Goal: Task Accomplishment & Management: Complete application form

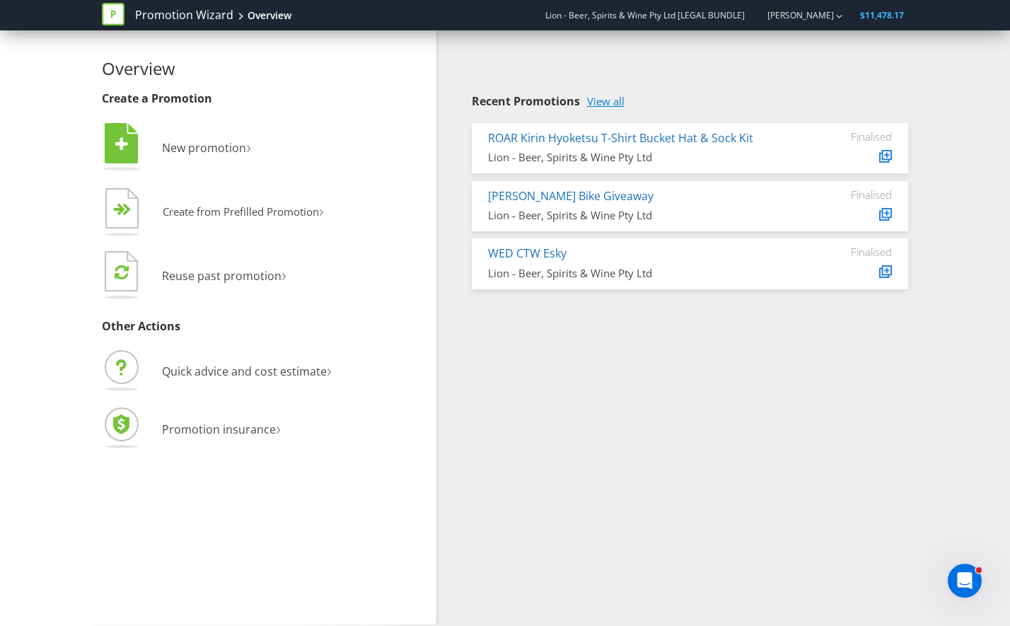
click at [610, 101] on link "View all" at bounding box center [605, 101] width 37 height 12
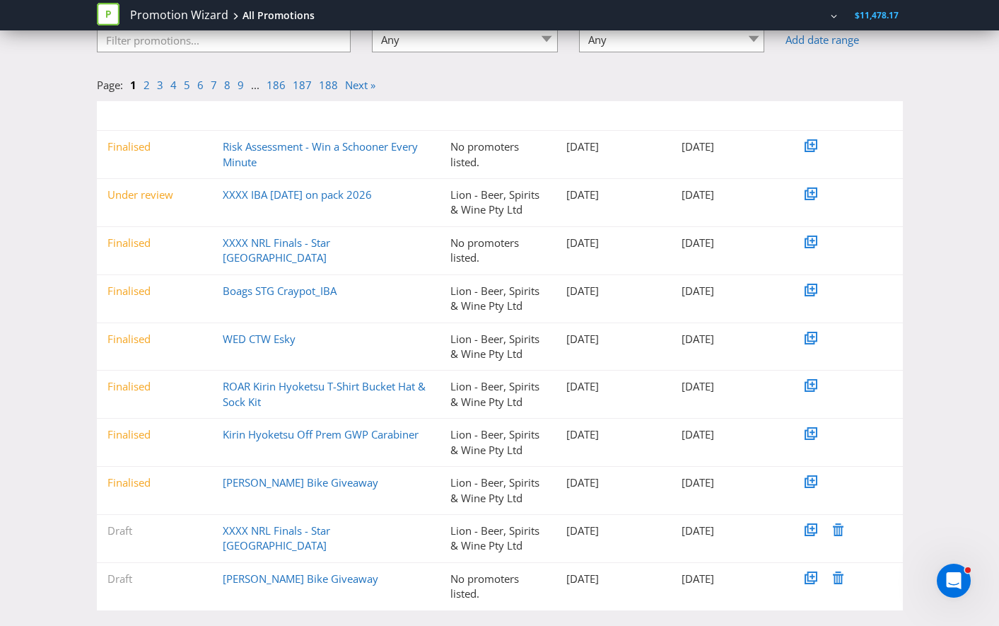
scroll to position [136, 0]
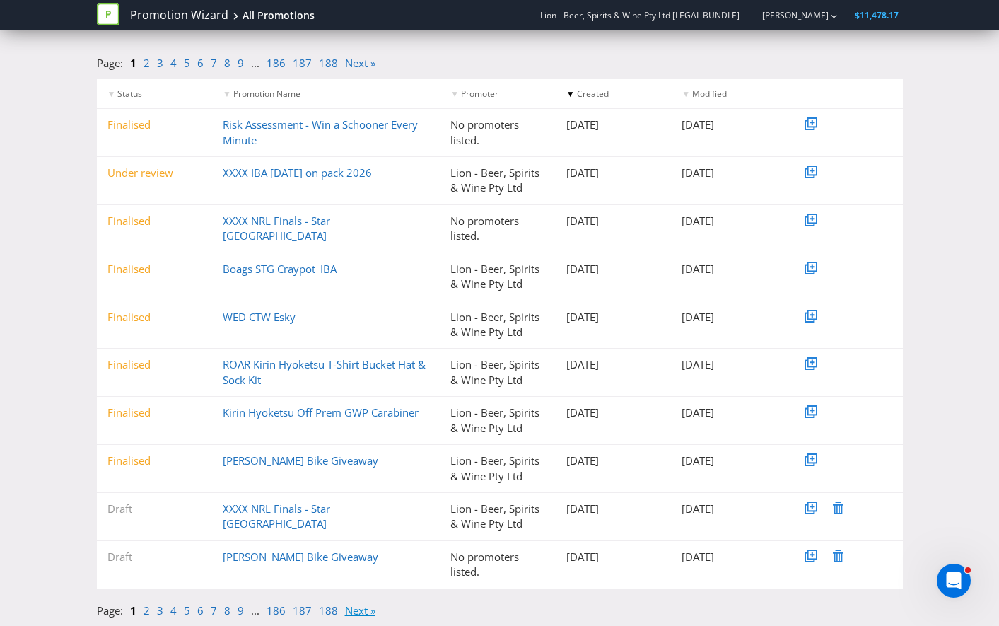
click at [354, 610] on link "Next »" at bounding box center [360, 610] width 30 height 14
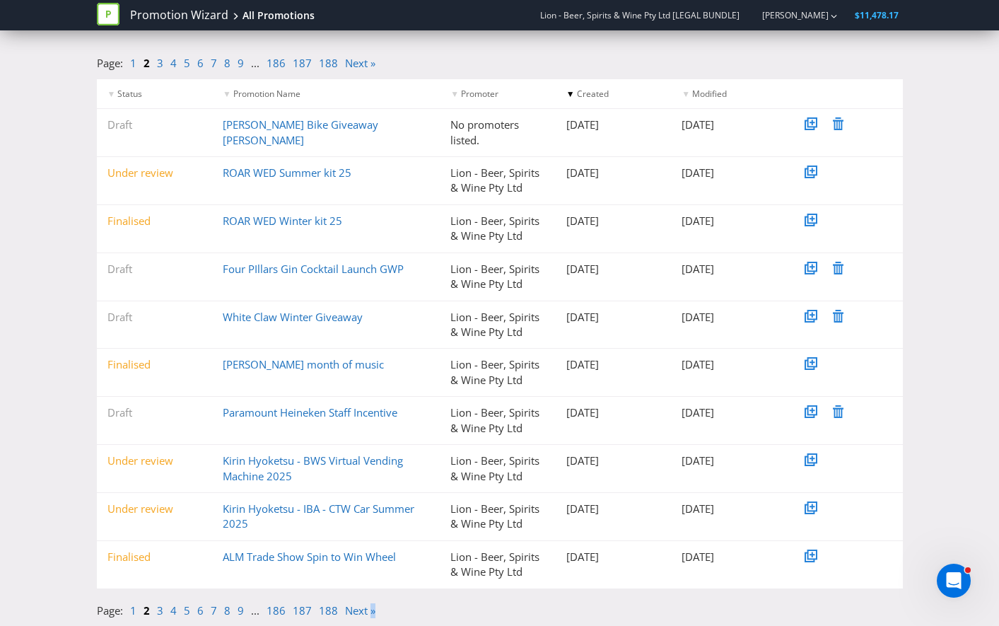
click at [368, 617] on li "Next »" at bounding box center [363, 610] width 37 height 15
drag, startPoint x: 368, startPoint y: 617, endPoint x: 363, endPoint y: 611, distance: 7.6
click at [363, 611] on link "Next »" at bounding box center [360, 610] width 30 height 14
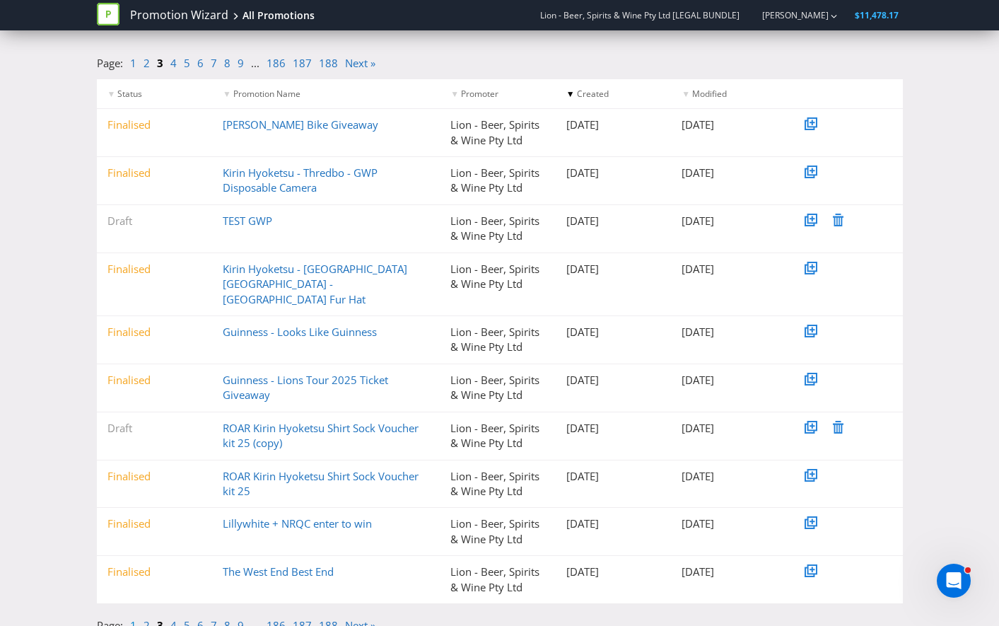
click at [132, 618] on link "1" at bounding box center [133, 625] width 6 height 14
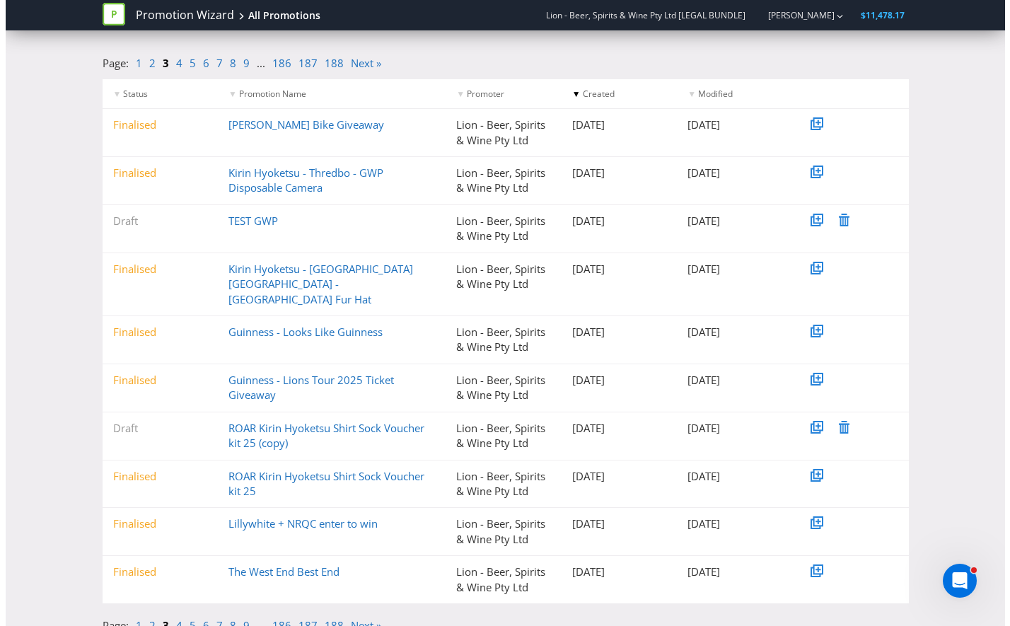
scroll to position [0, 0]
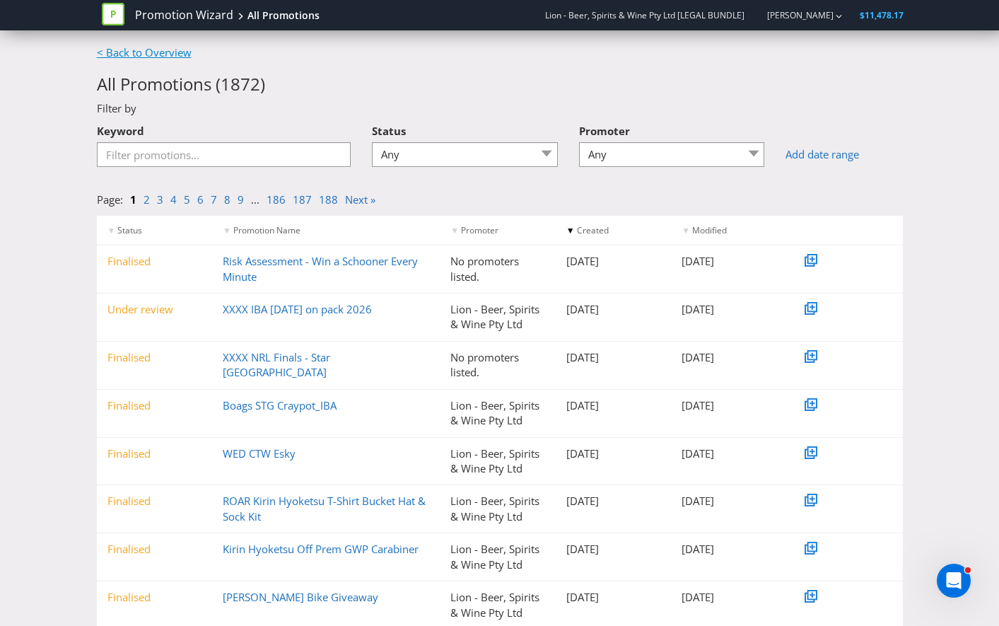
click at [141, 55] on link "< Back to Overview" at bounding box center [144, 52] width 95 height 14
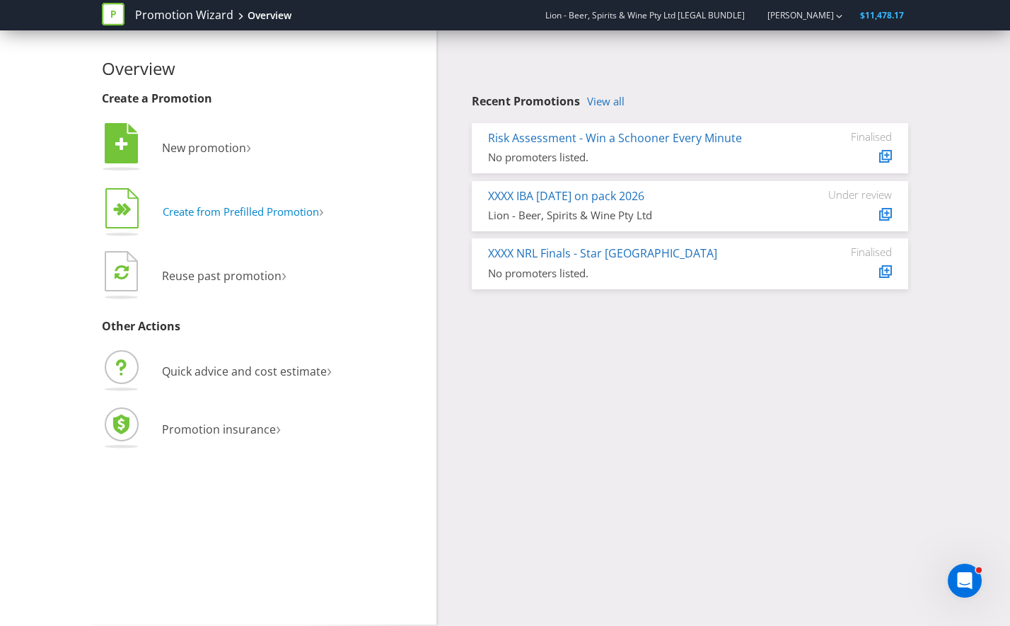
click at [305, 211] on span "Create from Prefilled Promotion" at bounding box center [241, 211] width 156 height 14
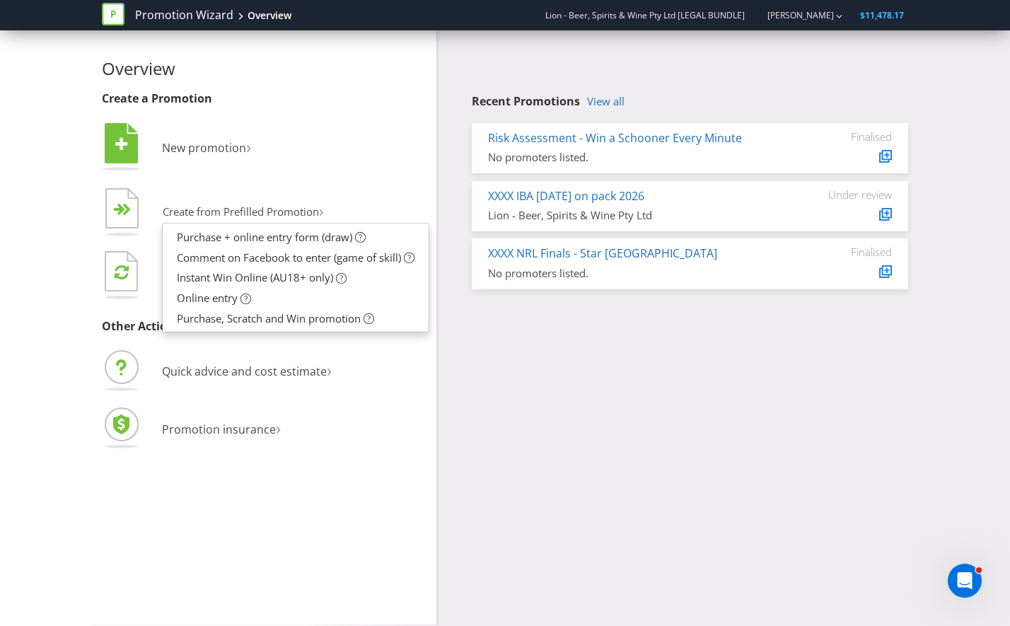
click at [492, 380] on div "Overview Create a Promotion  New promotion ›   Create from Prefilled Promoti…" at bounding box center [504, 327] width 827 height 594
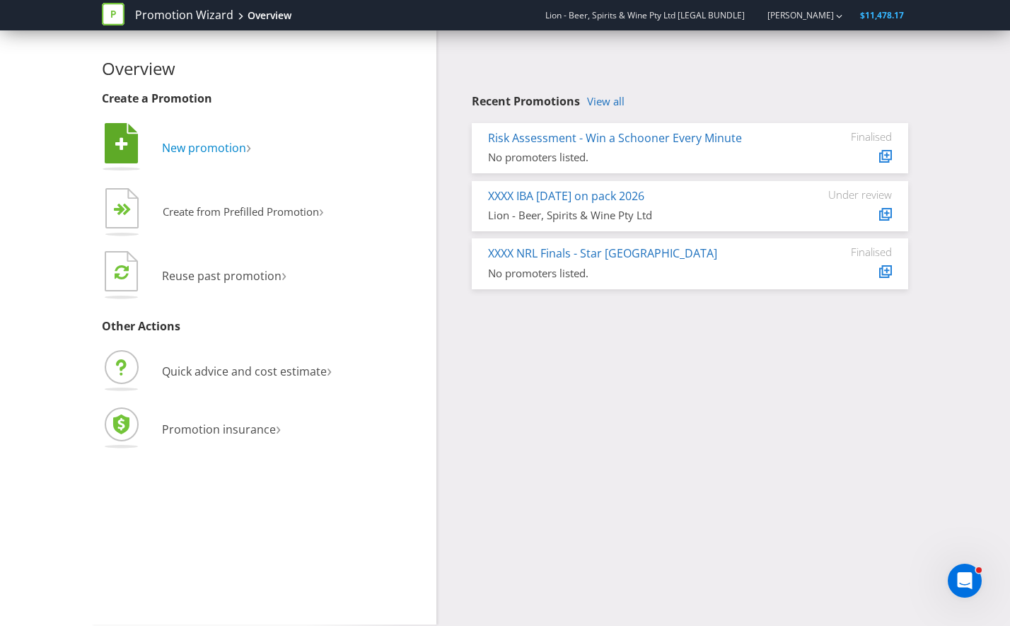
click at [214, 146] on span "New promotion" at bounding box center [204, 148] width 84 height 16
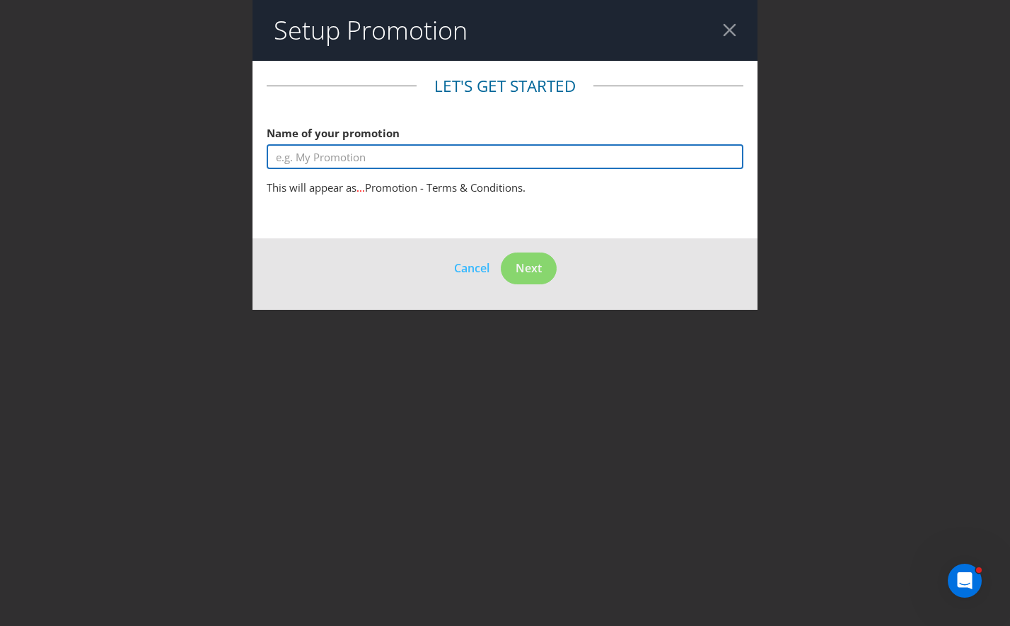
click at [489, 149] on input "text" at bounding box center [505, 156] width 477 height 25
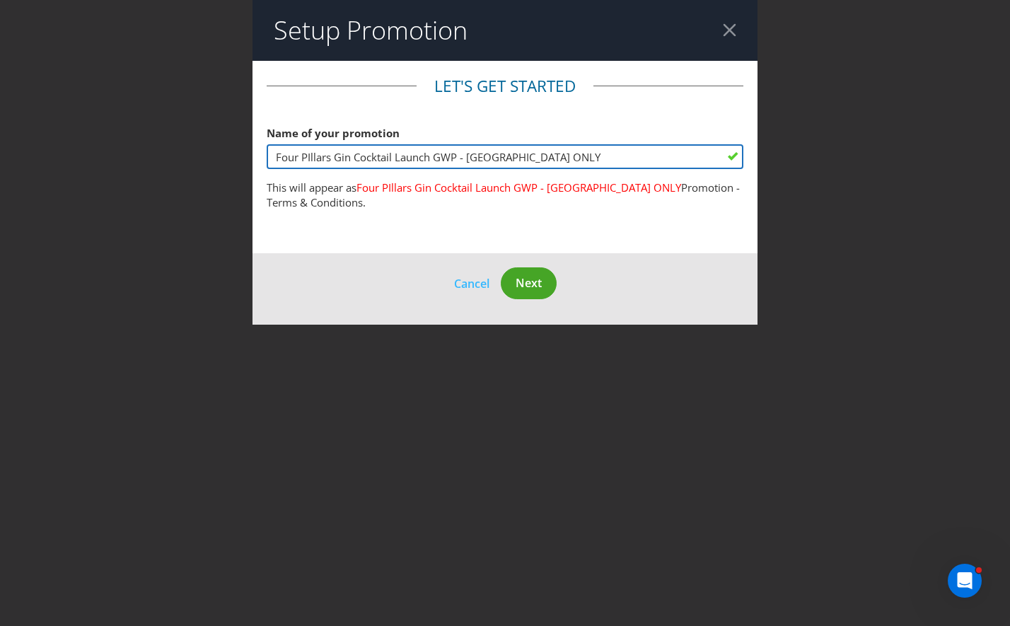
type input "Four PIllars Gin Cocktail Launch GWP - [GEOGRAPHIC_DATA] ONLY"
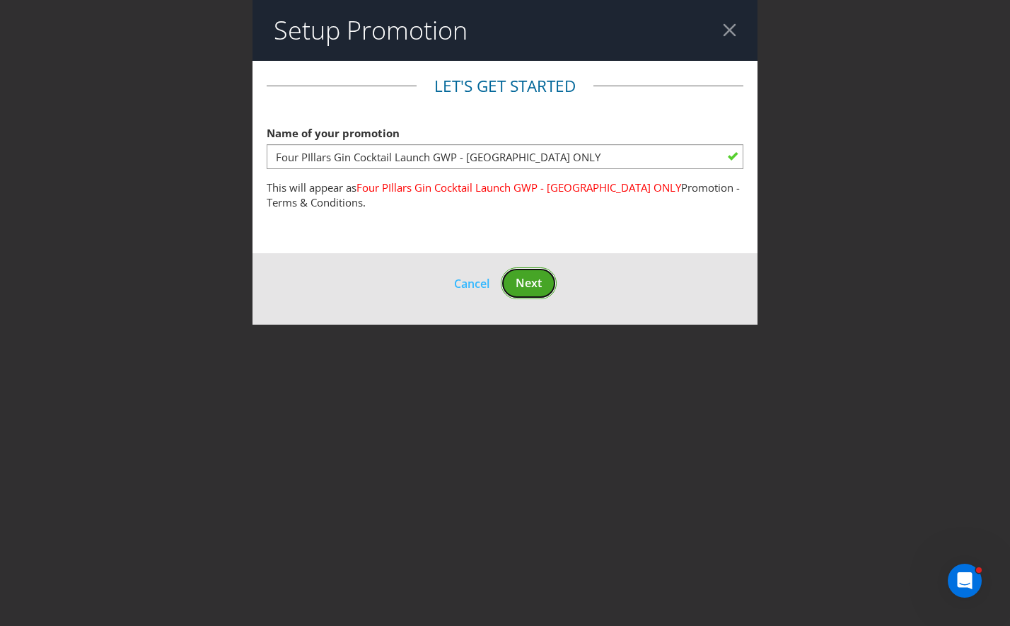
click at [526, 279] on span "Next" at bounding box center [528, 283] width 26 height 16
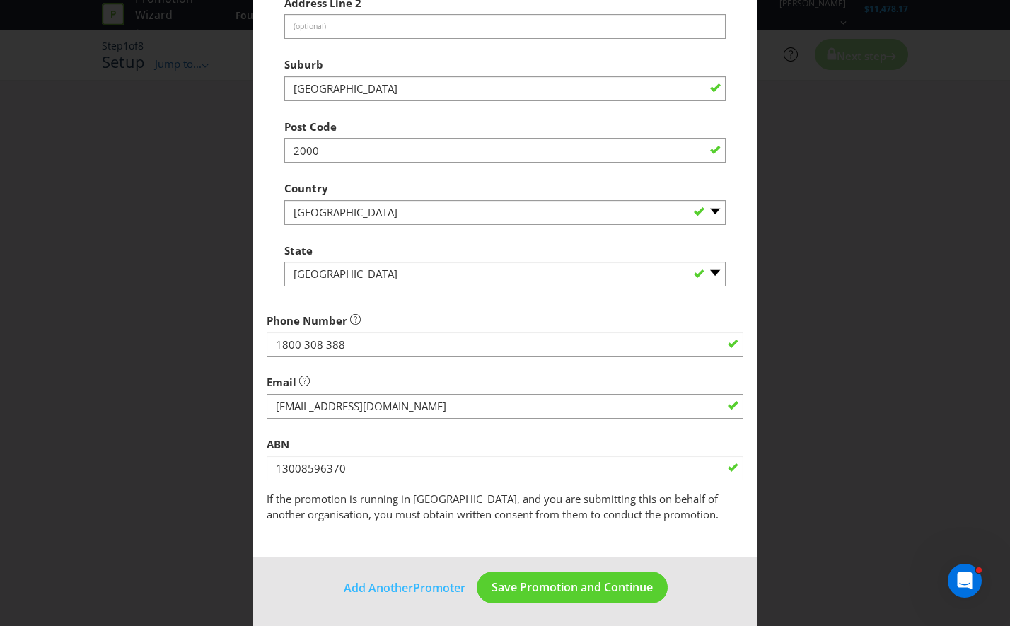
scroll to position [297, 0]
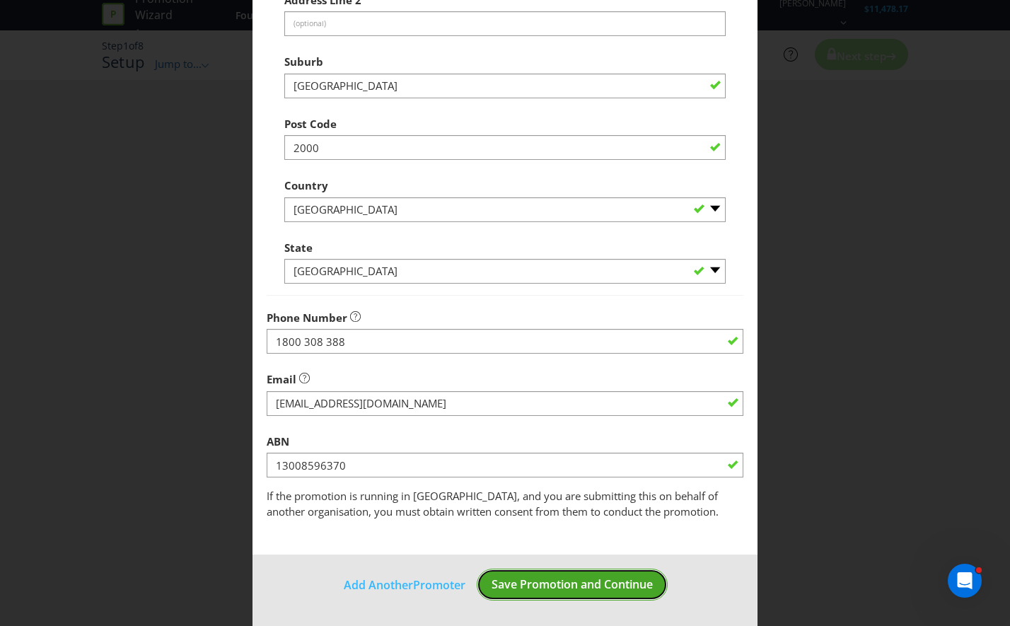
click at [578, 581] on span "Save Promotion and Continue" at bounding box center [571, 584] width 161 height 16
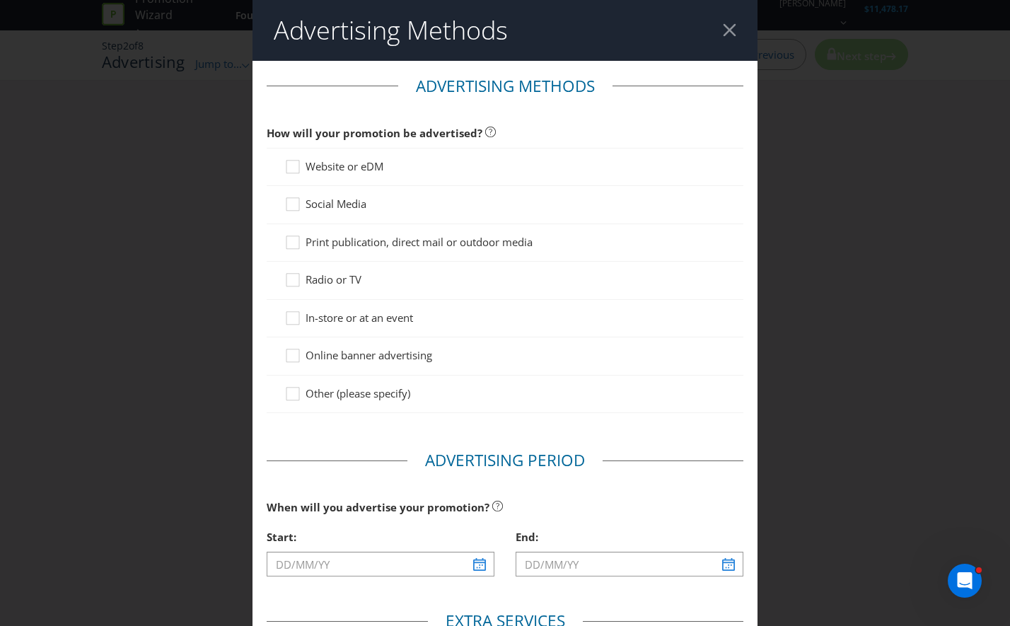
click at [380, 166] on span "Website or eDM" at bounding box center [344, 166] width 78 height 14
click at [0, 0] on input "Website or eDM" at bounding box center [0, 0] width 0 height 0
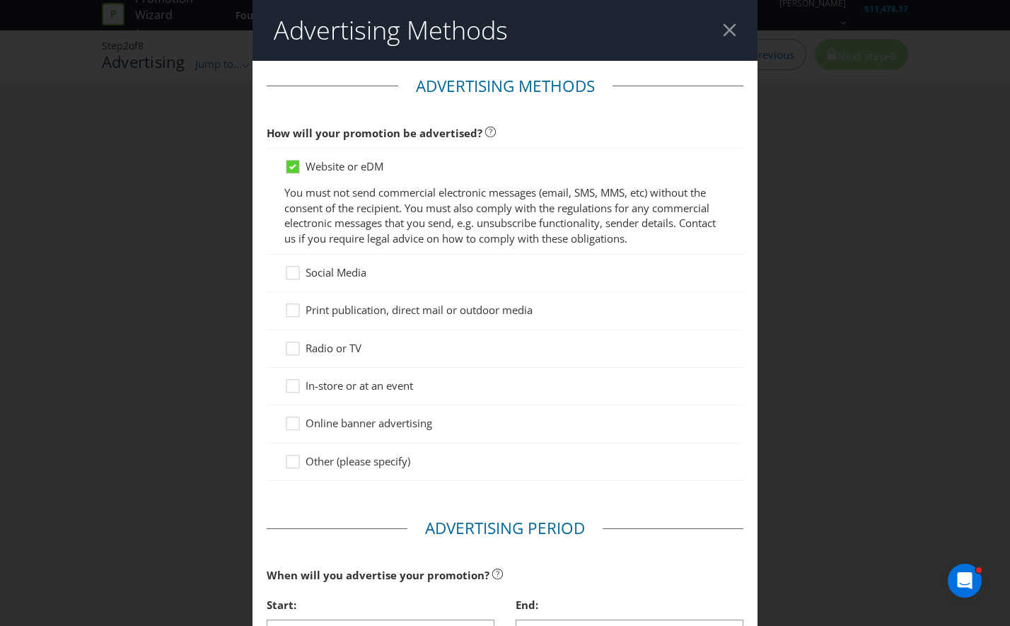
click at [317, 167] on span "Website or eDM" at bounding box center [344, 166] width 78 height 14
click at [0, 0] on input "Website or eDM" at bounding box center [0, 0] width 0 height 0
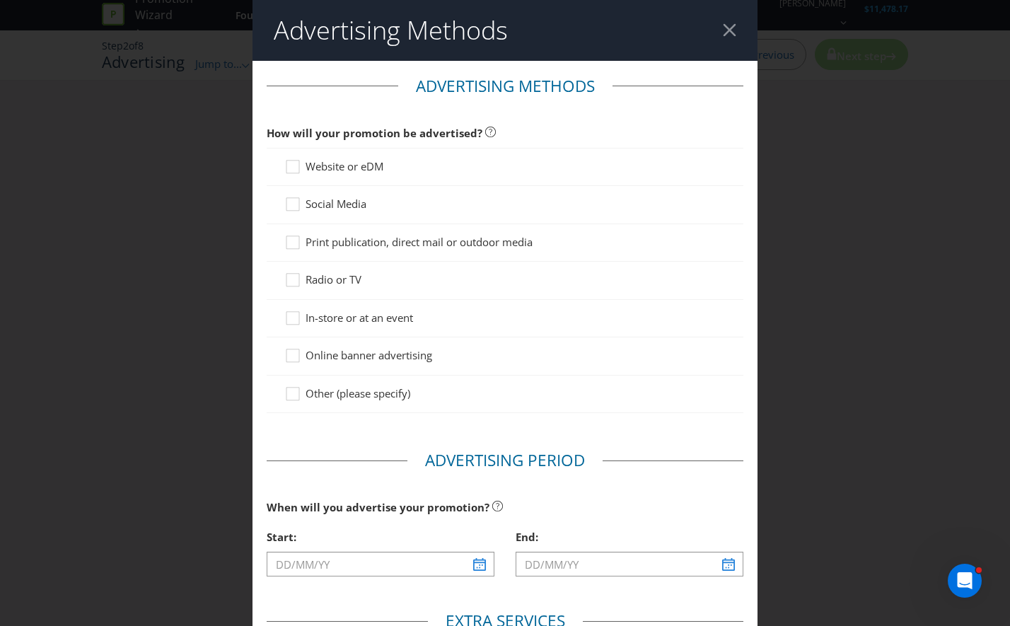
click at [349, 322] on span "In-store or at an event" at bounding box center [358, 317] width 107 height 14
click at [0, 0] on input "In-store or at an event" at bounding box center [0, 0] width 0 height 0
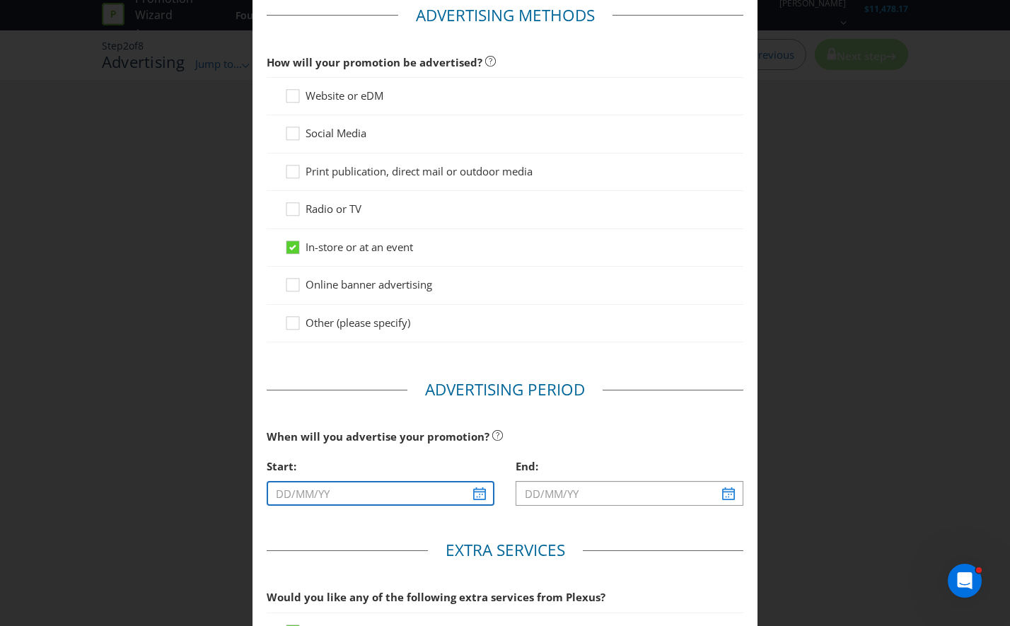
click at [479, 495] on input "text" at bounding box center [381, 493] width 228 height 25
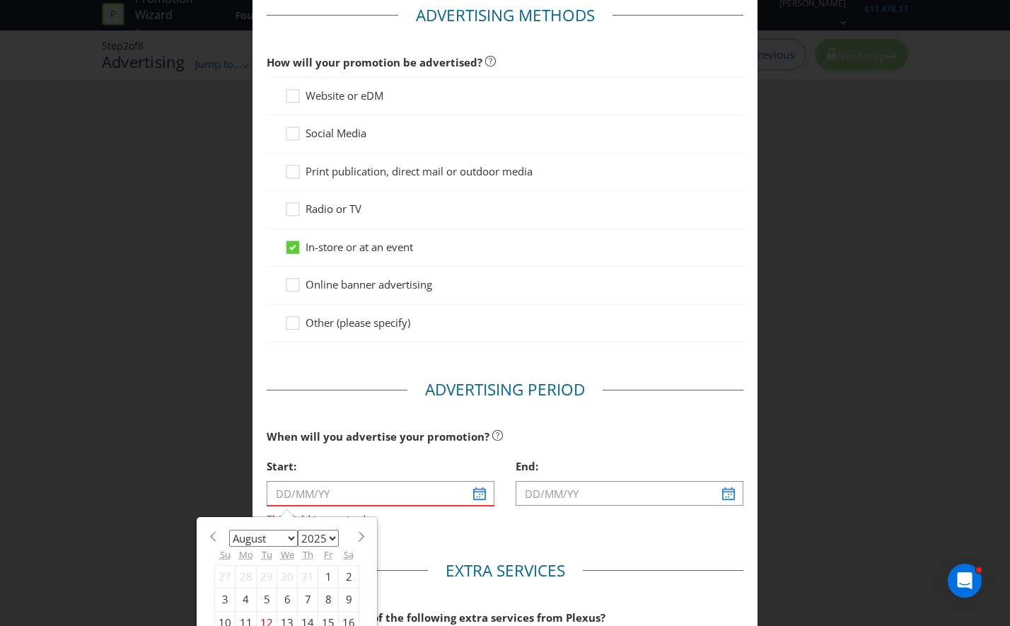
click at [346, 534] on section "January February March April May June July August September October November [D…" at bounding box center [286, 535] width 145 height 11
click at [356, 537] on span at bounding box center [361, 536] width 11 height 11
select select "8"
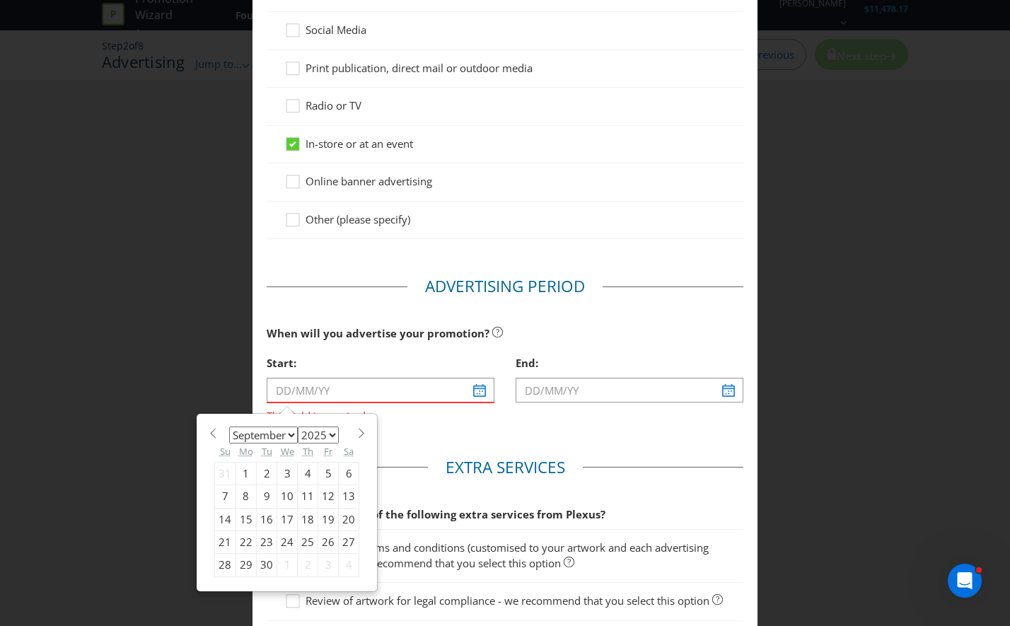
scroll to position [212, 0]
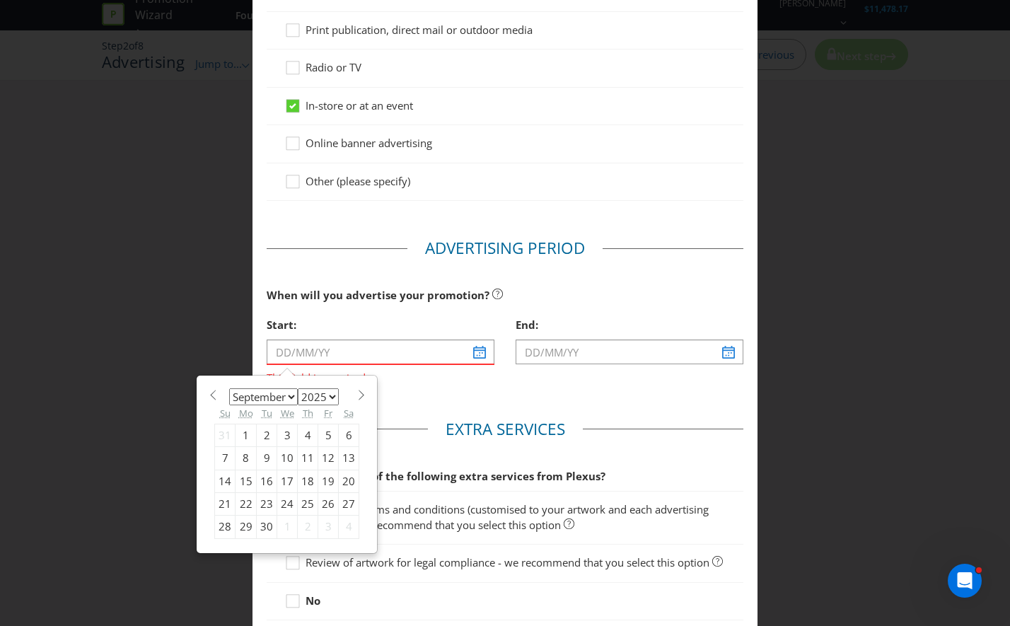
click at [240, 479] on div "15" at bounding box center [245, 480] width 21 height 23
type input "[DATE]"
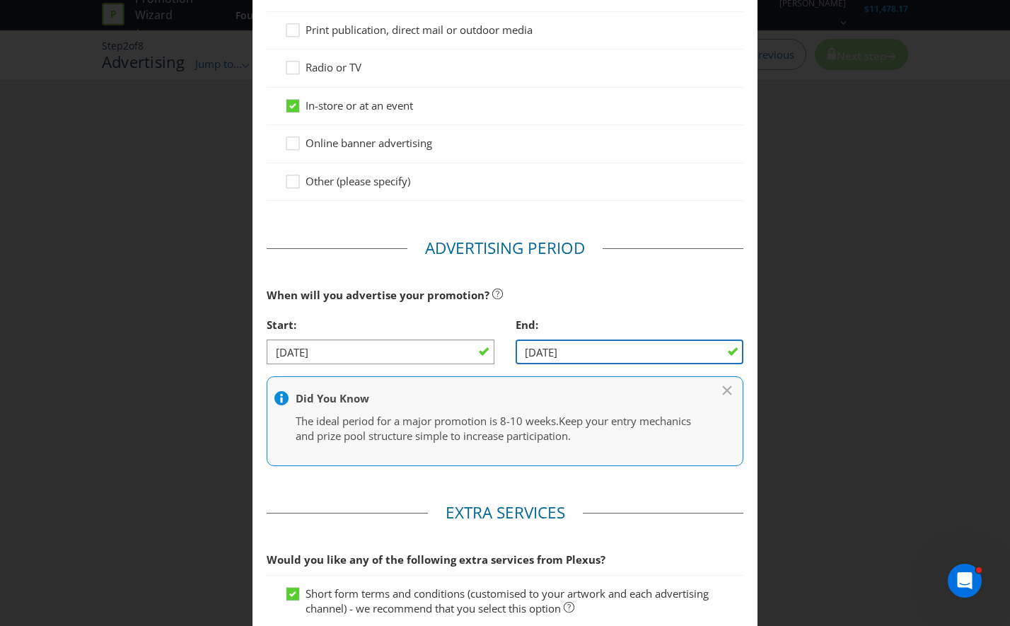
click at [654, 353] on input "[DATE]" at bounding box center [629, 351] width 228 height 25
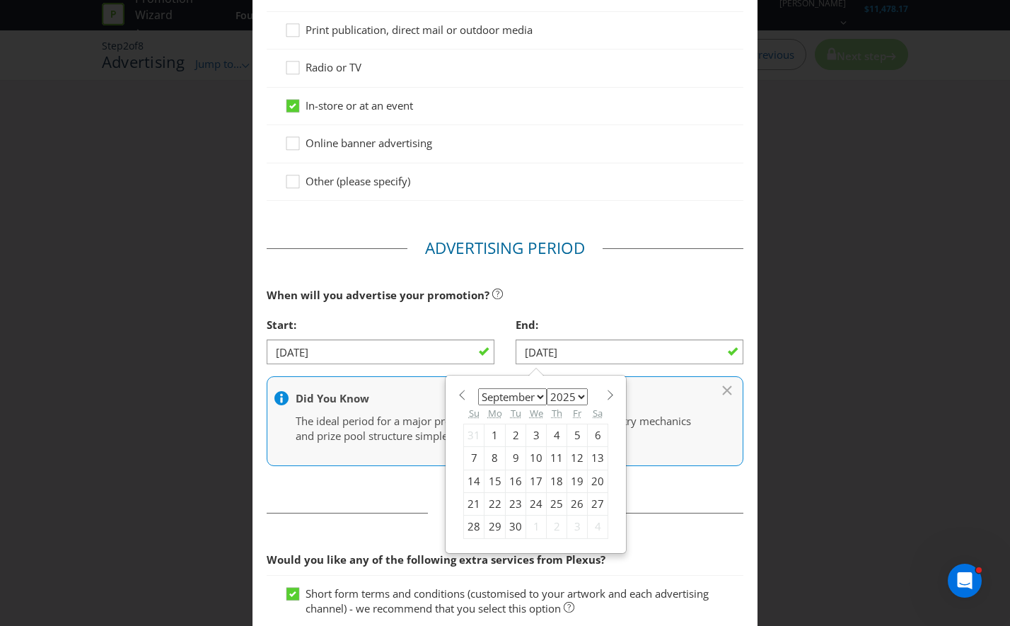
click at [604, 392] on span at bounding box center [609, 395] width 11 height 11
select select "11"
click at [526, 527] on div "31" at bounding box center [536, 526] width 21 height 23
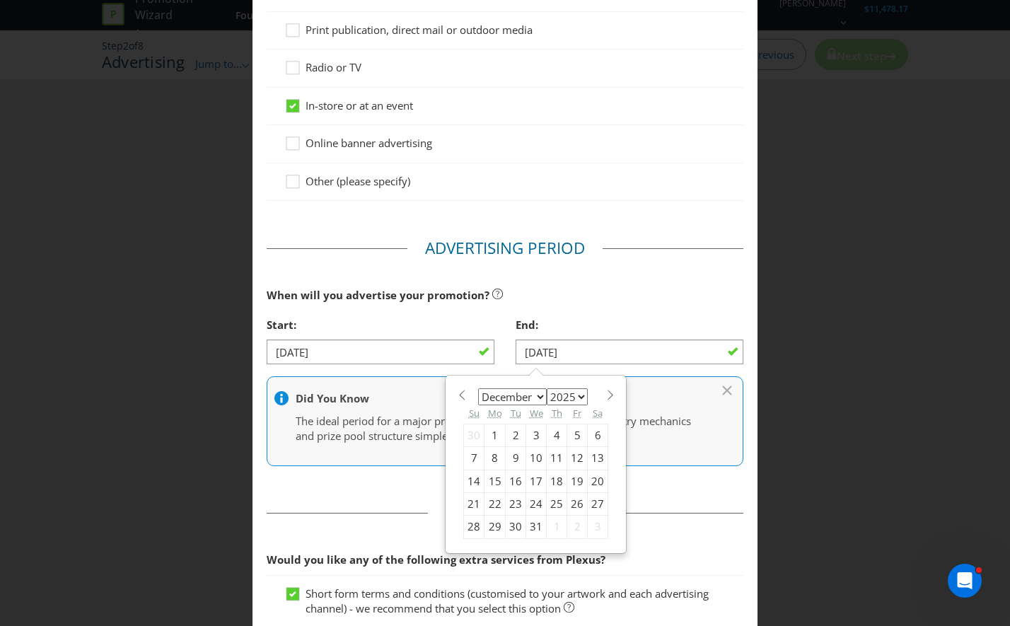
type input "[DATE]"
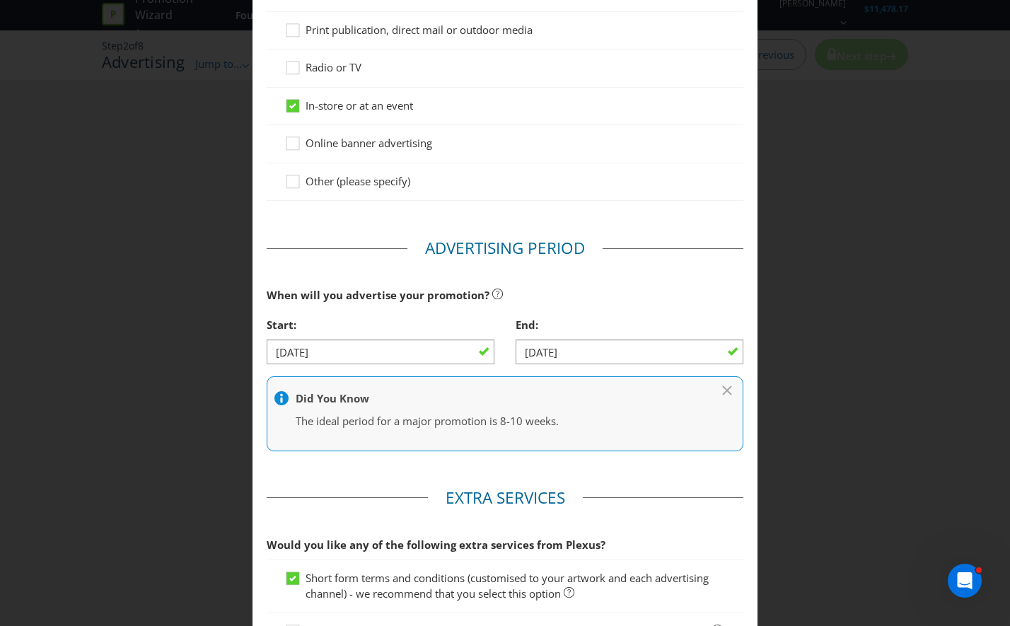
drag, startPoint x: 792, startPoint y: 489, endPoint x: 753, endPoint y: 488, distance: 38.9
click at [790, 489] on div "Advertising Methods Advertising Methods How will your promotion be advertised? …" at bounding box center [505, 313] width 1010 height 626
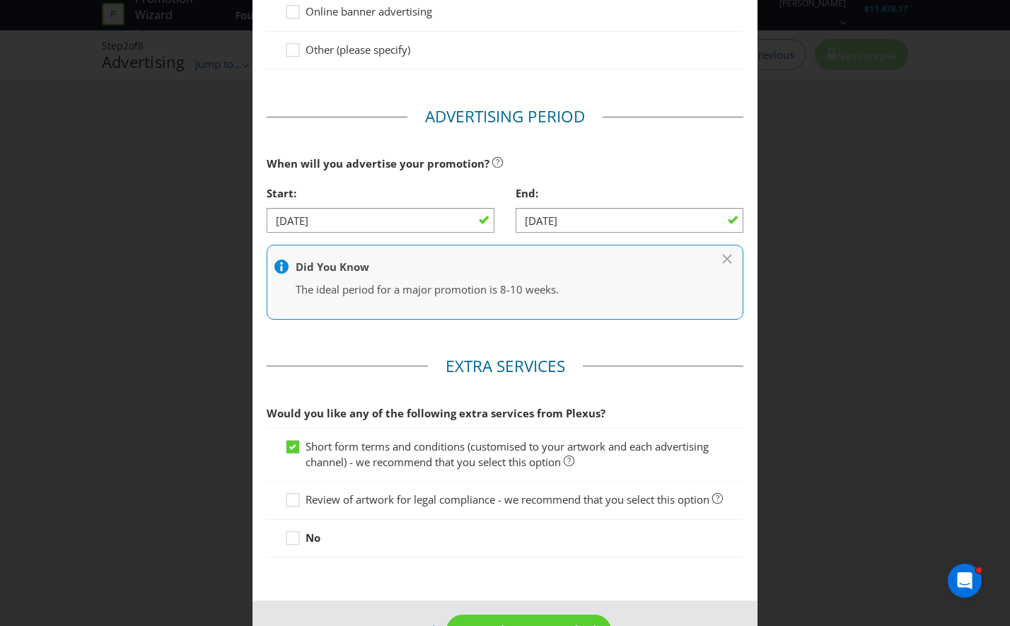
scroll to position [354, 0]
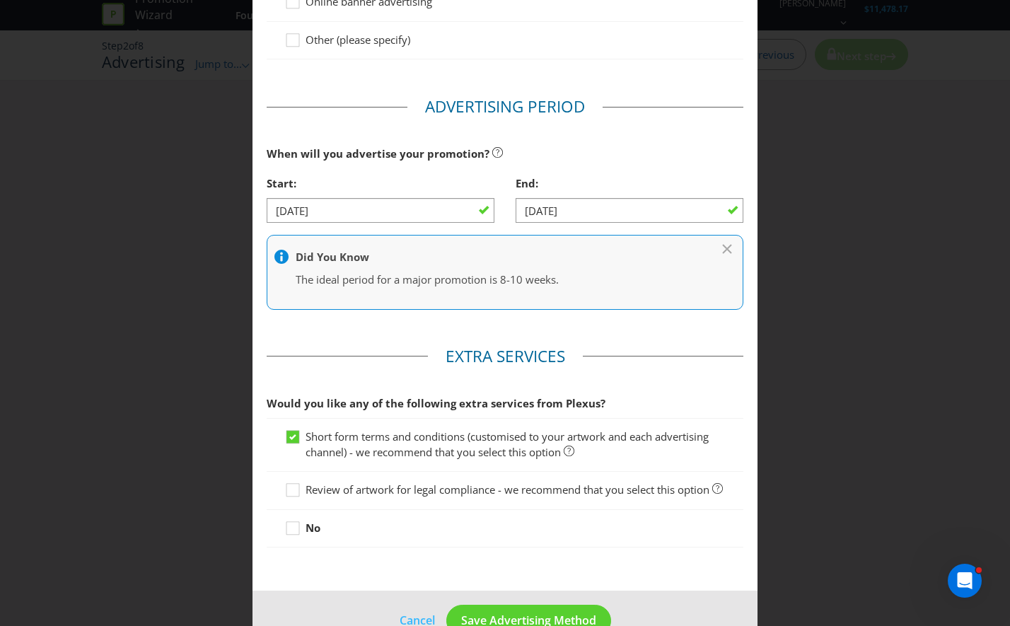
click at [405, 486] on span "Review of artwork for legal compliance - we recommend that you select this opti…" at bounding box center [507, 489] width 404 height 14
click at [0, 0] on input "Review of artwork for legal compliance - we recommend that you select this opti…" at bounding box center [0, 0] width 0 height 0
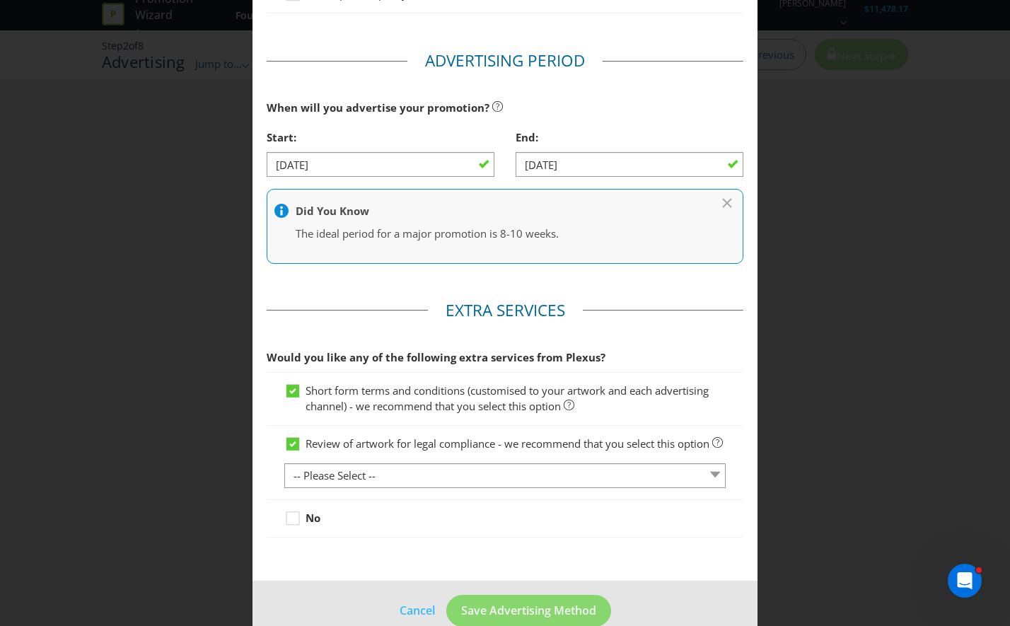
scroll to position [424, 0]
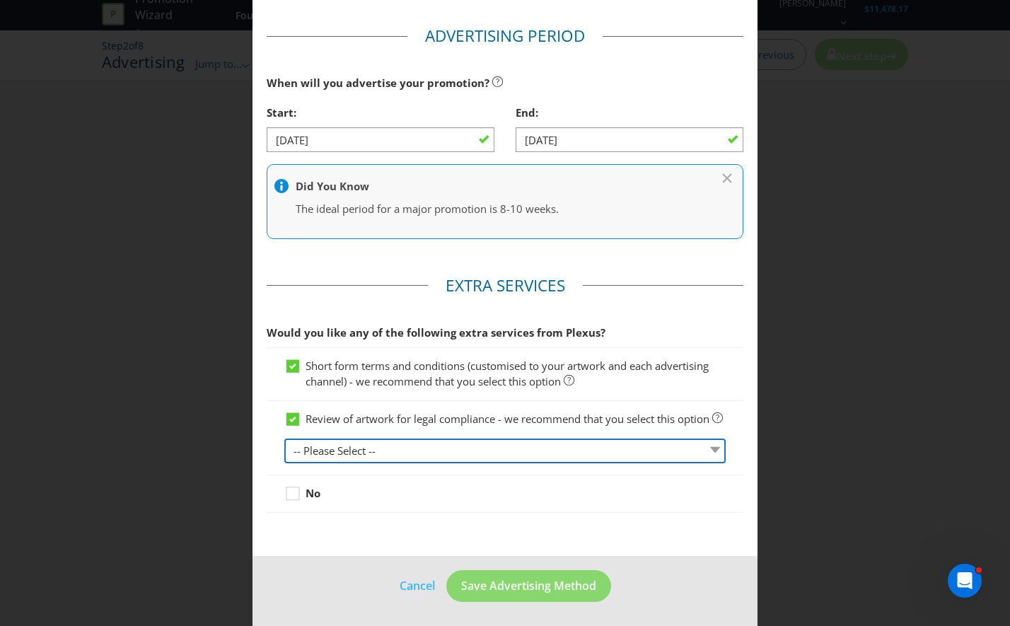
click at [424, 463] on select "-- Please Select -- 1 piece 2-4 pieces (provided at same time) 5-7 pieces (prov…" at bounding box center [504, 450] width 441 height 25
select select "MARKETING_REVIEW_1"
click at [284, 453] on select "-- Please Select -- 1 piece 2-4 pieces (provided at same time) 5-7 pieces (prov…" at bounding box center [504, 450] width 441 height 25
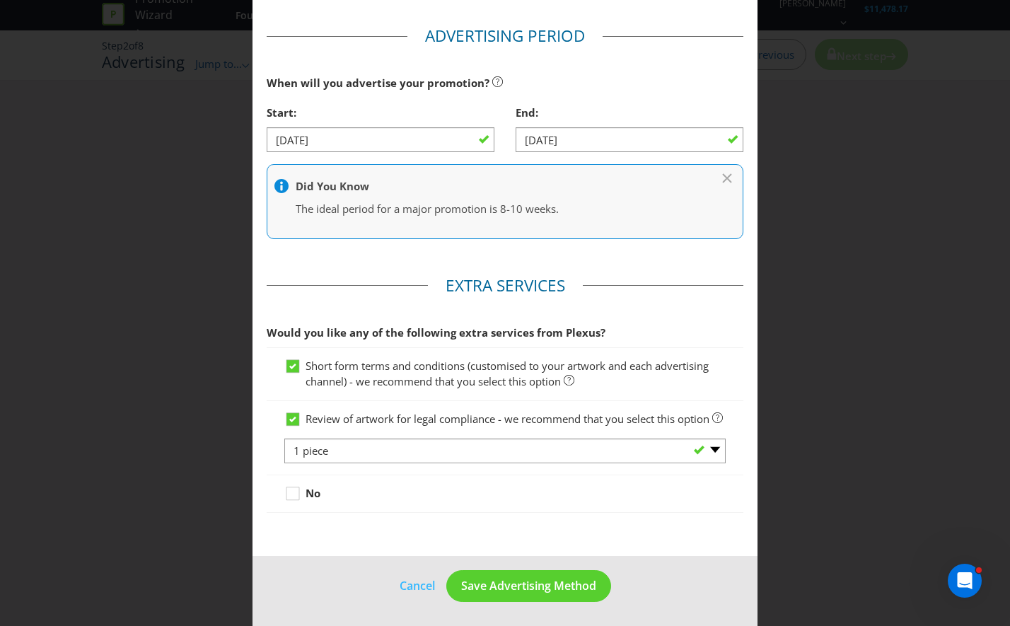
click at [623, 500] on div "No" at bounding box center [505, 493] width 477 height 37
click at [513, 588] on span "Save Advertising Method" at bounding box center [528, 584] width 135 height 16
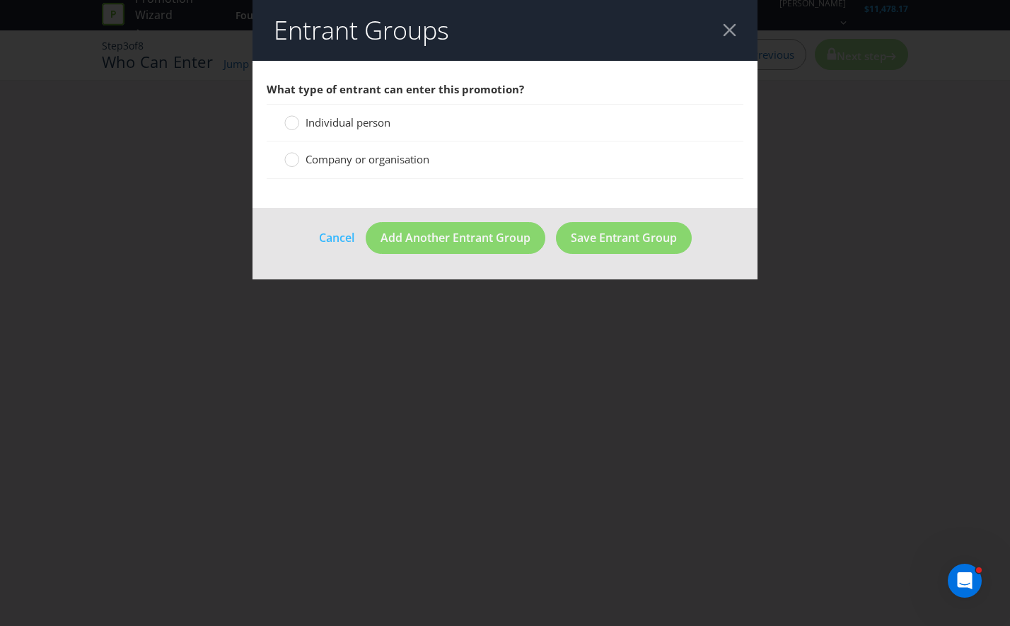
drag, startPoint x: 308, startPoint y: 122, endPoint x: 317, endPoint y: 132, distance: 14.5
click at [308, 122] on span "Individual person" at bounding box center [347, 122] width 85 height 14
click at [0, 0] on input "Individual person" at bounding box center [0, 0] width 0 height 0
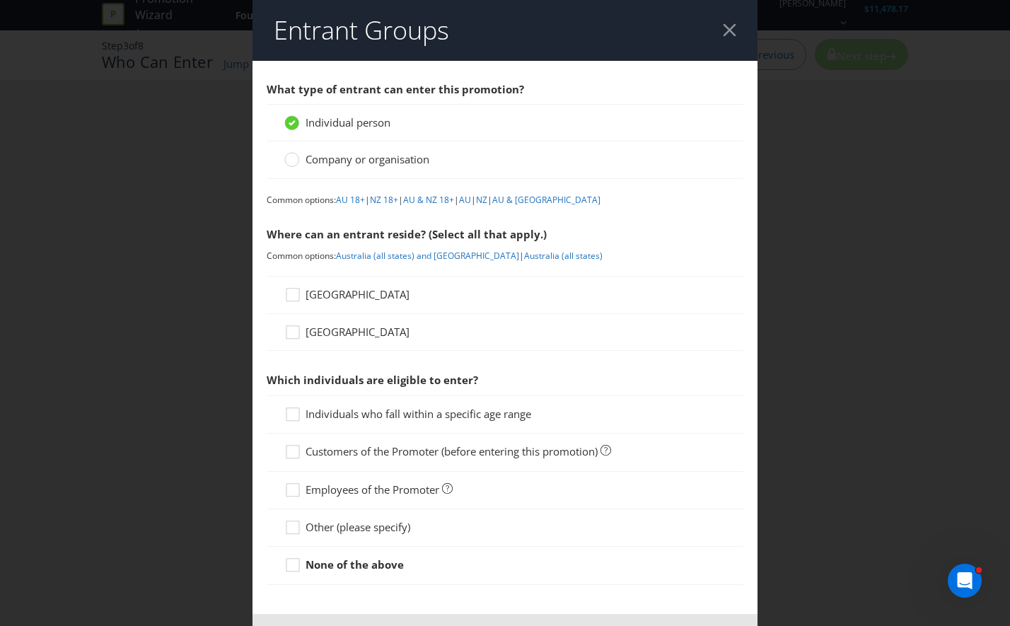
click at [352, 198] on link "AU 18+" at bounding box center [350, 200] width 29 height 12
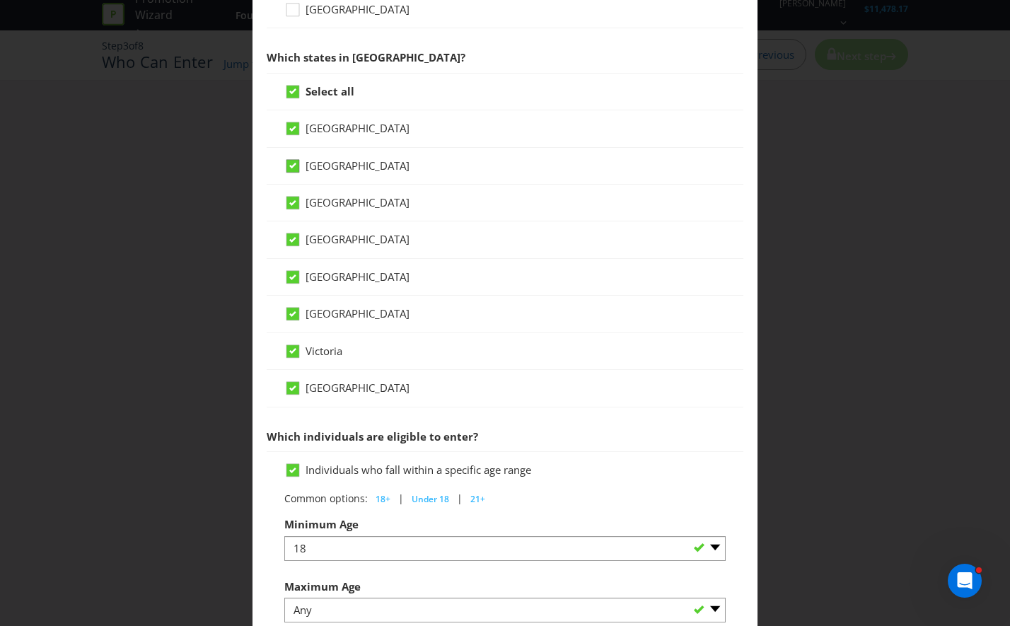
scroll to position [229, 0]
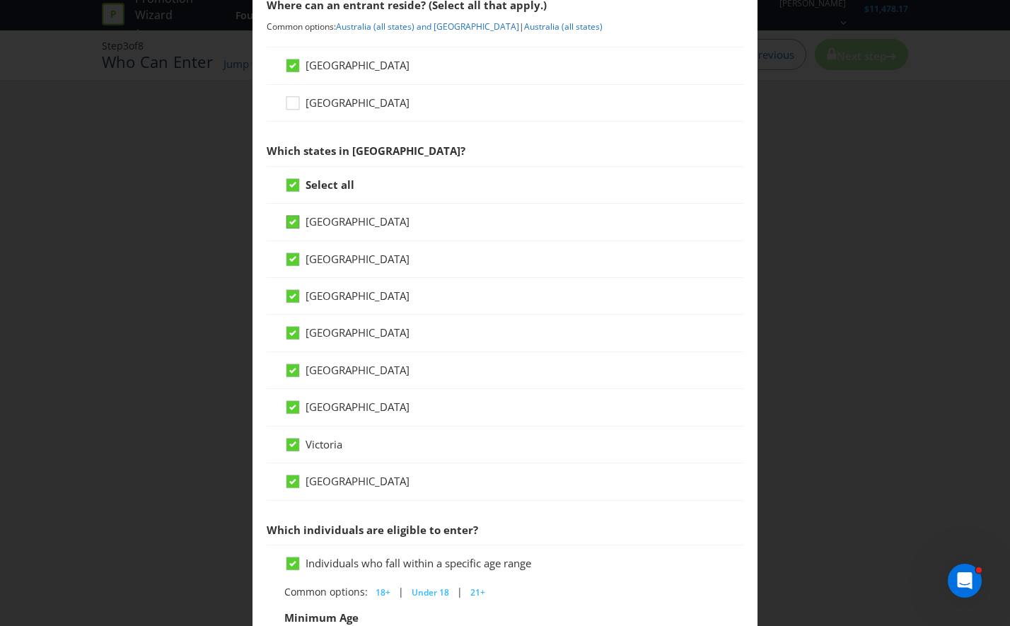
click at [290, 229] on icon at bounding box center [294, 224] width 21 height 21
click at [0, 0] on input "[GEOGRAPHIC_DATA]" at bounding box center [0, 0] width 0 height 0
click at [288, 303] on icon at bounding box center [294, 298] width 21 height 21
click at [0, 0] on input "[GEOGRAPHIC_DATA]" at bounding box center [0, 0] width 0 height 0
click at [291, 329] on div at bounding box center [292, 328] width 7 height 7
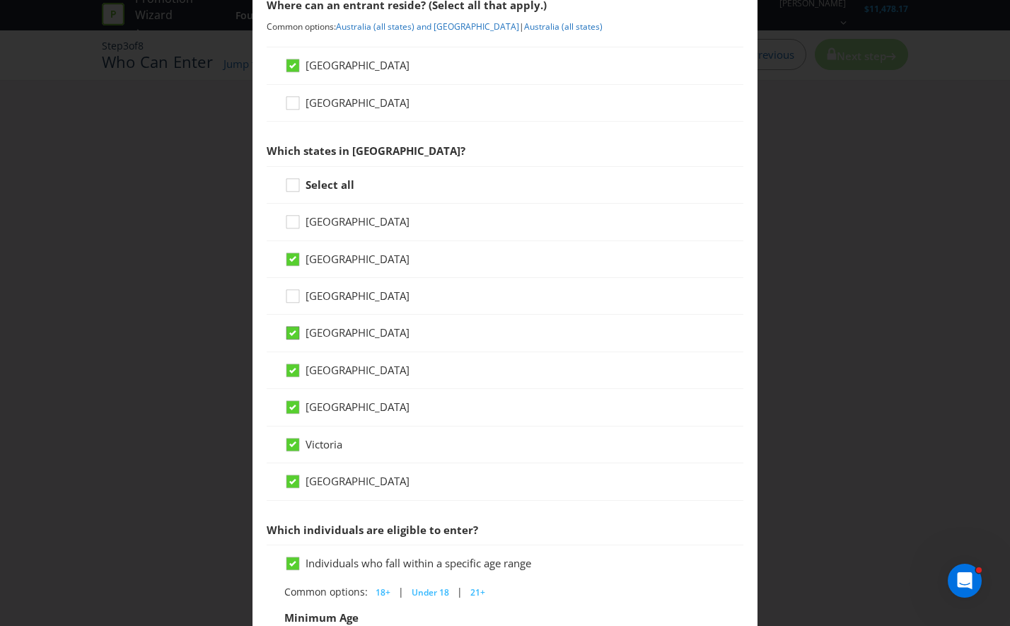
click at [0, 0] on input "[GEOGRAPHIC_DATA]" at bounding box center [0, 0] width 0 height 0
click at [289, 368] on icon at bounding box center [292, 371] width 7 height 6
click at [0, 0] on input "[GEOGRAPHIC_DATA]" at bounding box center [0, 0] width 0 height 0
click at [291, 401] on div "[GEOGRAPHIC_DATA]" at bounding box center [505, 407] width 477 height 37
click at [294, 409] on icon at bounding box center [292, 407] width 13 height 13
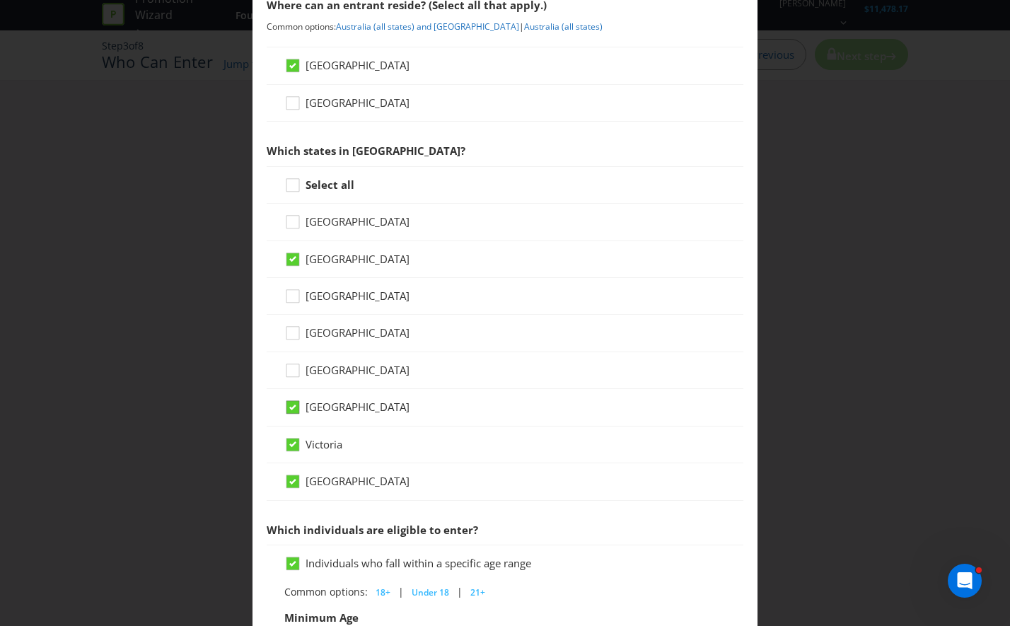
click at [0, 0] on input "[GEOGRAPHIC_DATA]" at bounding box center [0, 0] width 0 height 0
click at [294, 452] on icon at bounding box center [294, 447] width 21 height 21
click at [0, 0] on input "Victoria" at bounding box center [0, 0] width 0 height 0
click at [289, 479] on icon at bounding box center [292, 482] width 7 height 6
click at [0, 0] on input "[GEOGRAPHIC_DATA]" at bounding box center [0, 0] width 0 height 0
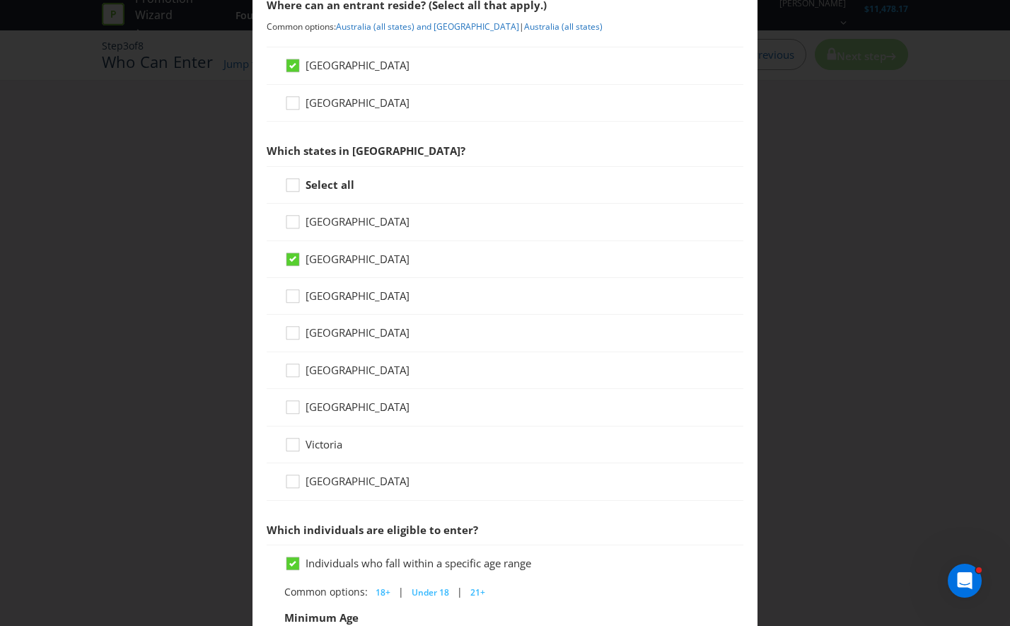
drag, startPoint x: 295, startPoint y: 225, endPoint x: 564, endPoint y: 323, distance: 286.7
click at [296, 226] on icon at bounding box center [294, 224] width 21 height 21
click at [0, 0] on input "[GEOGRAPHIC_DATA]" at bounding box center [0, 0] width 0 height 0
click at [637, 334] on div "[GEOGRAPHIC_DATA]" at bounding box center [504, 332] width 441 height 15
click at [300, 218] on icon at bounding box center [294, 224] width 21 height 21
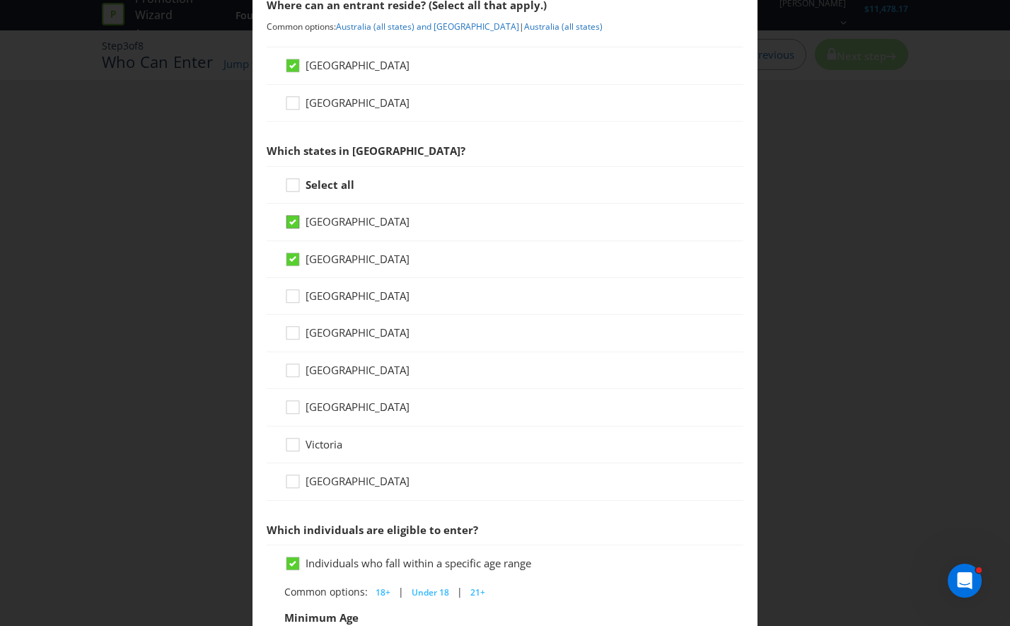
click at [0, 0] on input "[GEOGRAPHIC_DATA]" at bounding box center [0, 0] width 0 height 0
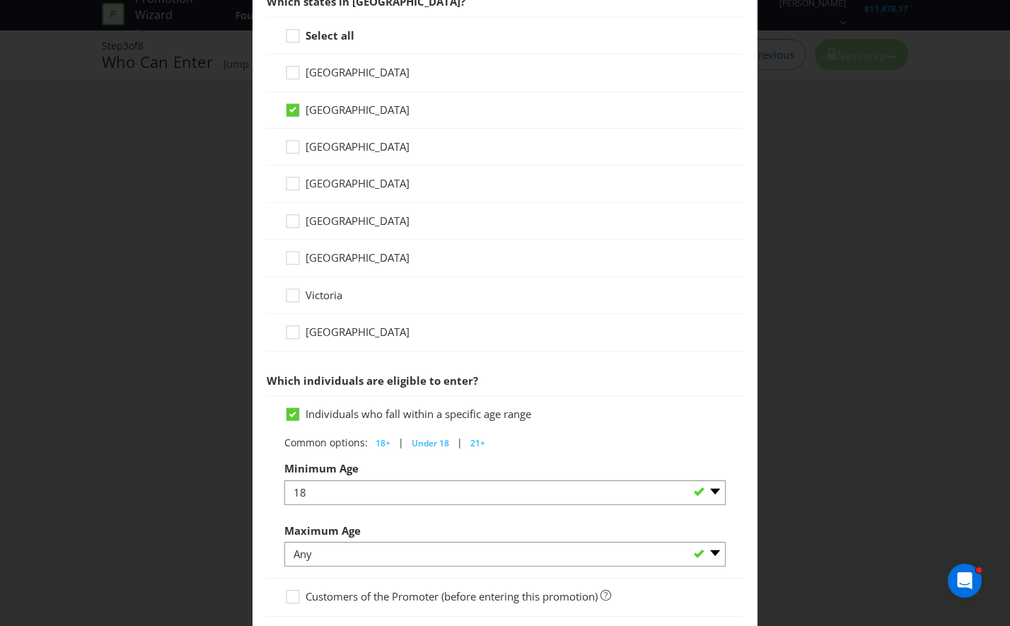
scroll to position [583, 0]
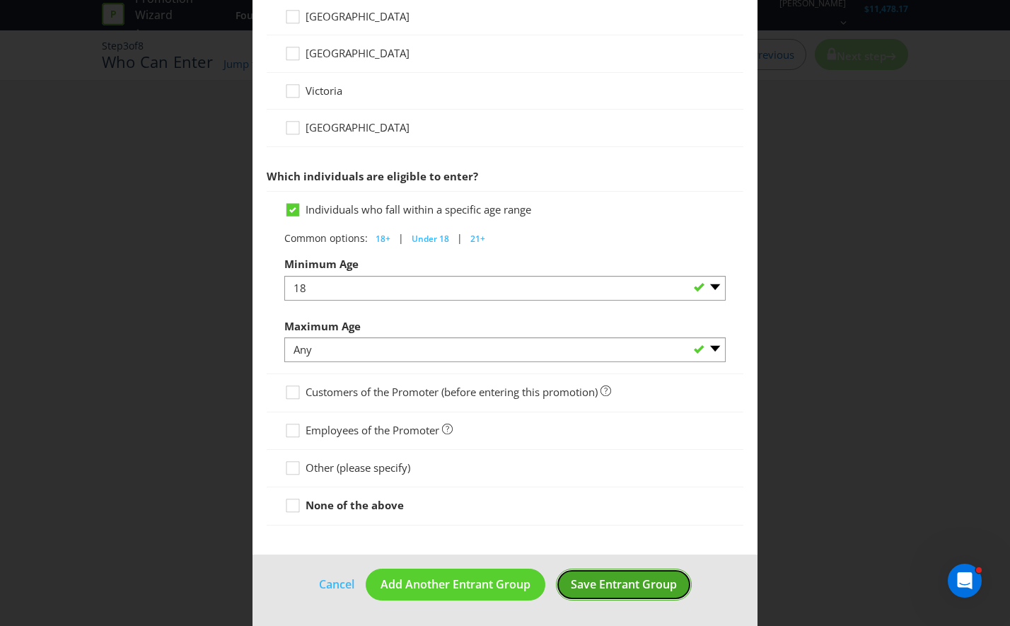
click at [614, 579] on span "Save Entrant Group" at bounding box center [624, 584] width 106 height 16
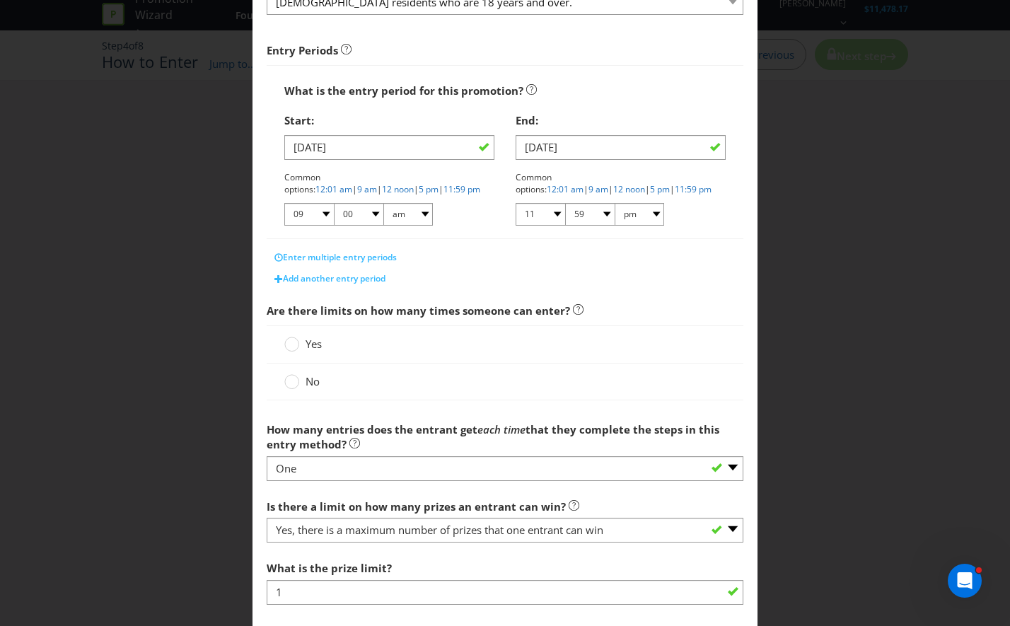
scroll to position [212, 0]
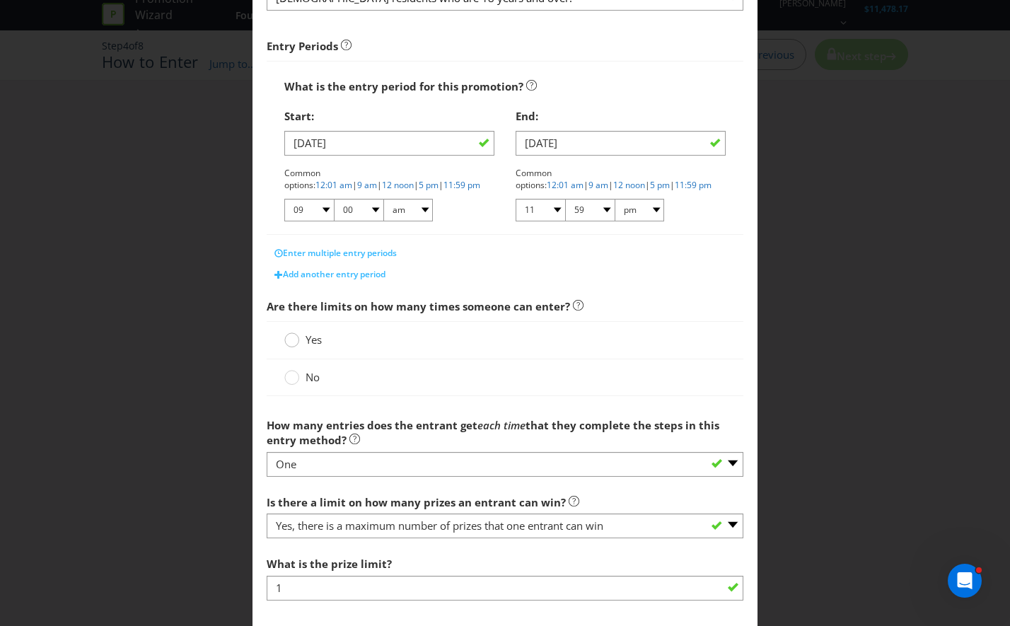
click at [296, 338] on icon at bounding box center [291, 339] width 15 height 15
click at [0, 0] on input "Yes" at bounding box center [0, 0] width 0 height 0
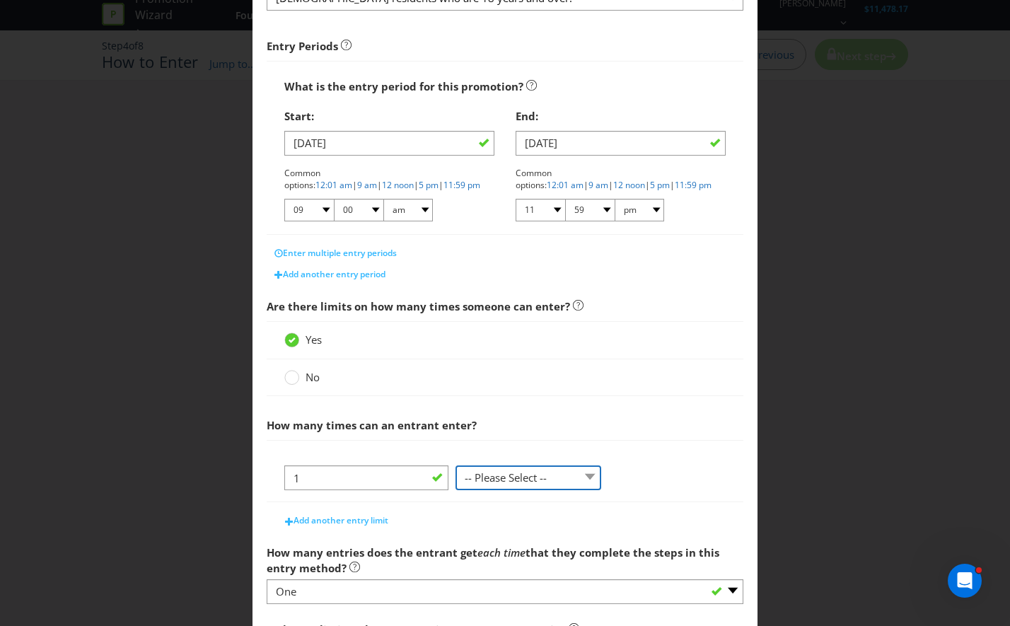
click at [521, 486] on select "-- Please Select -- per person per day per purchase per transaction Other (plea…" at bounding box center [528, 477] width 146 height 25
select select "PER_PERSON"
click at [455, 465] on select "-- Please Select -- per person per day per purchase per transaction Other (plea…" at bounding box center [528, 477] width 146 height 25
click at [306, 522] on span "Add another entry limit" at bounding box center [340, 520] width 95 height 12
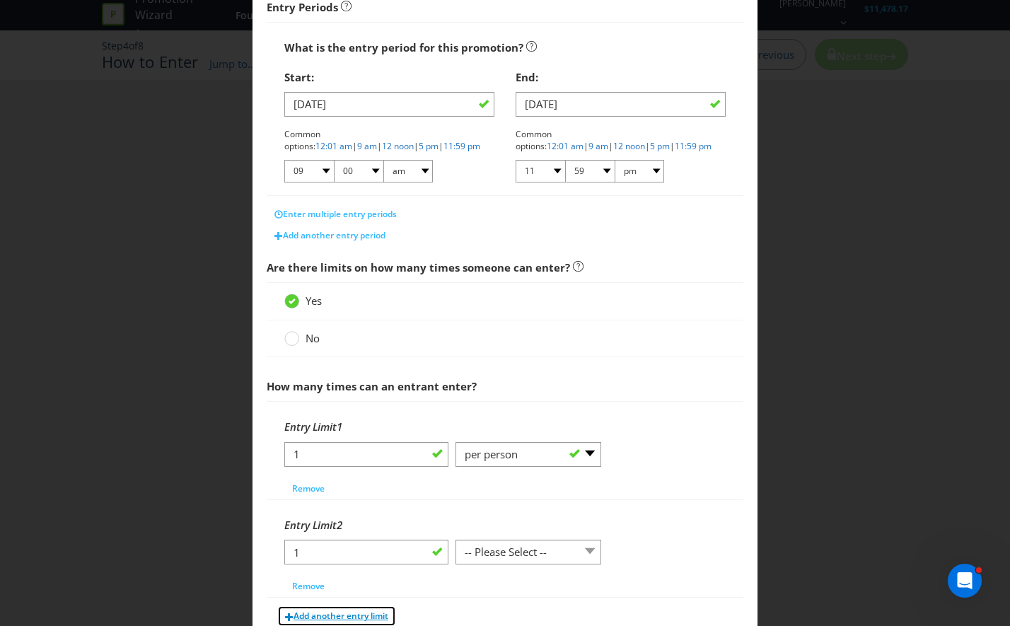
scroll to position [283, 0]
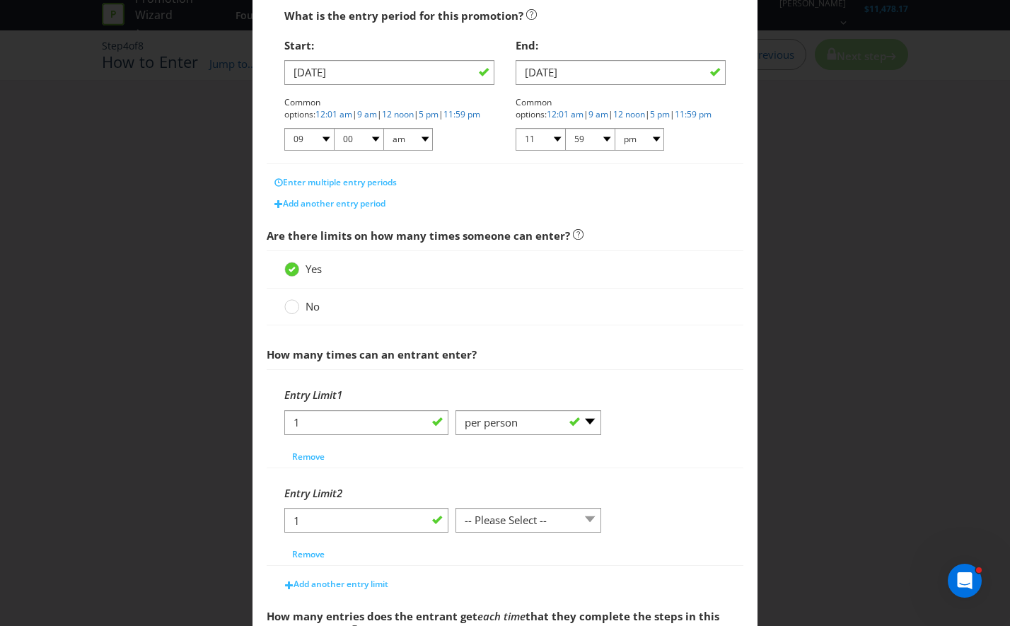
click at [502, 497] on div "Entry Limit 2" at bounding box center [504, 493] width 441 height 29
click at [493, 524] on select "-- Please Select -- per person per day per purchase per transaction Other (plea…" at bounding box center [528, 520] width 146 height 25
click at [455, 508] on select "-- Please Select -- per person per day per purchase per transaction Other (plea…" at bounding box center [528, 520] width 146 height 25
click at [658, 501] on div "Entry Limit 2" at bounding box center [504, 493] width 441 height 29
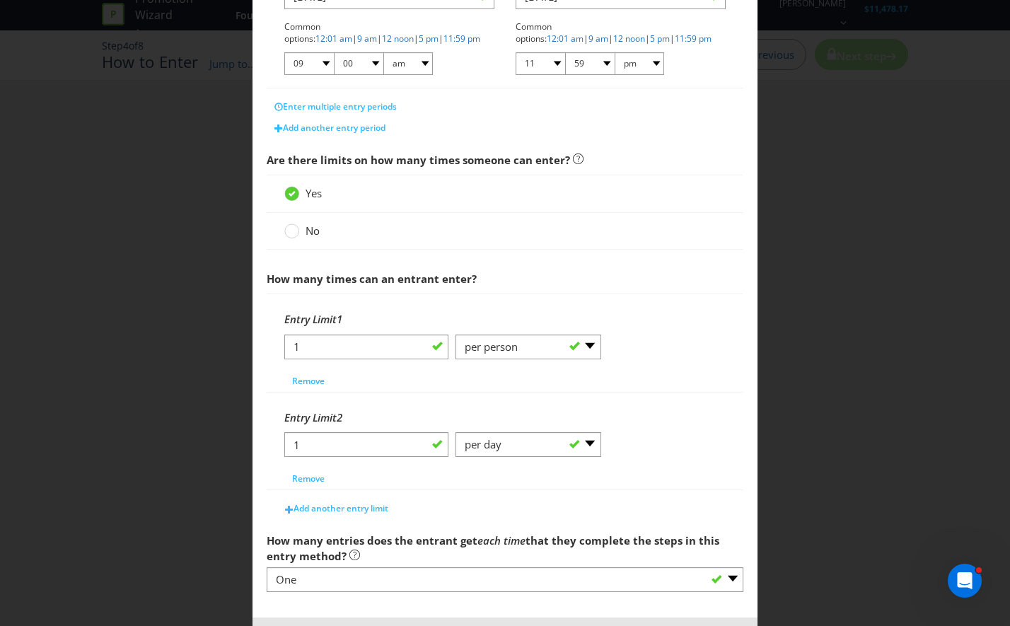
scroll to position [421, 0]
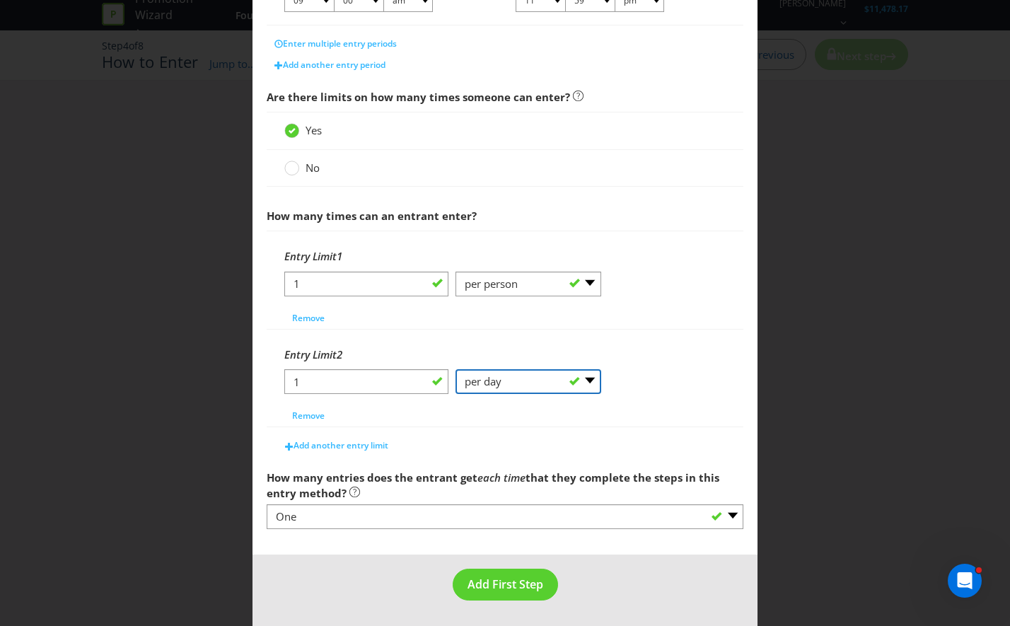
drag, startPoint x: 528, startPoint y: 382, endPoint x: 543, endPoint y: 396, distance: 20.5
click at [528, 382] on select "-- Please Select -- per person per day per purchase per transaction Other (plea…" at bounding box center [528, 381] width 146 height 25
click at [387, 418] on div "Entry Limit 2 1 -- Please Select -- per person per day per purchase per transac…" at bounding box center [504, 383] width 441 height 86
click at [500, 386] on select "-- Please Select -- per person per day per purchase per transaction Other (plea…" at bounding box center [528, 381] width 146 height 25
select select "OTHER"
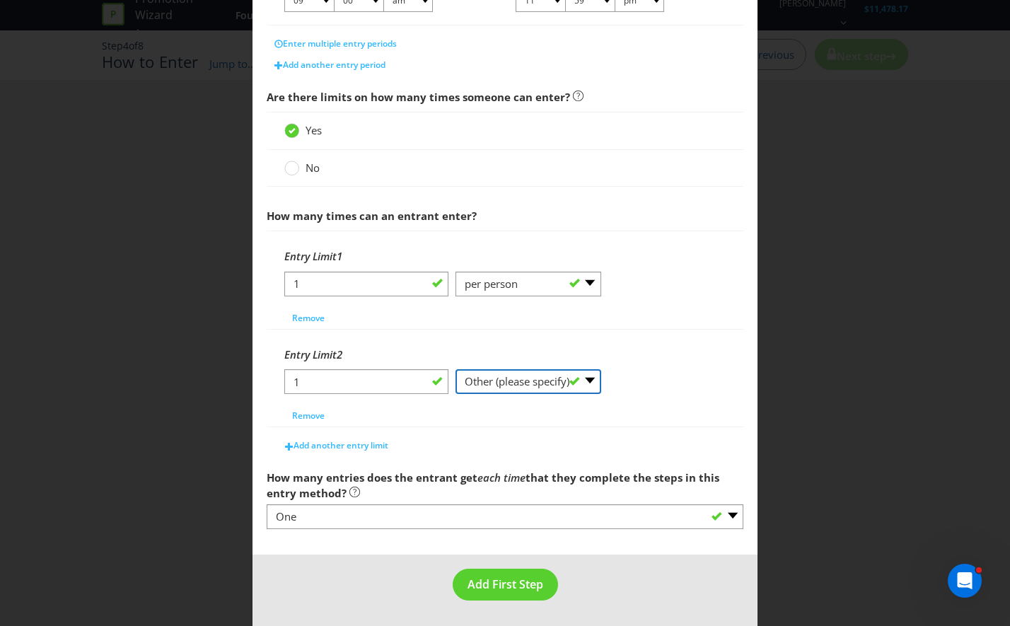
click at [455, 369] on select "-- Please Select -- per person per day per purchase per transaction Other (plea…" at bounding box center [528, 381] width 146 height 25
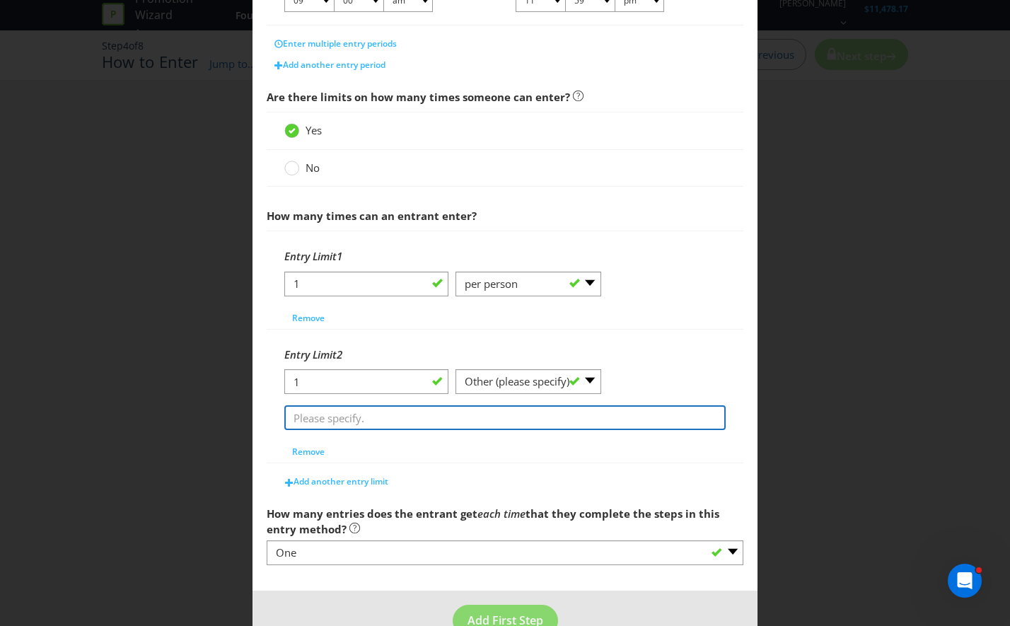
click at [415, 416] on input "text" at bounding box center [504, 417] width 441 height 25
type input "!"
type input "1 can per person per promo period"
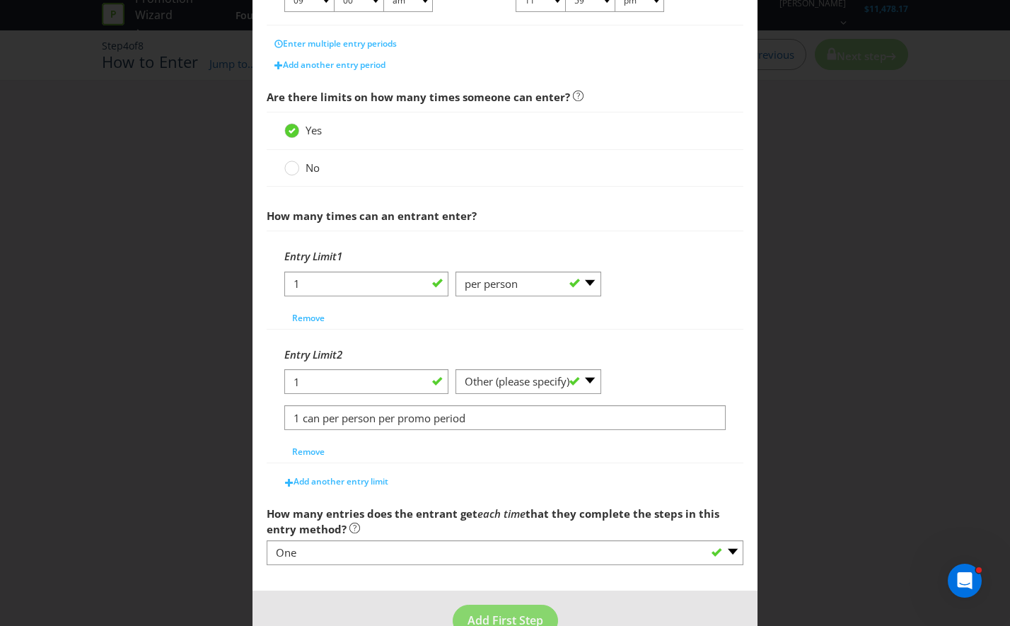
click at [441, 466] on div "Add another entry limit" at bounding box center [505, 478] width 477 height 28
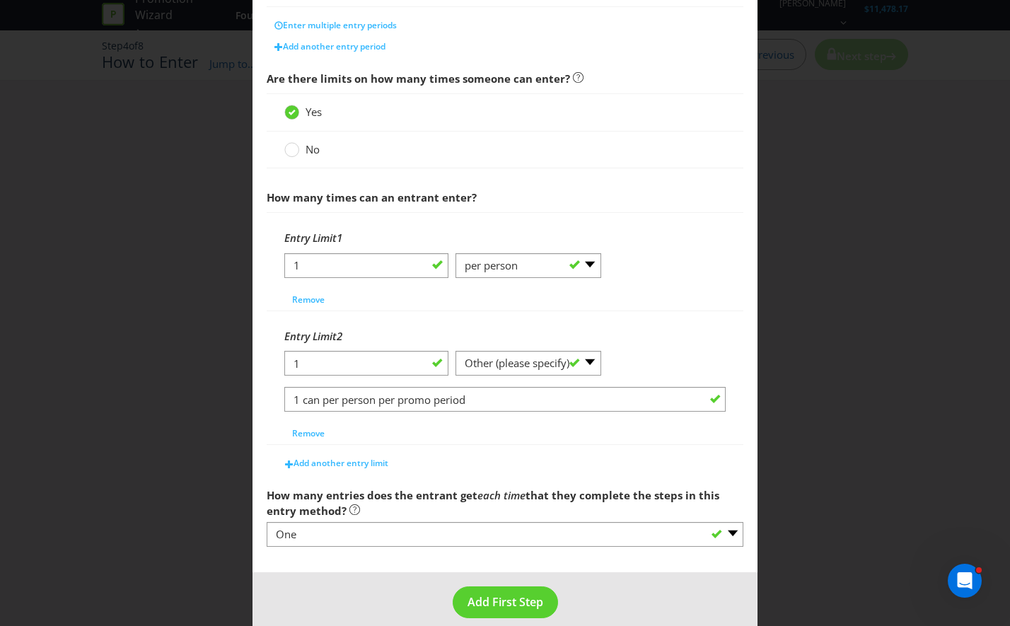
scroll to position [457, 0]
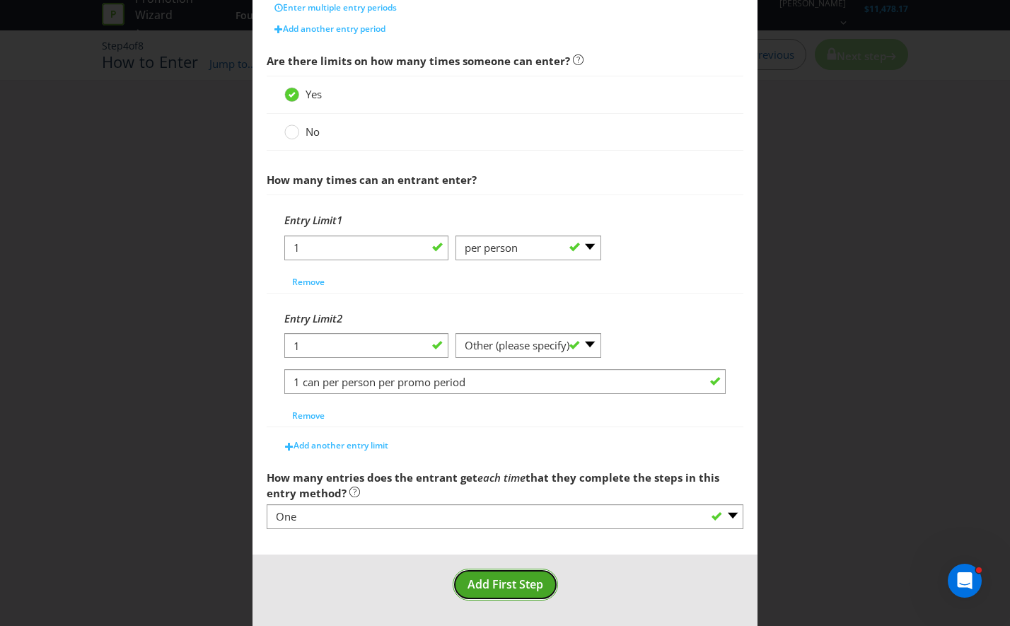
click at [526, 594] on button "Add First Step" at bounding box center [504, 584] width 105 height 32
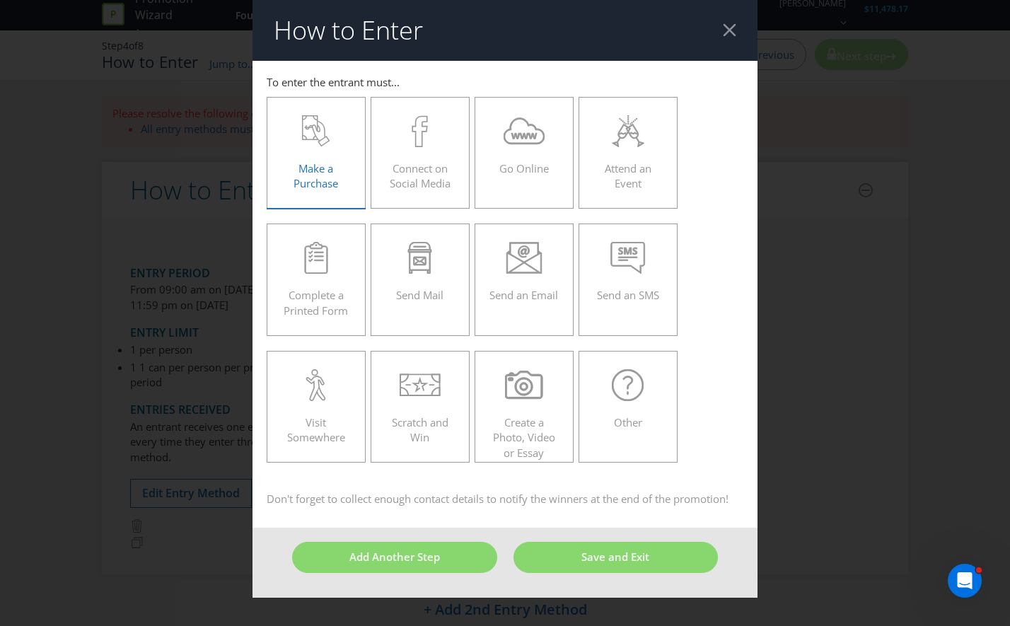
click at [332, 182] on span "Make a Purchase" at bounding box center [315, 175] width 45 height 29
click at [0, 0] on input "Make a Purchase" at bounding box center [0, 0] width 0 height 0
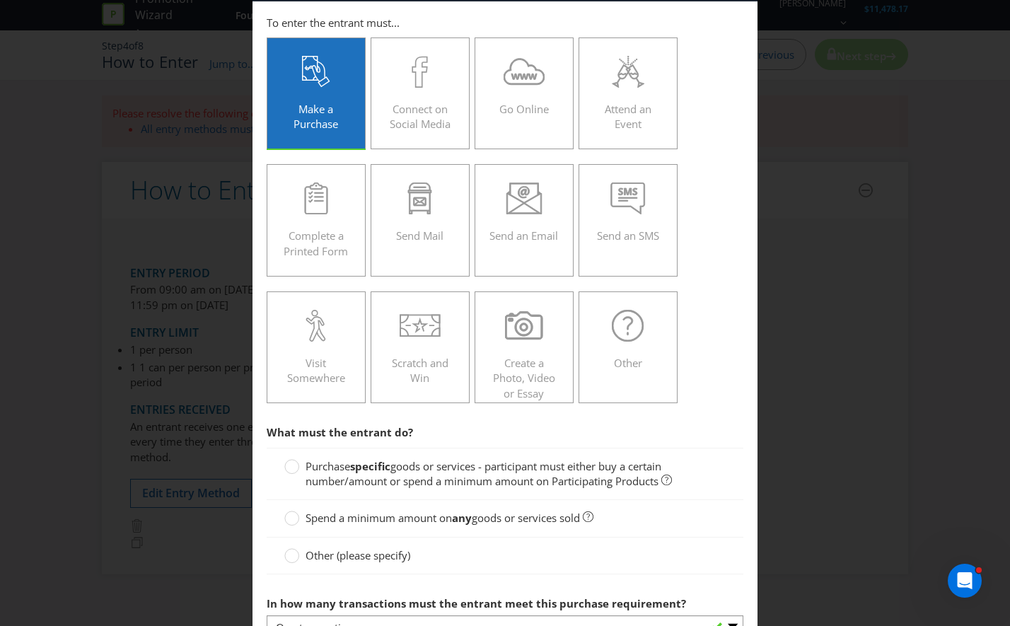
scroll to position [141, 0]
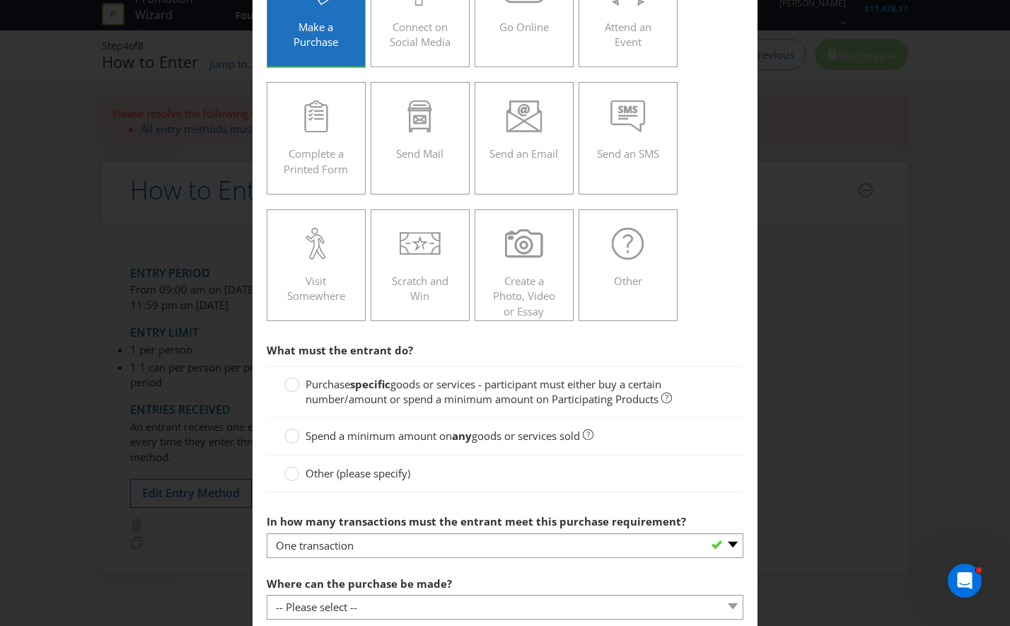
click at [359, 397] on span "goods or services - participant must either buy a certain number/amount or spen…" at bounding box center [483, 391] width 356 height 29
click at [0, 0] on input "Purchase specific goods or services - participant must either buy a certain num…" at bounding box center [0, 0] width 0 height 0
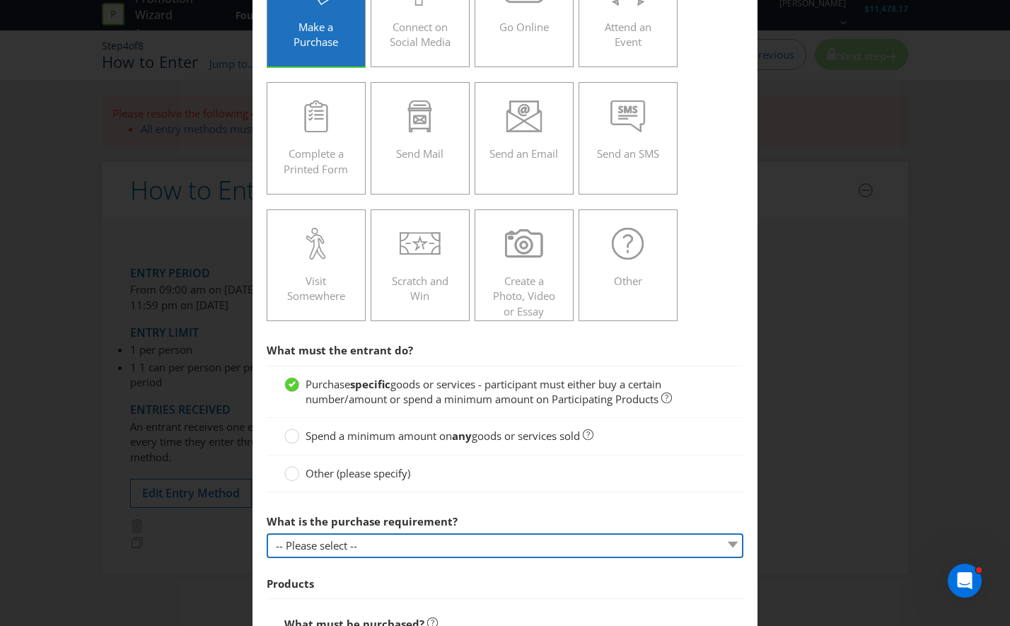
click at [347, 545] on select "-- Please select -- Buy a certain number of these products or services Spend a …" at bounding box center [505, 545] width 477 height 25
select select "MINIMUM_QUANTITY"
click at [267, 533] on select "-- Please select -- Buy a certain number of these products or services Spend a …" at bounding box center [505, 545] width 477 height 25
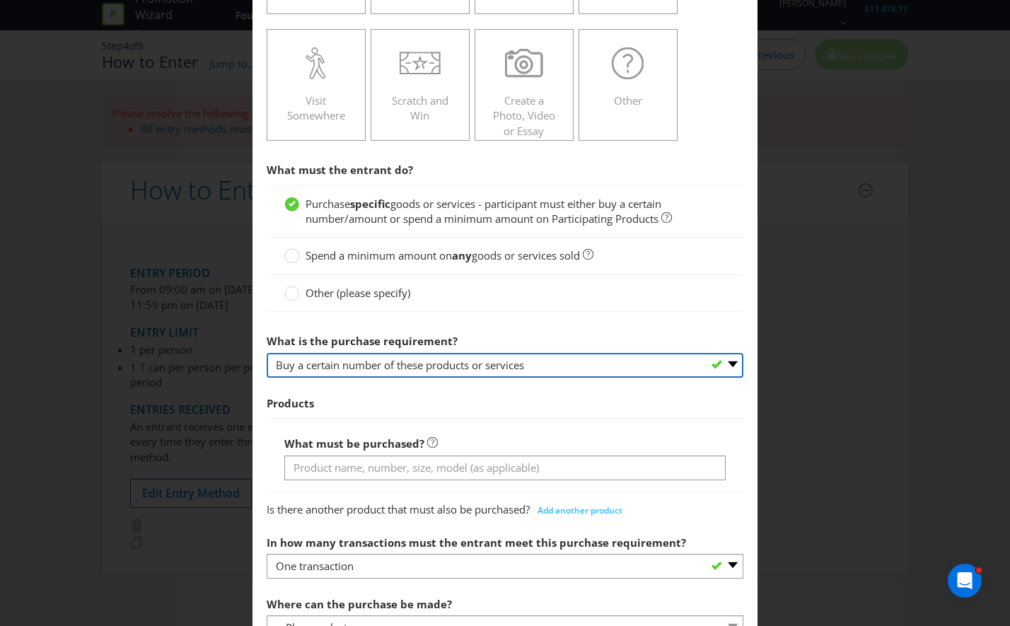
scroll to position [354, 0]
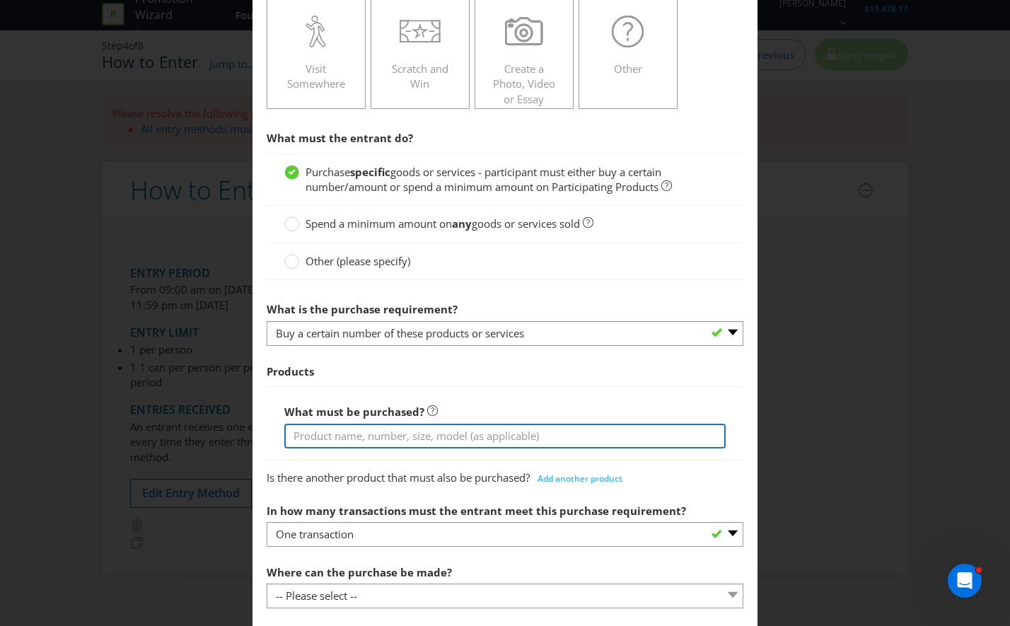
click at [355, 441] on input "text" at bounding box center [504, 435] width 441 height 25
type input "any 700ml Four Pillars Gin"
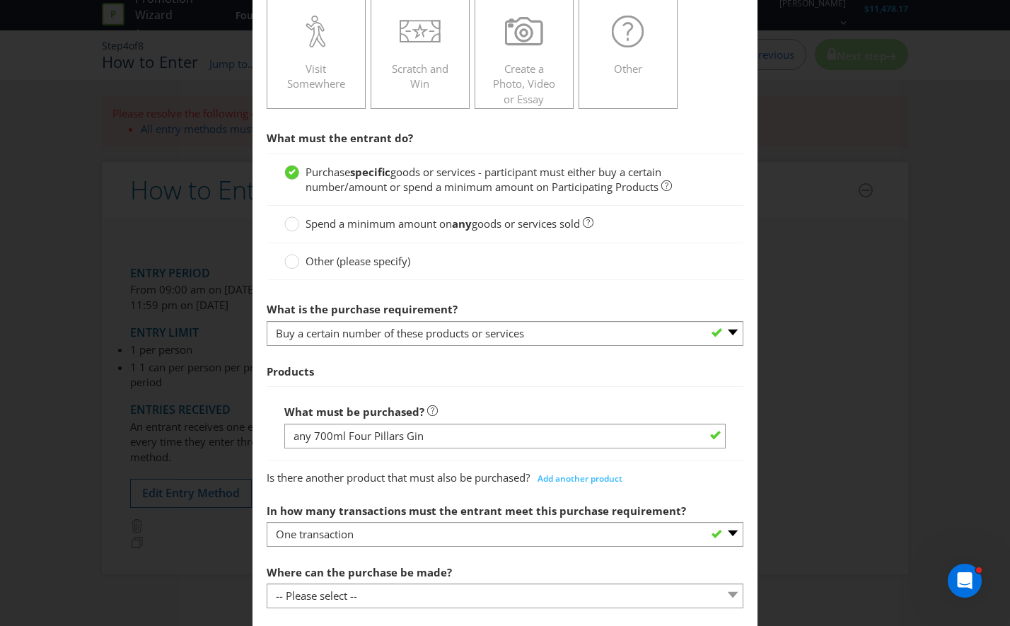
click at [380, 484] on span "Is there another product that must also be purchased?" at bounding box center [398, 477] width 263 height 14
click at [396, 520] on div "In how many transactions must the entrant meet this purchase requirement? -- Pl…" at bounding box center [505, 521] width 477 height 51
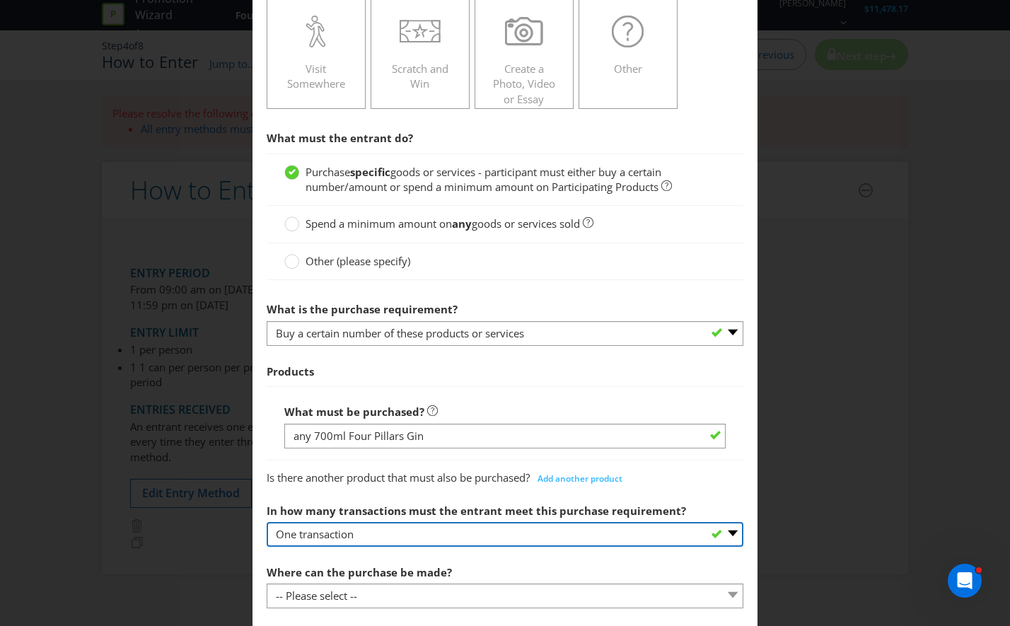
click at [390, 530] on select "-- Please select -- One transaction A specific number of transactions Any numbe…" at bounding box center [505, 534] width 477 height 25
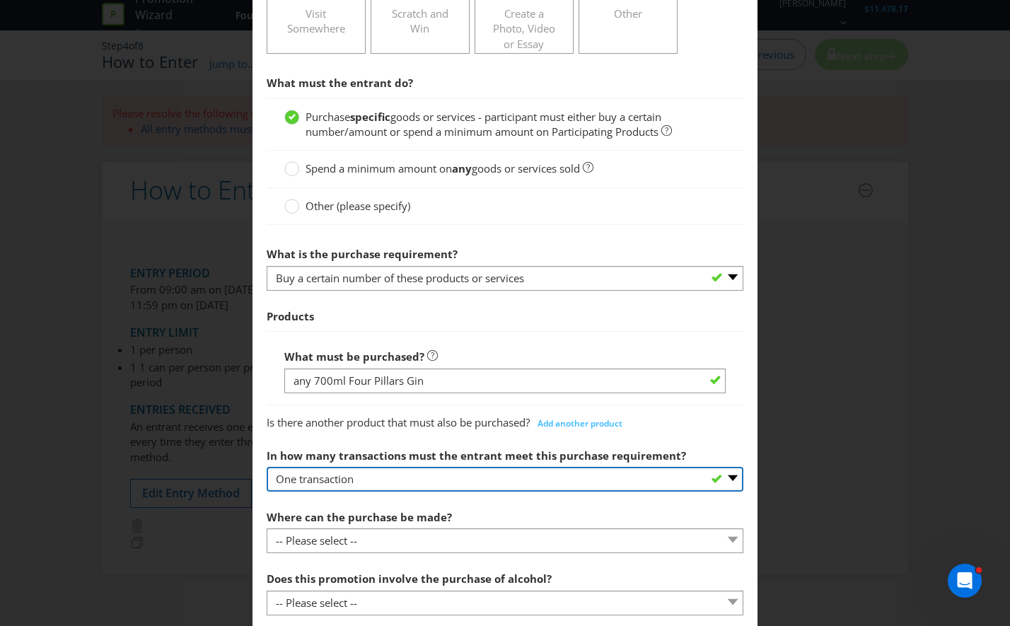
scroll to position [495, 0]
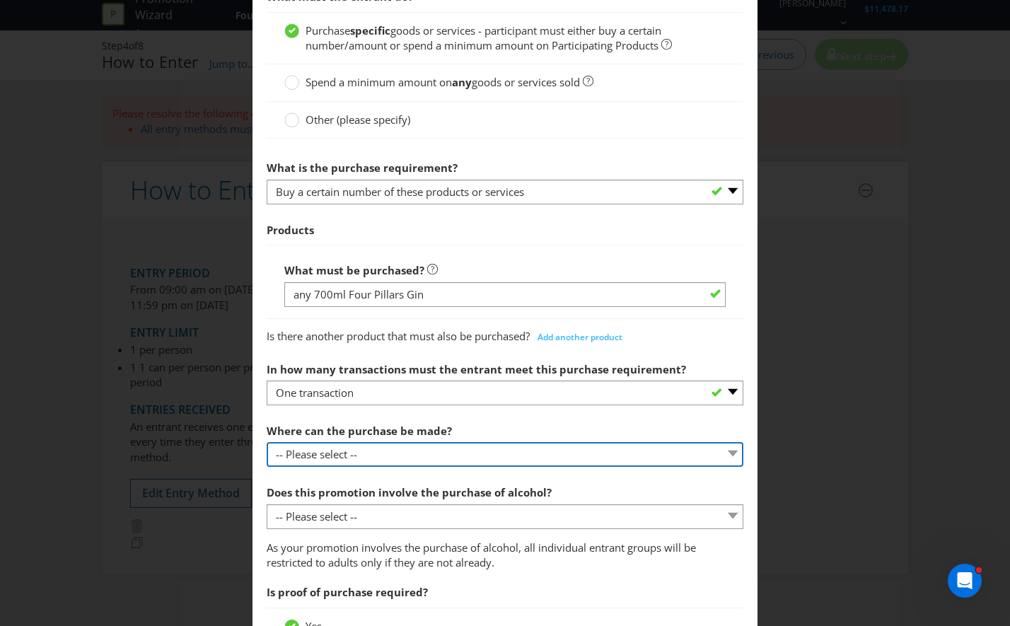
click at [410, 449] on select "-- Please select -- Any stores displaying promotional material (including onlin…" at bounding box center [505, 454] width 477 height 25
select select "ANY_DISPLAYING_NOT_ONLINE"
click at [267, 442] on select "-- Please select -- Any stores displaying promotional material (including onlin…" at bounding box center [505, 454] width 477 height 25
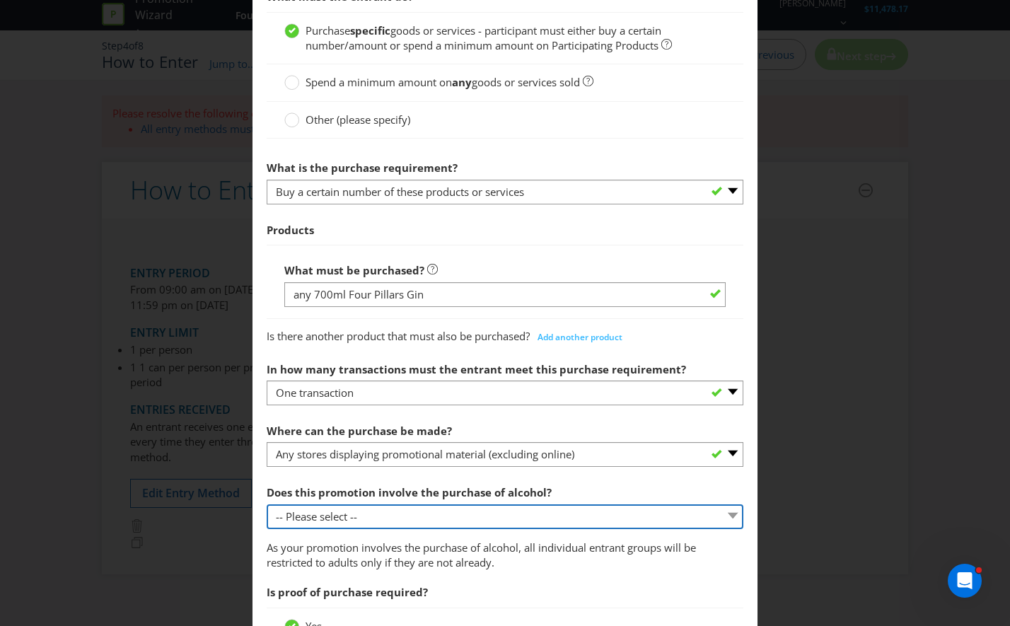
click at [598, 519] on select "-- Please select -- Yes, for on-premises consumption Yes, for off-premises cons…" at bounding box center [505, 516] width 477 height 25
select select "YES_OFF_PREMISES"
click at [267, 504] on select "-- Please select -- Yes, for on-premises consumption Yes, for off-premises cons…" at bounding box center [505, 516] width 477 height 25
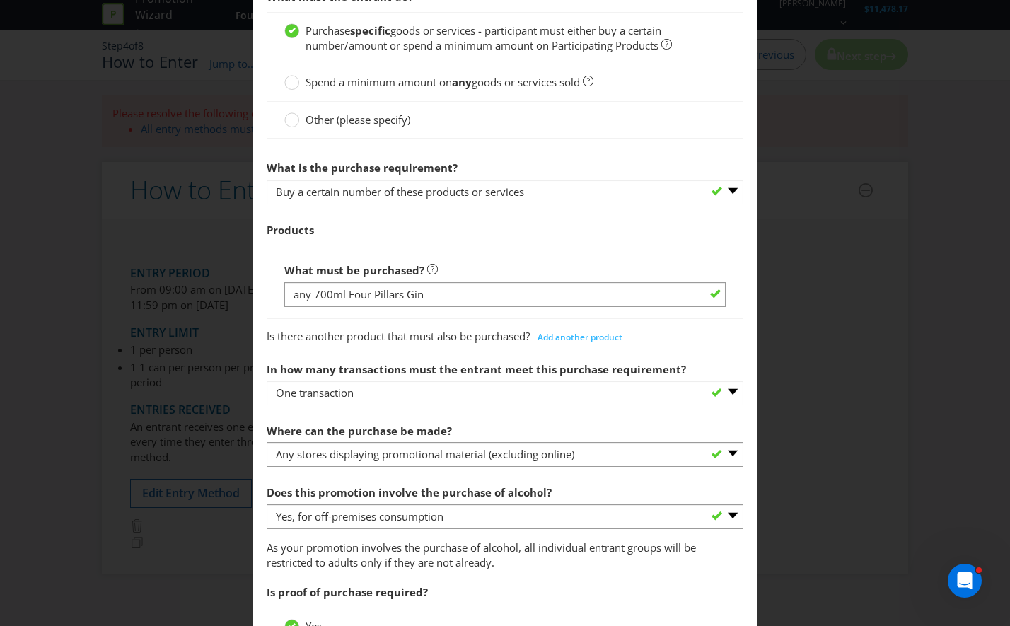
click at [565, 556] on p "As your promotion involves the purchase of alcohol, all individual entrant grou…" at bounding box center [505, 555] width 477 height 30
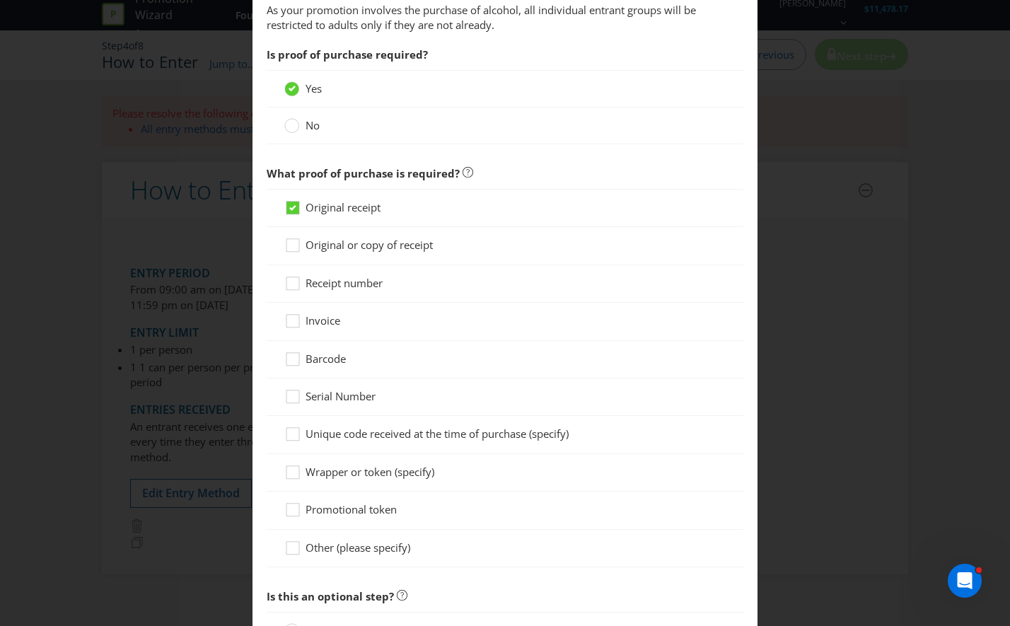
scroll to position [1191, 0]
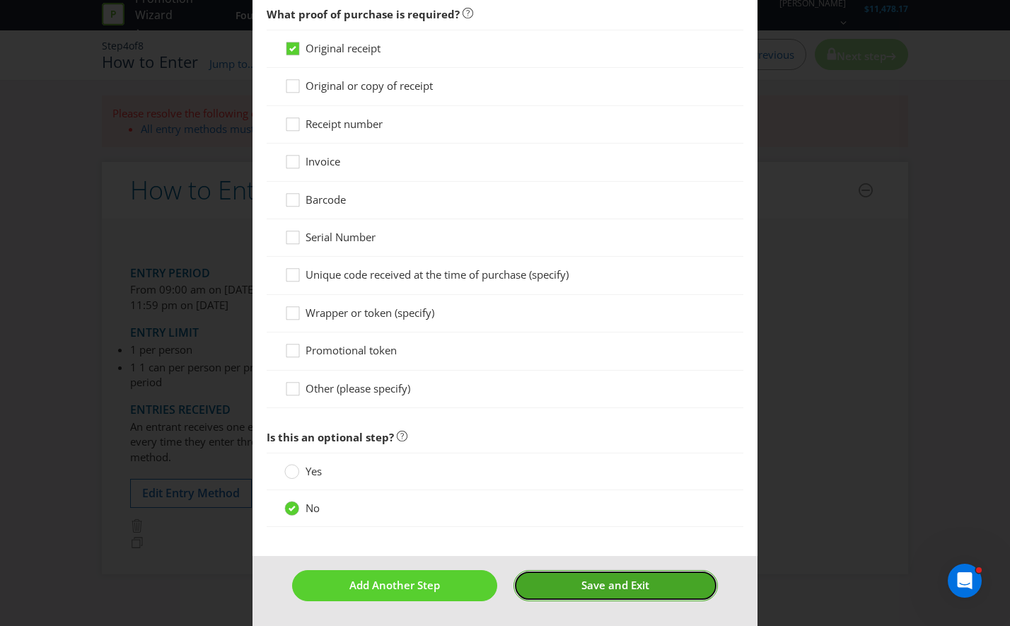
click at [628, 582] on span "Save and Exit" at bounding box center [615, 585] width 68 height 14
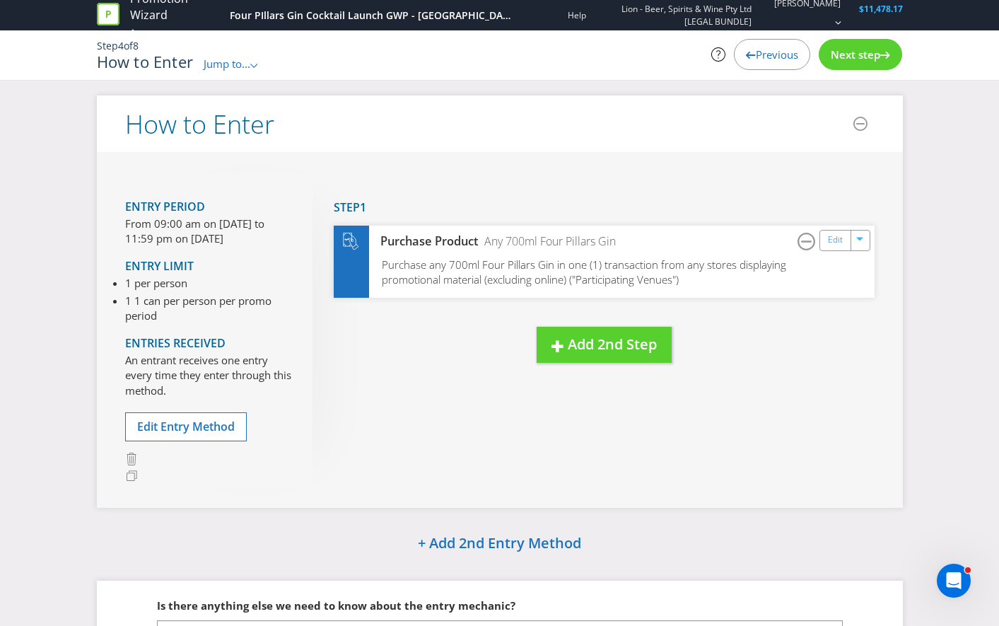
click at [609, 493] on div "Entry Period From 09:00 am on [DATE] to 11:59 pm on [DATE] Entry Limit 1 per pe…" at bounding box center [500, 330] width 806 height 356
click at [146, 419] on span "Edit Entry Method" at bounding box center [186, 427] width 98 height 16
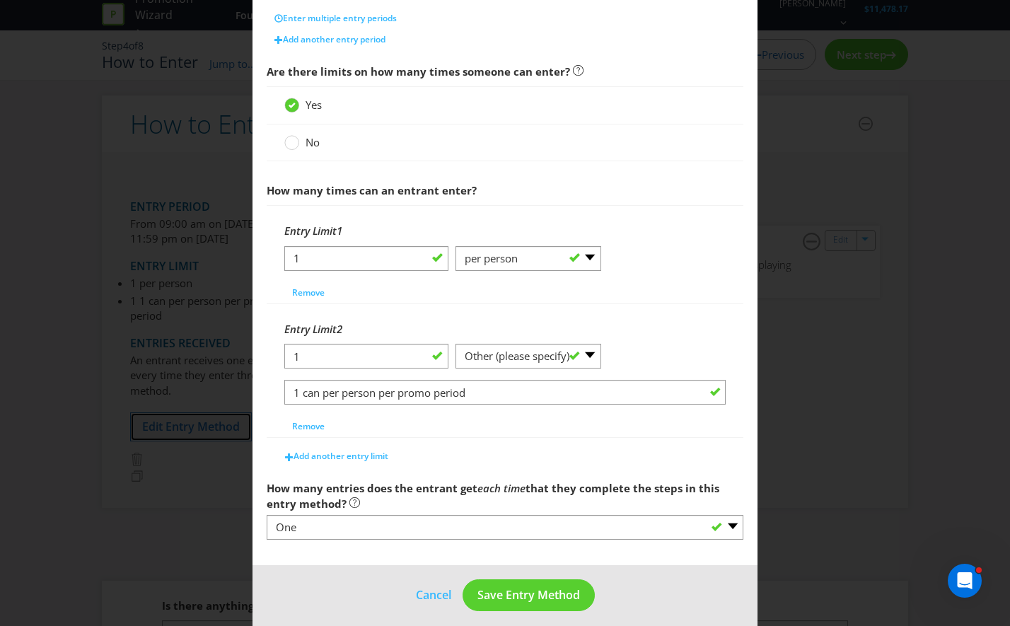
scroll to position [457, 0]
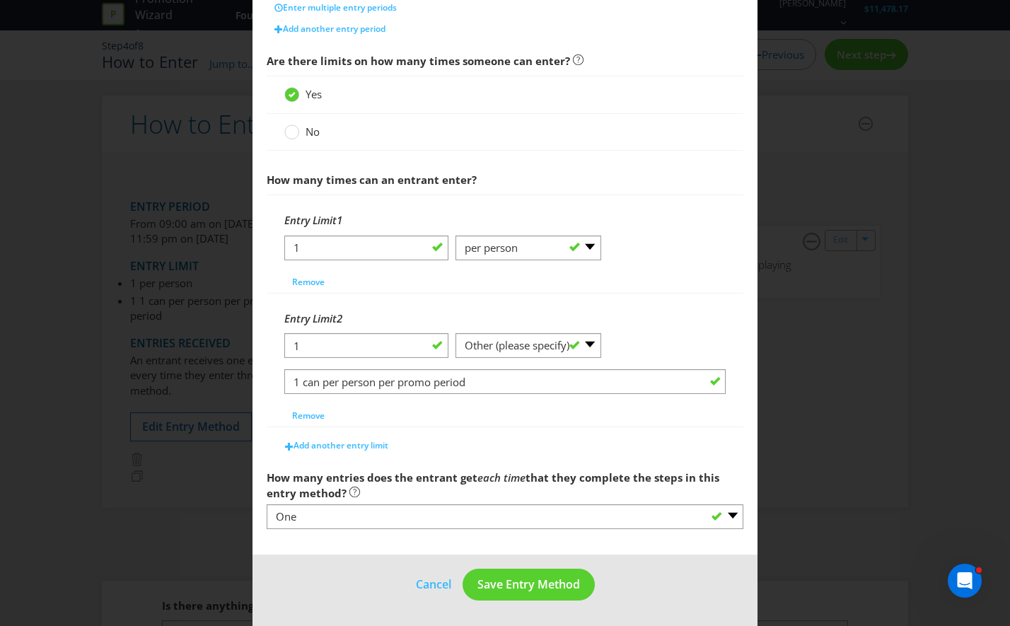
click at [881, 463] on div "How to Enter What is the name of this entry method? How to Enter This name will…" at bounding box center [505, 313] width 1010 height 626
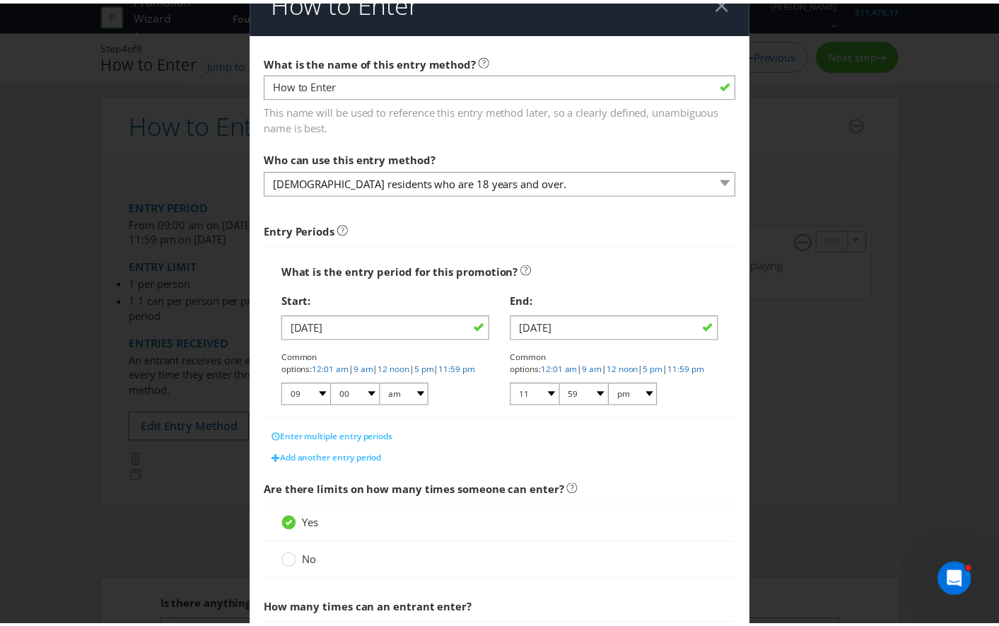
scroll to position [0, 0]
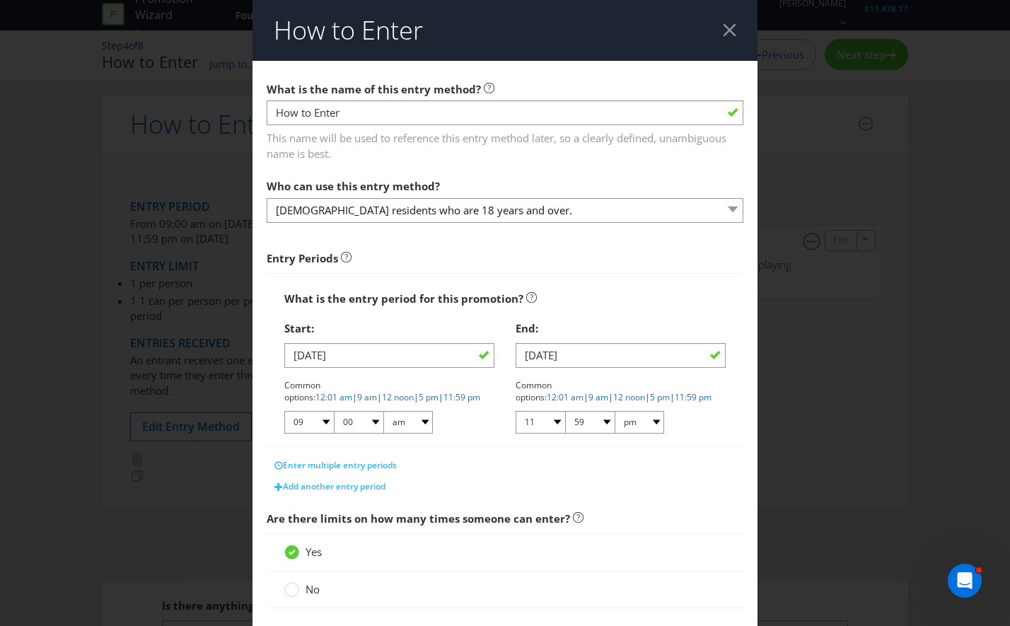
click at [723, 33] on div at bounding box center [729, 29] width 13 height 13
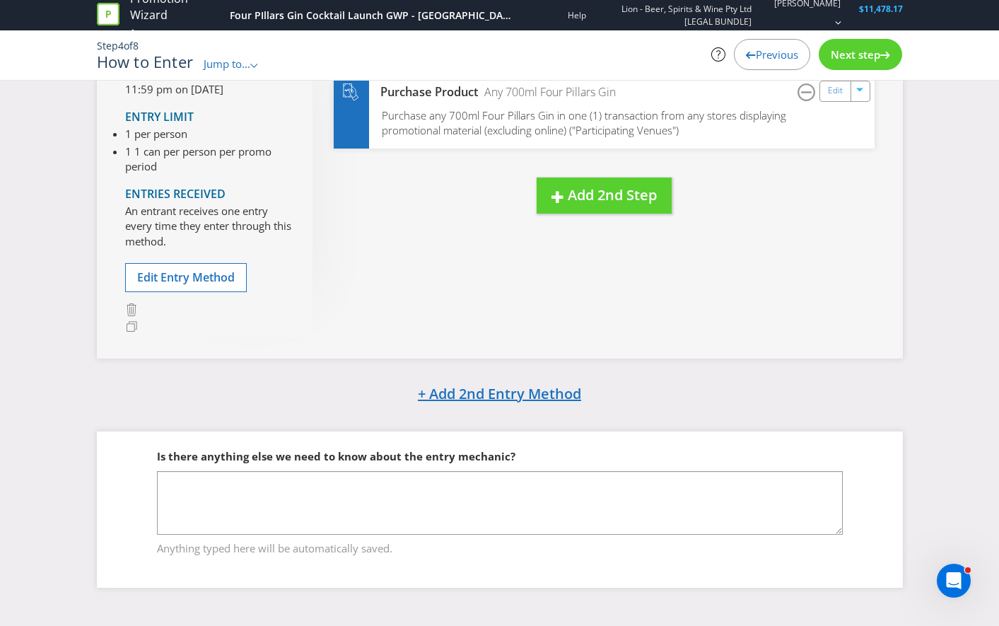
scroll to position [78, 0]
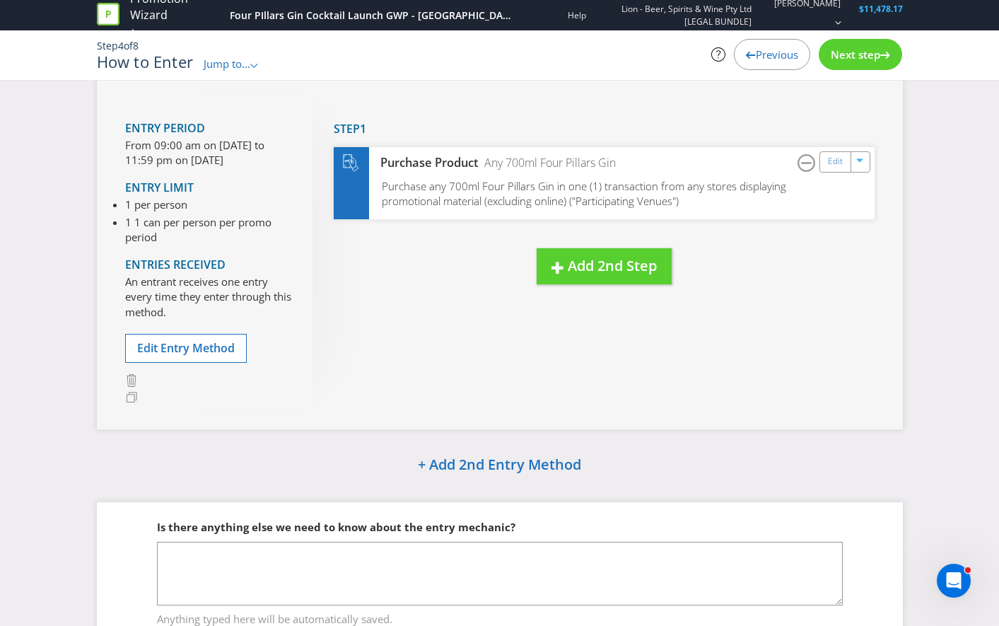
click at [880, 59] on span "Next step" at bounding box center [855, 54] width 49 height 14
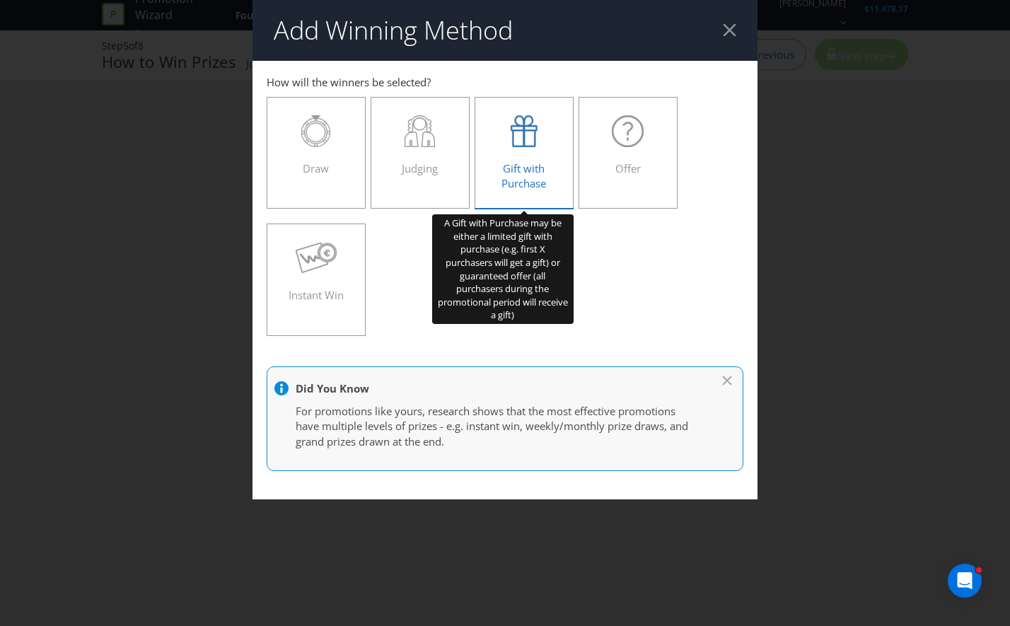
click at [527, 141] on icon at bounding box center [523, 131] width 27 height 32
click at [0, 0] on input "Gift with Purchase" at bounding box center [0, 0] width 0 height 0
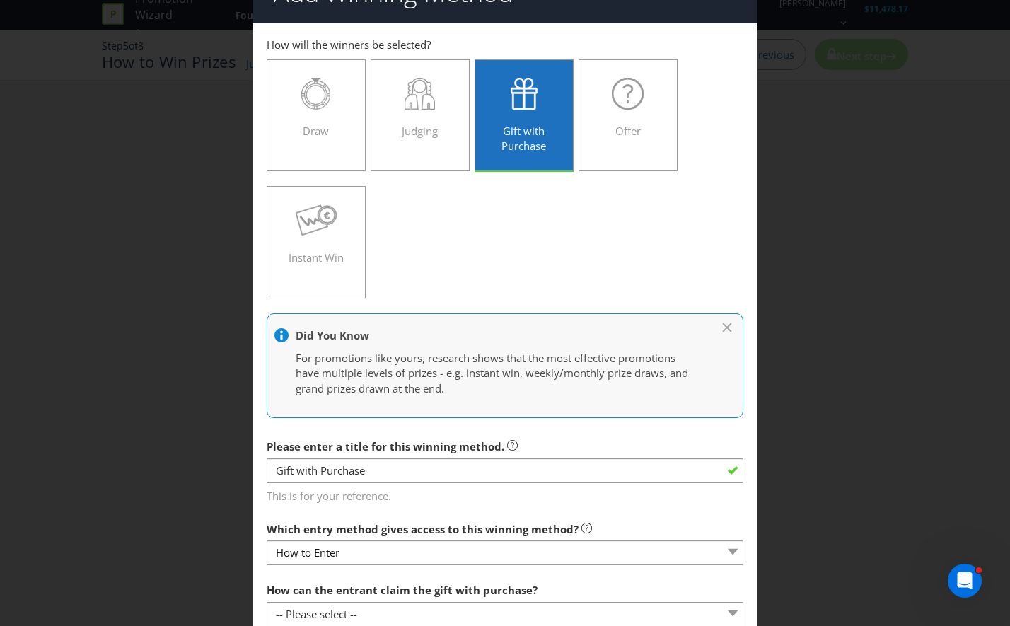
scroll to position [71, 0]
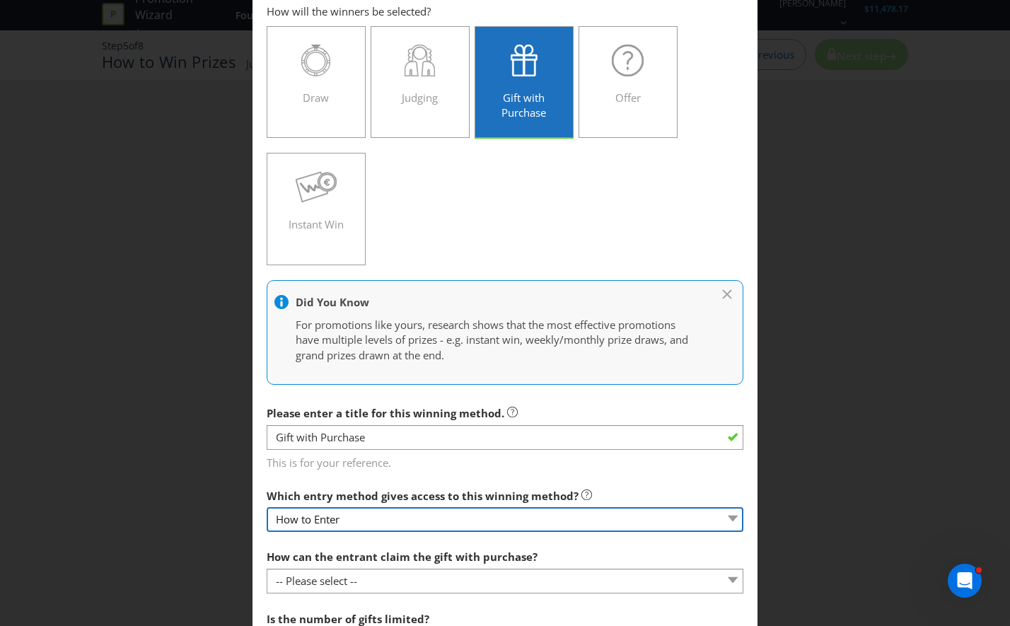
click at [359, 513] on select "How to Enter" at bounding box center [505, 519] width 477 height 25
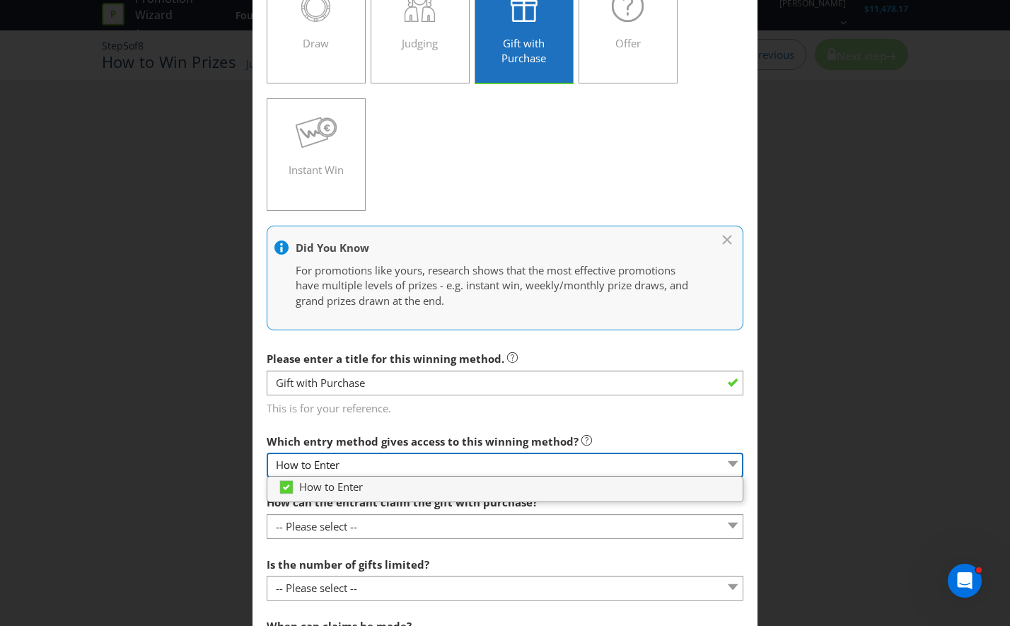
scroll to position [141, 0]
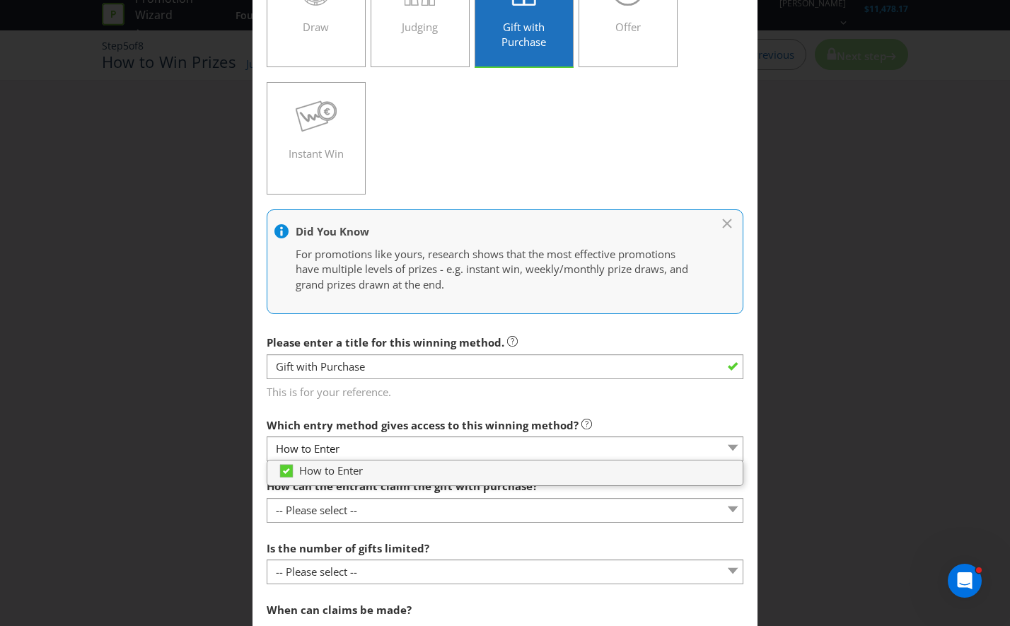
click at [852, 342] on div "Add Winning Method How to Enter How will the winners be selected? Draw Judging …" at bounding box center [505, 313] width 1010 height 626
click at [502, 493] on span "How can the entrant claim the gift with purchase?" at bounding box center [402, 486] width 271 height 14
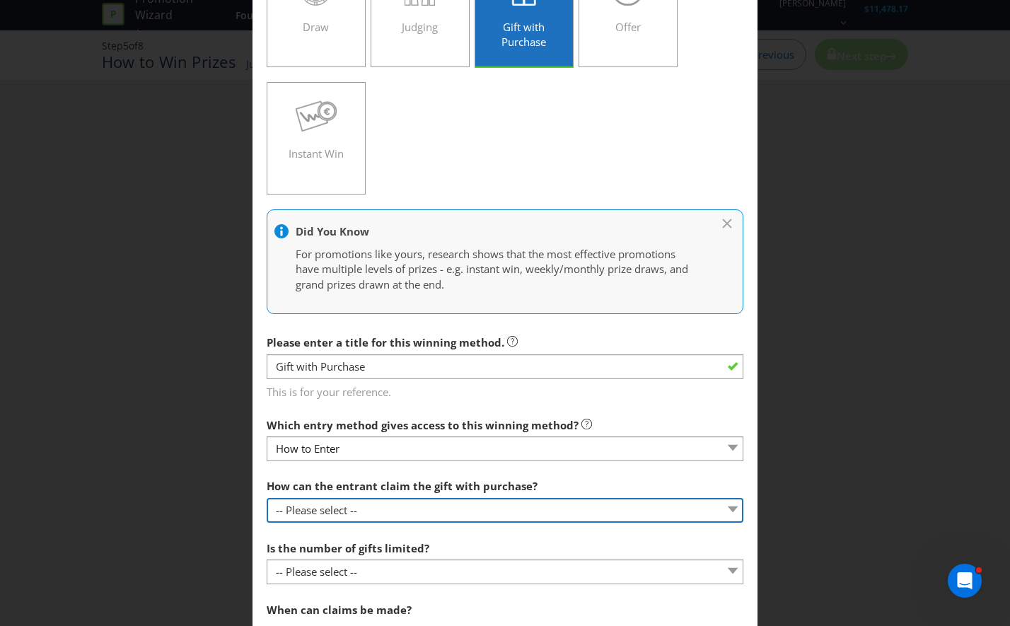
click at [498, 508] on select "-- Please select -- Already covered by entry mechanic Automatically sent to cla…" at bounding box center [505, 510] width 477 height 25
select select "IN_STORE"
click at [267, 498] on select "-- Please select -- Already covered by entry mechanic Automatically sent to cla…" at bounding box center [505, 510] width 477 height 25
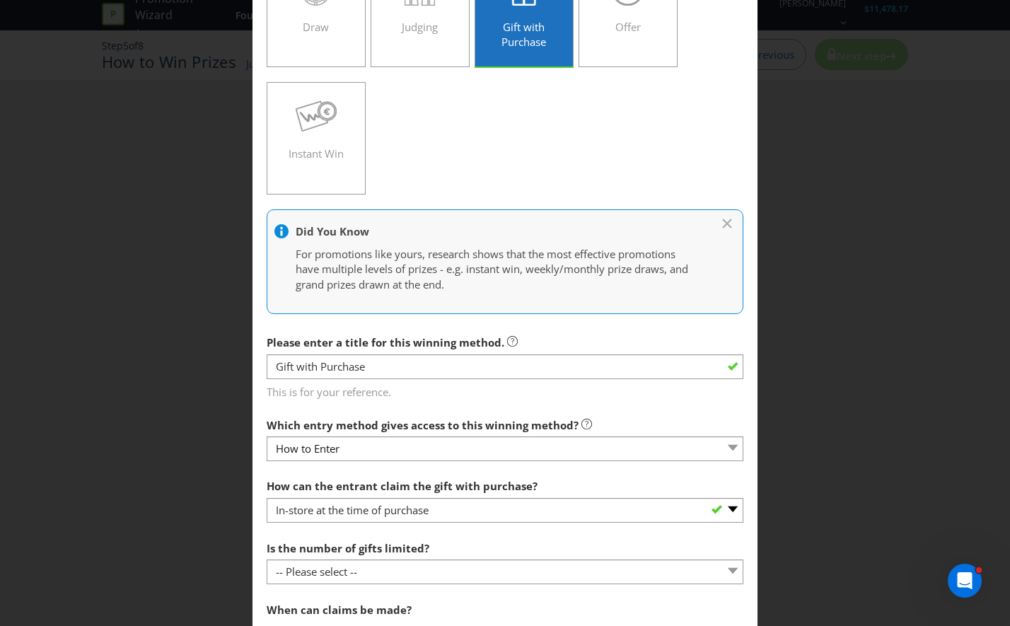
click at [798, 508] on div "Add Winning Method How to Enter How will the winners be selected? Draw Judging …" at bounding box center [505, 313] width 1010 height 626
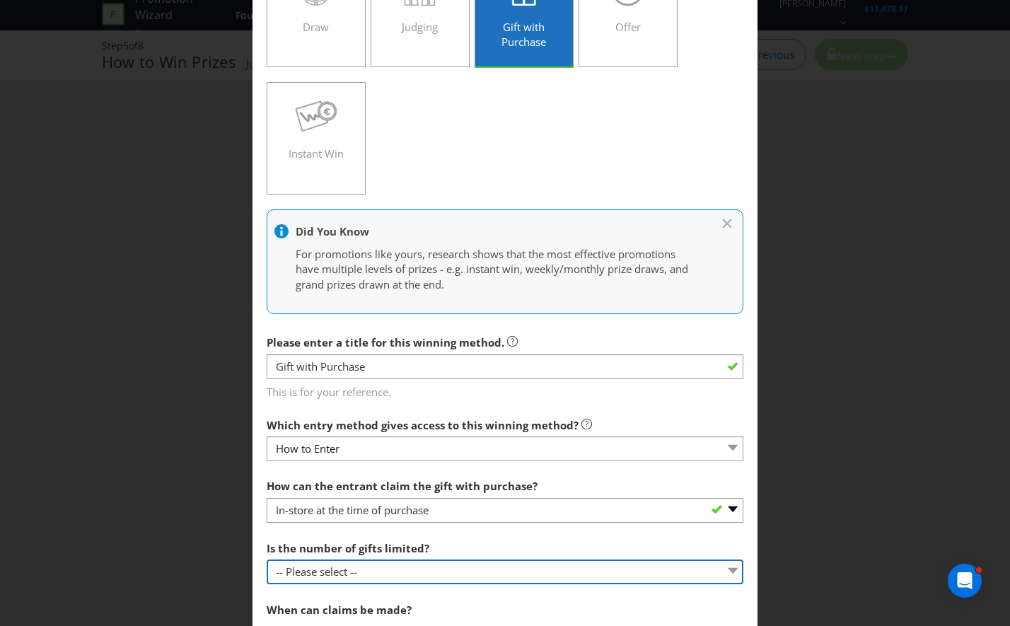
click at [388, 573] on select "-- Please select -- Unlimited gifts available during promotional period Number …" at bounding box center [505, 571] width 477 height 25
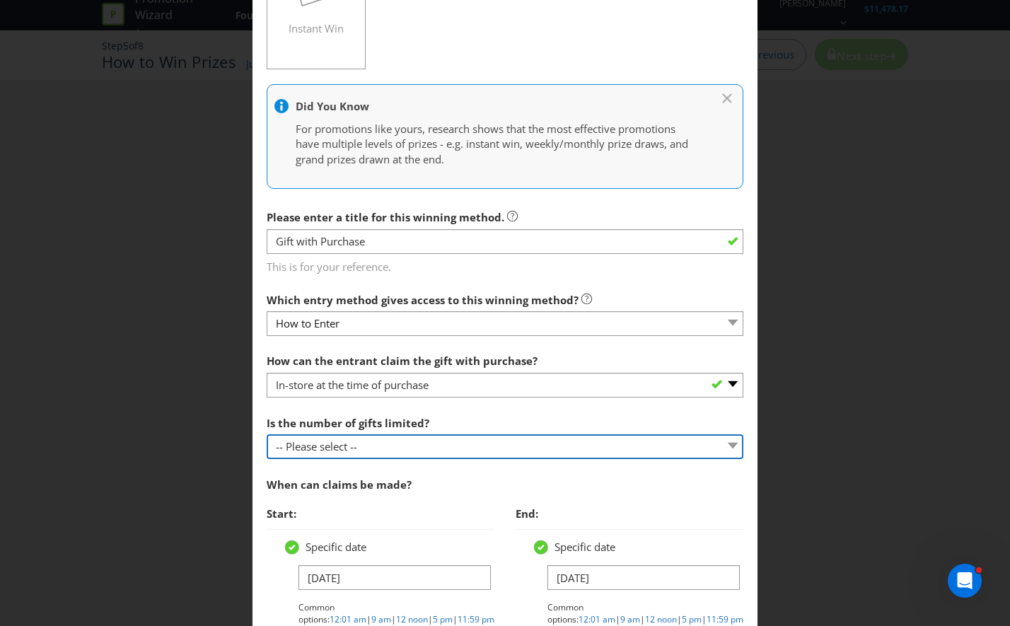
scroll to position [283, 0]
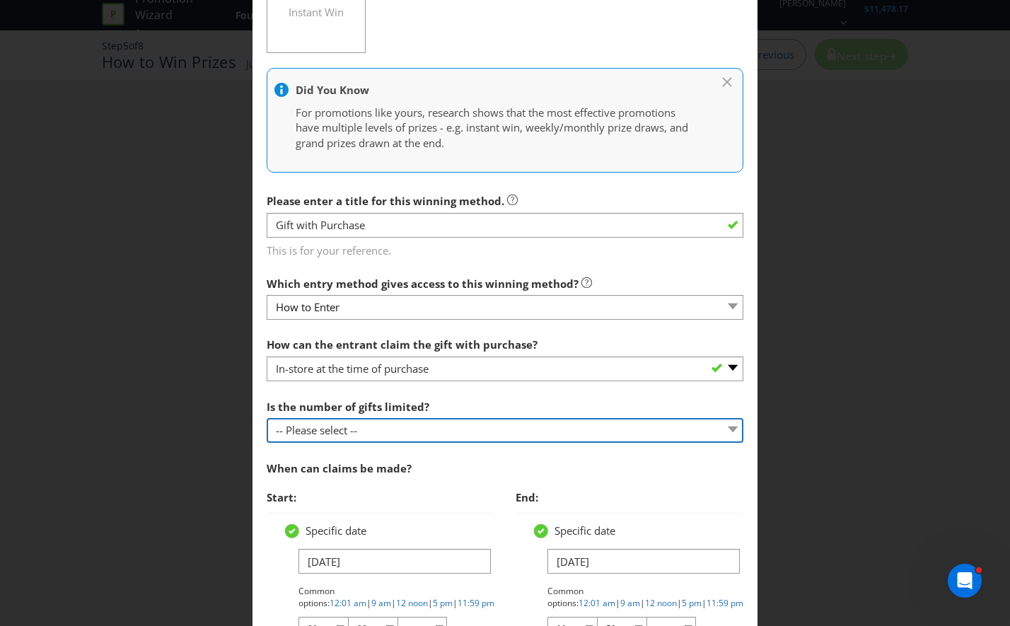
click at [380, 431] on select "-- Please select -- Unlimited gifts available during promotional period Number …" at bounding box center [505, 430] width 477 height 25
select select "LIMITED"
click at [267, 418] on select "-- Please select -- Unlimited gifts available during promotional period Number …" at bounding box center [505, 430] width 477 height 25
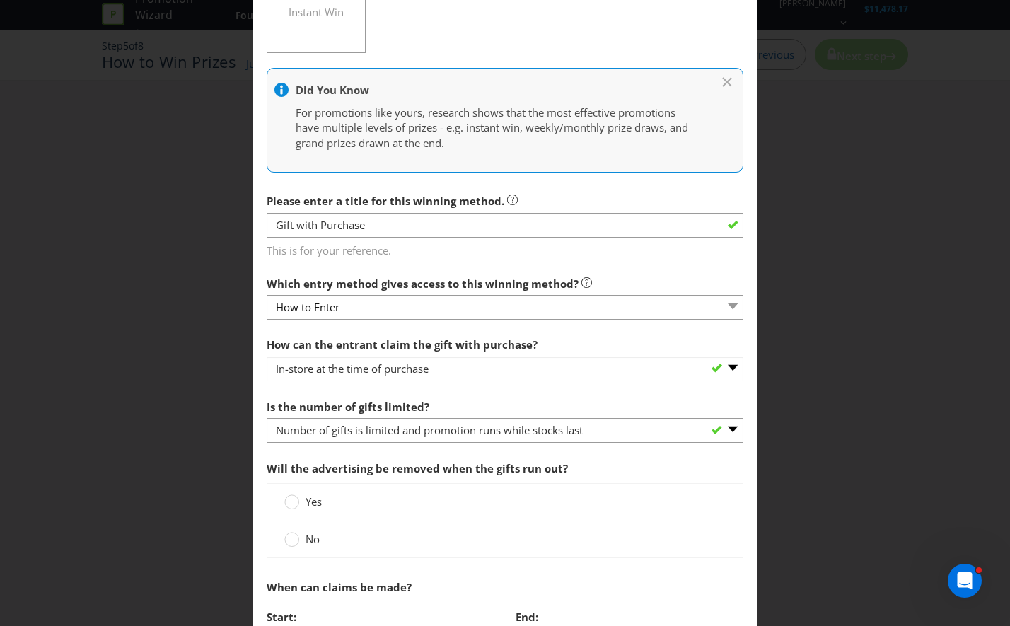
click at [378, 501] on div "Yes" at bounding box center [504, 501] width 441 height 15
click at [284, 508] on icon at bounding box center [291, 501] width 15 height 15
click at [0, 0] on input "Yes" at bounding box center [0, 0] width 0 height 0
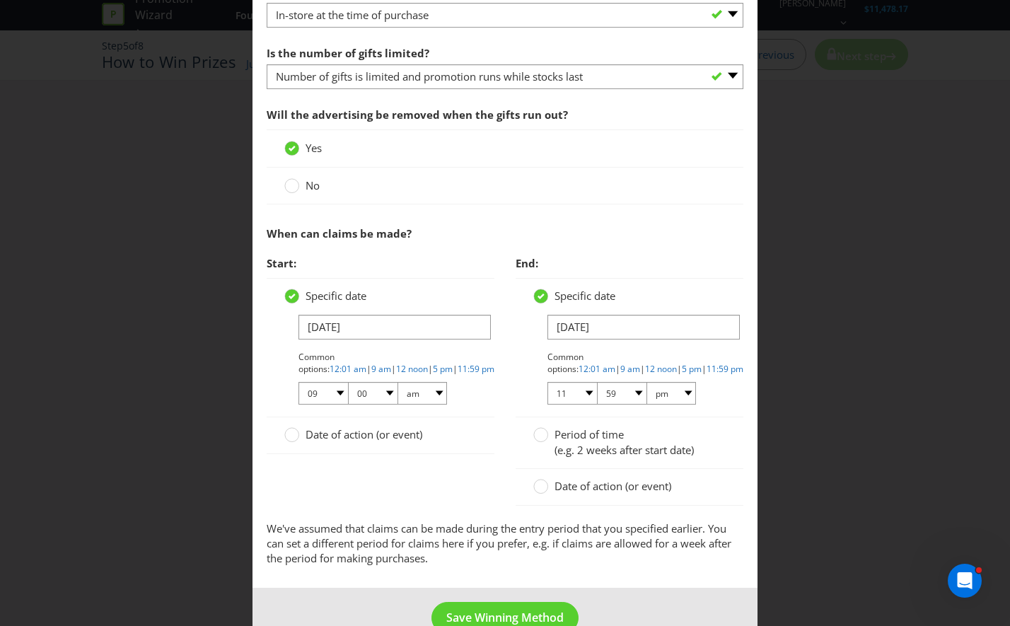
scroll to position [670, 0]
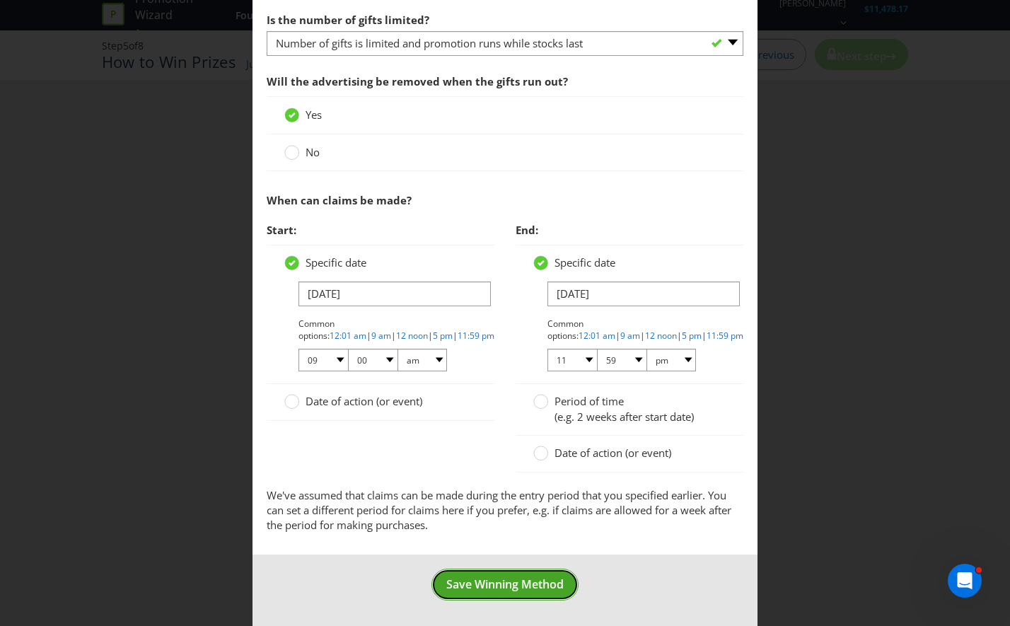
click at [473, 574] on button "Save Winning Method" at bounding box center [504, 584] width 147 height 32
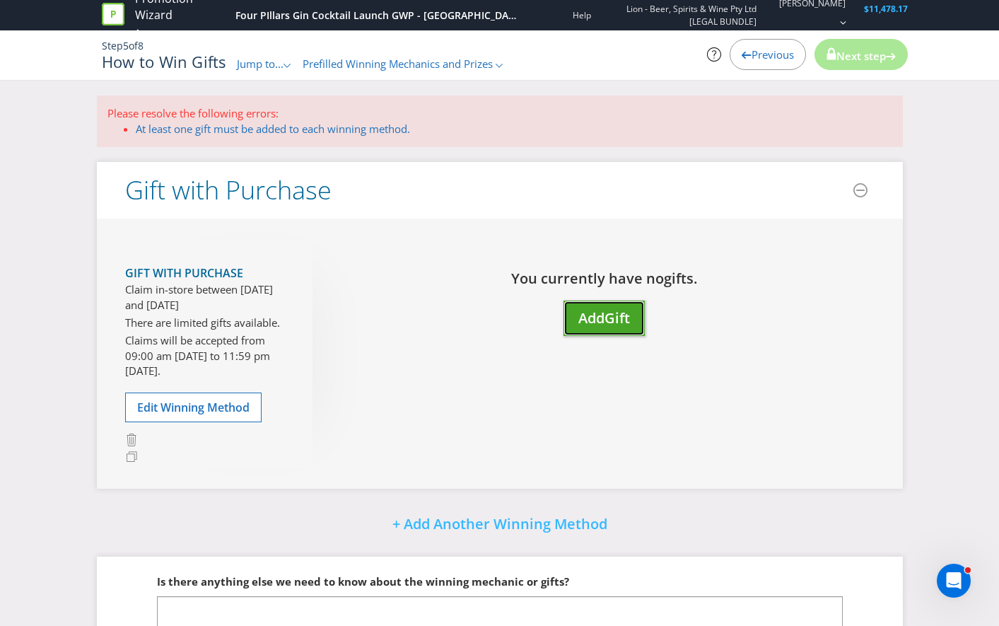
click at [604, 325] on span "Add" at bounding box center [591, 317] width 26 height 19
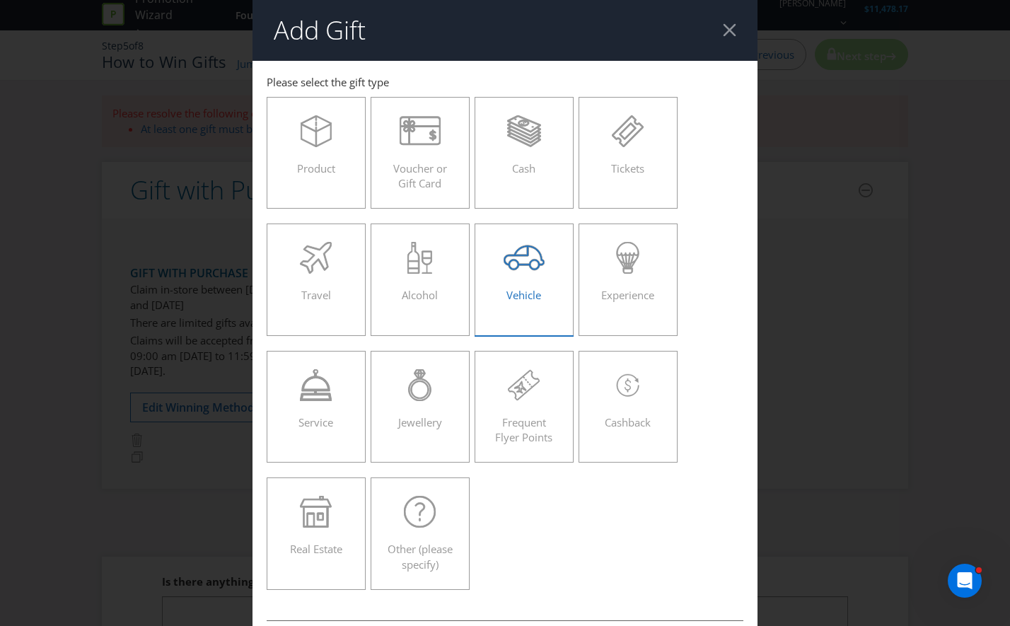
click at [480, 282] on label "Vehicle" at bounding box center [523, 279] width 99 height 112
click at [0, 0] on input "Vehicle" at bounding box center [0, 0] width 0 height 0
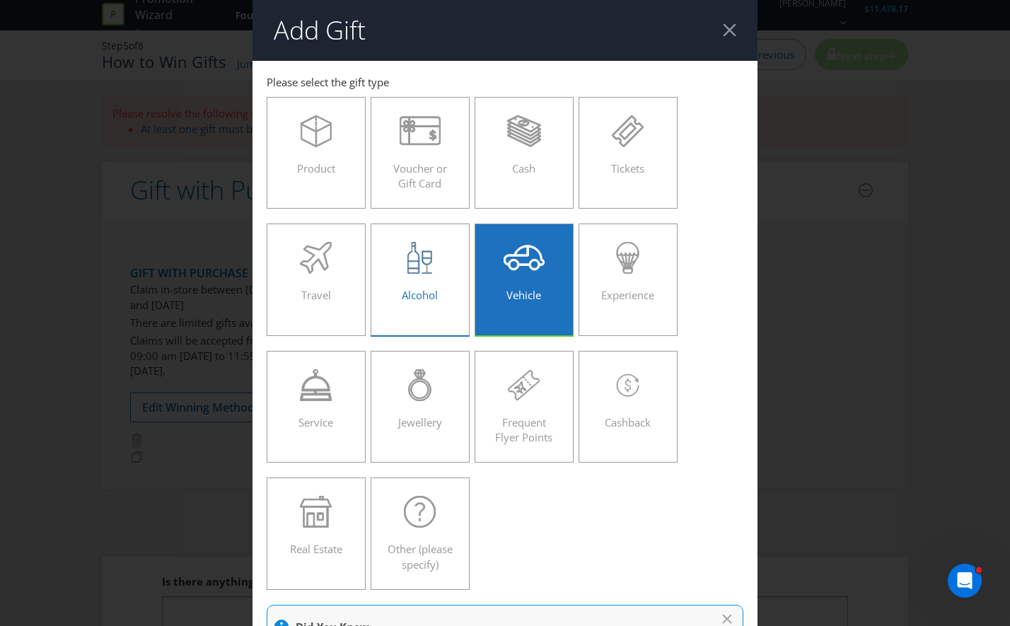
click at [452, 286] on label "Alcohol" at bounding box center [419, 279] width 99 height 112
click at [0, 0] on input "Alcohol" at bounding box center [0, 0] width 0 height 0
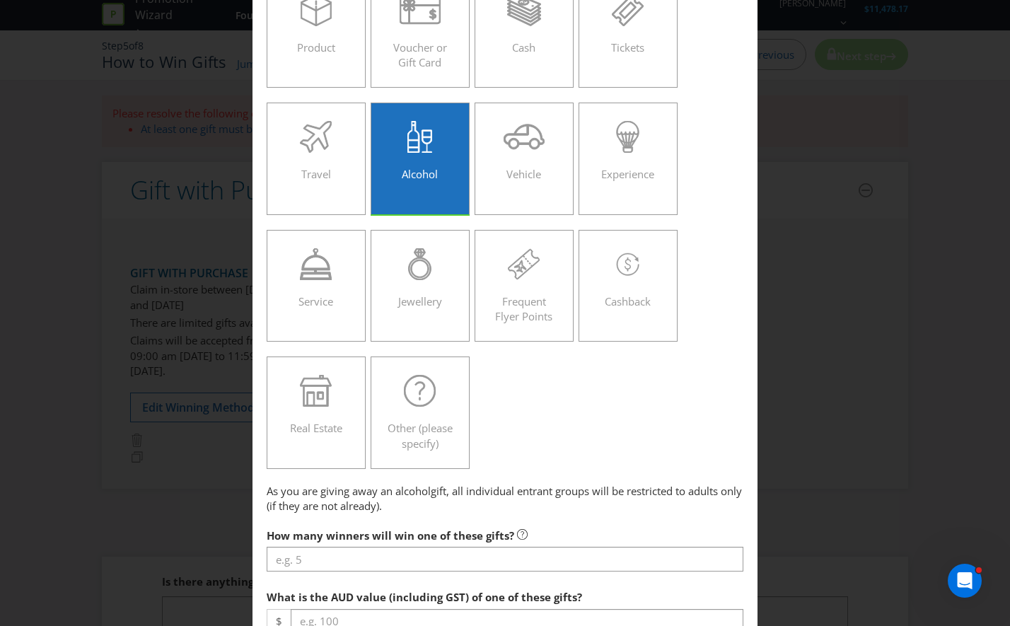
scroll to position [283, 0]
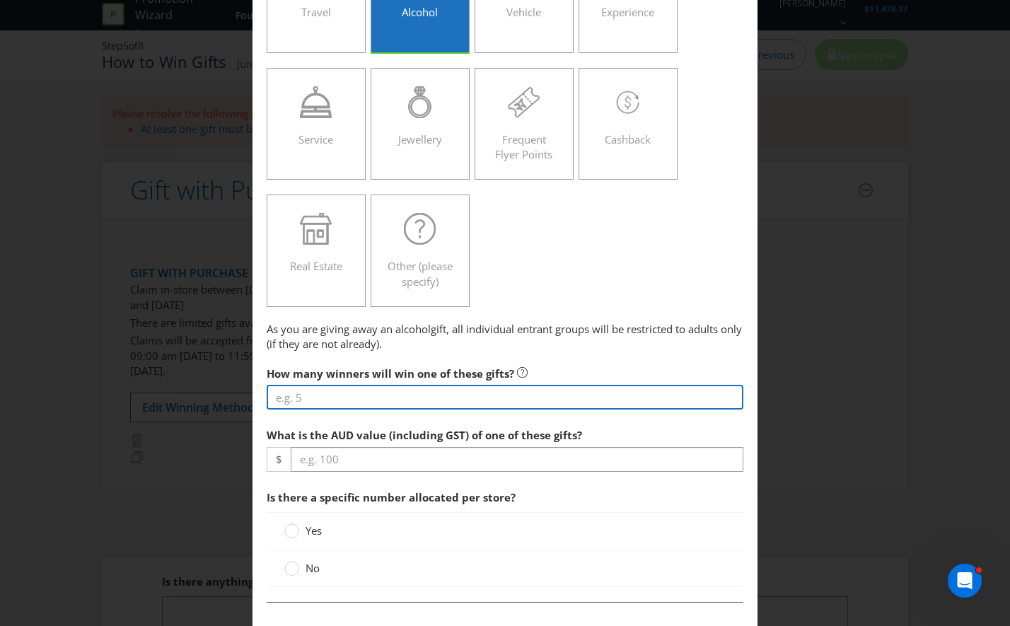
click at [392, 394] on input "number" at bounding box center [505, 397] width 477 height 25
type input "58"
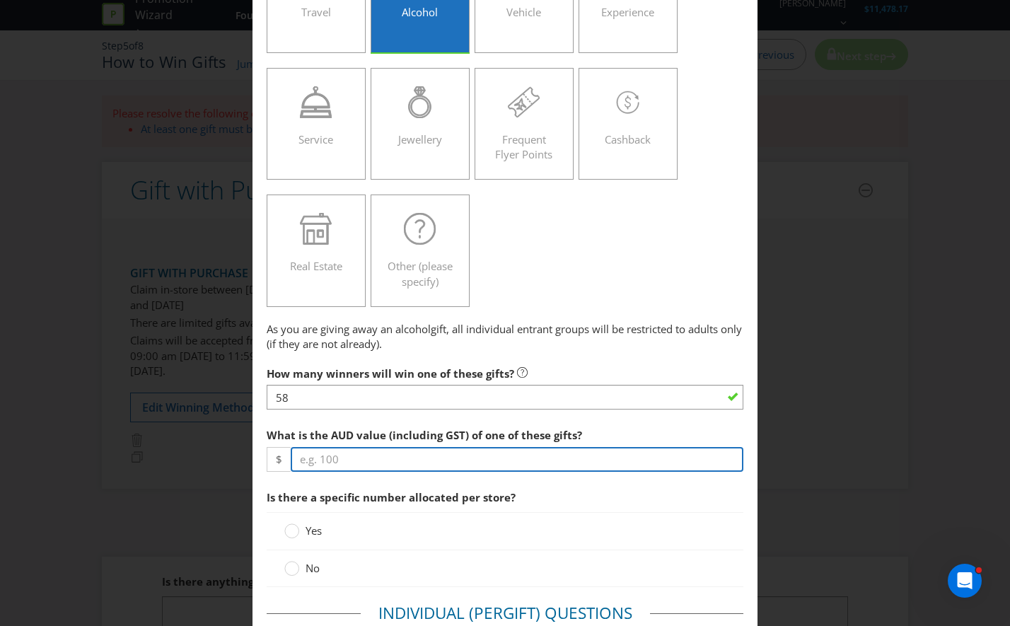
click at [409, 461] on input "number" at bounding box center [517, 459] width 452 height 25
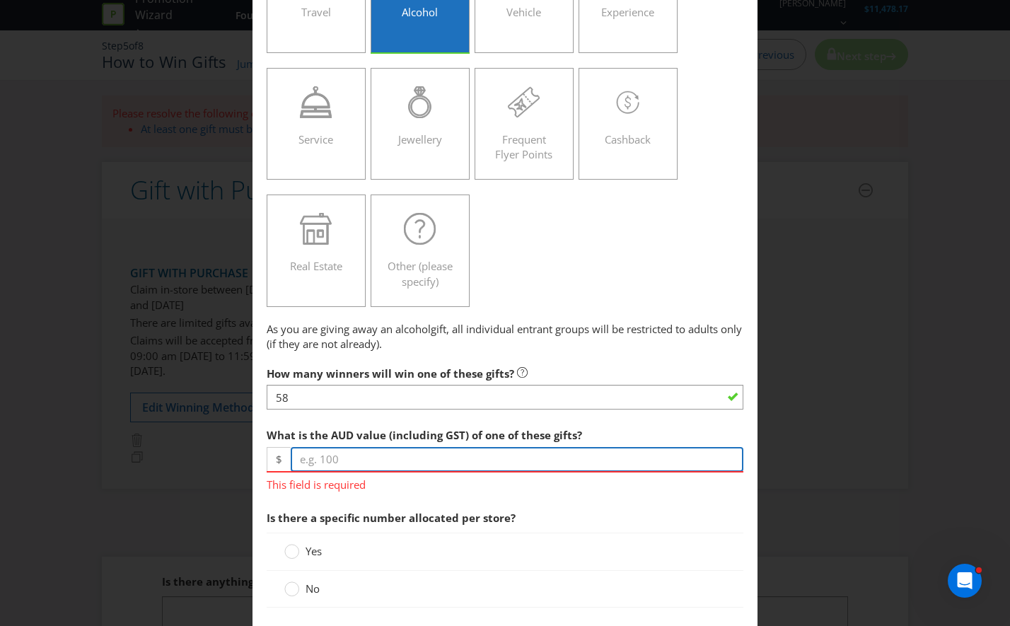
click at [594, 455] on input "number" at bounding box center [517, 459] width 452 height 25
type input "9.00"
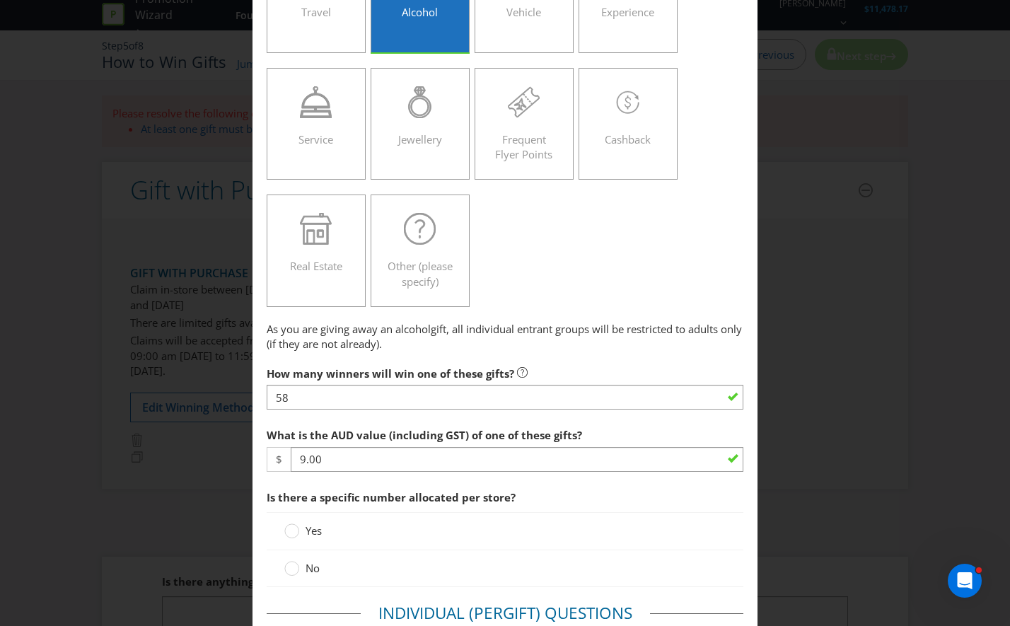
click at [424, 496] on div "As you are giving away an alcohol gift , all individual entrant groups will be …" at bounding box center [505, 617] width 477 height 590
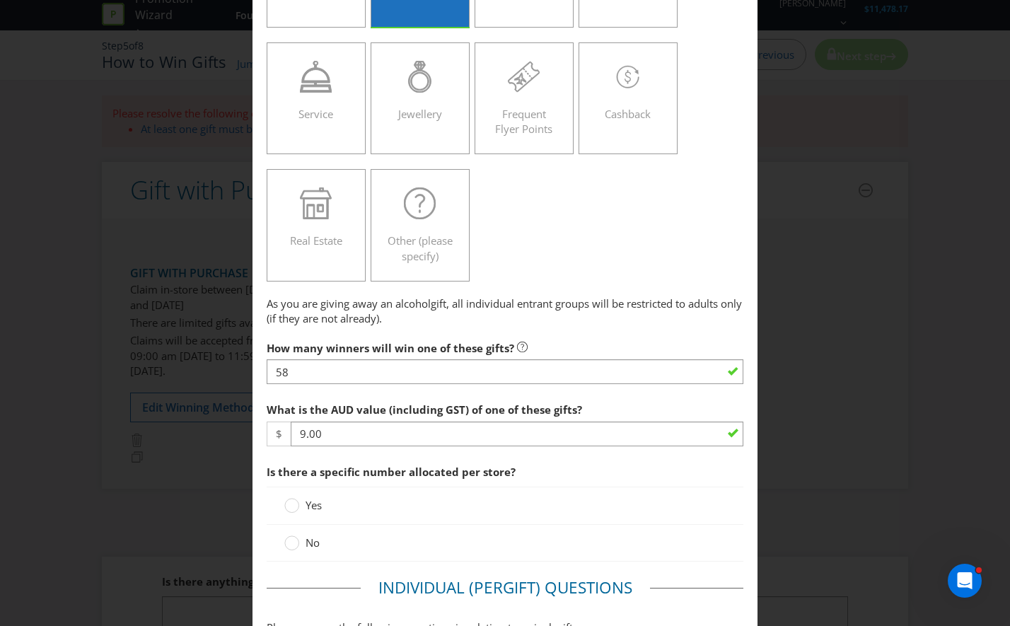
scroll to position [354, 0]
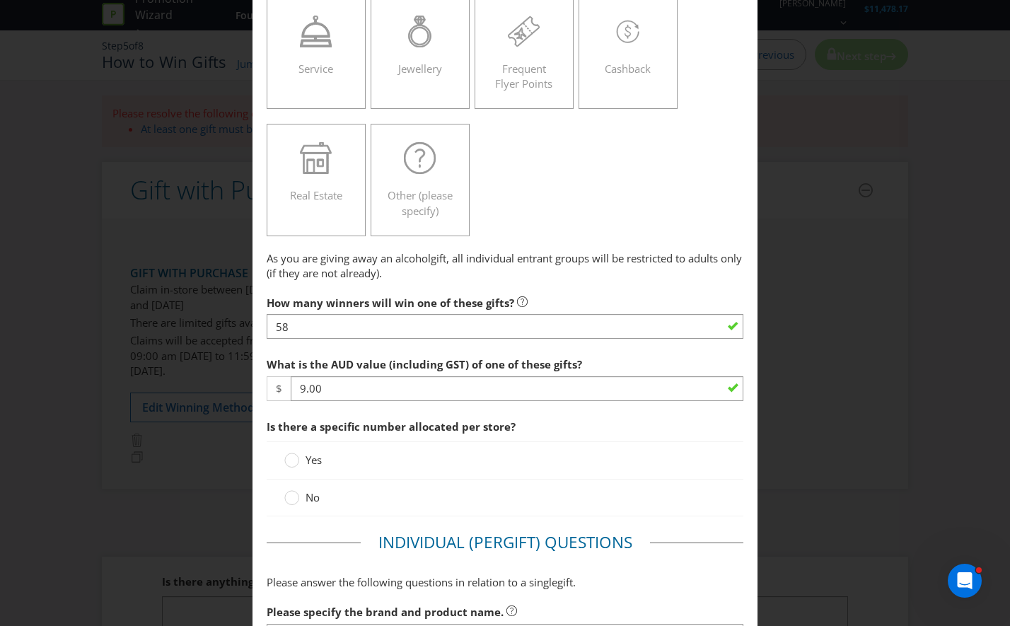
click at [302, 464] on label "Yes" at bounding box center [304, 459] width 40 height 15
click at [0, 0] on input "Yes" at bounding box center [0, 0] width 0 height 0
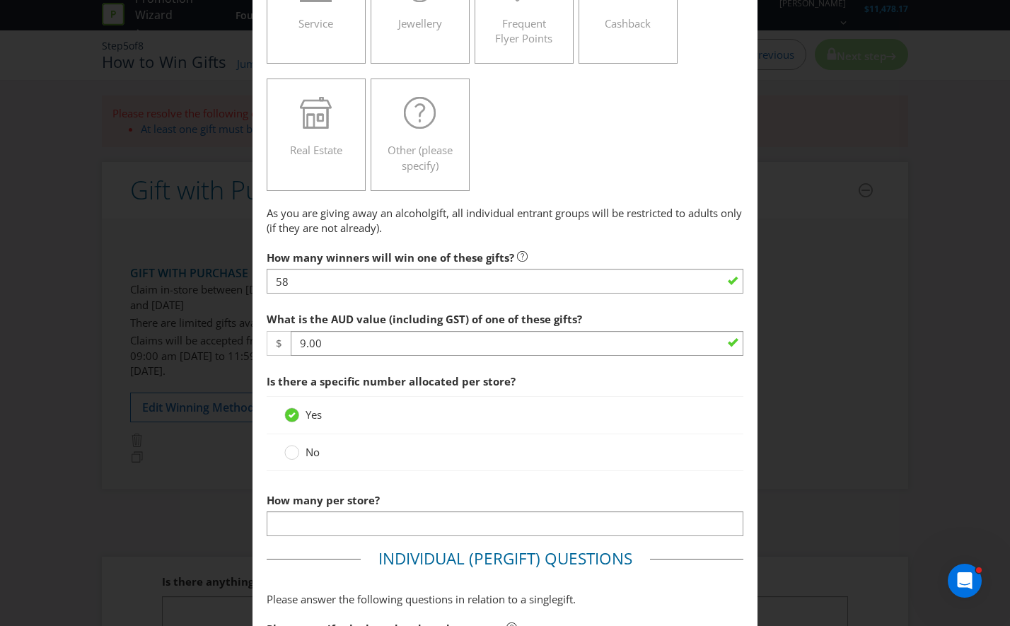
scroll to position [424, 0]
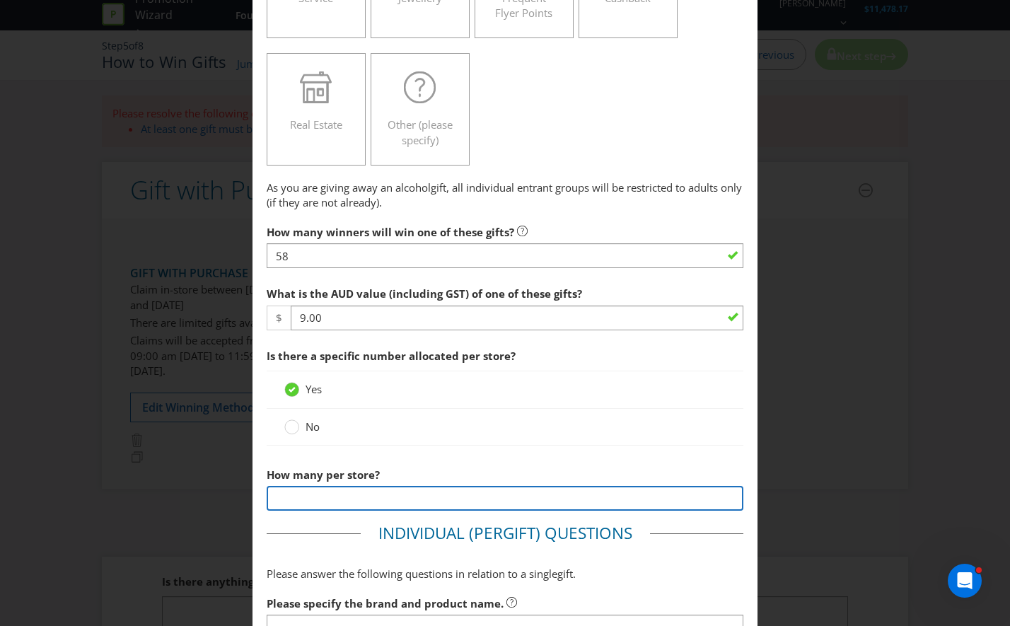
click at [356, 495] on input "number" at bounding box center [505, 498] width 477 height 25
type input "5"
type input "48"
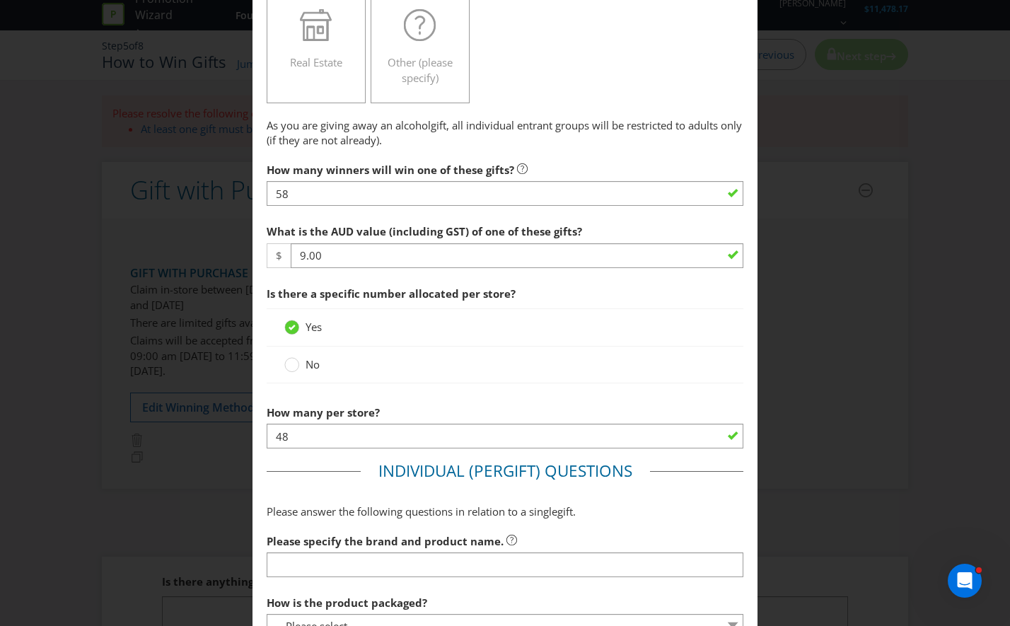
scroll to position [636, 0]
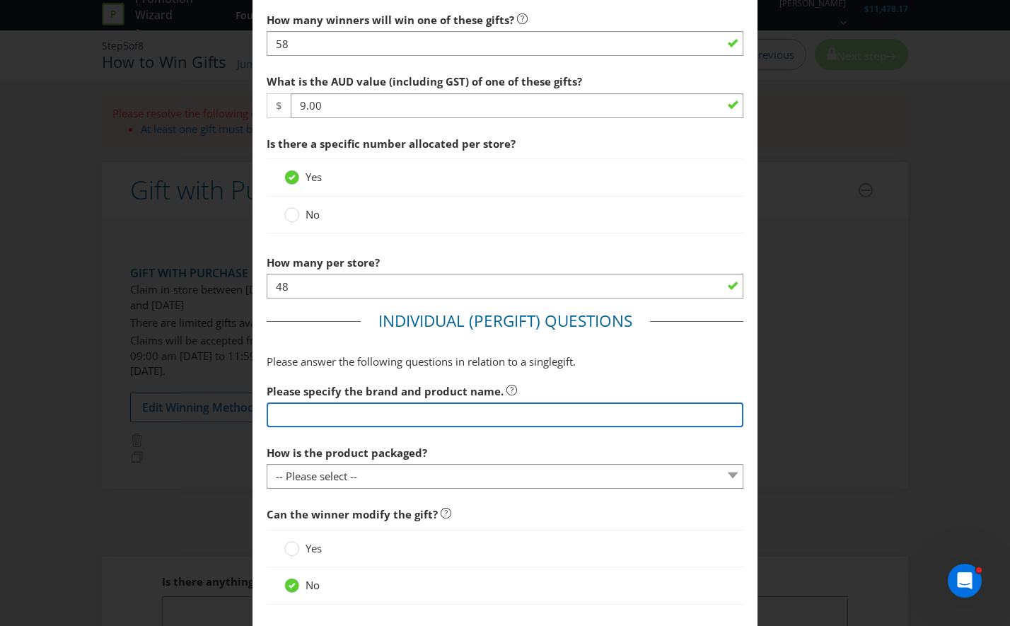
drag, startPoint x: 357, startPoint y: 414, endPoint x: 365, endPoint y: 412, distance: 8.1
click at [357, 414] on input "text" at bounding box center [505, 414] width 477 height 25
type input "A can of Four Pillars Raspberry & [PERSON_NAME] Punch (330ml, 4.8% ABV) or Four…"
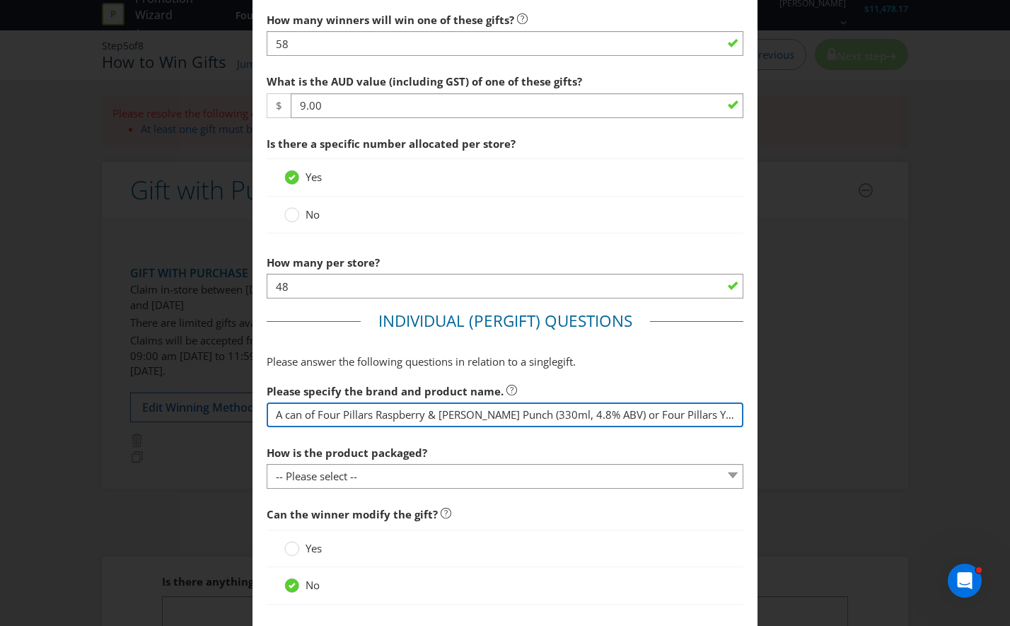
click at [549, 416] on input "A can of Four Pillars Raspberry & [PERSON_NAME] Punch (330ml, 4.8% ABV) or Four…" at bounding box center [505, 414] width 477 height 25
click at [590, 410] on input "A can of Four Pillars Raspberry & [PERSON_NAME] Punch (330ml, 4.8% ABV) or Four…" at bounding box center [505, 414] width 477 height 25
click at [616, 413] on input "A can of Four Pillars Raspberry & [PERSON_NAME] Punch (330ml, 4.8% ABV) or Four…" at bounding box center [505, 414] width 477 height 25
click at [655, 415] on input "A can of Four Pillars Raspberry & [PERSON_NAME] Punch (330ml, 4.8% ABV) or Four…" at bounding box center [505, 414] width 477 height 25
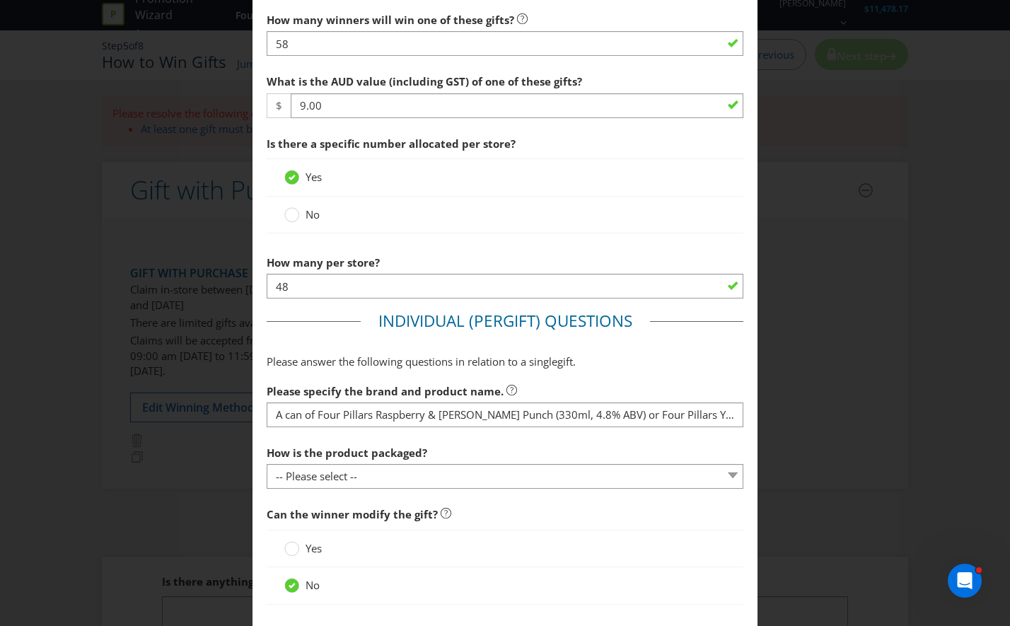
click at [971, 573] on div "Open Intercom Messenger" at bounding box center [964, 580] width 47 height 47
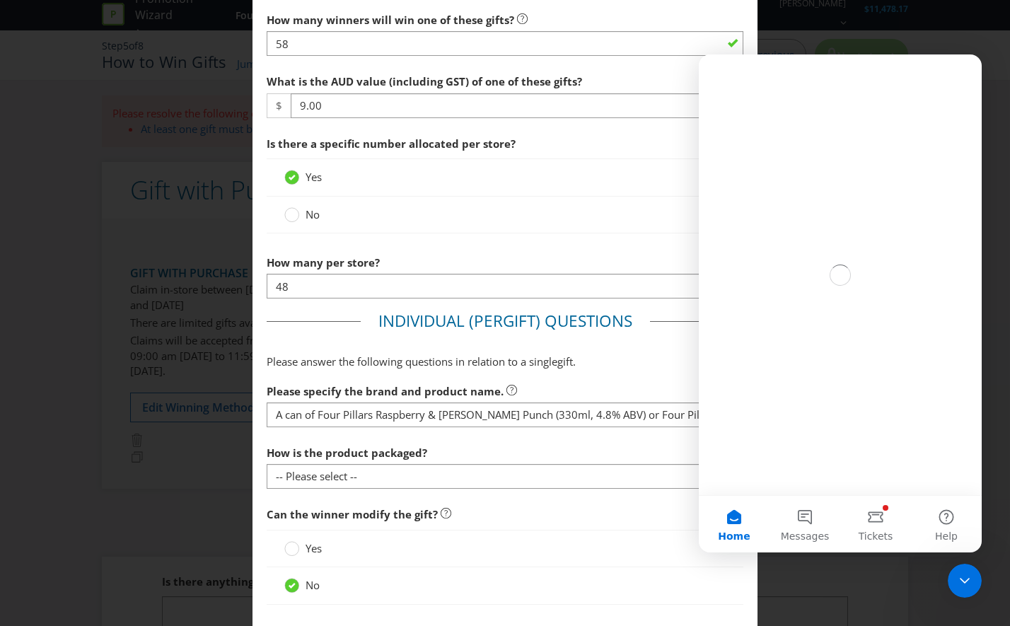
scroll to position [0, 0]
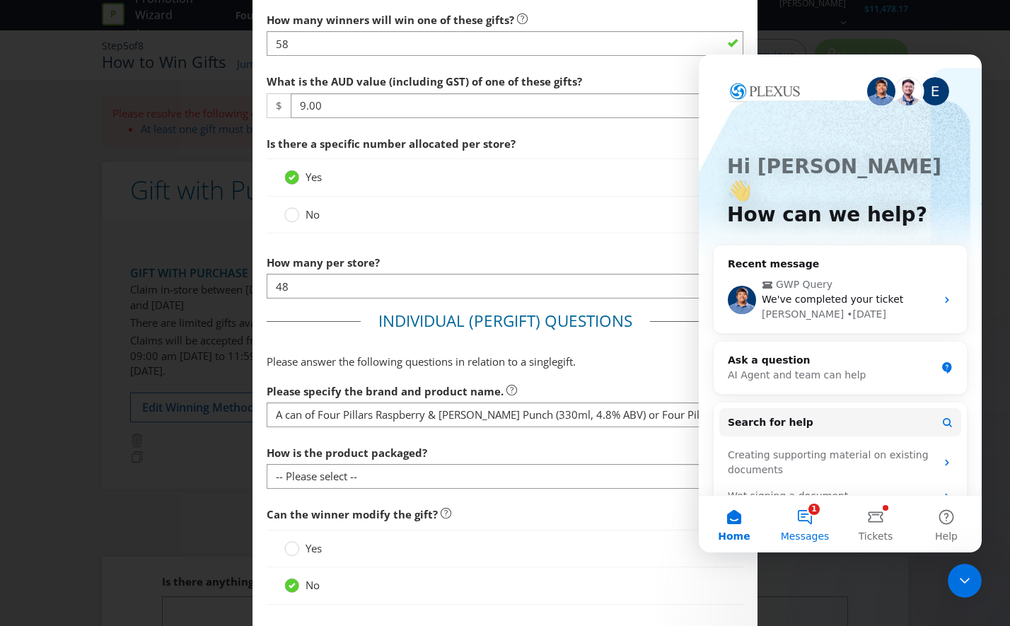
click at [802, 532] on span "Messages" at bounding box center [805, 536] width 49 height 10
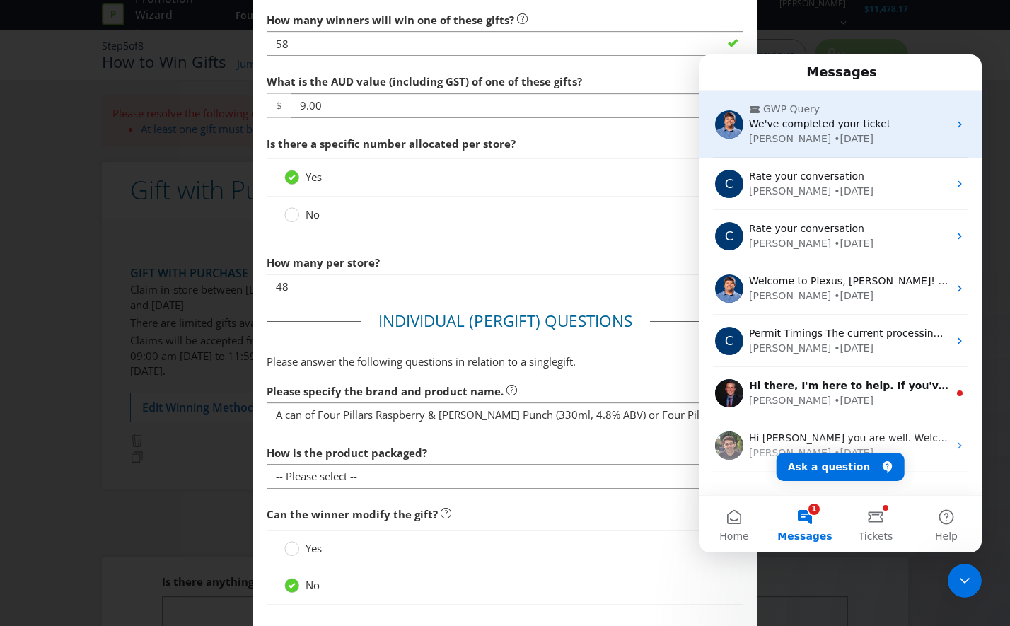
click at [880, 140] on div "[PERSON_NAME] • [DATE]" at bounding box center [848, 139] width 199 height 15
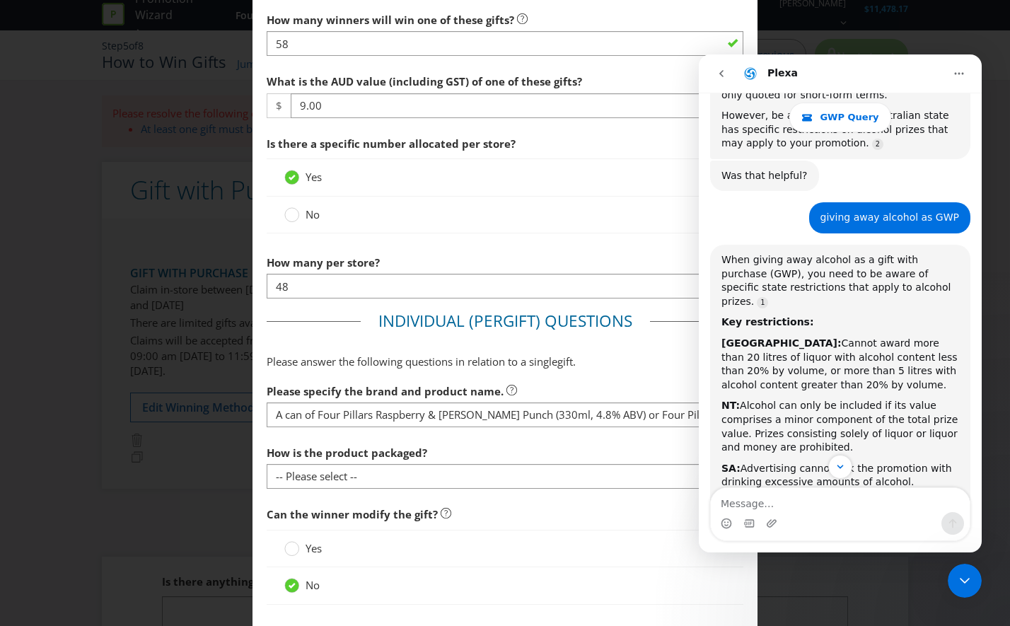
scroll to position [424, 0]
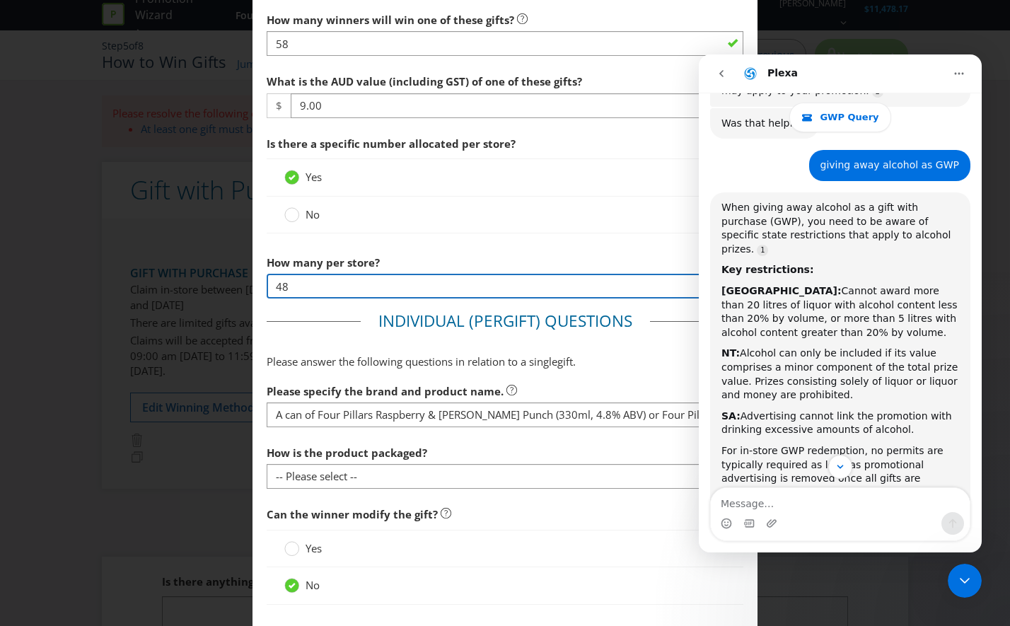
click at [380, 287] on input "48" at bounding box center [505, 286] width 477 height 25
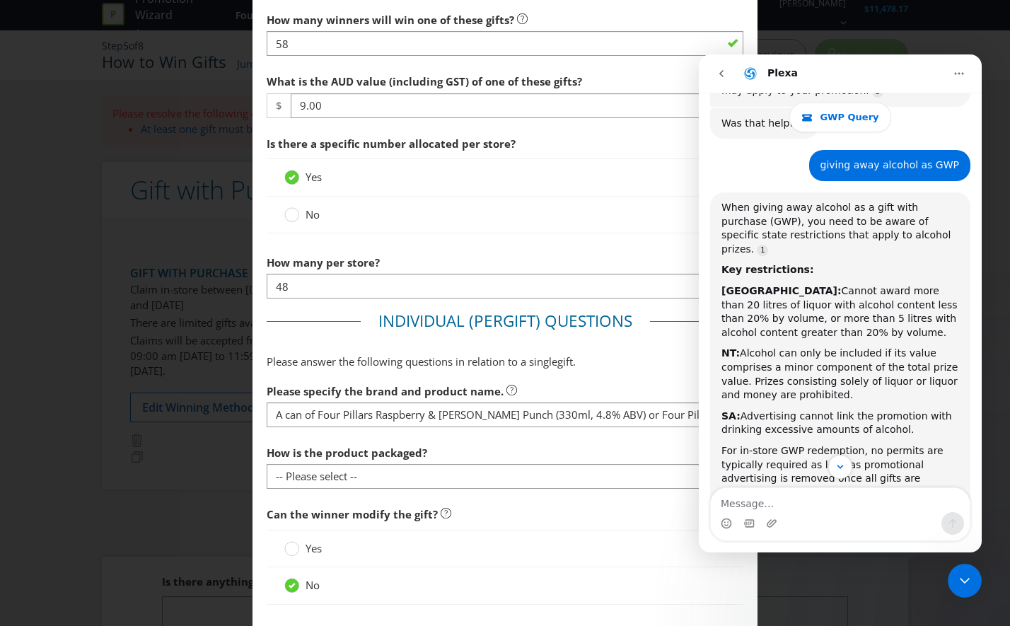
drag, startPoint x: 370, startPoint y: 426, endPoint x: 389, endPoint y: 409, distance: 25.5
click at [371, 425] on div "Please specify the brand and product name. A can of Four Pillars Raspberry & [P…" at bounding box center [505, 402] width 477 height 51
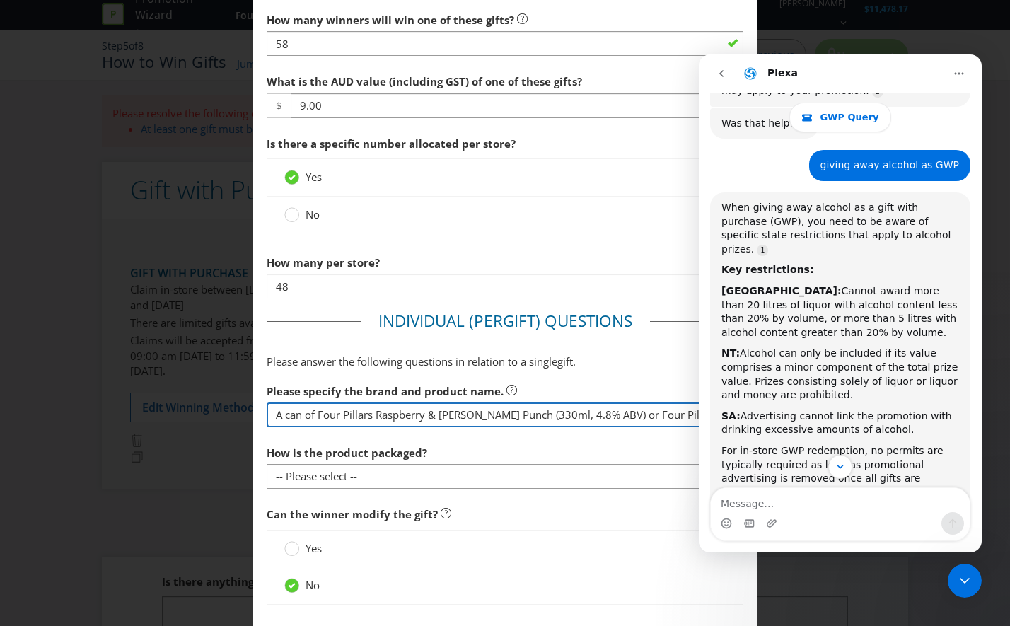
click at [389, 409] on input "A can of Four Pillars Raspberry & [PERSON_NAME] Punch (330ml, 4.8% ABV) or Four…" at bounding box center [505, 414] width 477 height 25
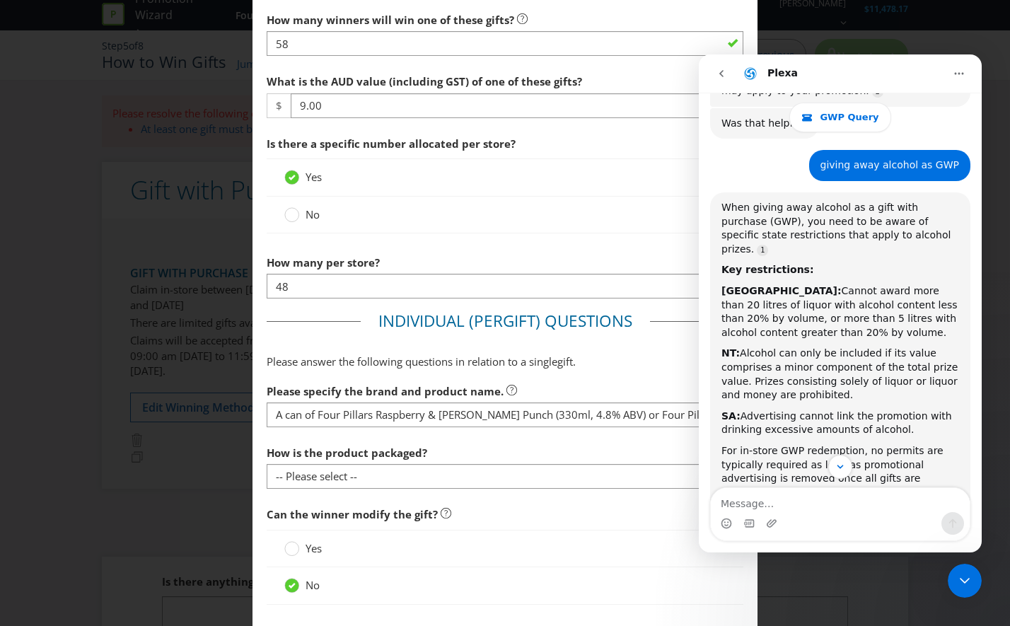
click at [486, 568] on div "No" at bounding box center [505, 585] width 477 height 37
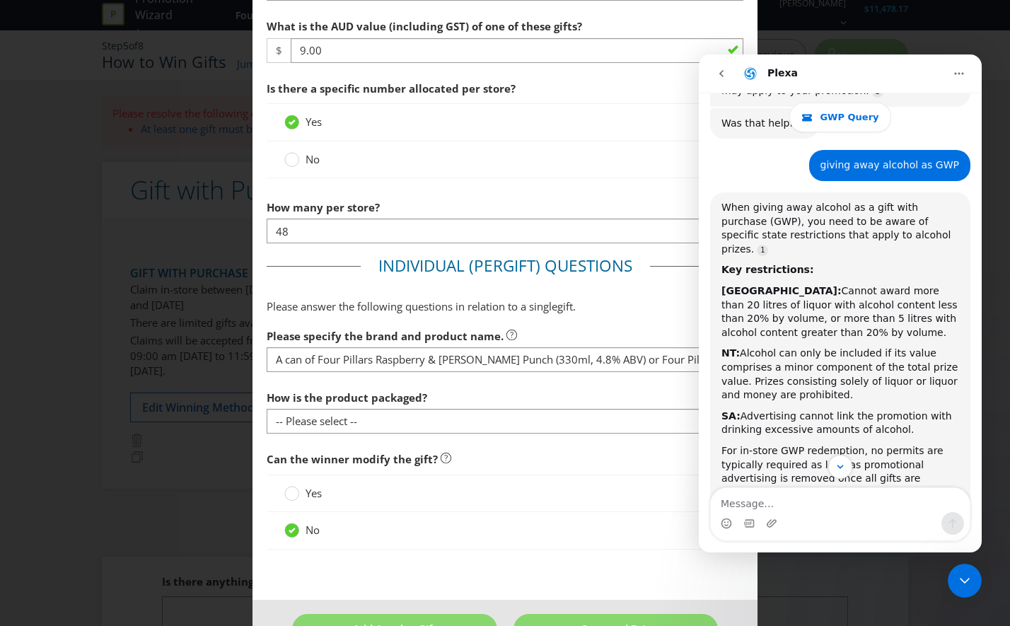
scroll to position [735, 0]
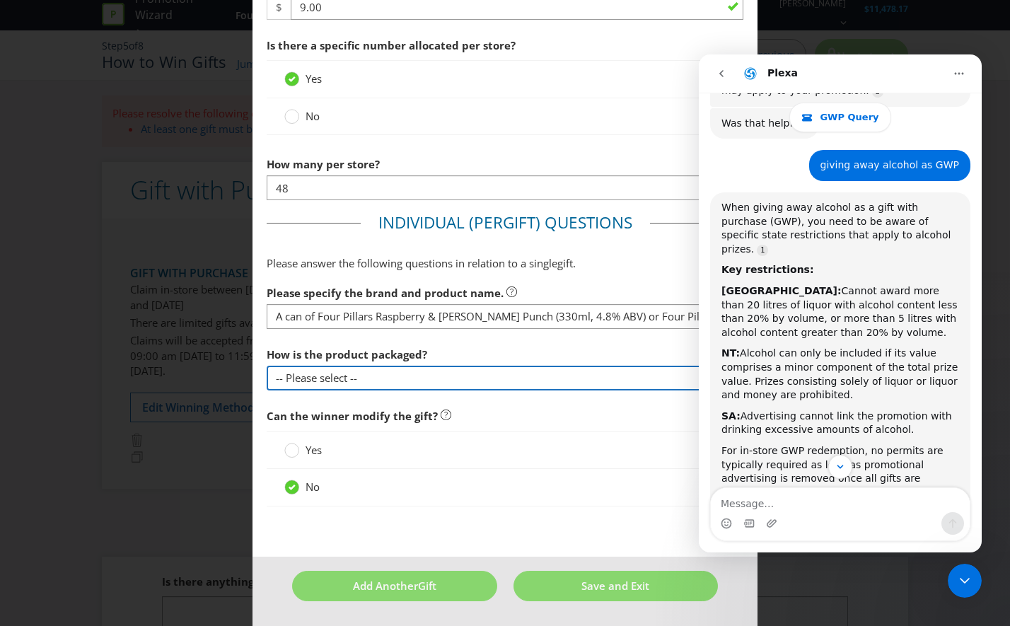
click at [490, 382] on select "-- Please select -- Bottle Can Cup Other (please specify)" at bounding box center [505, 378] width 477 height 25
select select "CAN"
click at [267, 366] on select "-- Please select -- Bottle Can Cup Other (please specify)" at bounding box center [505, 378] width 477 height 25
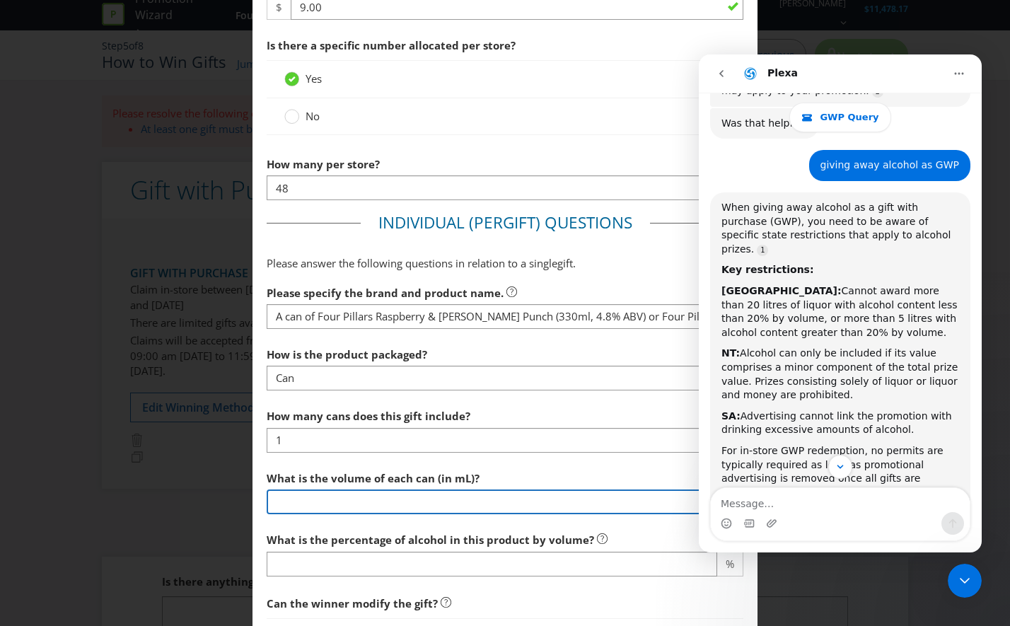
click at [438, 496] on input "number" at bounding box center [488, 501] width 443 height 25
type input "330"
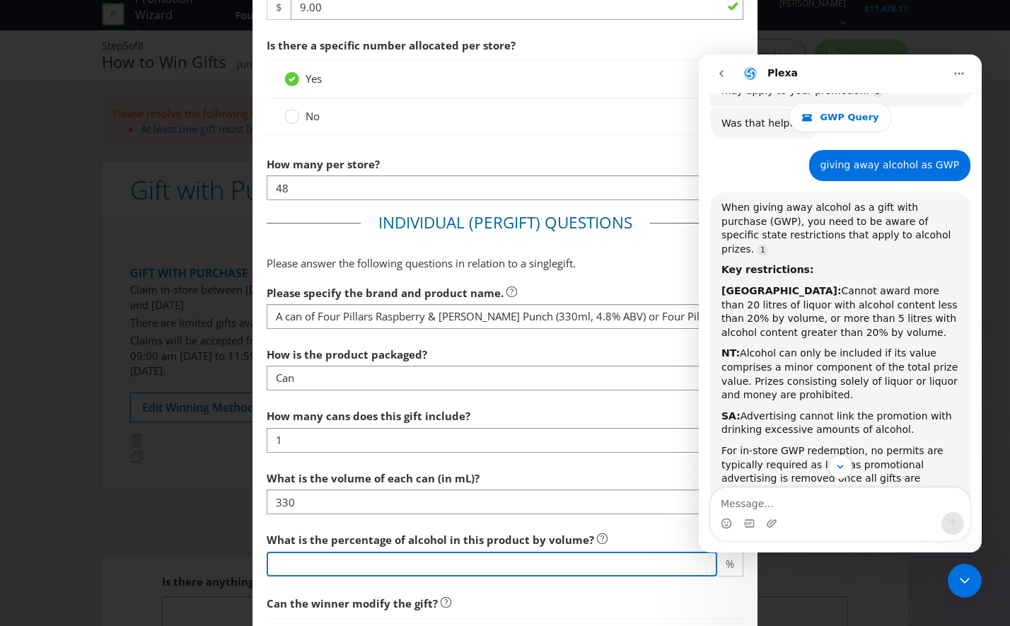
click at [419, 561] on input "number" at bounding box center [492, 563] width 450 height 25
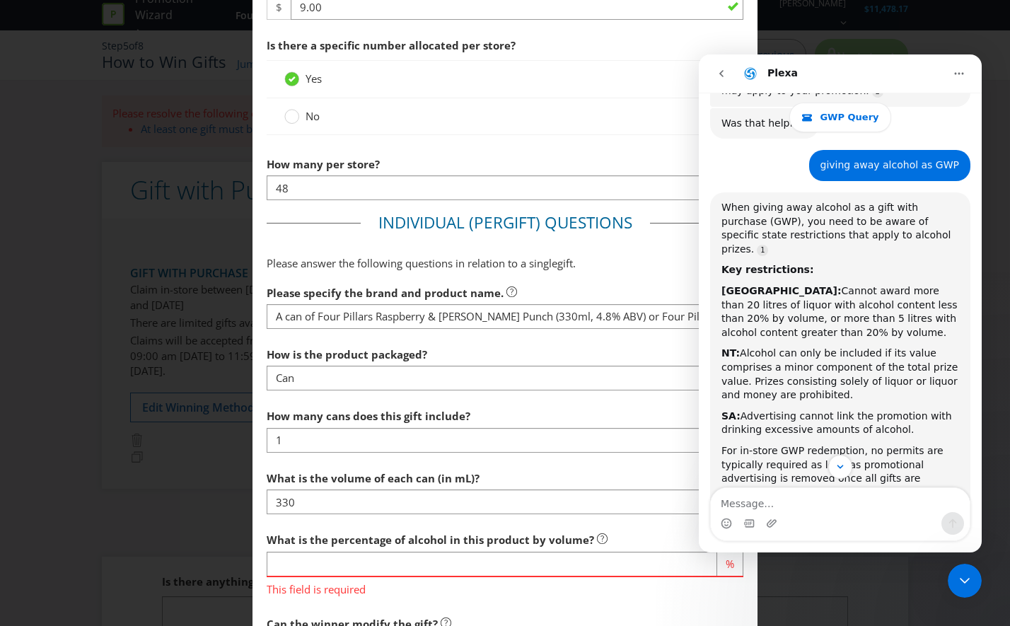
click at [330, 550] on div "What is the percentage of alcohol in this product by volume? % This field is re…" at bounding box center [505, 560] width 477 height 71
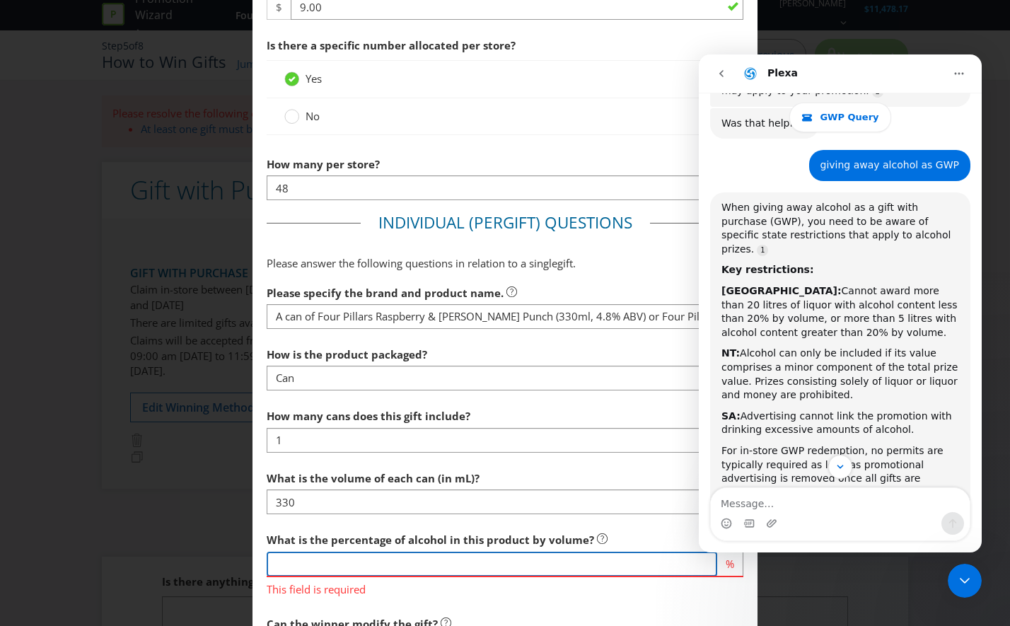
click at [348, 567] on input "number" at bounding box center [492, 563] width 450 height 25
type input "4.8"
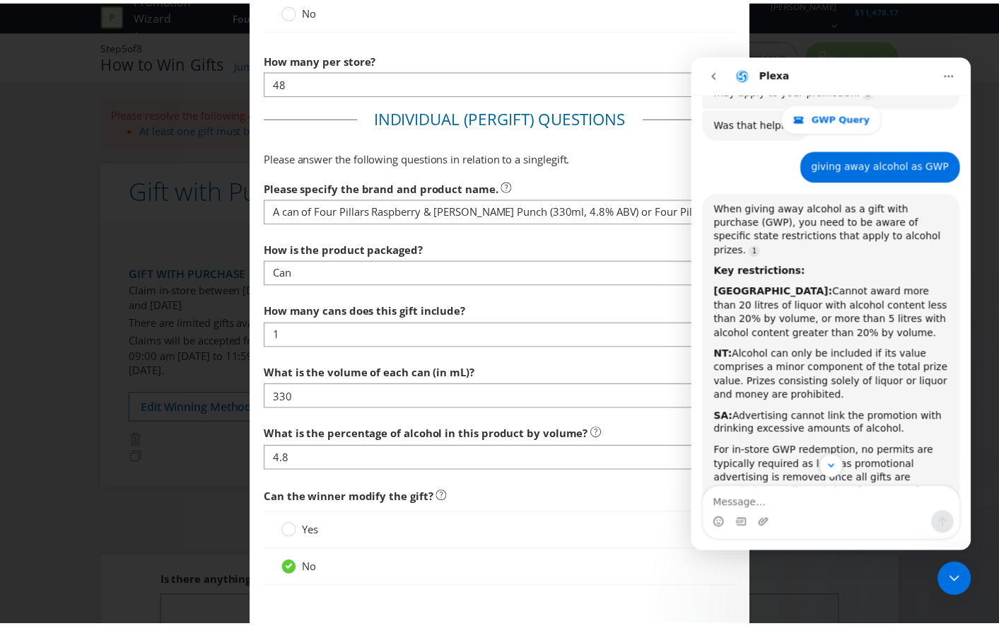
scroll to position [921, 0]
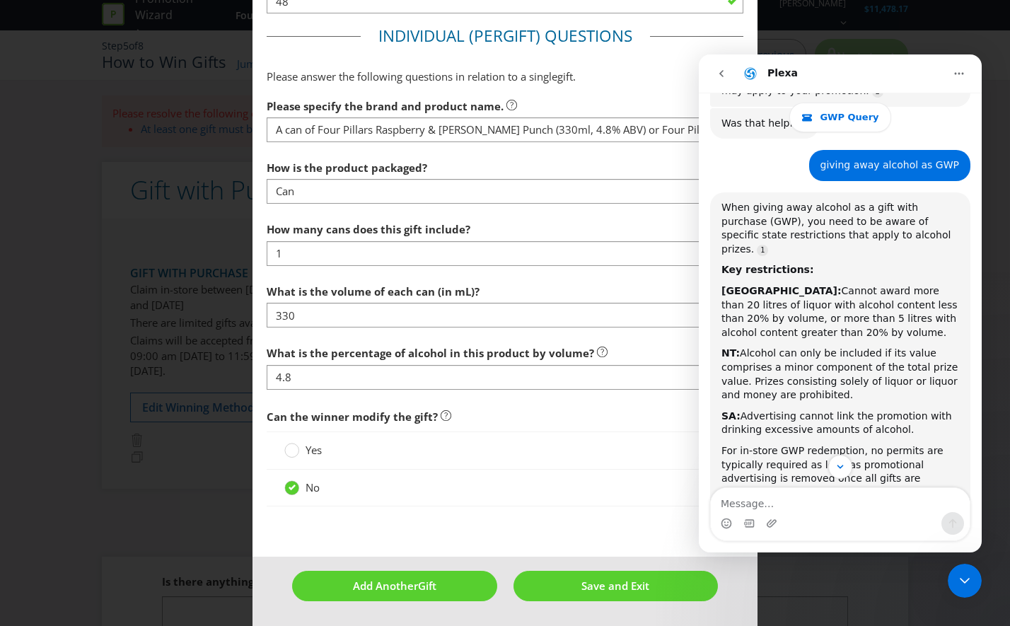
click at [629, 567] on footer "Add Another Gift Save and Exit" at bounding box center [504, 590] width 505 height 69
click at [630, 595] on button "Save and Exit" at bounding box center [615, 586] width 205 height 30
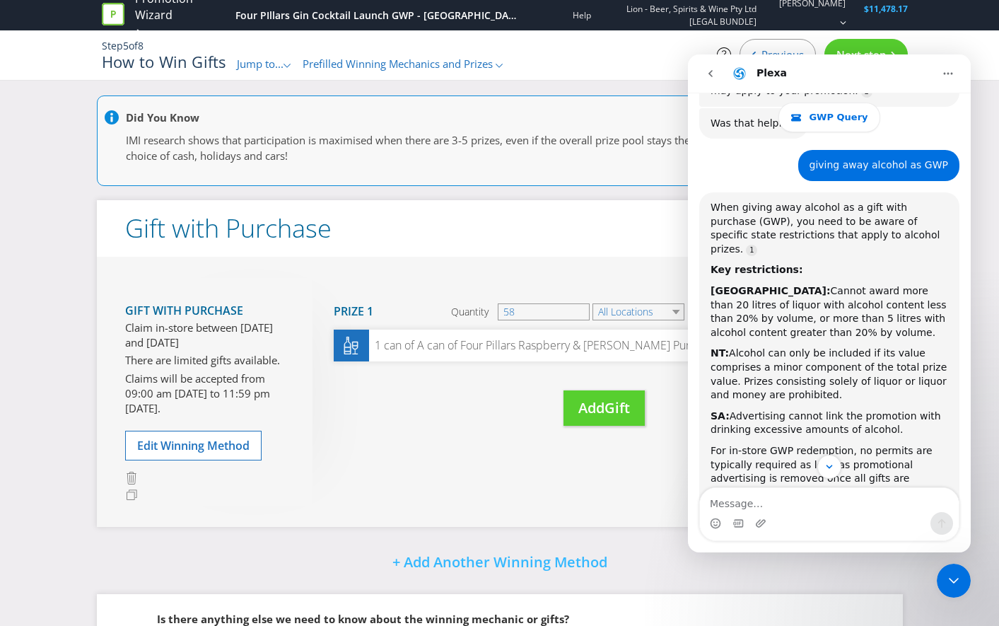
click at [497, 510] on div "Gift with Purchase Claim in-store between [DATE] and [DATE] There are limited g…" at bounding box center [500, 392] width 806 height 270
click at [523, 315] on input "58" at bounding box center [544, 311] width 92 height 17
type input "5"
type input "48"
click at [409, 442] on div "Move Here Drag here to move prize Prize 1 Quantity 48 All Locations Winner's Ch…" at bounding box center [593, 366] width 562 height 177
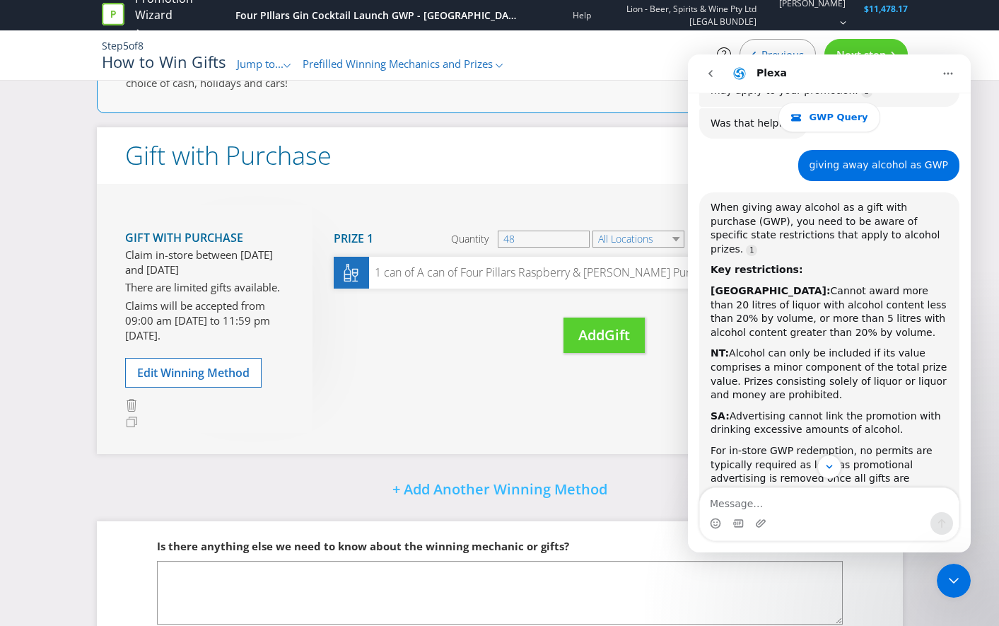
scroll to position [146, 0]
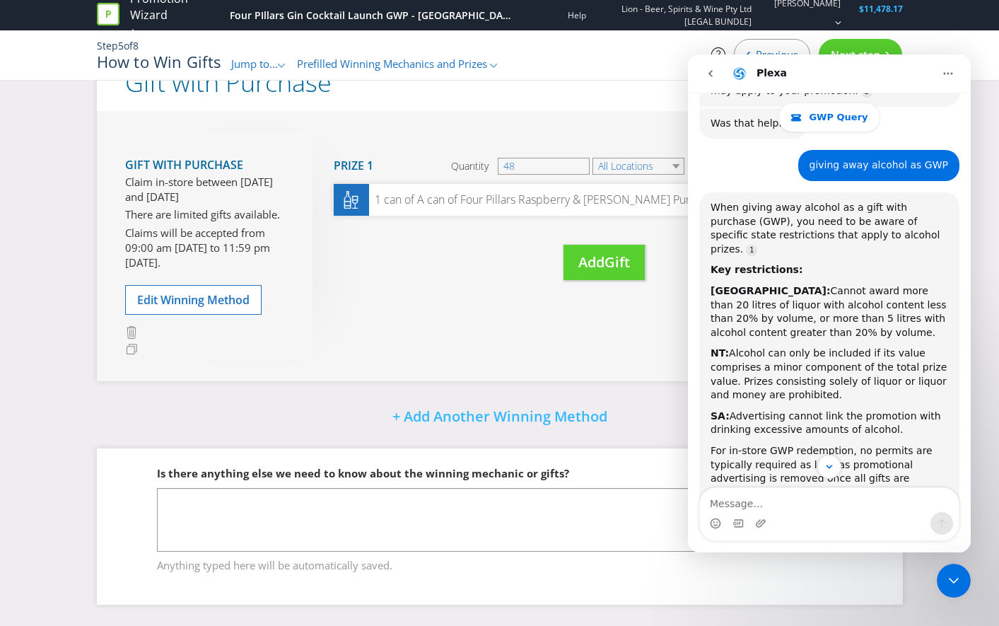
drag, startPoint x: 949, startPoint y: 576, endPoint x: 937, endPoint y: 578, distance: 12.2
click at [949, 576] on icon "Close Intercom Messenger" at bounding box center [953, 580] width 17 height 17
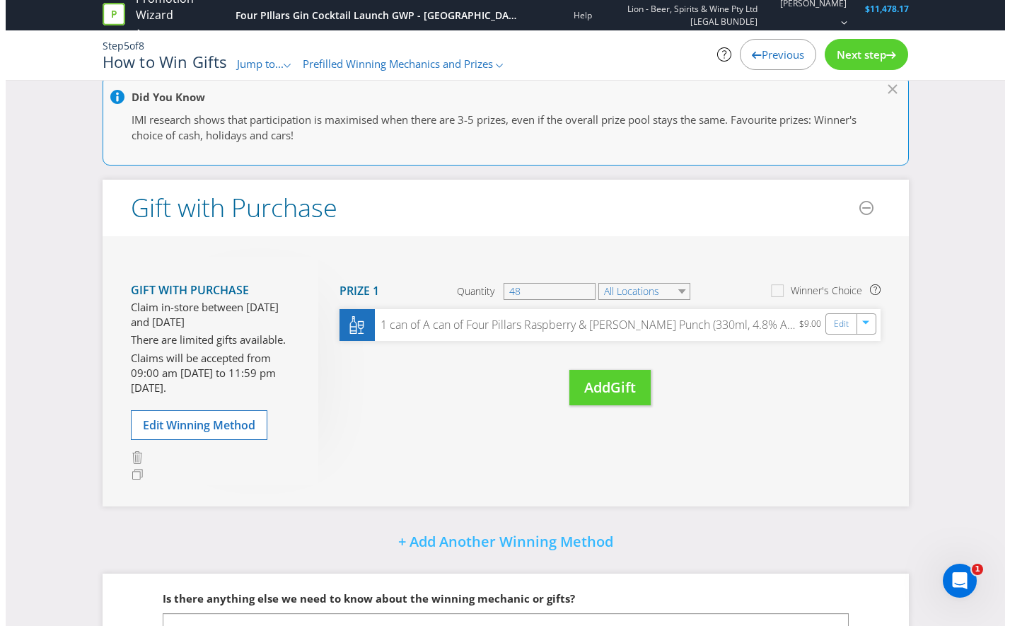
scroll to position [0, 0]
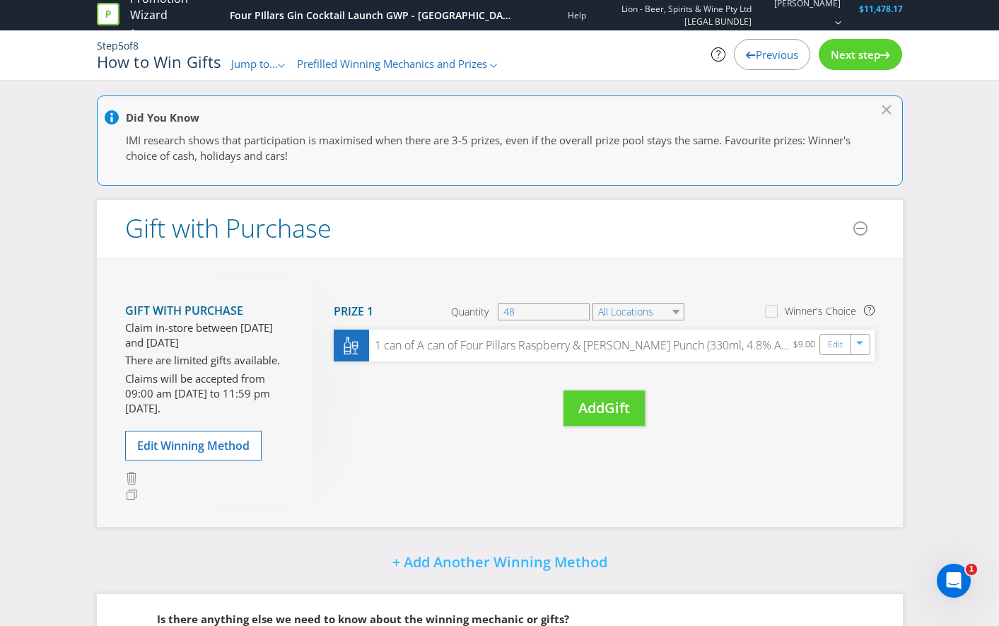
click at [861, 60] on span "Next step" at bounding box center [855, 54] width 49 height 14
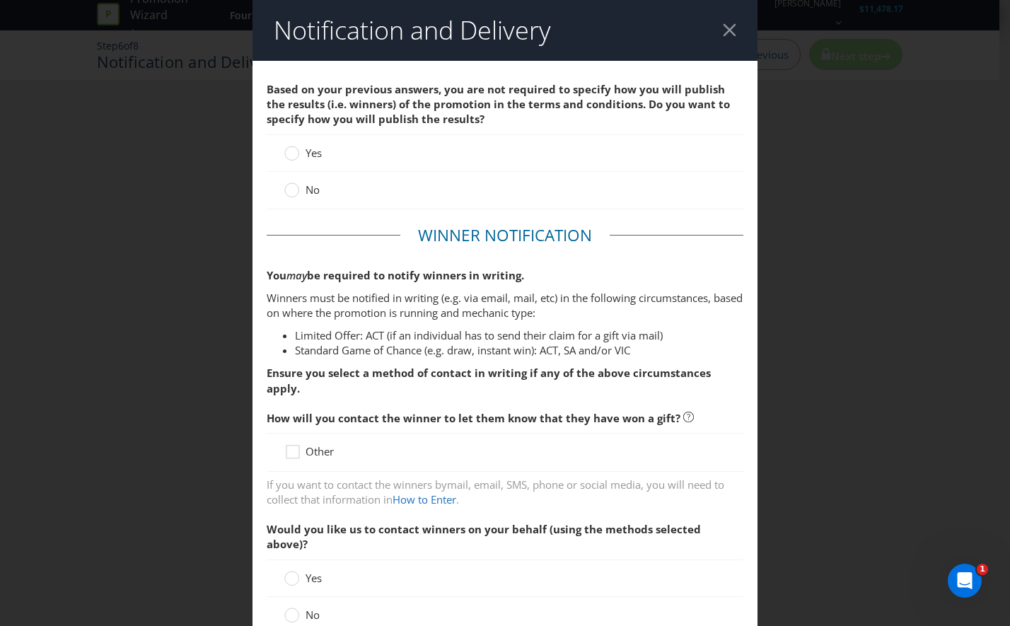
click at [298, 187] on label "No" at bounding box center [303, 189] width 38 height 15
click at [0, 0] on input "No" at bounding box center [0, 0] width 0 height 0
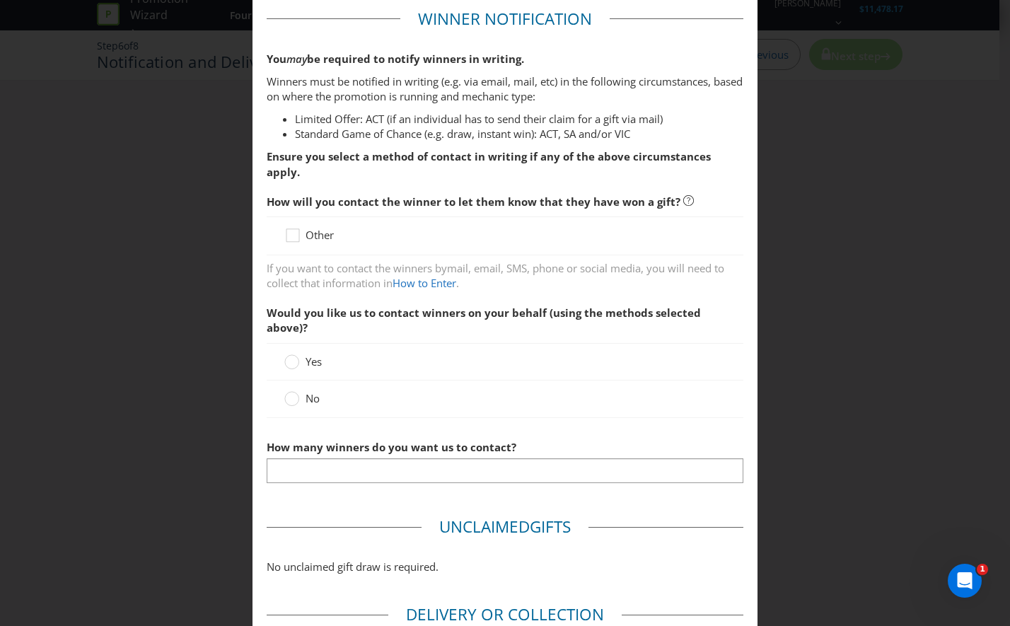
scroll to position [283, 0]
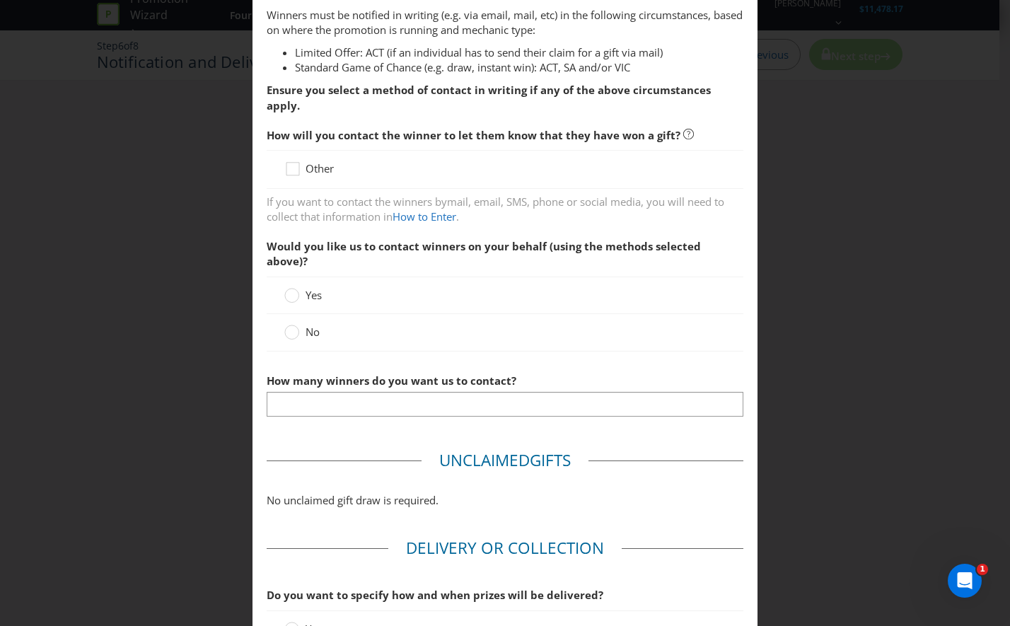
drag, startPoint x: 300, startPoint y: 305, endPoint x: 317, endPoint y: 297, distance: 19.0
click at [301, 325] on label "No" at bounding box center [303, 332] width 38 height 15
click at [0, 0] on input "No" at bounding box center [0, 0] width 0 height 0
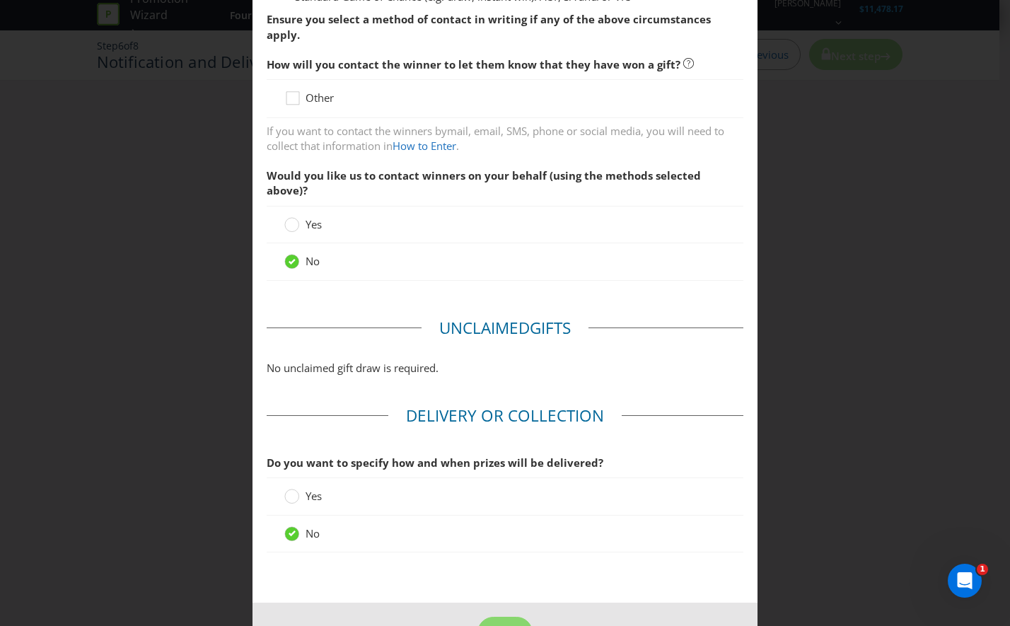
scroll to position [371, 0]
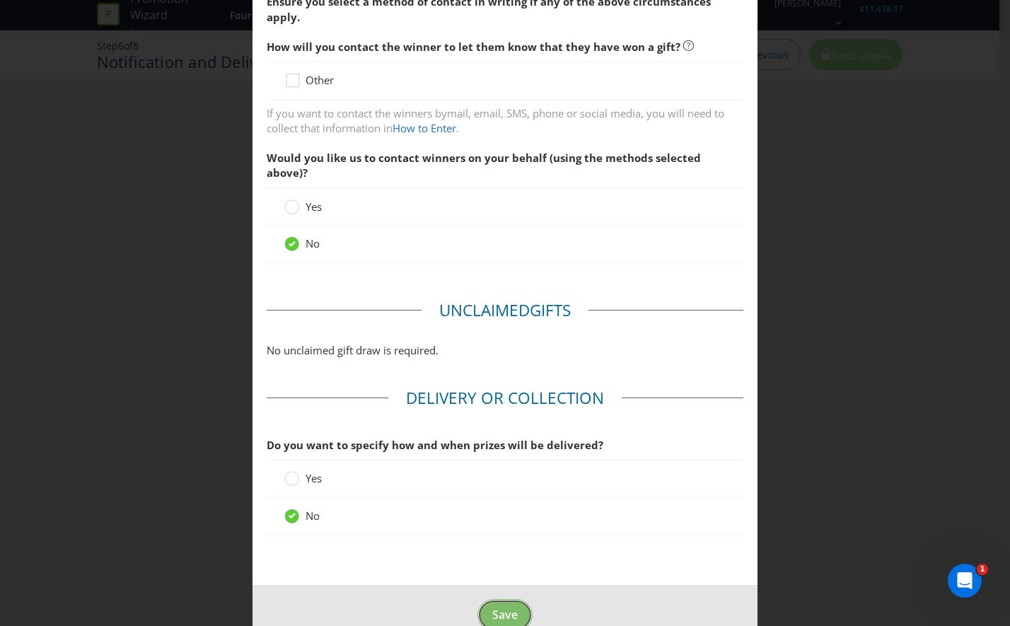
click at [489, 599] on button "Save" at bounding box center [504, 615] width 55 height 32
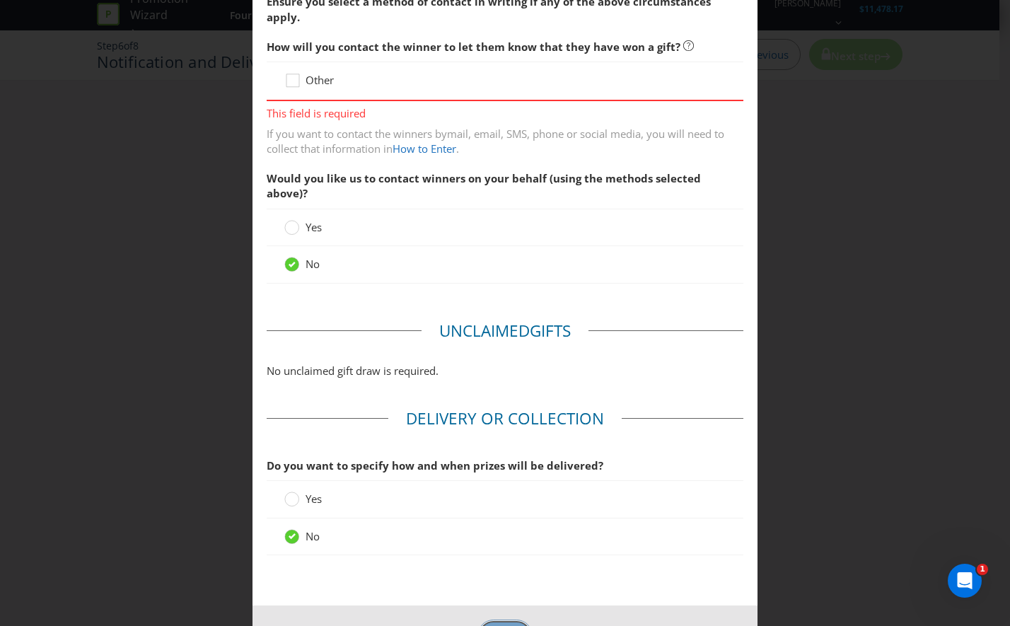
scroll to position [61, 0]
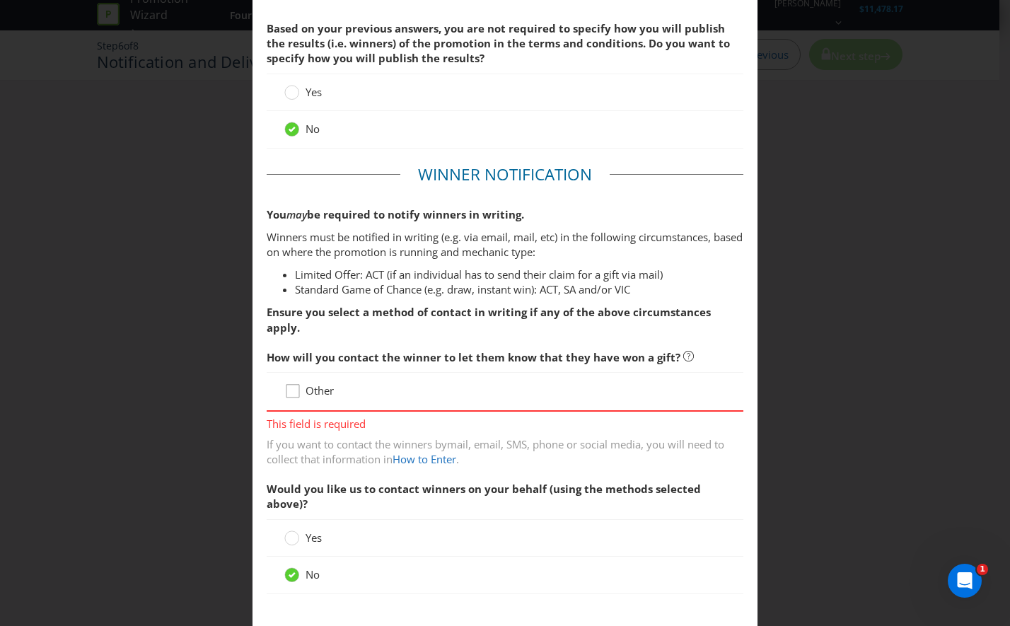
click at [289, 382] on div at bounding box center [292, 385] width 7 height 7
click at [0, 0] on input "Other" at bounding box center [0, 0] width 0 height 0
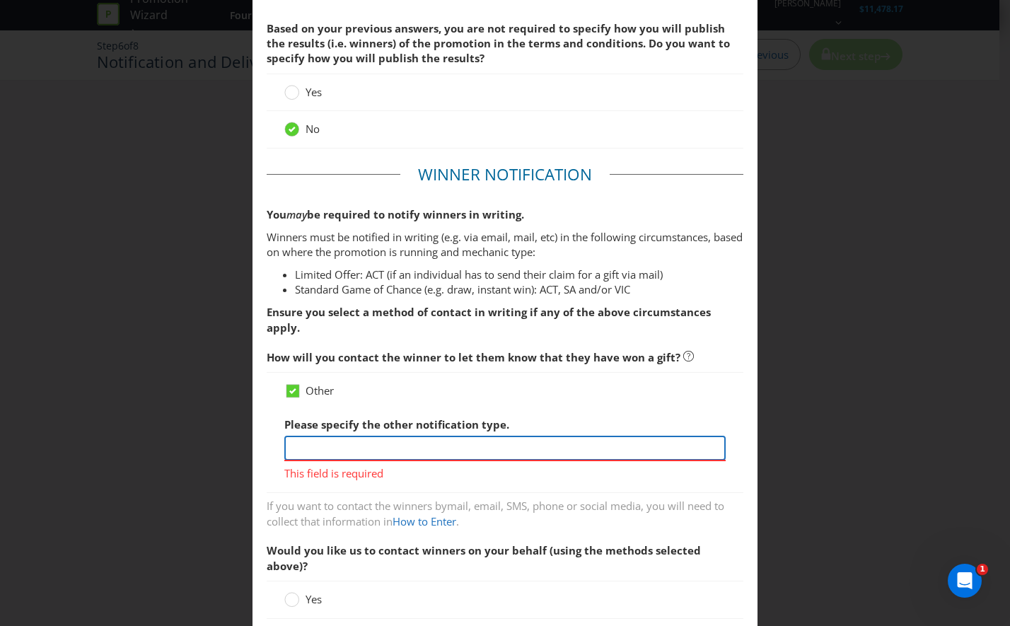
click at [440, 436] on input "text" at bounding box center [504, 448] width 441 height 25
type input "Winner will be given the gift in store after completing their purchase."
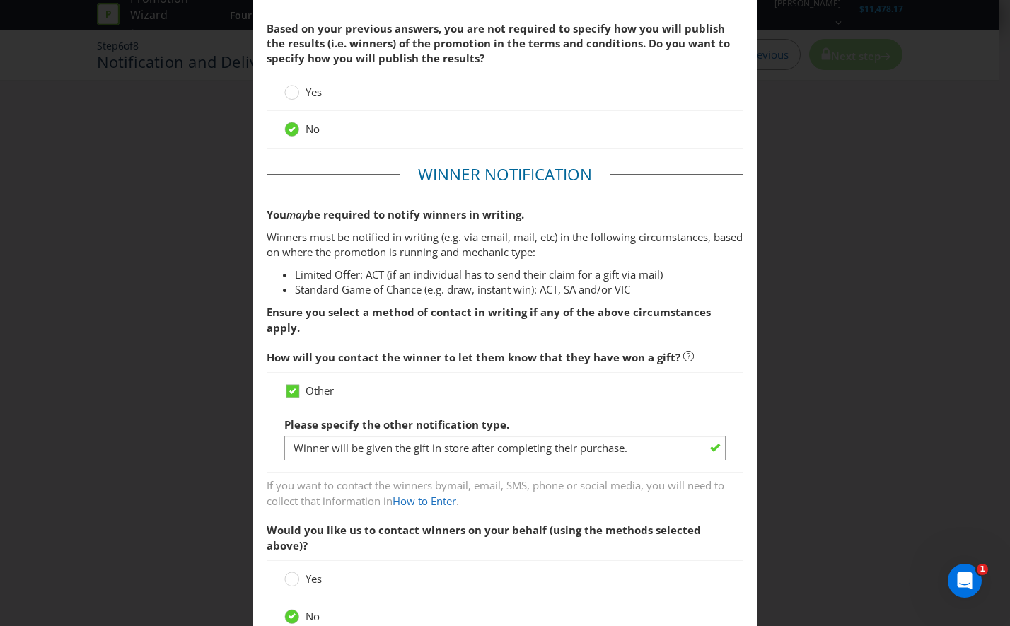
click at [551, 469] on div "How will you contact the winner to let them know that they have won a gift? Oth…" at bounding box center [505, 426] width 477 height 166
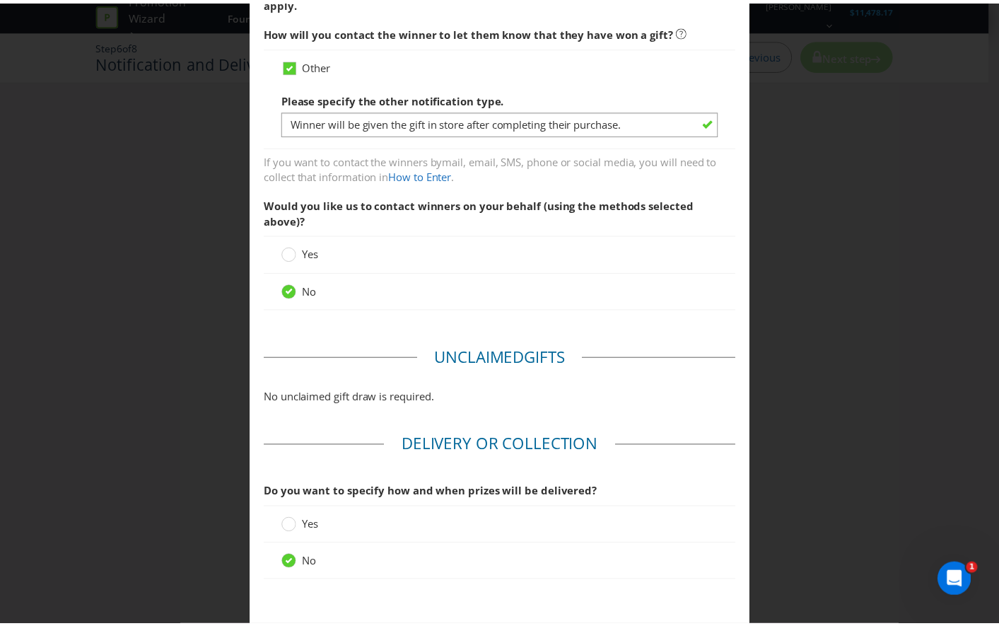
scroll to position [433, 0]
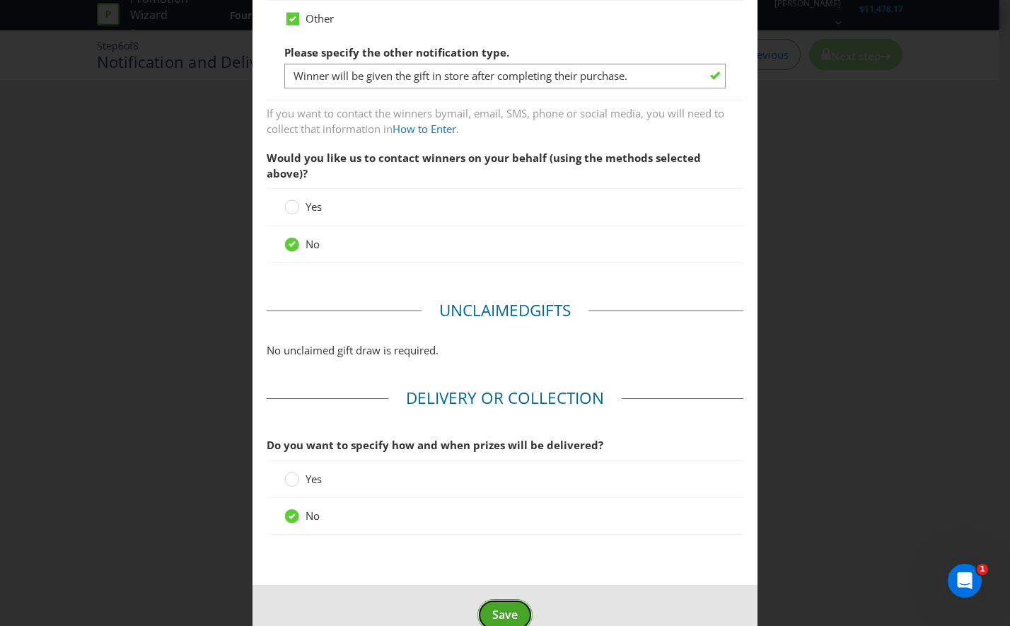
click at [503, 607] on span "Save" at bounding box center [504, 615] width 25 height 16
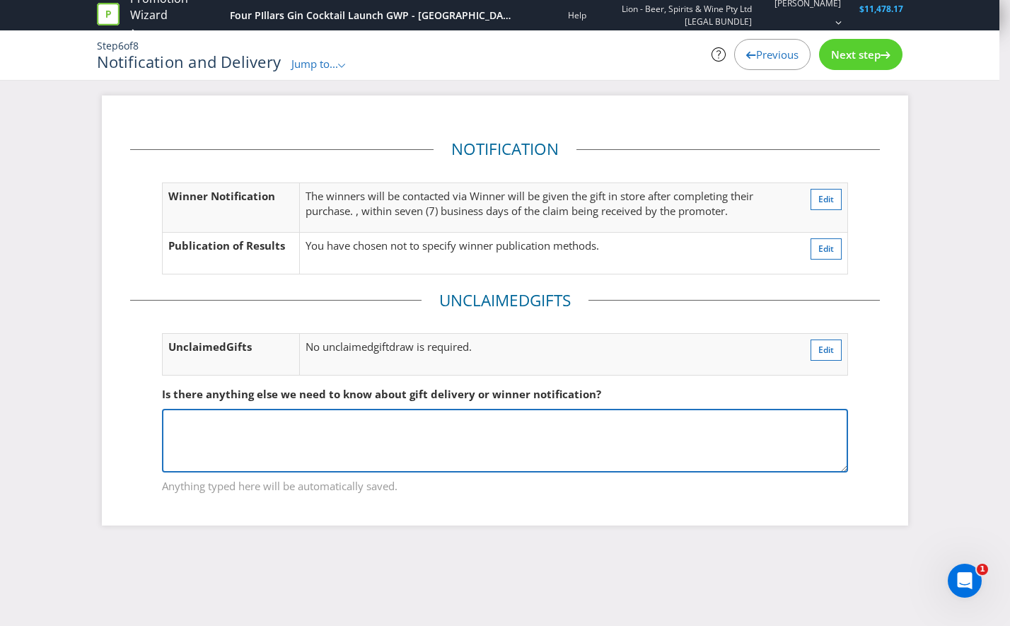
click at [380, 431] on textarea at bounding box center [505, 441] width 686 height 64
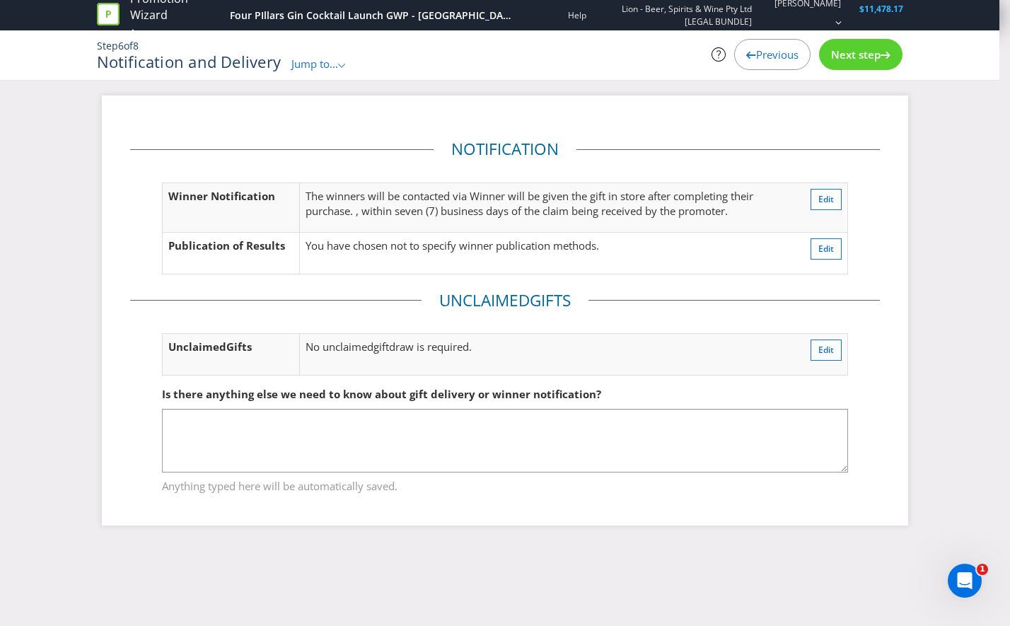
click at [723, 619] on div "Promotion Wizard Four PIllars Gin Cocktail Launch GWP - [GEOGRAPHIC_DATA] ONLY …" at bounding box center [505, 313] width 1010 height 626
click at [884, 34] on div "Step 6 of 8 Notification and Delivery Jump to... .st0{fill-rule:evenodd;clip-ru…" at bounding box center [499, 54] width 827 height 49
click at [866, 65] on div "Next step" at bounding box center [860, 54] width 83 height 31
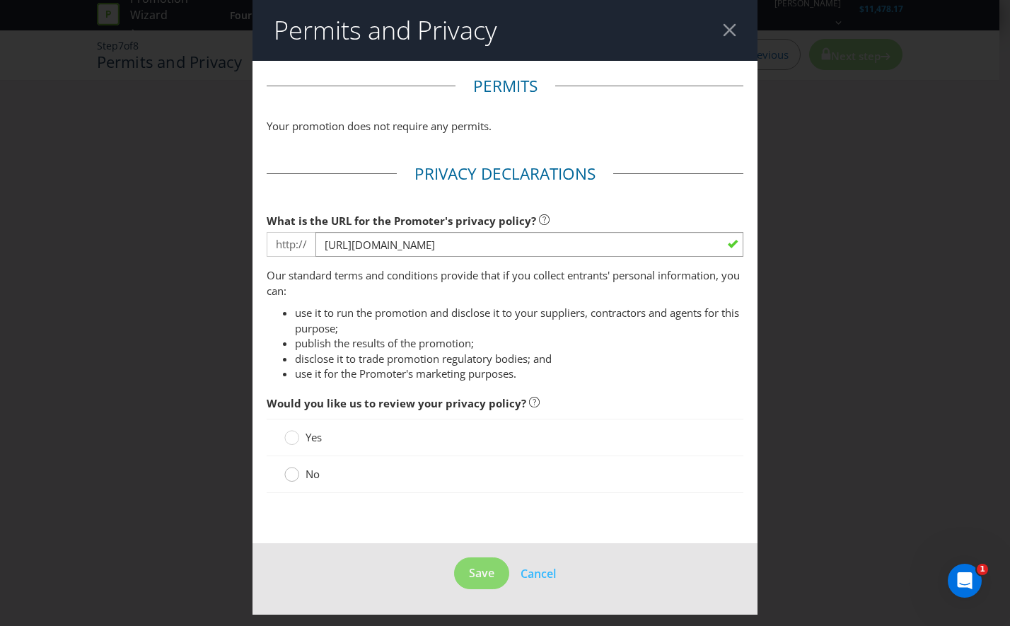
click at [292, 470] on div at bounding box center [291, 469] width 7 height 7
click at [0, 0] on input "No" at bounding box center [0, 0] width 0 height 0
click at [486, 574] on span "Save" at bounding box center [481, 573] width 25 height 16
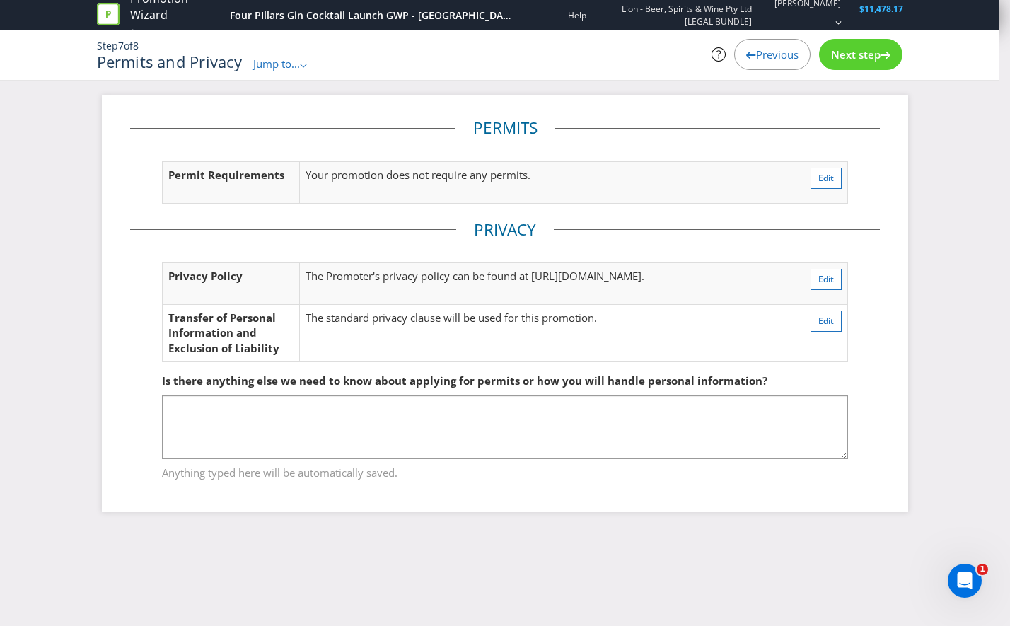
click at [872, 52] on span "Next step" at bounding box center [855, 54] width 49 height 14
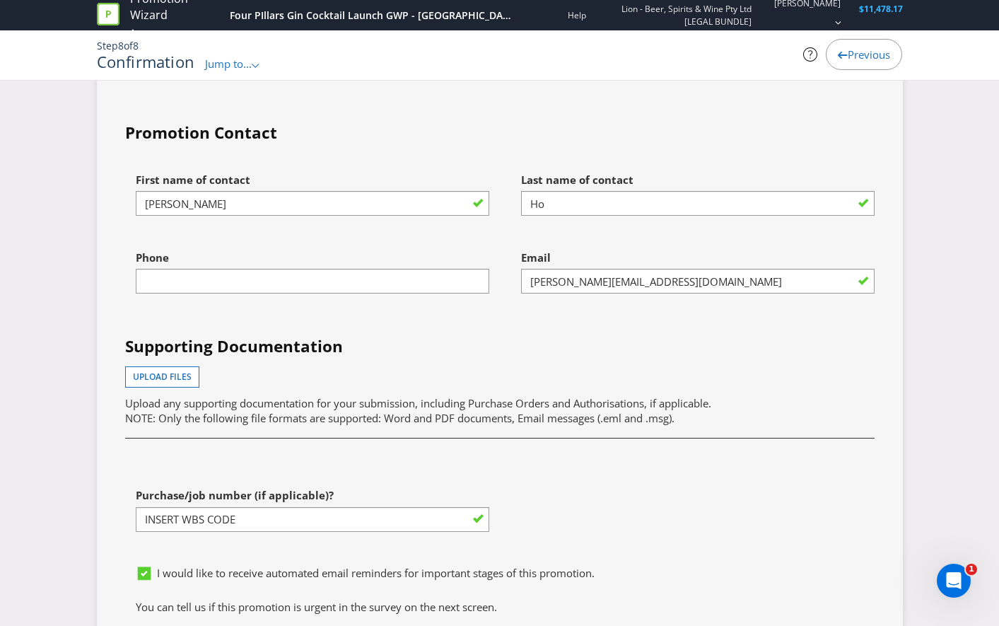
scroll to position [3535, 0]
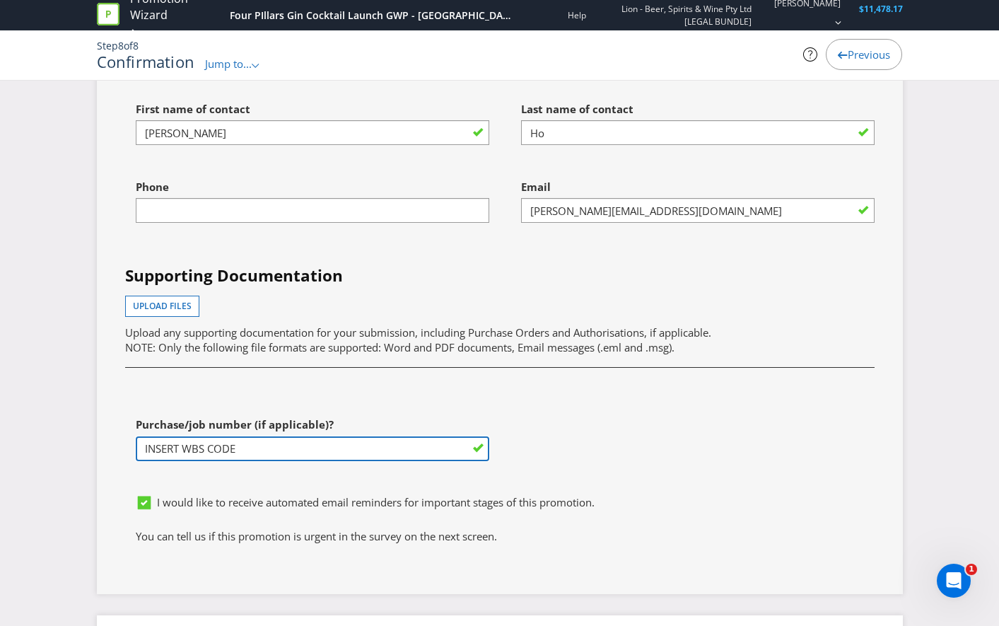
click at [289, 444] on input "INSERT WBS CODE" at bounding box center [313, 448] width 354 height 25
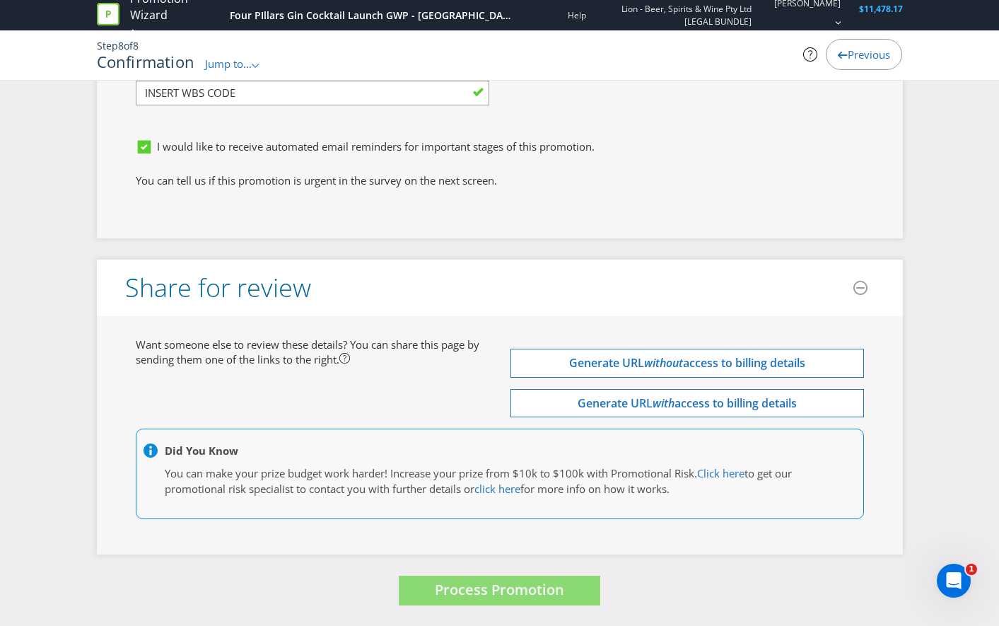
scroll to position [3891, 0]
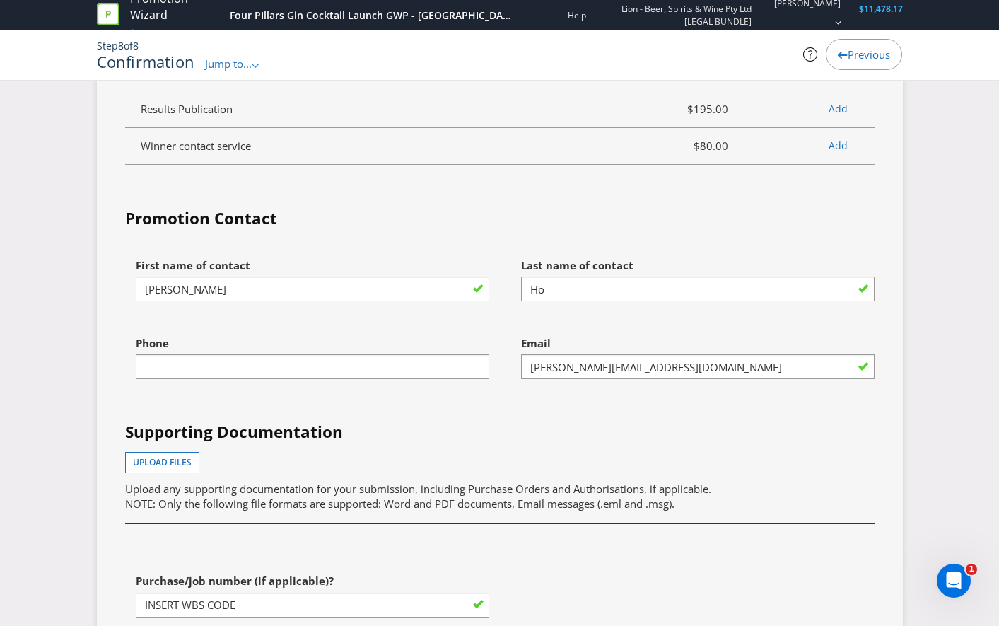
scroll to position [3467, 0]
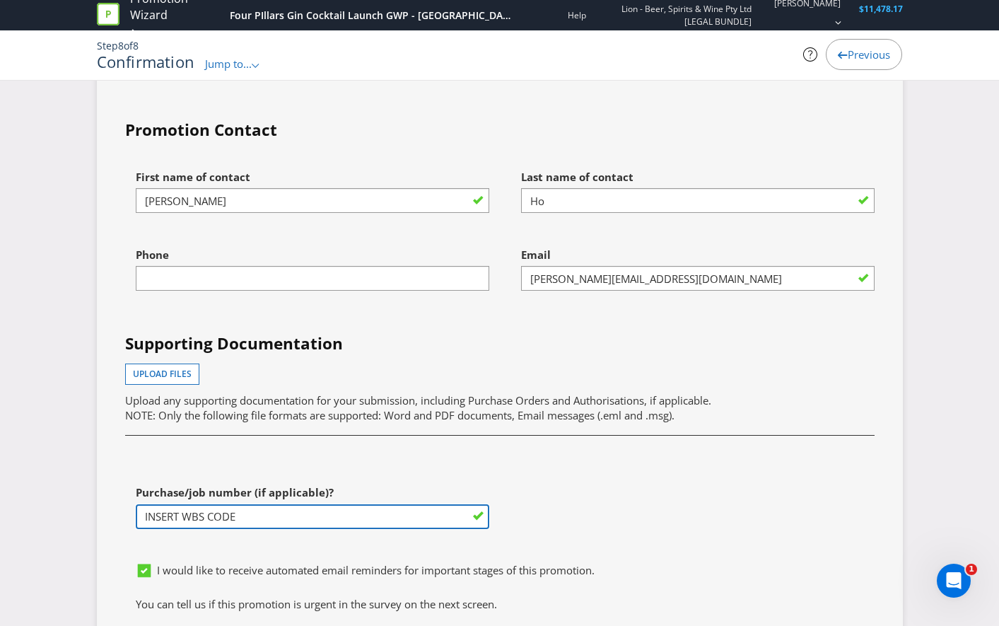
click at [207, 519] on input "INSERT WBS CODE" at bounding box center [313, 516] width 354 height 25
paste input "MAU-FPIL400008.SAC"
click at [375, 514] on input "INSERT WBSMAU-FPIL400008.SACCODE" at bounding box center [313, 516] width 354 height 25
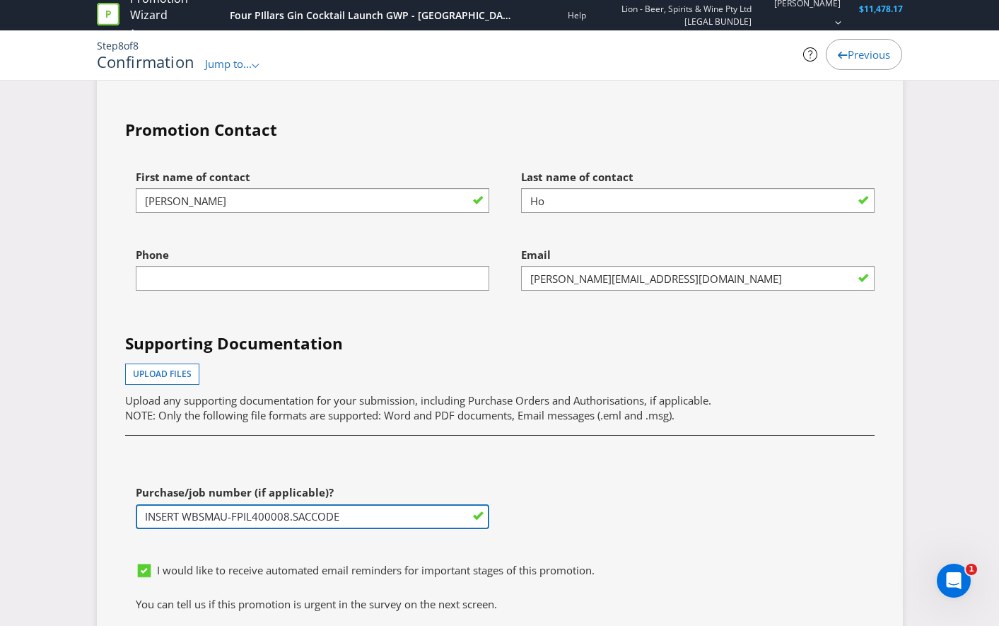
paste input "MAU-FPIL400008.SAC"
type input "MAU-FPIL400008.SAC"
click at [617, 502] on div "First name of contact [PERSON_NAME] Last name of contact Ho Phone Email [PERSON…" at bounding box center [500, 359] width 771 height 393
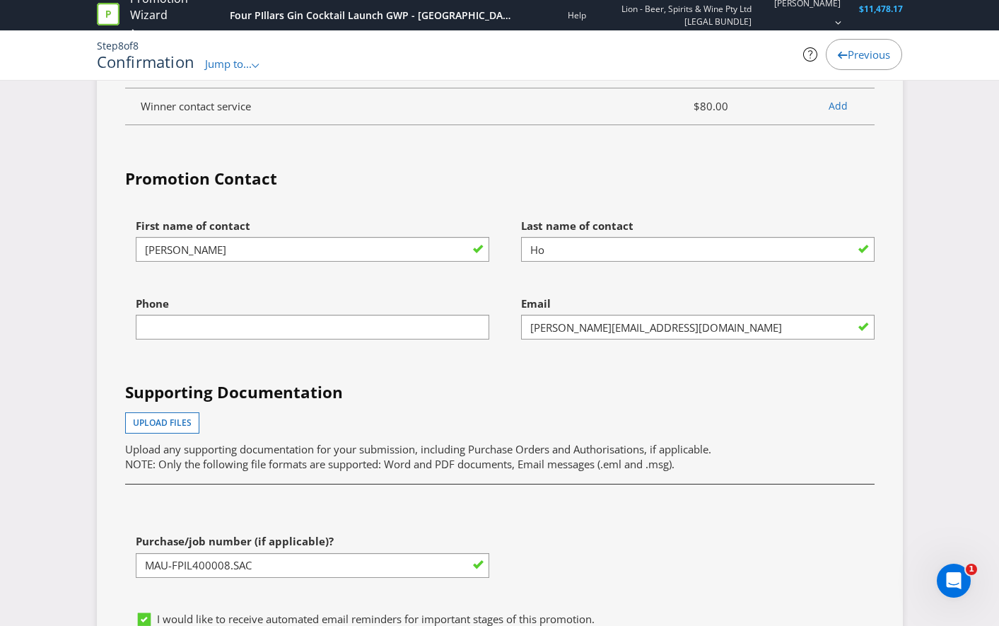
scroll to position [3326, 0]
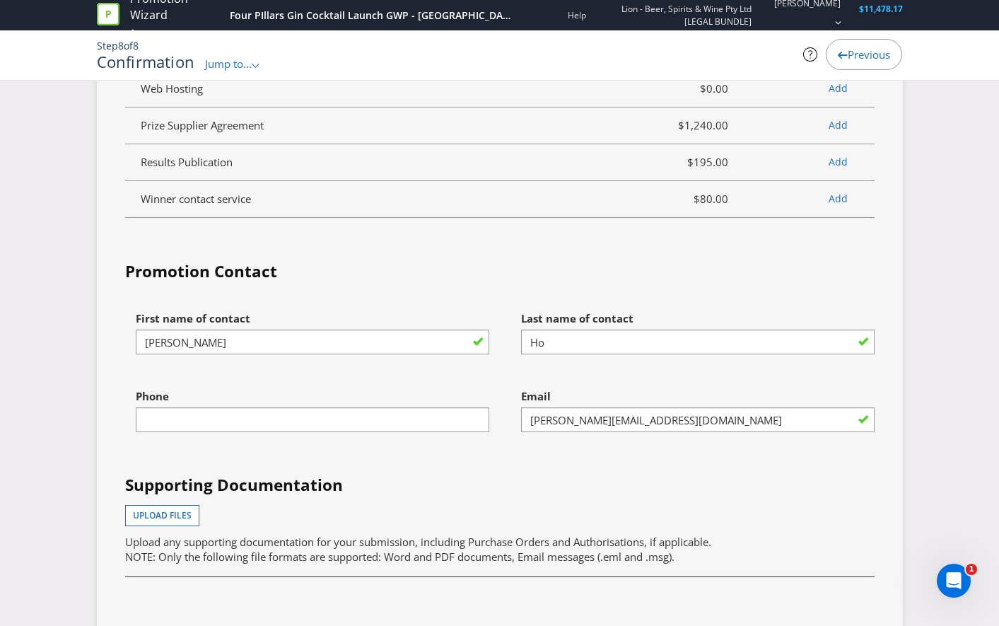
click at [261, 433] on div "Phone" at bounding box center [307, 421] width 385 height 78
click at [267, 424] on input "text" at bounding box center [313, 419] width 354 height 25
click at [407, 422] on input "text" at bounding box center [313, 419] width 354 height 25
type input "0484826916"
click at [560, 507] on div "Upload files Upload any supporting documentation for your submission, including…" at bounding box center [499, 535] width 749 height 60
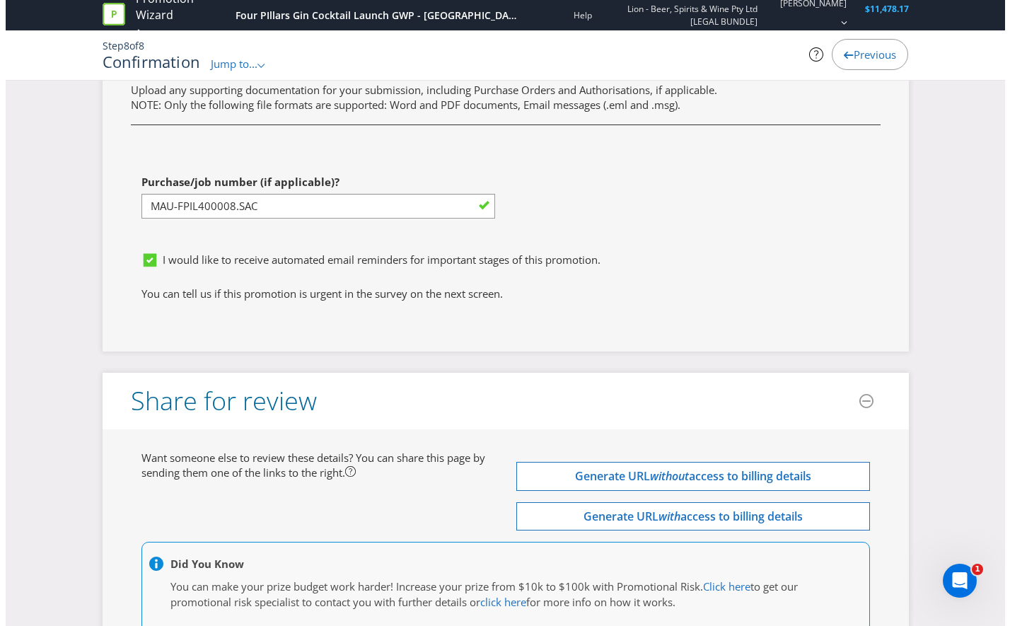
scroll to position [3891, 0]
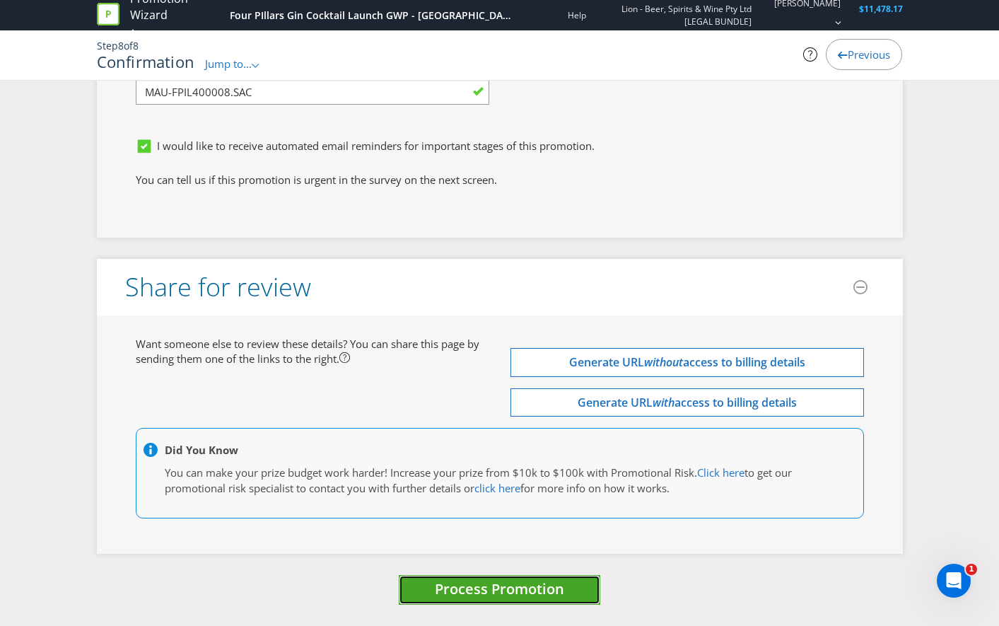
click at [496, 593] on span "Process Promotion" at bounding box center [499, 588] width 129 height 19
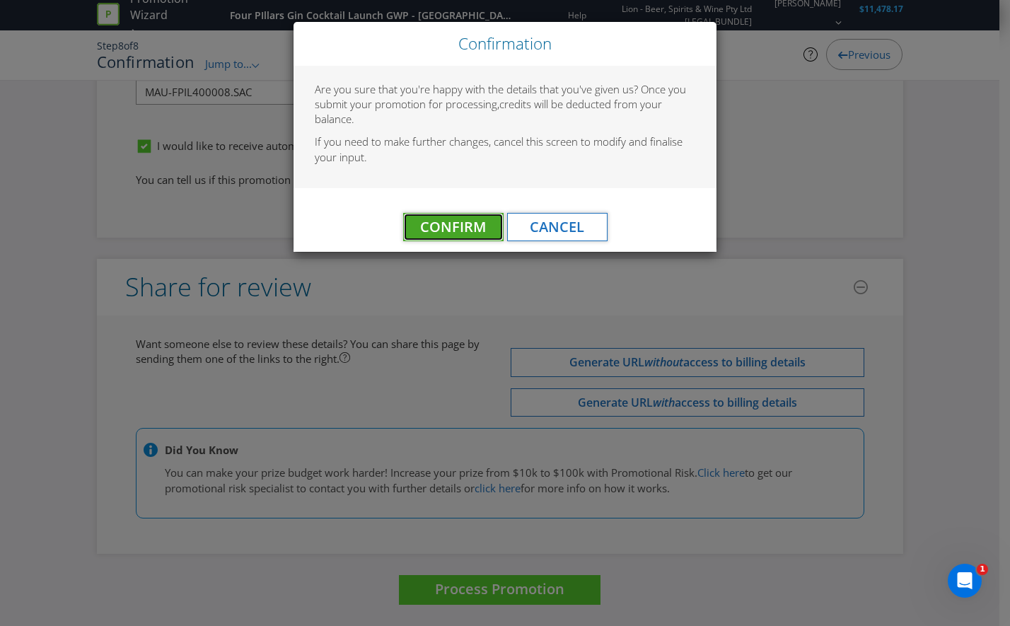
click at [445, 226] on span "Confirm" at bounding box center [453, 226] width 66 height 19
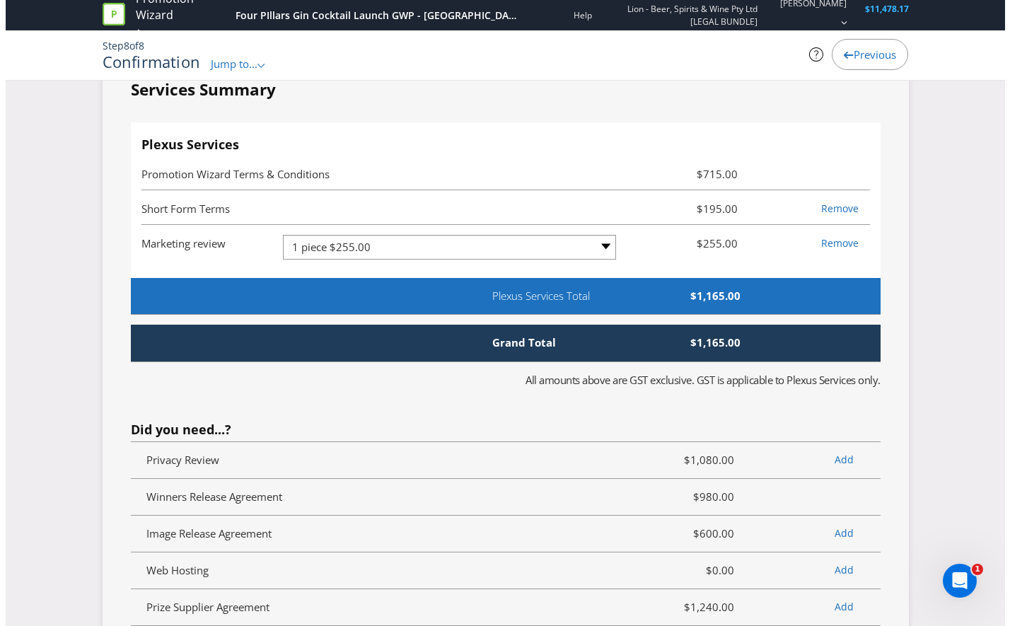
scroll to position [0, 0]
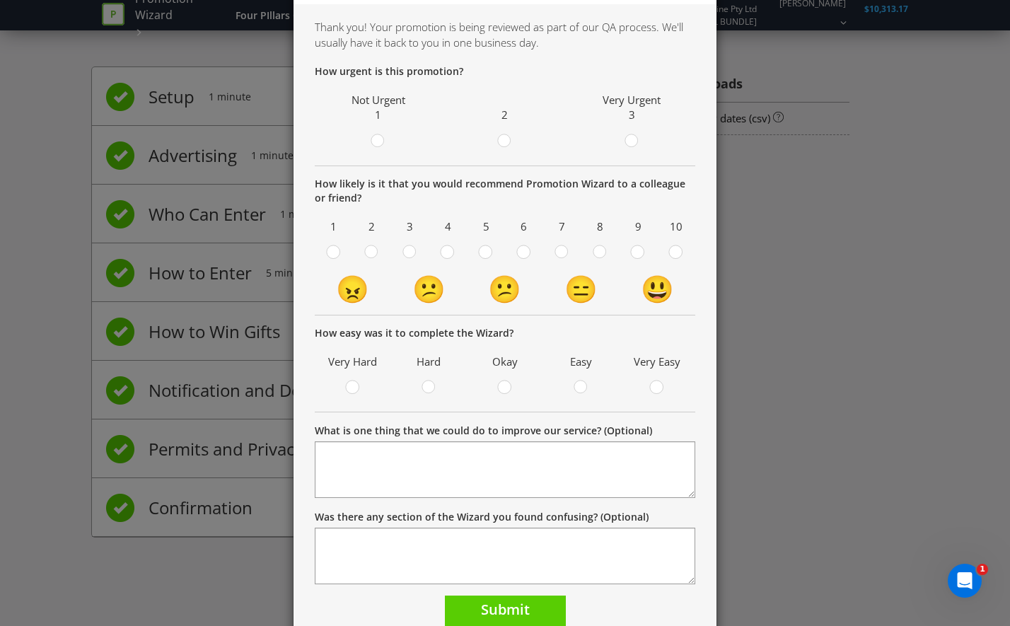
scroll to position [130, 0]
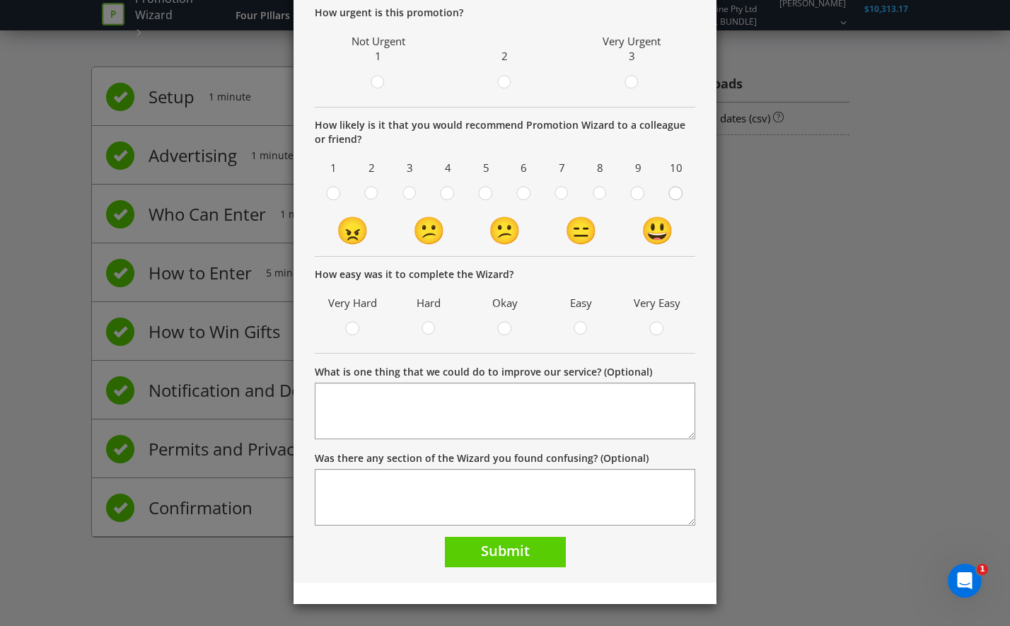
click at [670, 194] on circle at bounding box center [675, 193] width 13 height 13
click at [0, 0] on input "radio" at bounding box center [0, 0] width 0 height 0
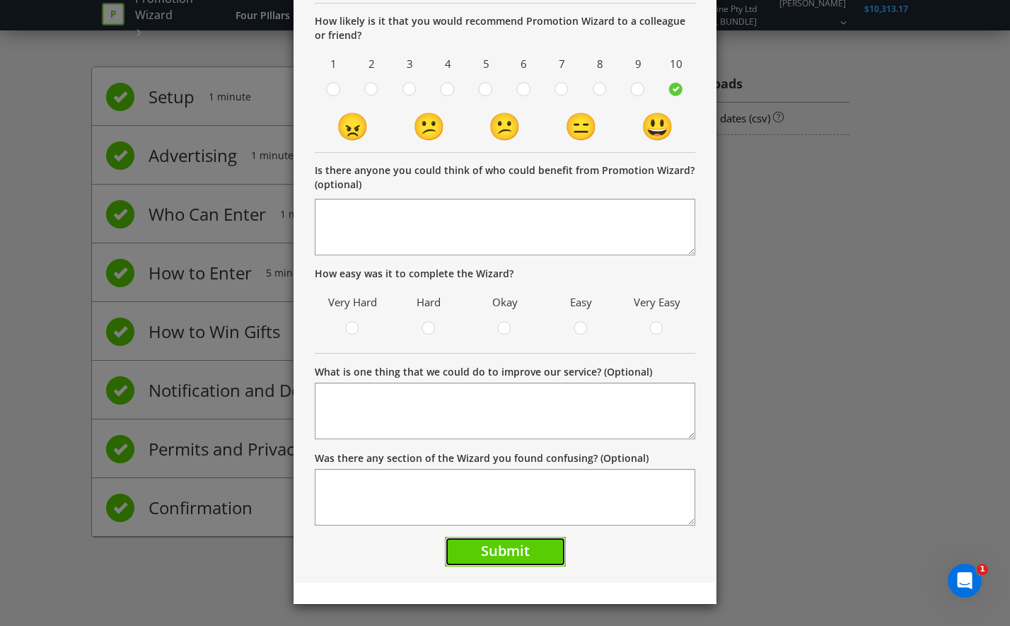
click at [531, 553] on button "Submit" at bounding box center [505, 552] width 121 height 30
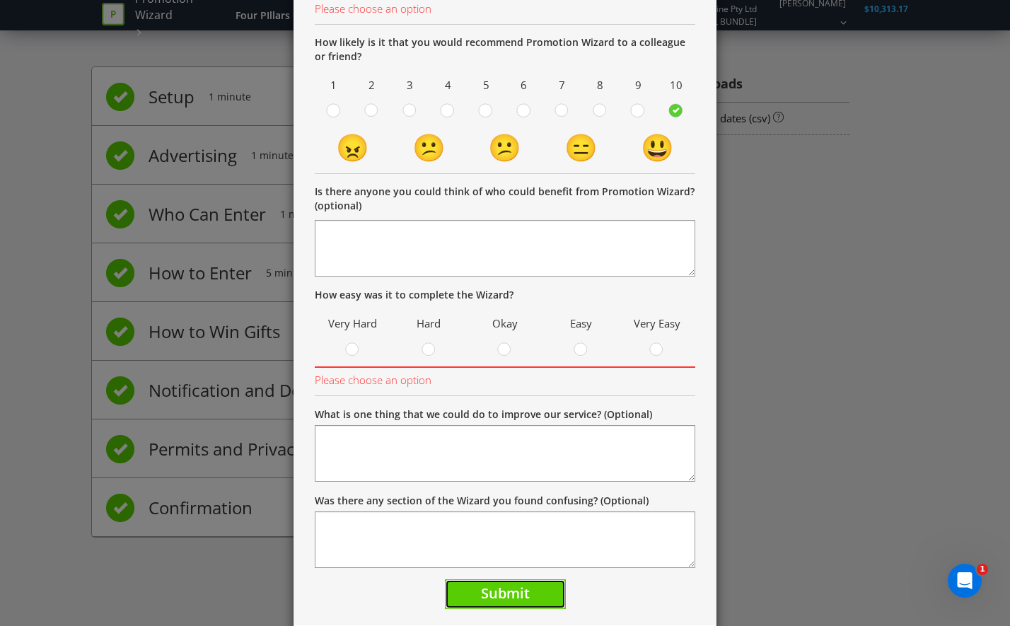
scroll to position [136, 0]
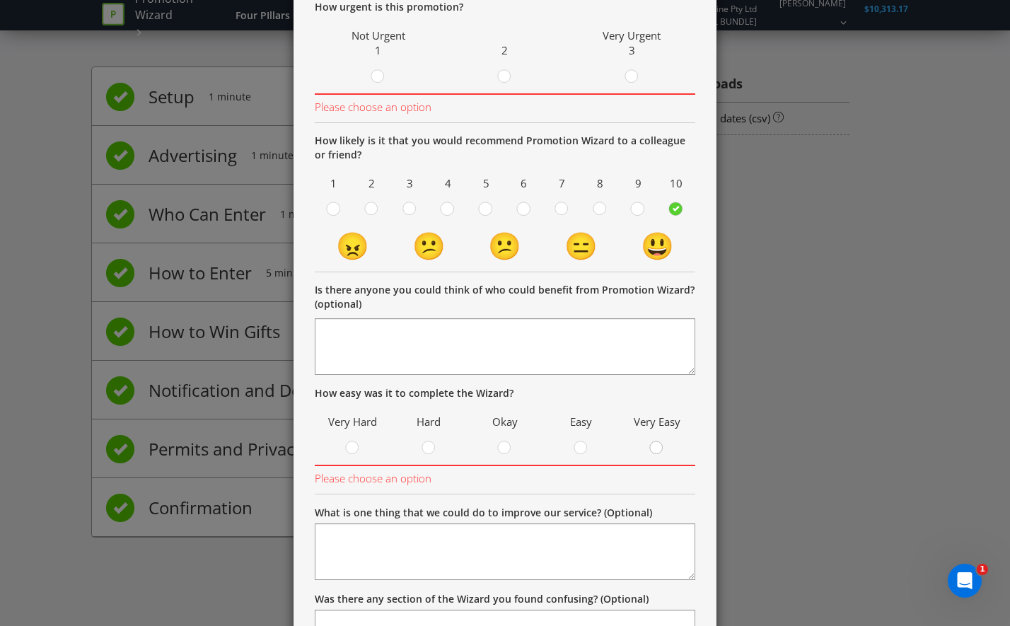
click at [649, 451] on icon at bounding box center [656, 447] width 14 height 14
click at [0, 0] on input "radio" at bounding box center [0, 0] width 0 height 0
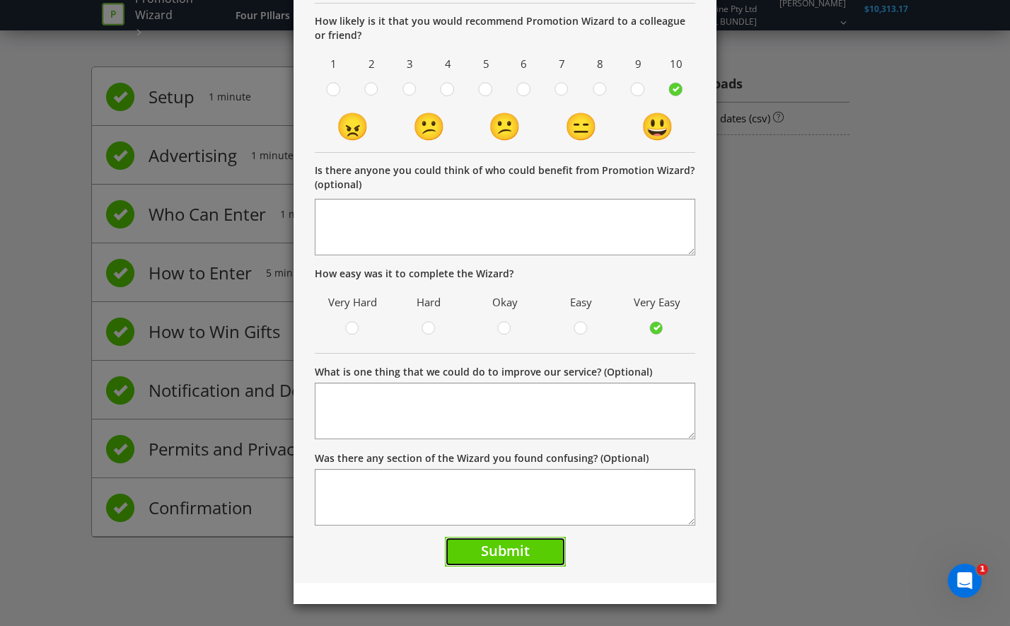
click at [491, 563] on button "Submit" at bounding box center [505, 552] width 121 height 30
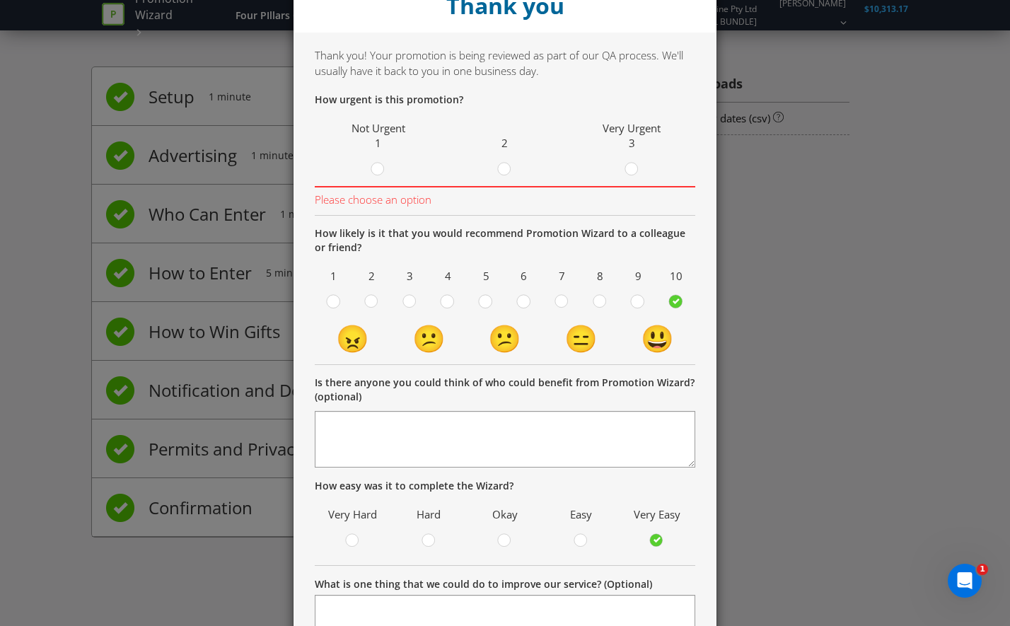
click at [506, 170] on label at bounding box center [505, 171] width 24 height 18
click at [0, 0] on input "radio" at bounding box center [0, 0] width 0 height 0
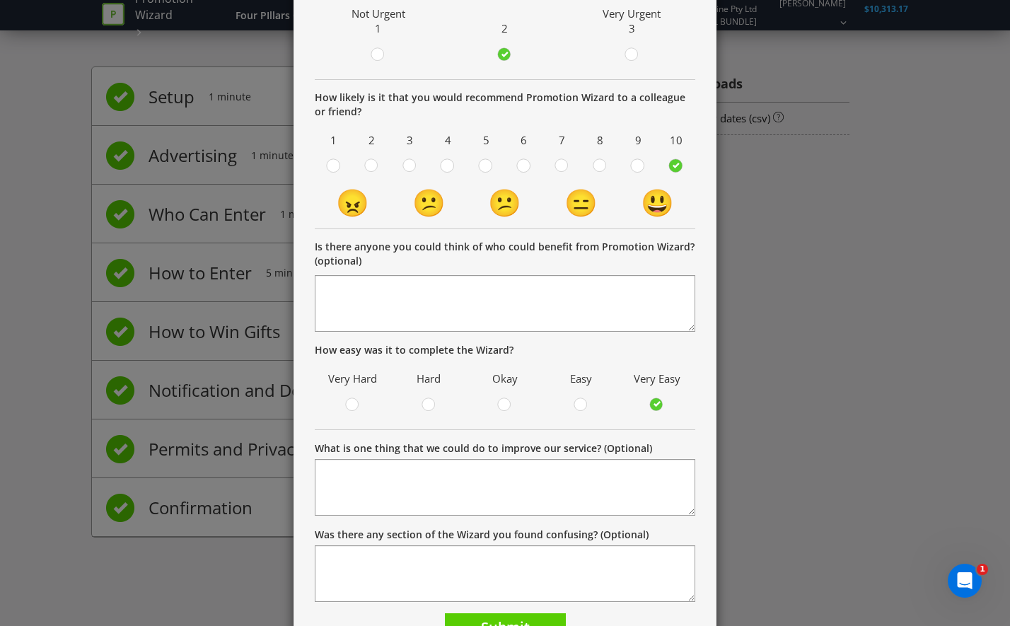
scroll to position [234, 0]
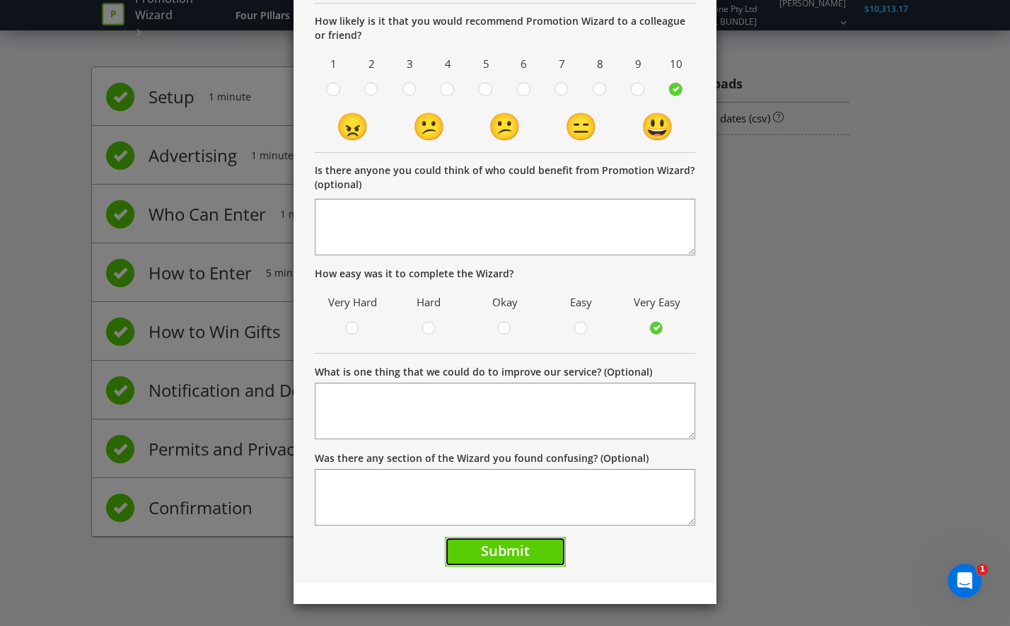
click at [511, 551] on span "Submit" at bounding box center [505, 550] width 49 height 19
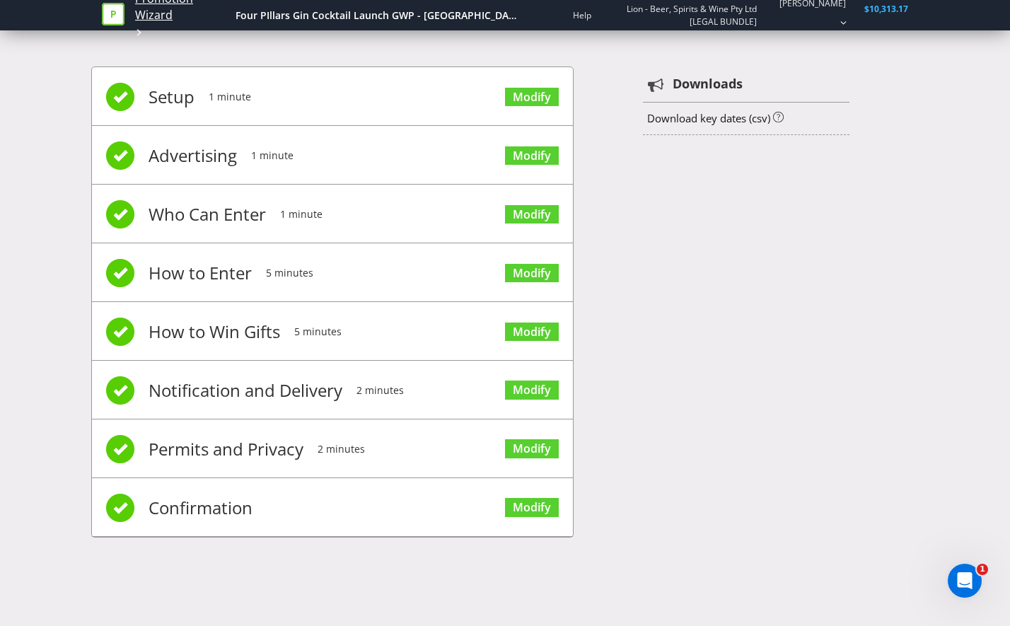
click at [202, 16] on link "Promotion Wizard" at bounding box center [181, 7] width 93 height 33
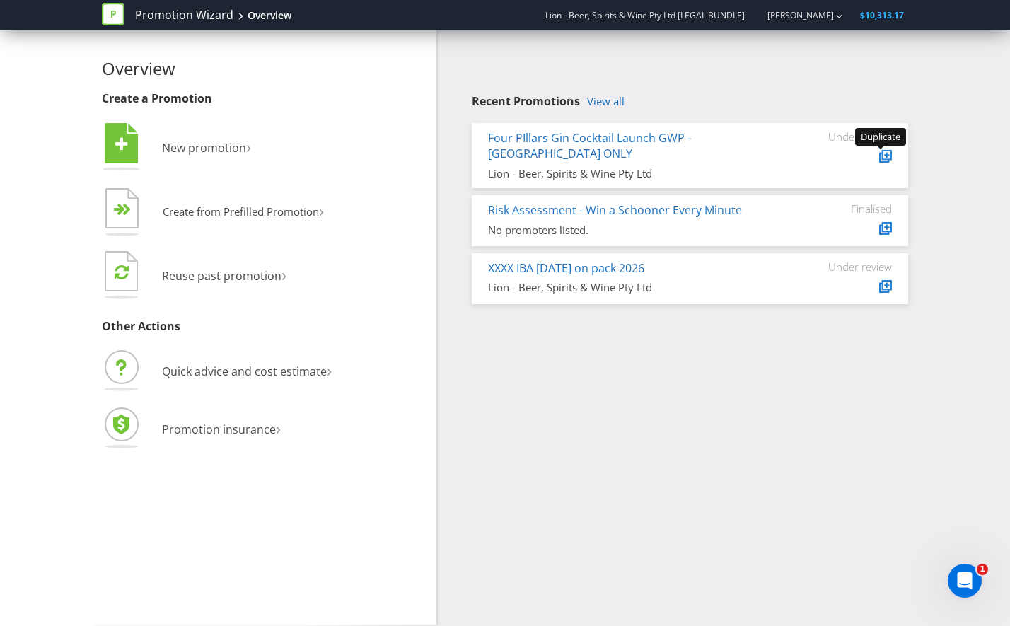
click at [888, 156] on icon at bounding box center [886, 154] width 7 height 7
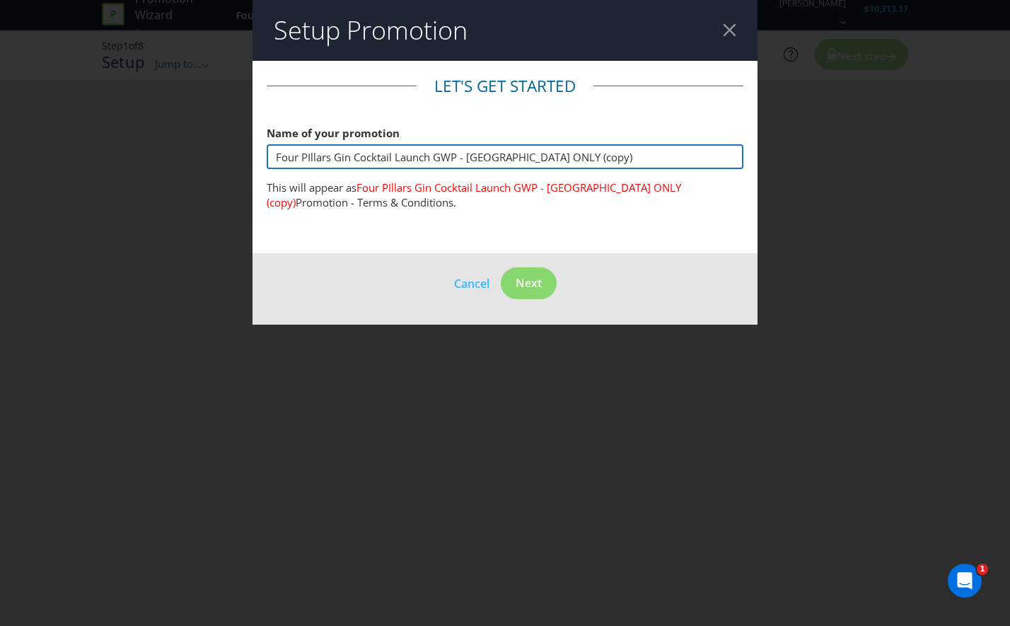
drag, startPoint x: 465, startPoint y: 159, endPoint x: 759, endPoint y: 133, distance: 295.3
click at [759, 133] on div "Setup Promotion Let's get started Name of your promotion Four PIllars Gin Cockt…" at bounding box center [505, 313] width 1010 height 626
type input "Four PIllars Gin Cocktail Launch GWP - [GEOGRAPHIC_DATA]"
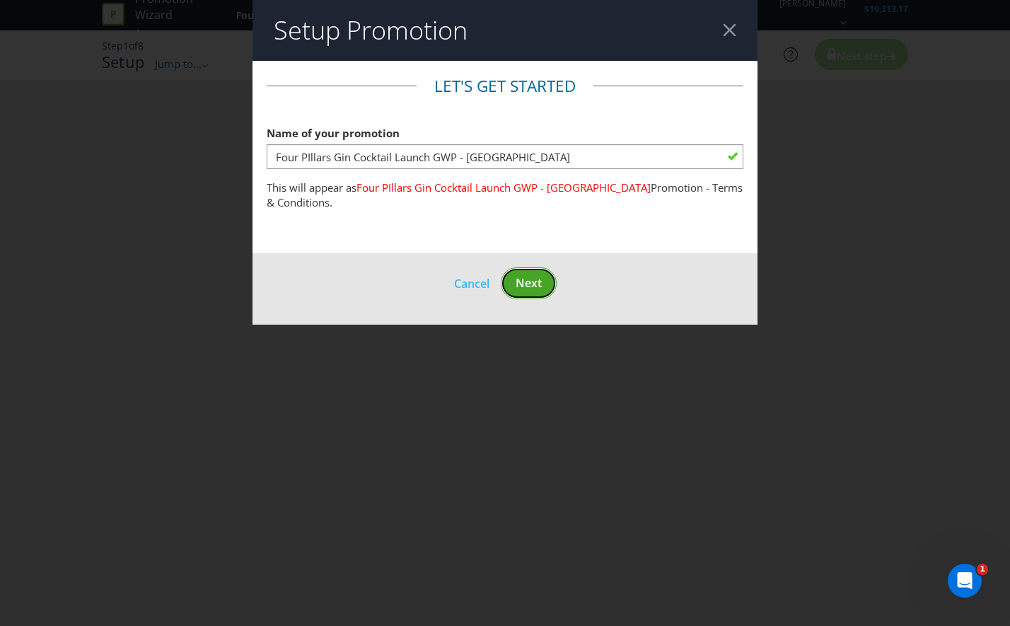
click at [537, 275] on span "Next" at bounding box center [528, 283] width 26 height 16
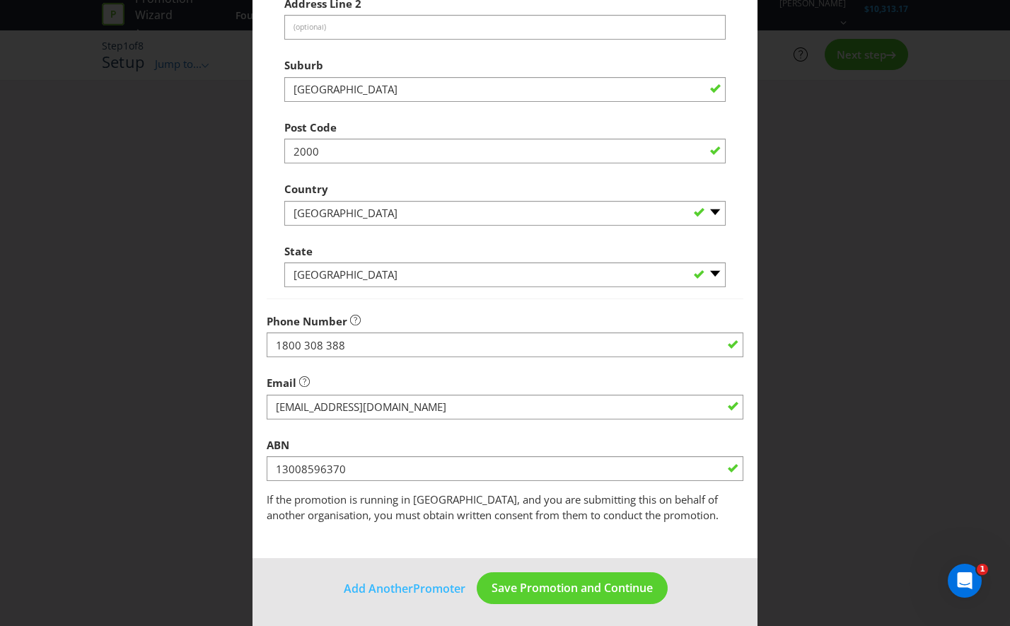
scroll to position [297, 0]
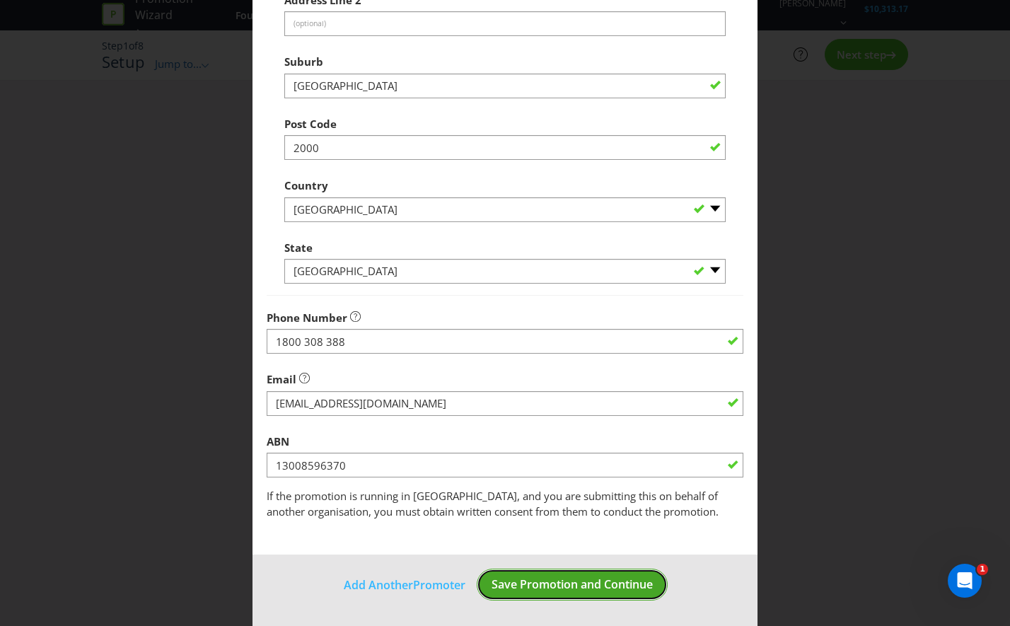
click at [618, 575] on button "Save Promotion and Continue" at bounding box center [572, 584] width 191 height 32
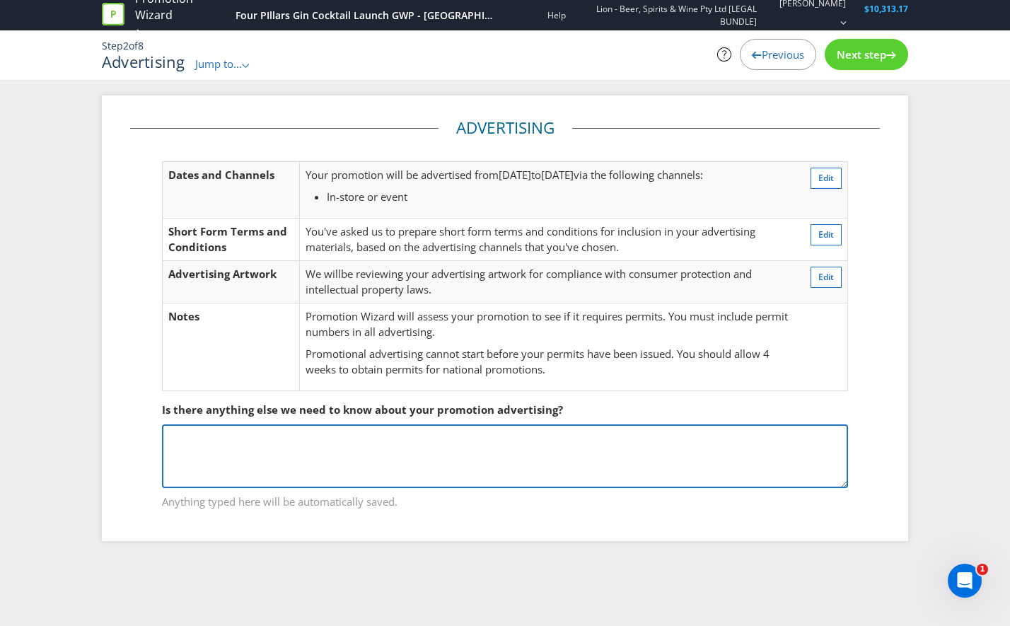
click at [625, 436] on textarea at bounding box center [505, 456] width 686 height 64
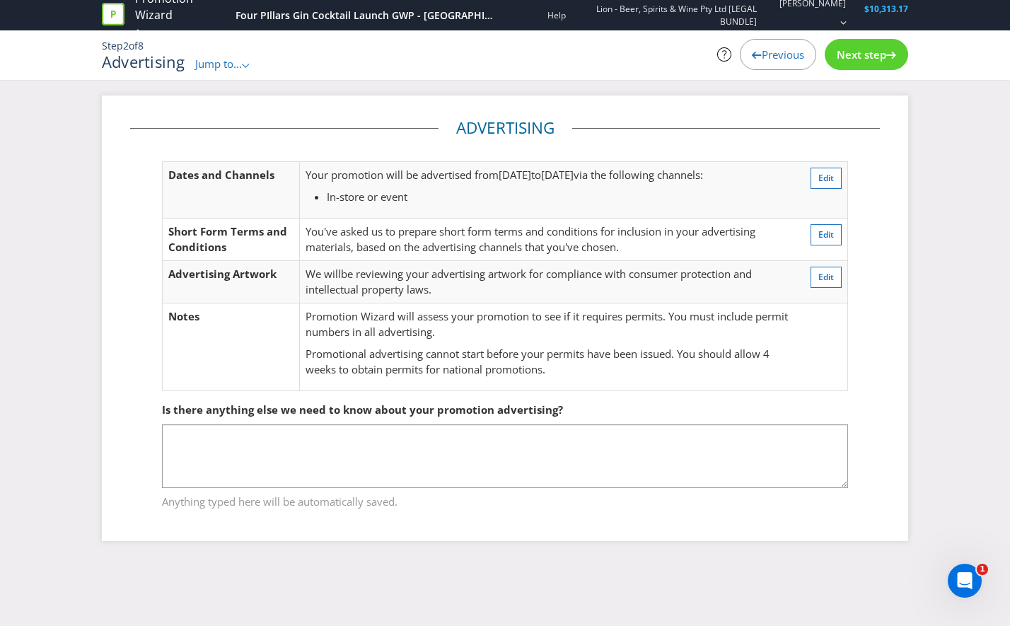
click at [882, 47] on span "Next step" at bounding box center [860, 54] width 49 height 14
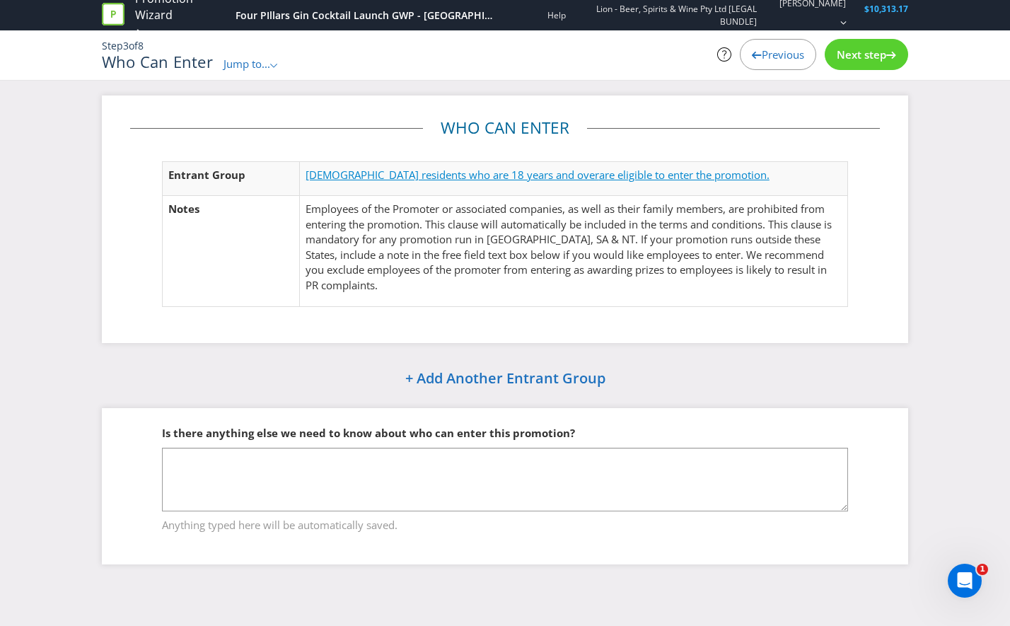
click at [464, 174] on span "[DEMOGRAPHIC_DATA] residents who are 18 years and over" at bounding box center [451, 175] width 293 height 14
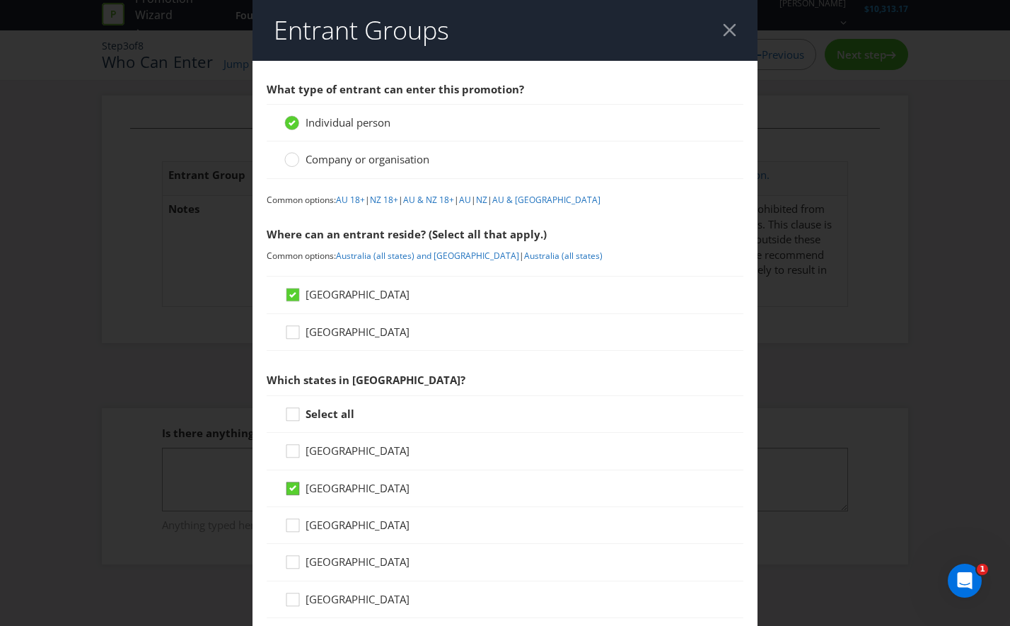
click at [294, 486] on icon at bounding box center [292, 487] width 13 height 13
click at [0, 0] on input "[GEOGRAPHIC_DATA]" at bounding box center [0, 0] width 0 height 0
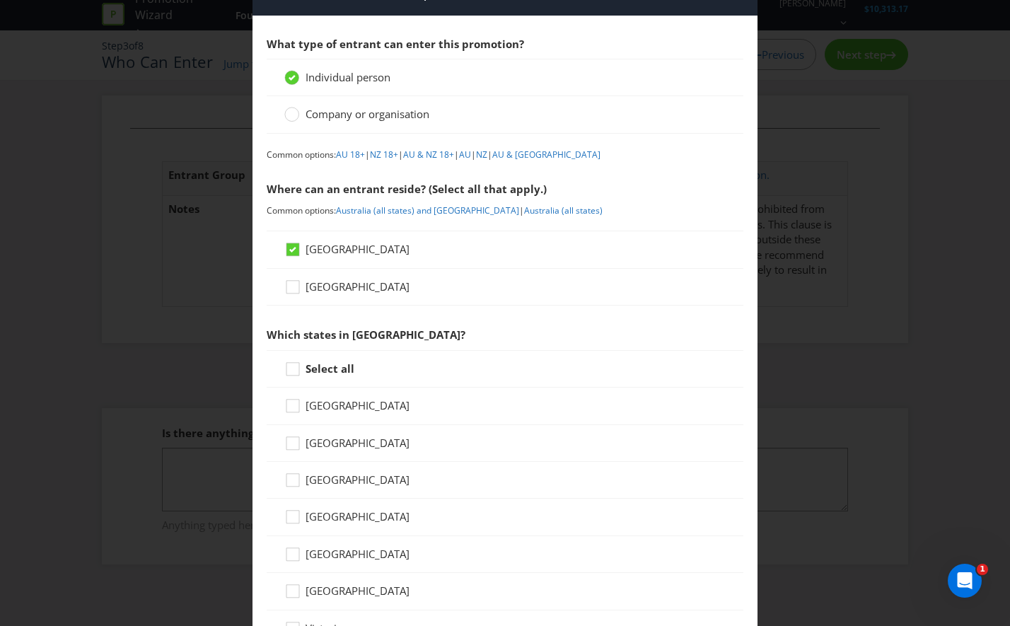
scroll to position [71, 0]
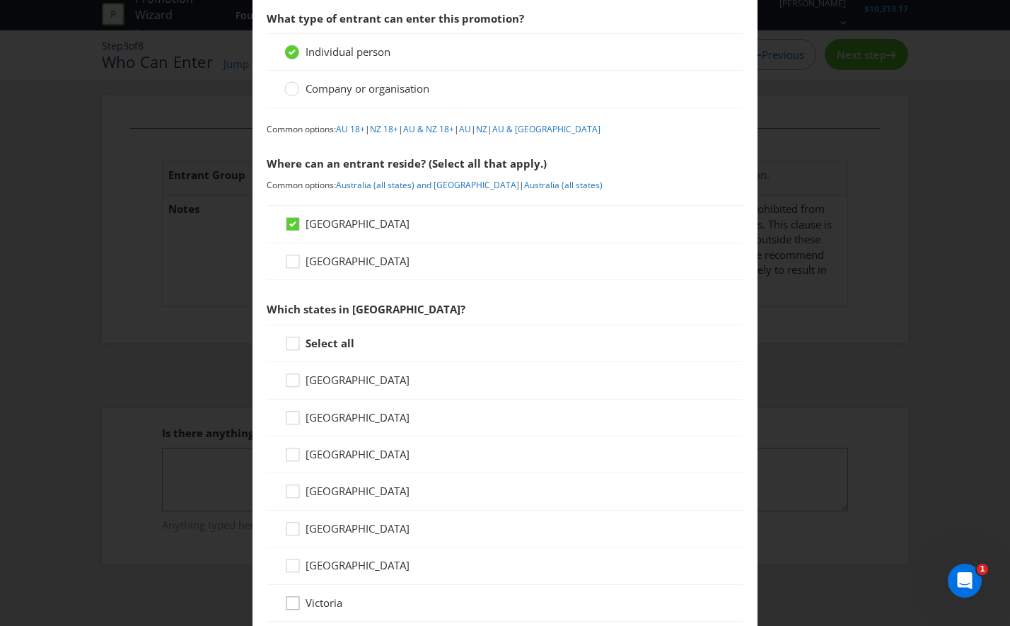
drag, startPoint x: 294, startPoint y: 602, endPoint x: 746, endPoint y: 522, distance: 458.9
click at [294, 602] on icon at bounding box center [294, 605] width 21 height 21
click at [0, 0] on input "Victoria" at bounding box center [0, 0] width 0 height 0
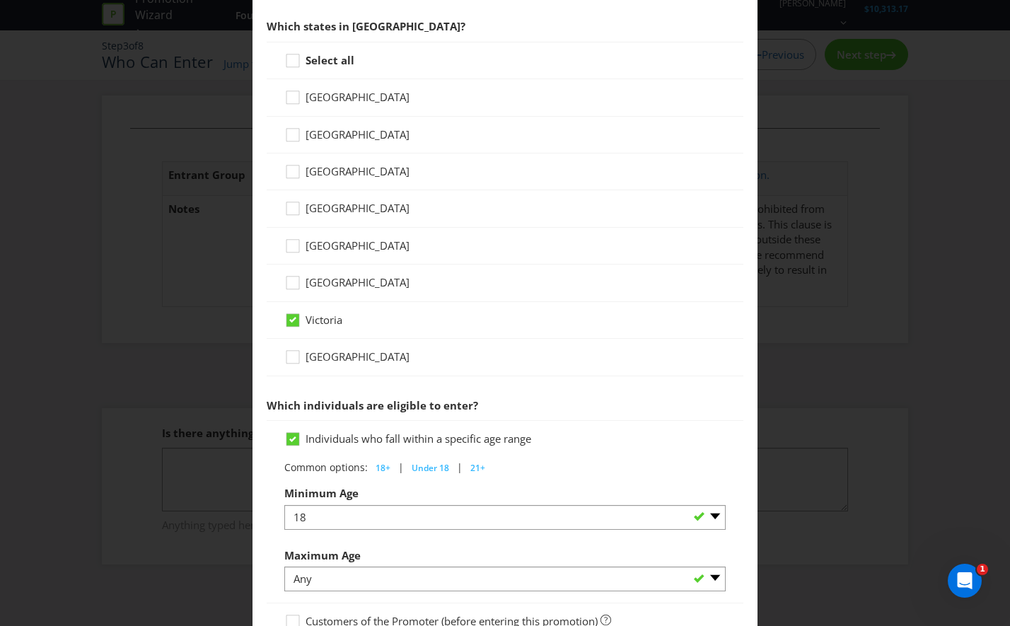
scroll to position [583, 0]
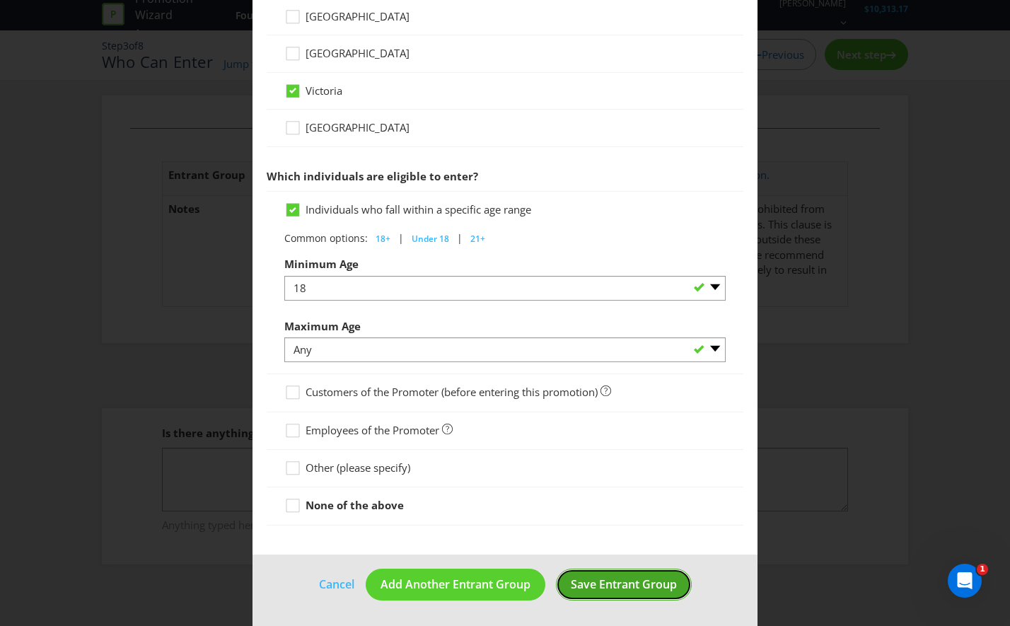
click at [617, 578] on span "Save Entrant Group" at bounding box center [624, 584] width 106 height 16
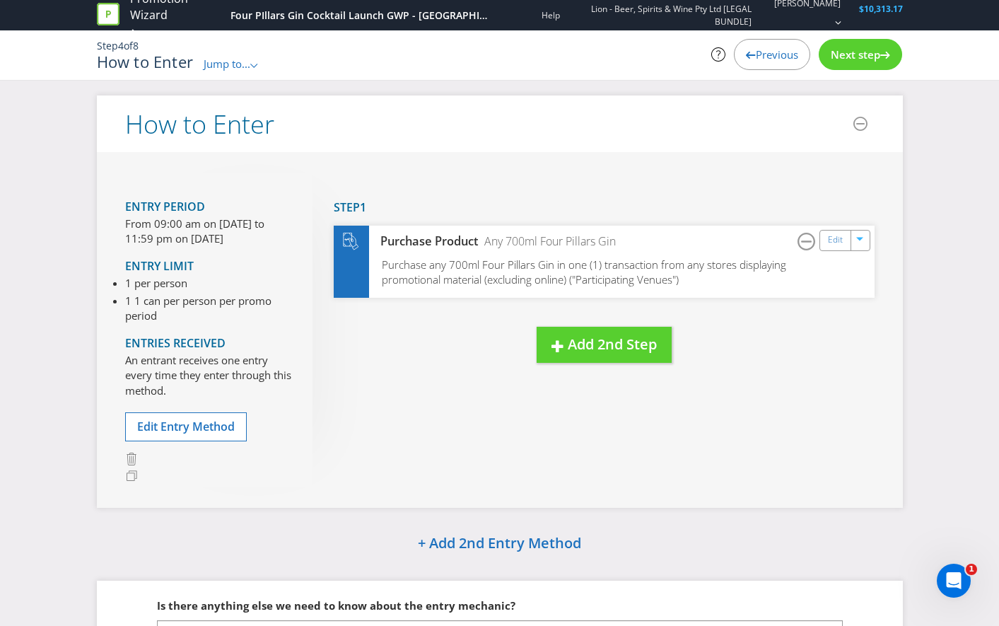
click at [841, 48] on span "Next step" at bounding box center [855, 54] width 49 height 14
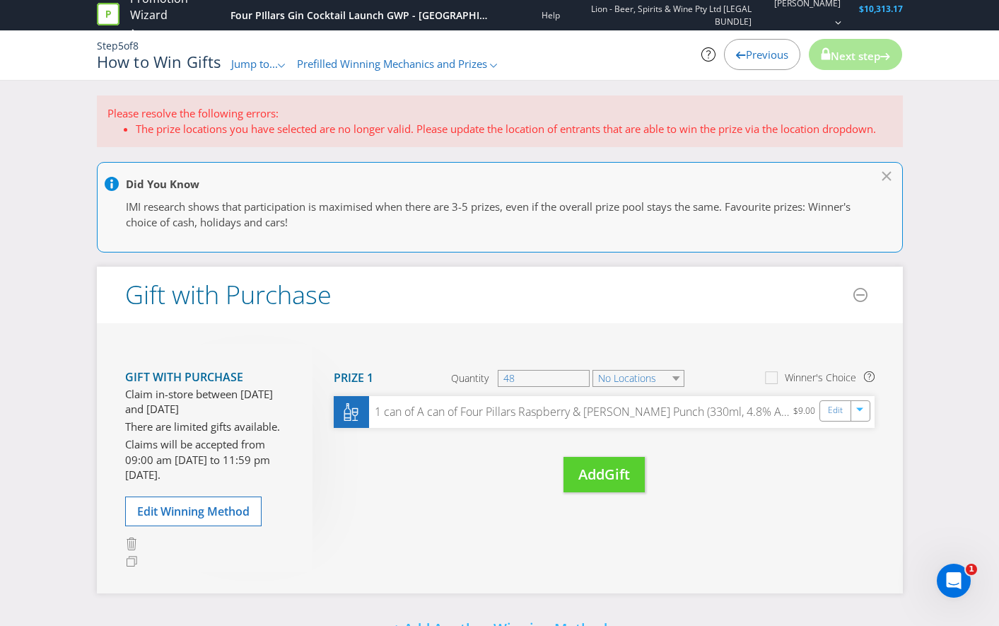
click at [455, 514] on div "Move Here Drag here to move prize Prize 1 Quantity 48 No Locations Winner's Cho…" at bounding box center [593, 432] width 562 height 177
click at [542, 385] on input "48" at bounding box center [544, 378] width 92 height 17
click at [560, 412] on div "1 can of A can of Four Pillars Raspberry & [PERSON_NAME] Punch (330ml, 4.8% ABV…" at bounding box center [581, 412] width 426 height 16
click at [834, 414] on link "Edit" at bounding box center [836, 410] width 15 height 16
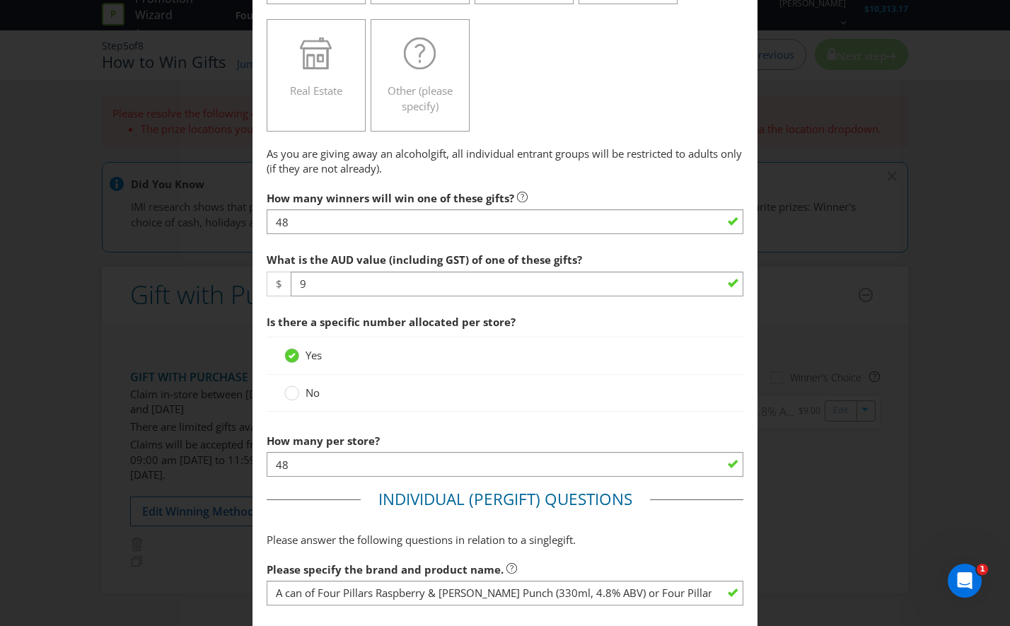
scroll to position [566, 0]
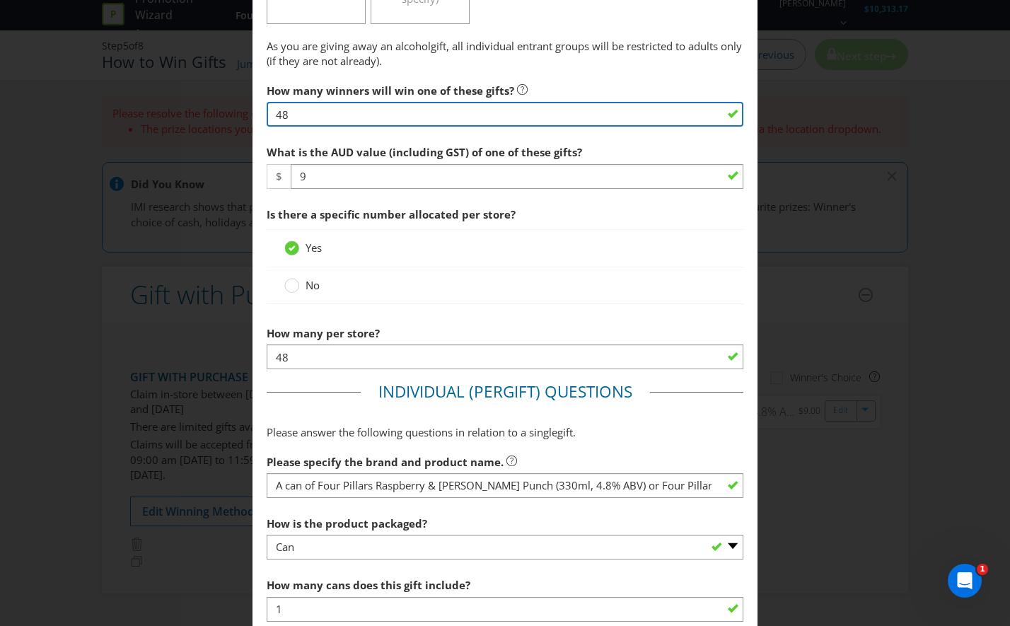
click at [327, 116] on input "48" at bounding box center [505, 114] width 477 height 25
type input "452"
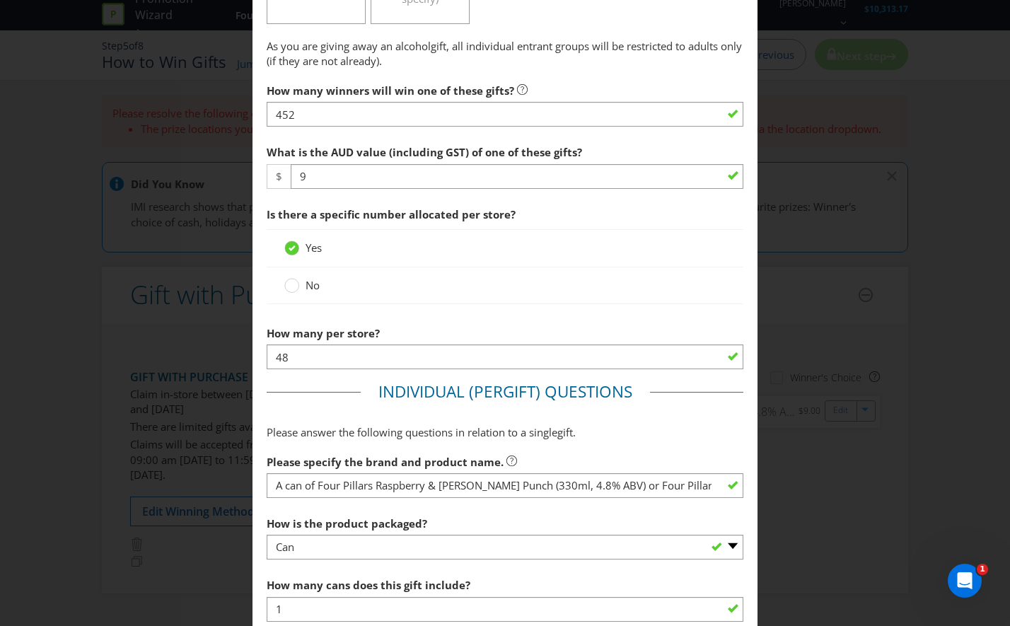
click at [675, 334] on div "How many per store? 48" at bounding box center [505, 344] width 477 height 51
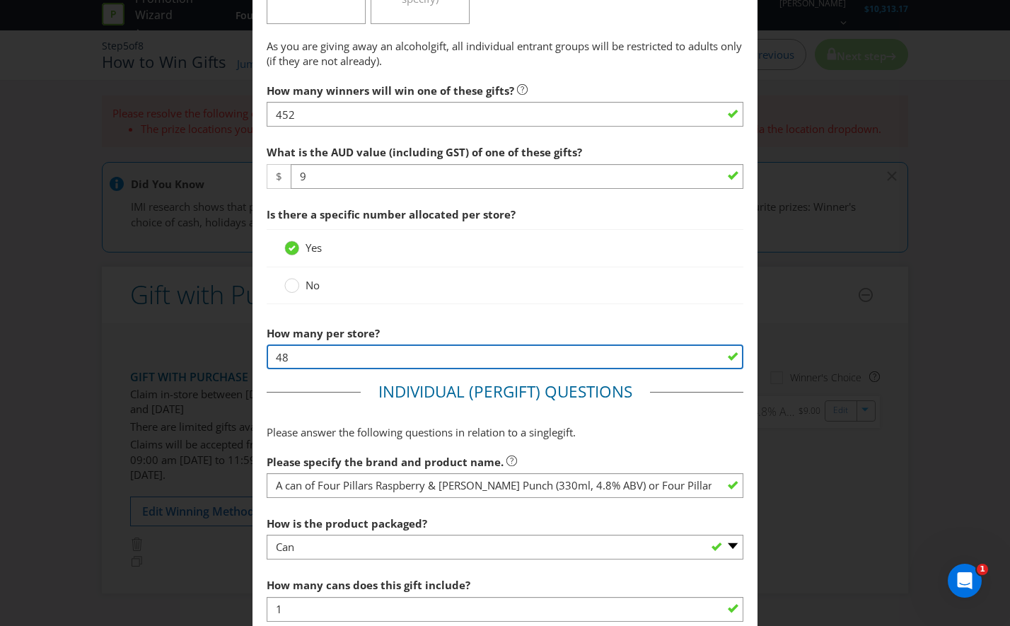
click at [385, 362] on input "48" at bounding box center [505, 356] width 477 height 25
type input "452"
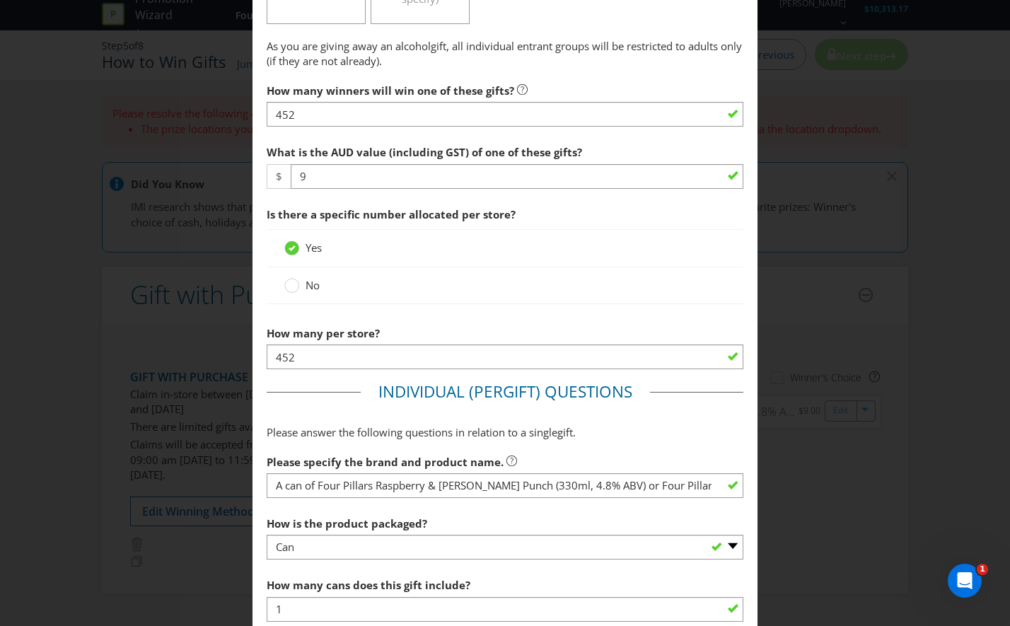
click at [340, 415] on fieldset "Individual (Per Gift ) Questions Please answer the following questions in relat…" at bounding box center [505, 596] width 477 height 433
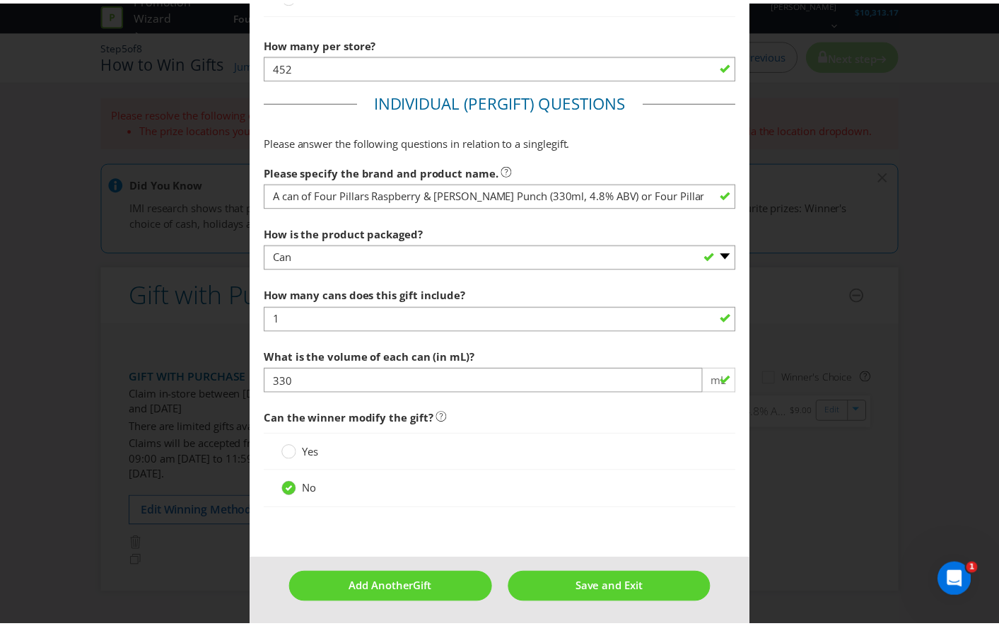
scroll to position [858, 0]
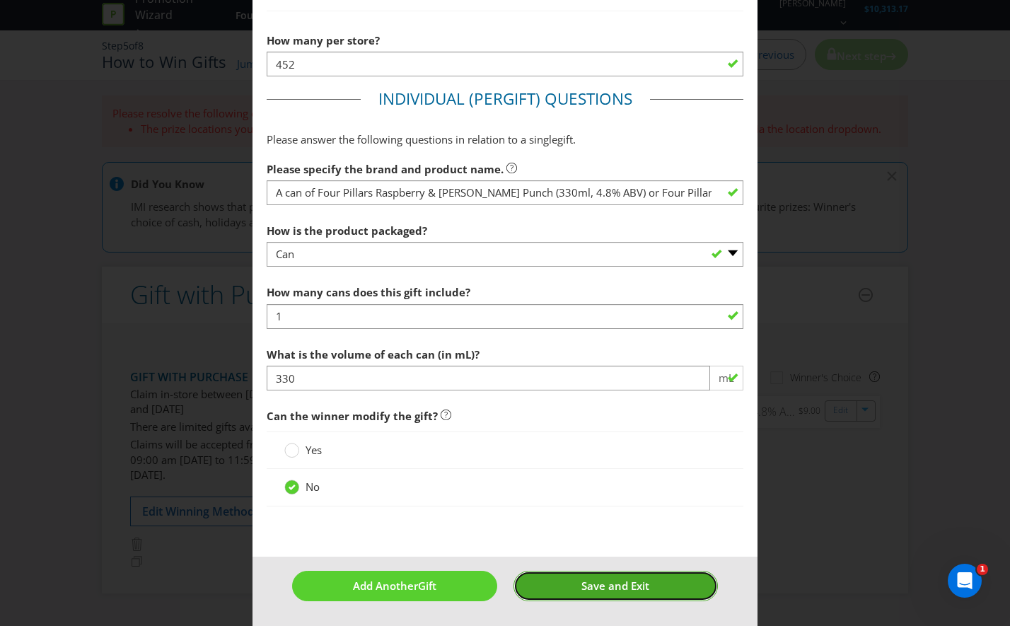
click at [581, 581] on span "Save and Exit" at bounding box center [615, 585] width 68 height 14
type input "452"
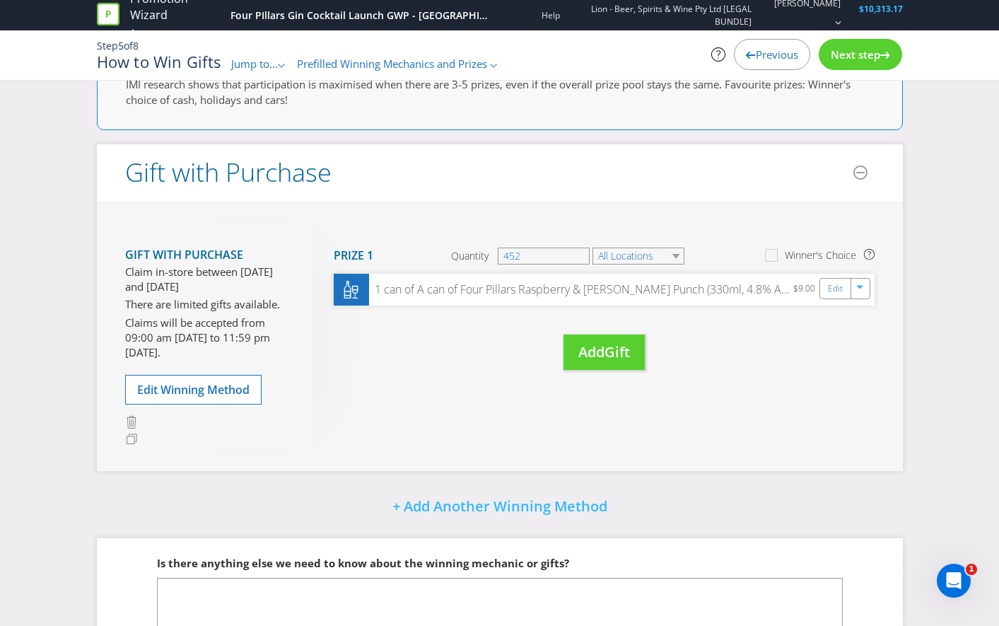
scroll to position [146, 0]
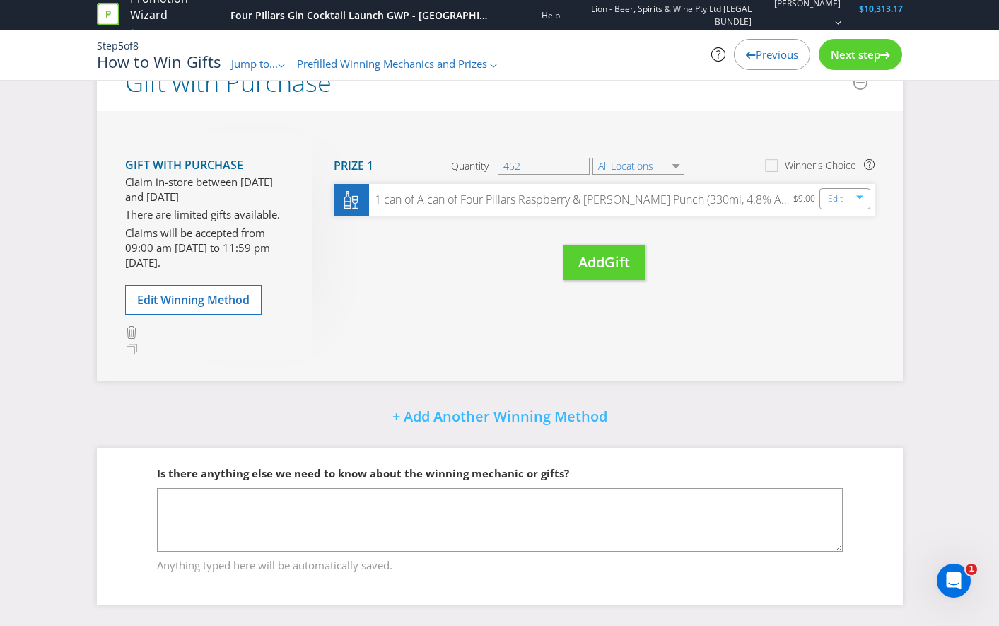
click at [880, 57] on icon at bounding box center [885, 55] width 10 height 7
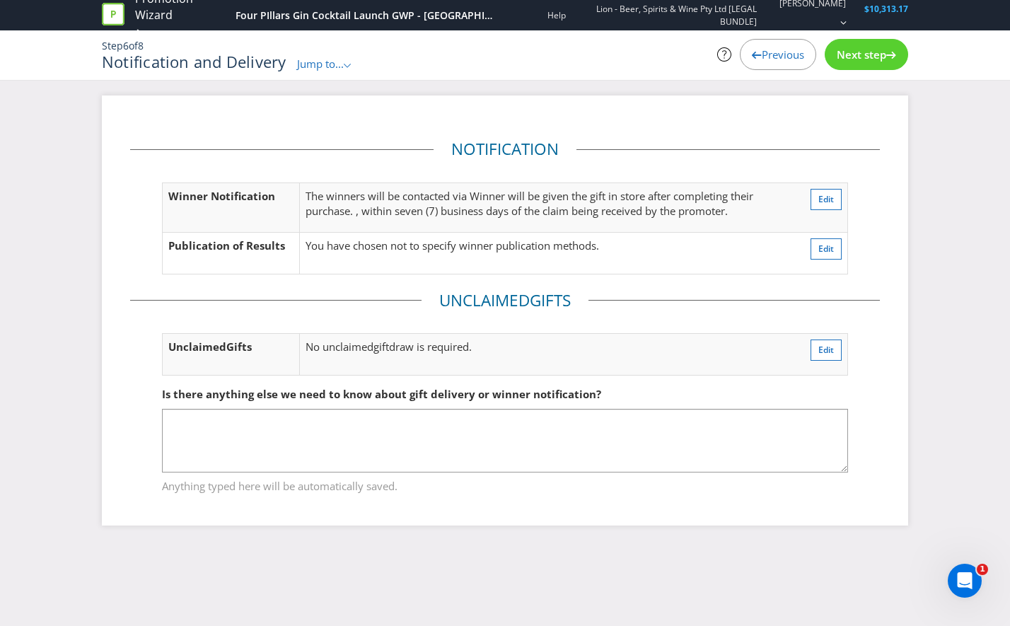
click at [848, 55] on span "Next step" at bounding box center [860, 54] width 49 height 14
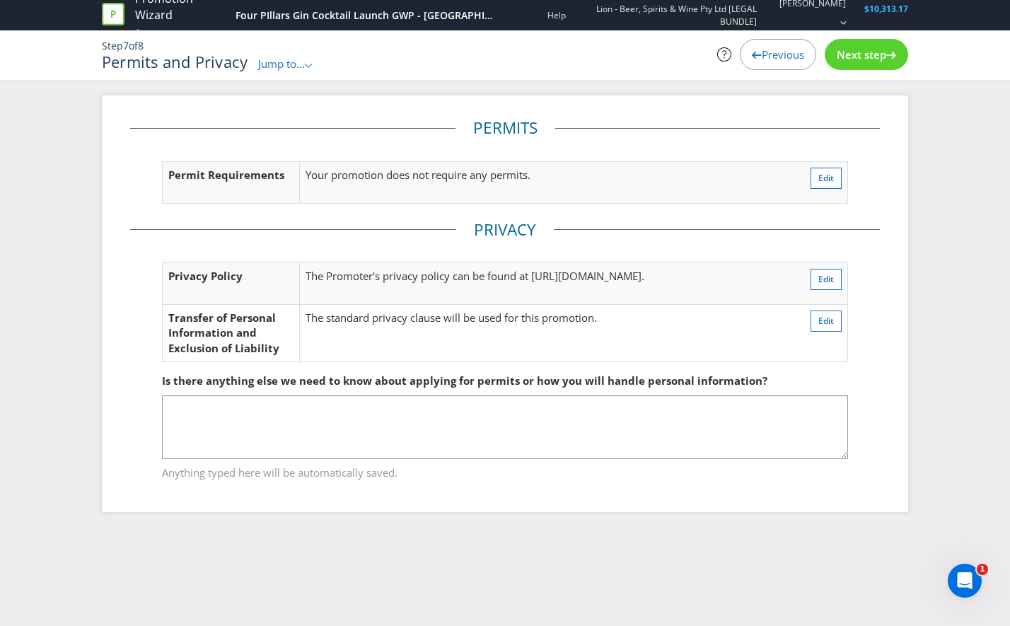
click at [882, 45] on div "Next step" at bounding box center [865, 54] width 83 height 31
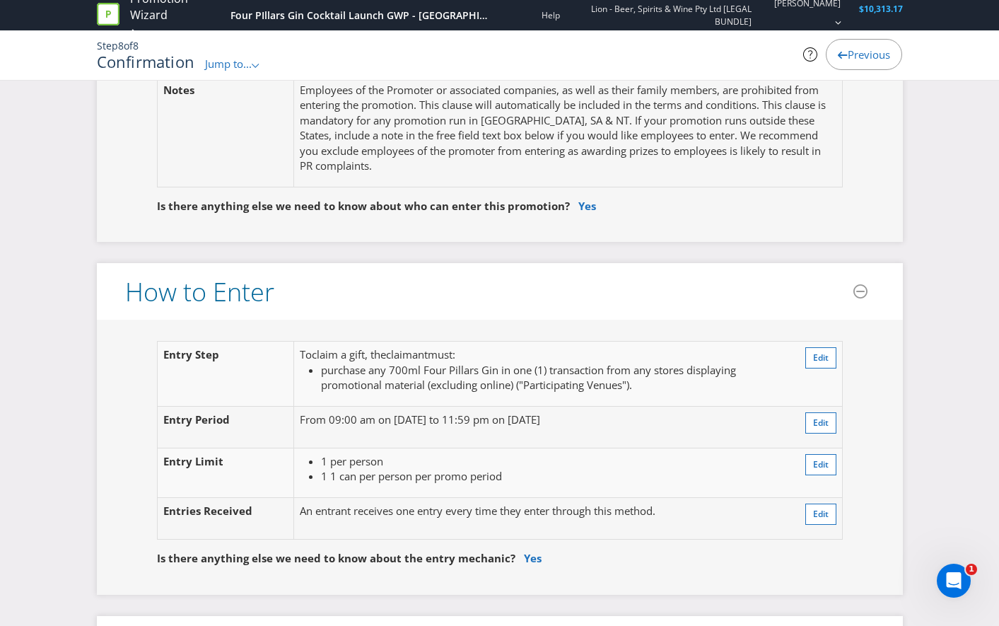
scroll to position [919, 0]
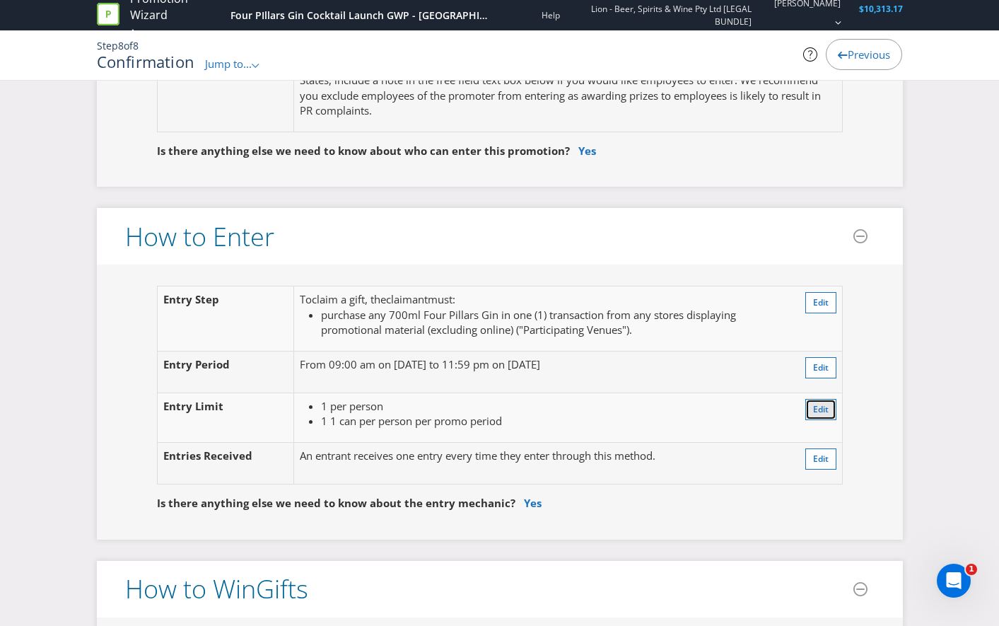
click at [819, 411] on span "Edit" at bounding box center [821, 409] width 16 height 12
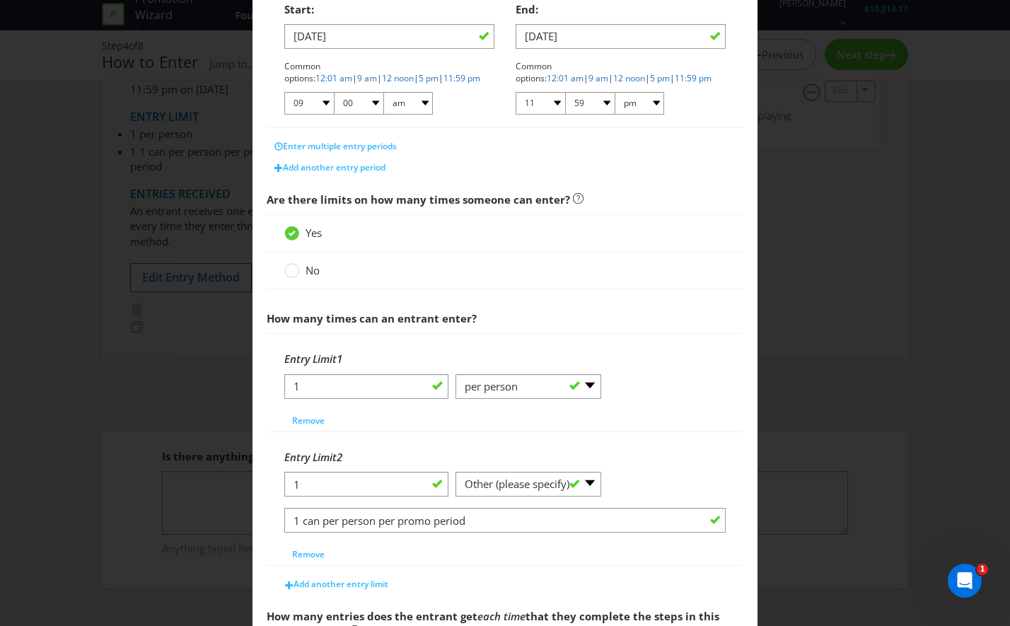
scroll to position [354, 0]
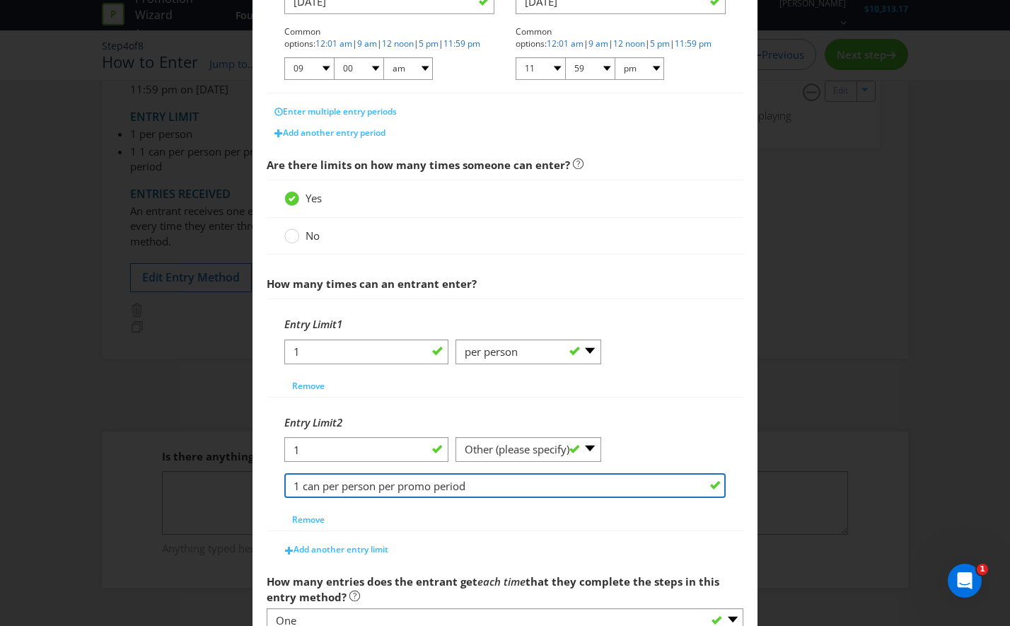
click at [305, 490] on input "1 can per person per promo period" at bounding box center [504, 485] width 441 height 25
click at [300, 491] on input "1 can per person per promo period" at bounding box center [504, 485] width 441 height 25
type input "can per person per promo period"
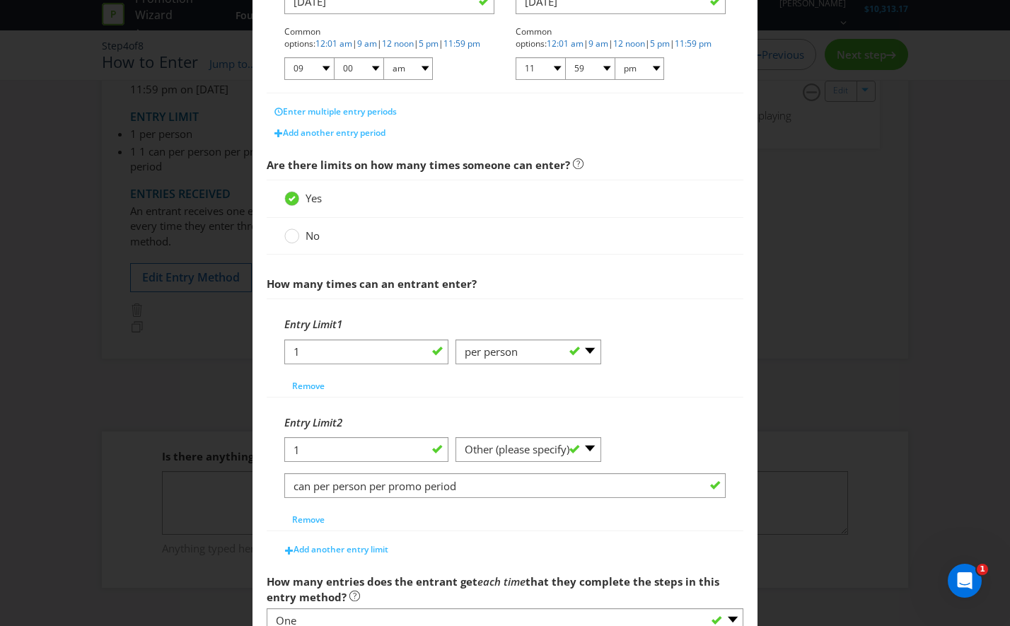
click at [684, 412] on div "Entry Limit 2" at bounding box center [504, 422] width 441 height 29
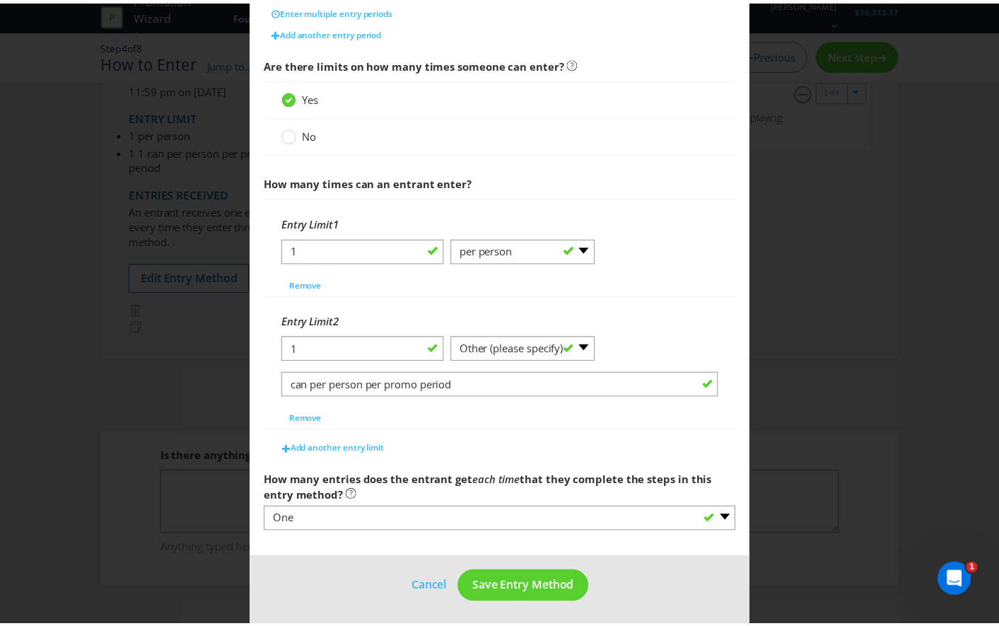
scroll to position [457, 0]
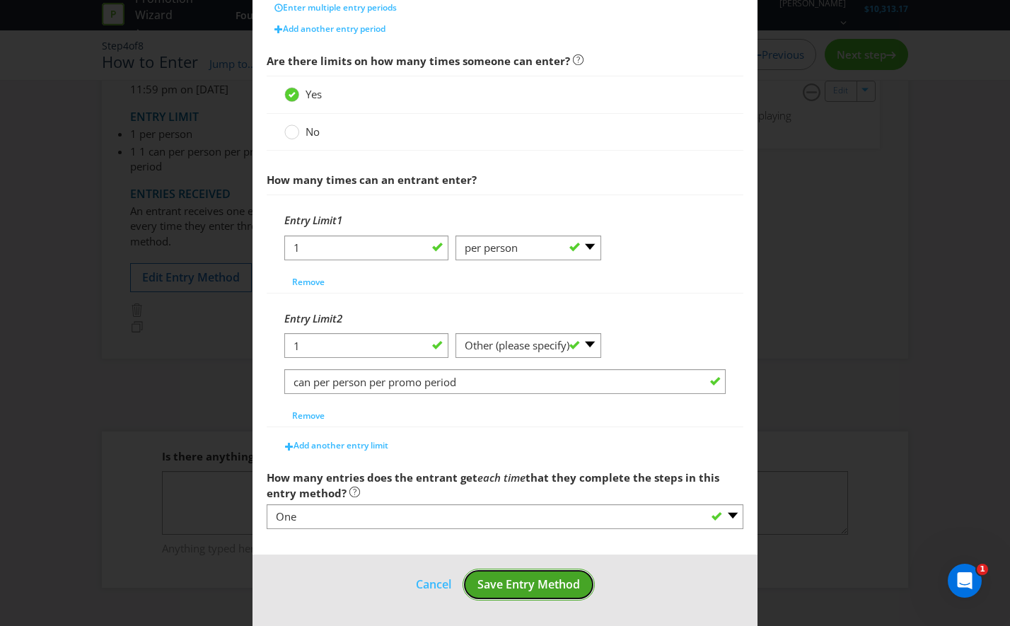
click at [532, 584] on span "Save Entry Method" at bounding box center [528, 584] width 103 height 16
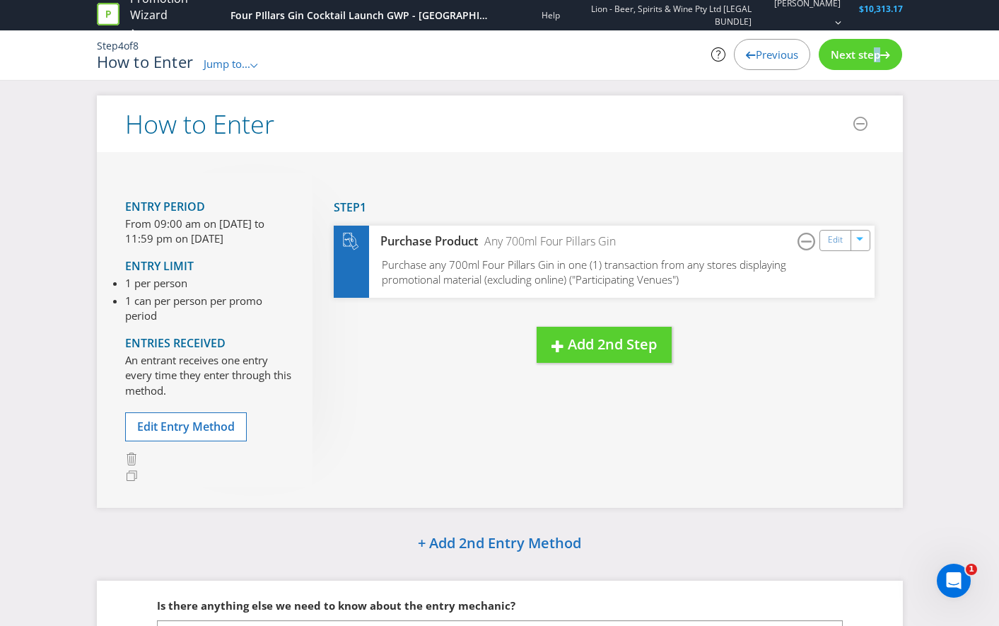
click at [865, 57] on span "Next step" at bounding box center [855, 54] width 49 height 14
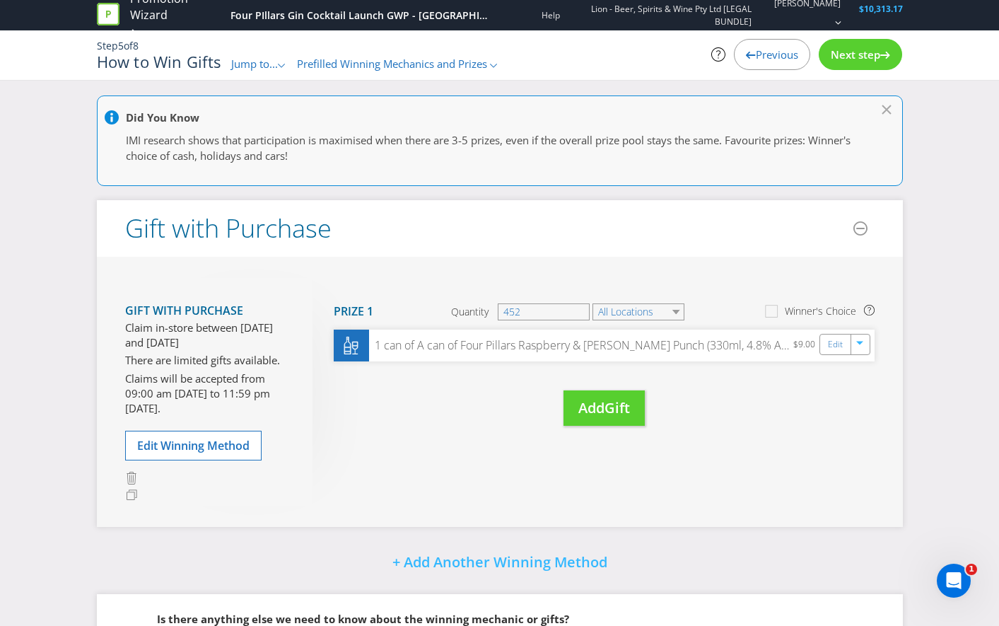
drag, startPoint x: 865, startPoint y: 60, endPoint x: 852, endPoint y: 54, distance: 13.9
click at [852, 54] on span "Next step" at bounding box center [855, 54] width 49 height 14
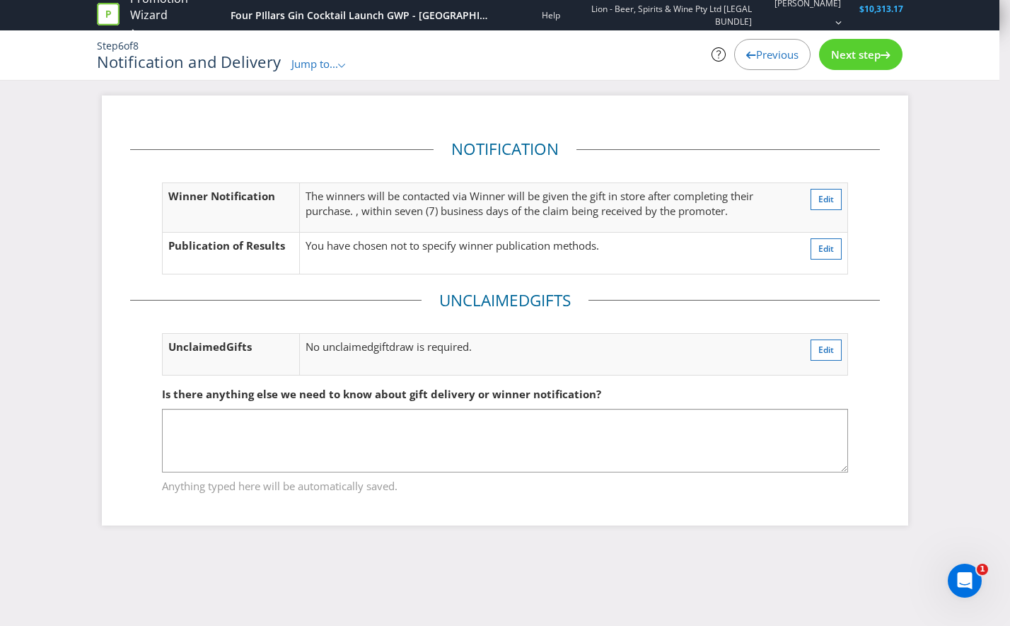
click at [852, 54] on span "Next step" at bounding box center [855, 54] width 49 height 14
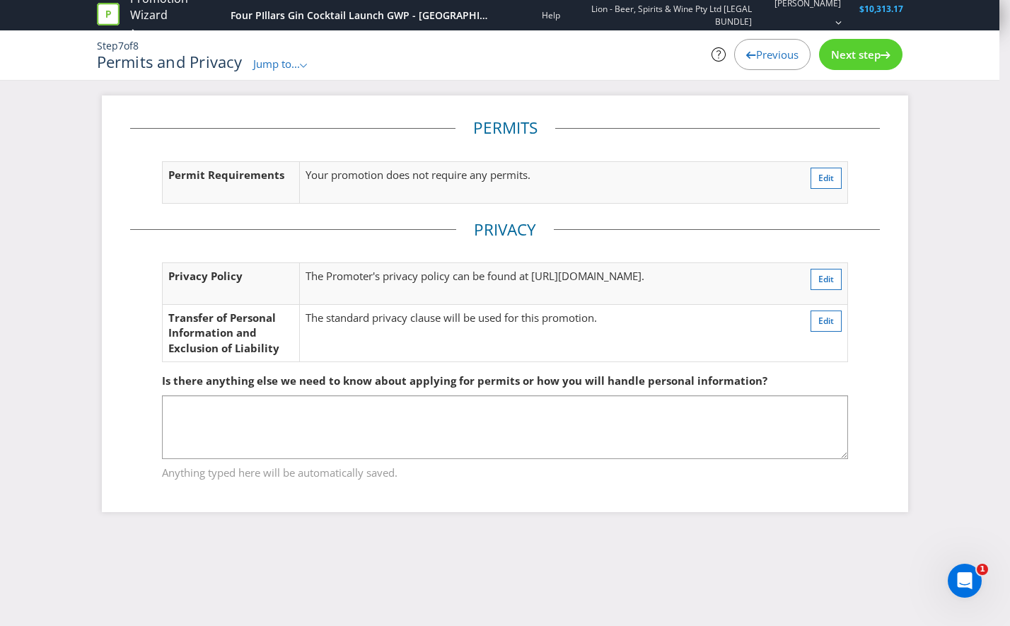
click at [843, 60] on span "Next step" at bounding box center [855, 54] width 49 height 14
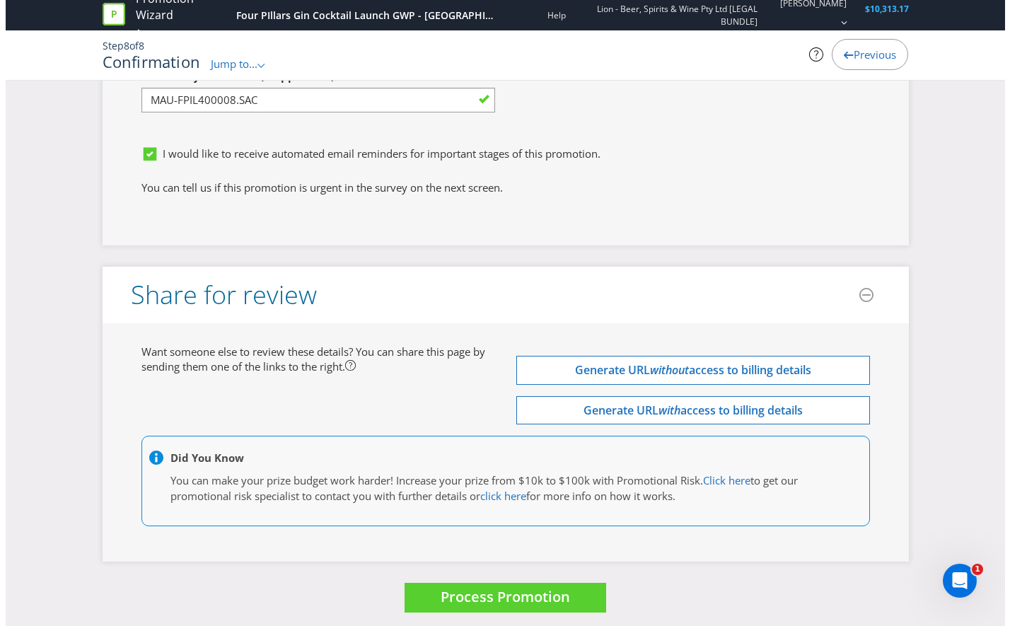
scroll to position [3891, 0]
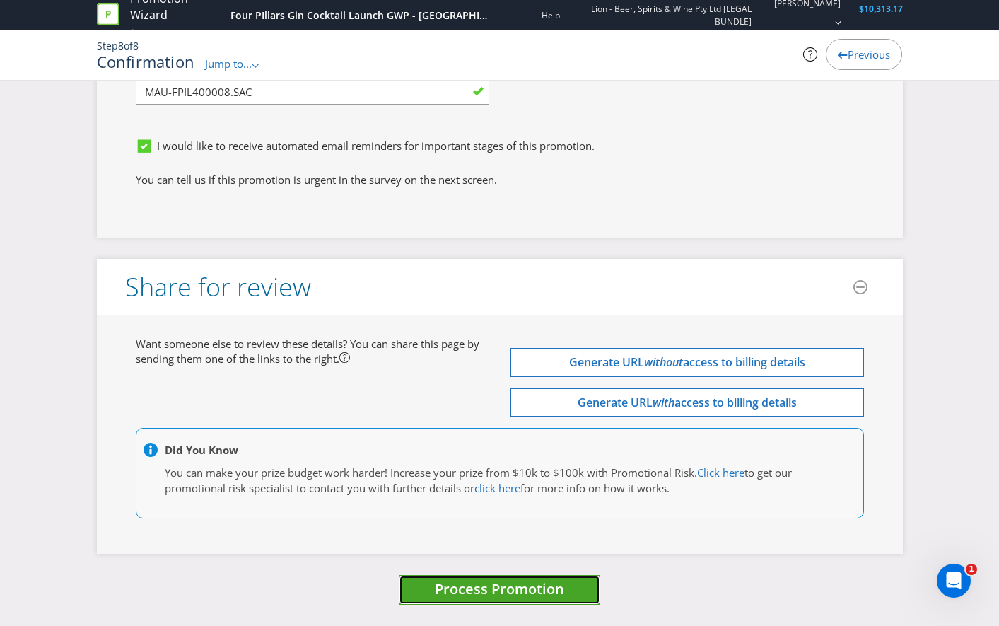
click at [511, 586] on span "Process Promotion" at bounding box center [499, 588] width 129 height 19
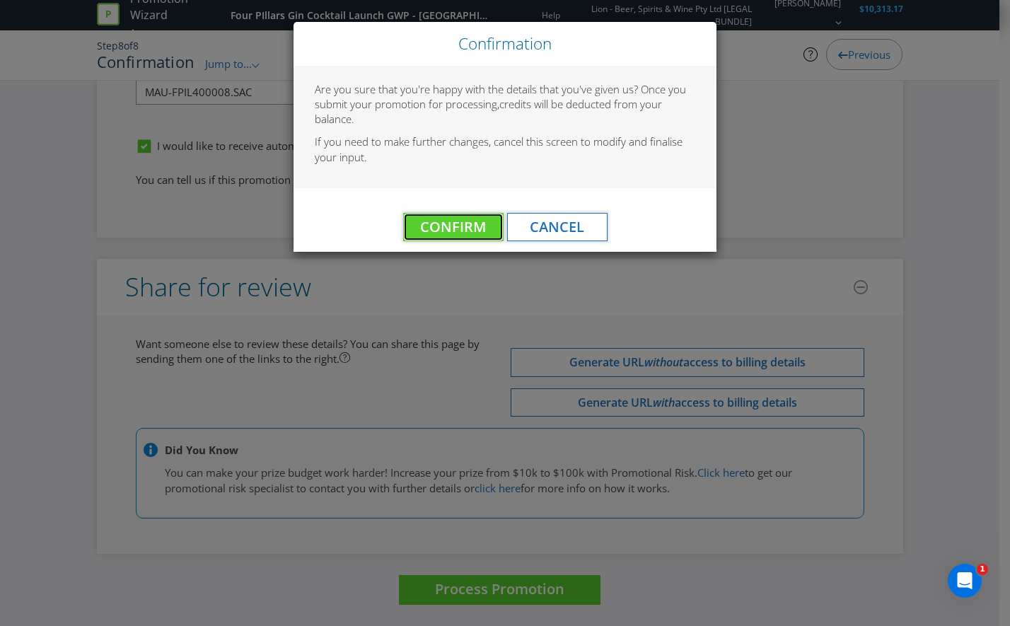
drag, startPoint x: 412, startPoint y: 216, endPoint x: 404, endPoint y: 235, distance: 20.2
click at [410, 220] on button "Confirm" at bounding box center [453, 227] width 100 height 28
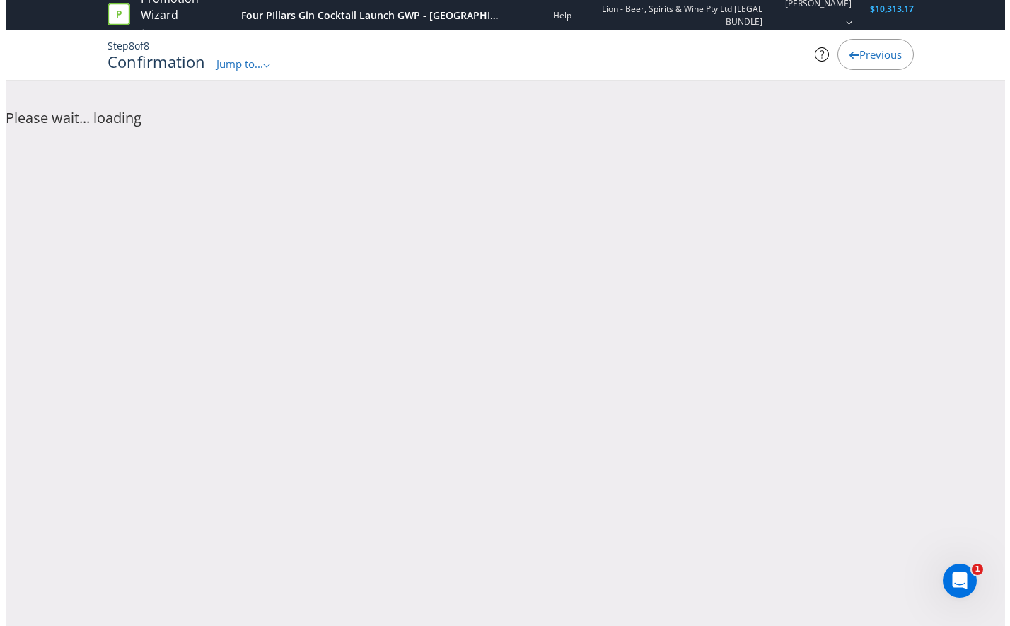
scroll to position [0, 0]
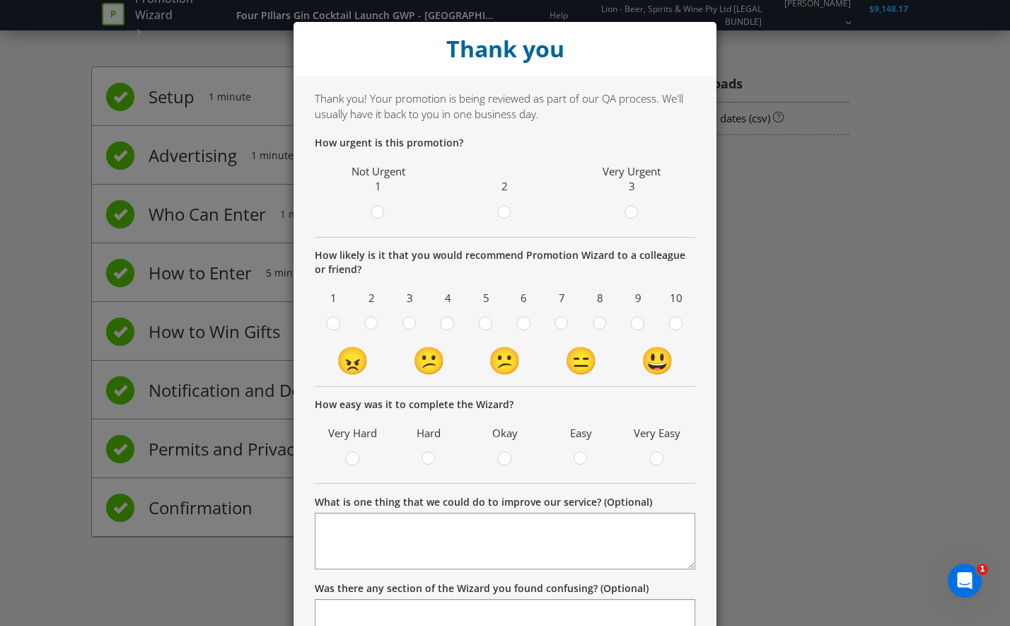
drag, startPoint x: 674, startPoint y: 320, endPoint x: 626, endPoint y: 233, distance: 99.7
click at [672, 320] on div at bounding box center [675, 325] width 14 height 18
click at [0, 0] on input "radio" at bounding box center [0, 0] width 0 height 0
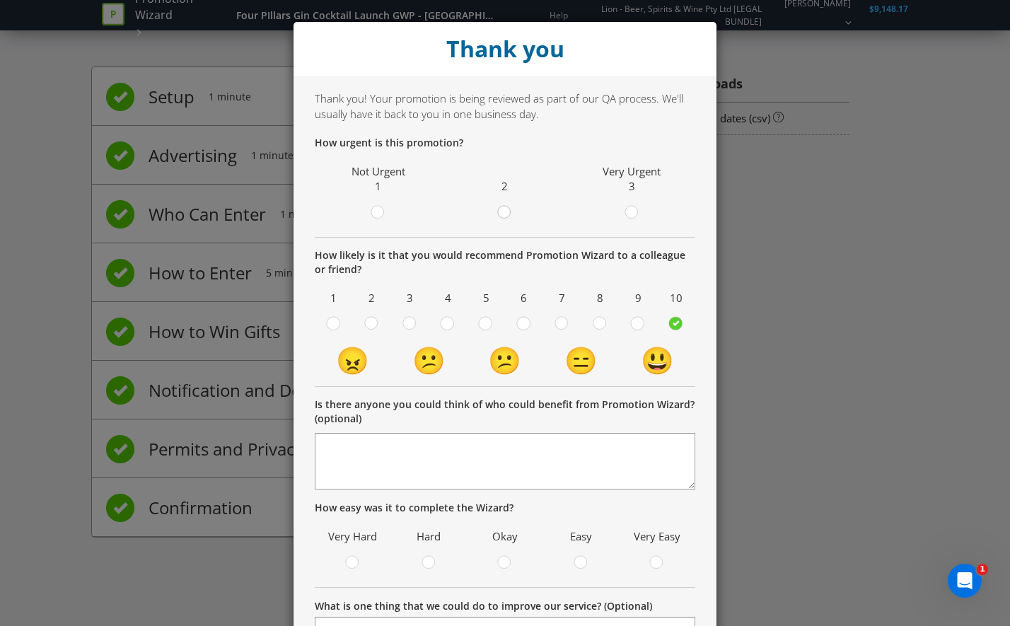
click at [498, 210] on circle at bounding box center [504, 212] width 13 height 13
click at [0, 0] on input "radio" at bounding box center [0, 0] width 0 height 0
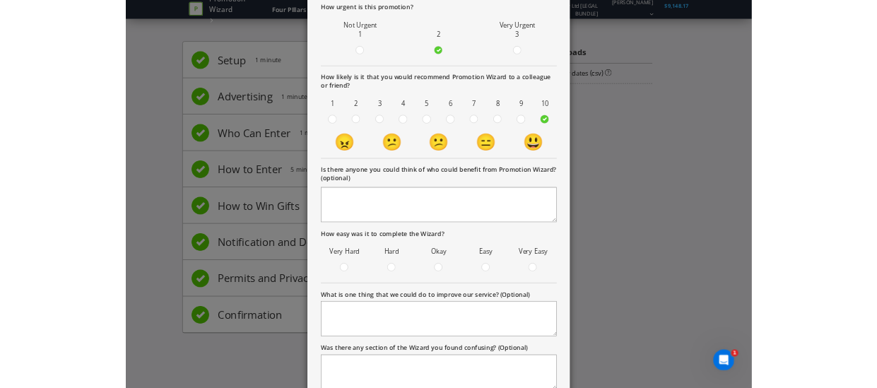
scroll to position [234, 0]
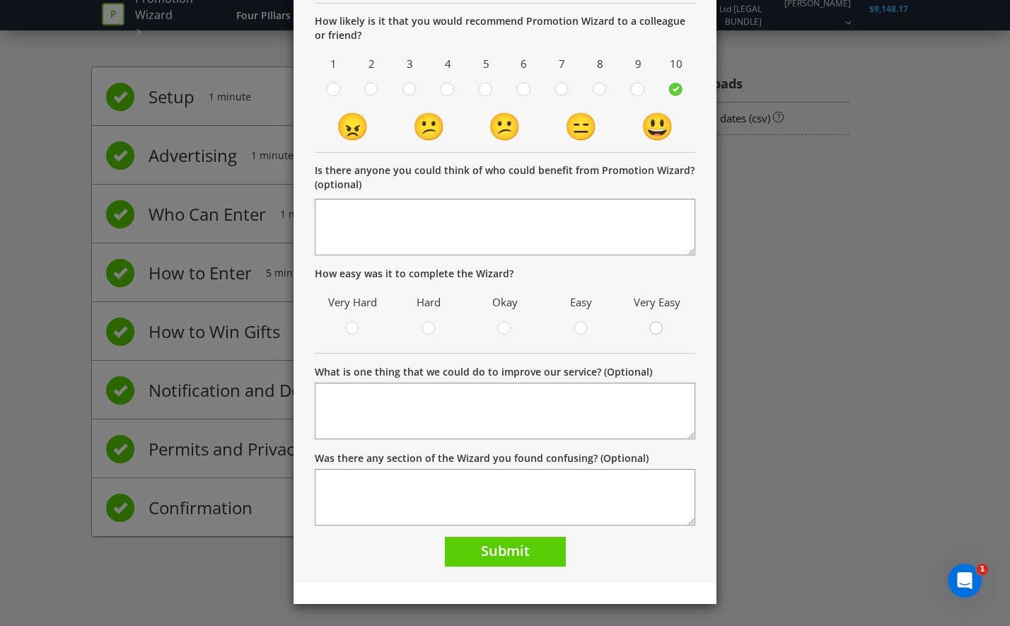
click at [650, 333] on circle at bounding box center [656, 328] width 13 height 13
click at [0, 0] on input "radio" at bounding box center [0, 0] width 0 height 0
click at [494, 544] on span "Submit" at bounding box center [505, 550] width 49 height 19
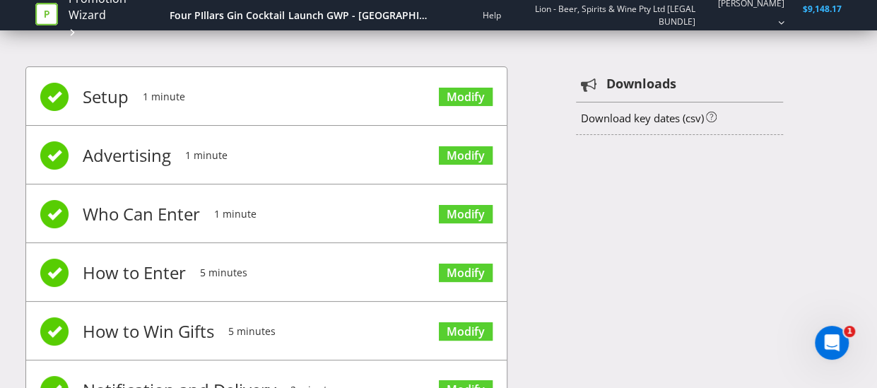
scroll to position [1104, 0]
